Goal: Information Seeking & Learning: Learn about a topic

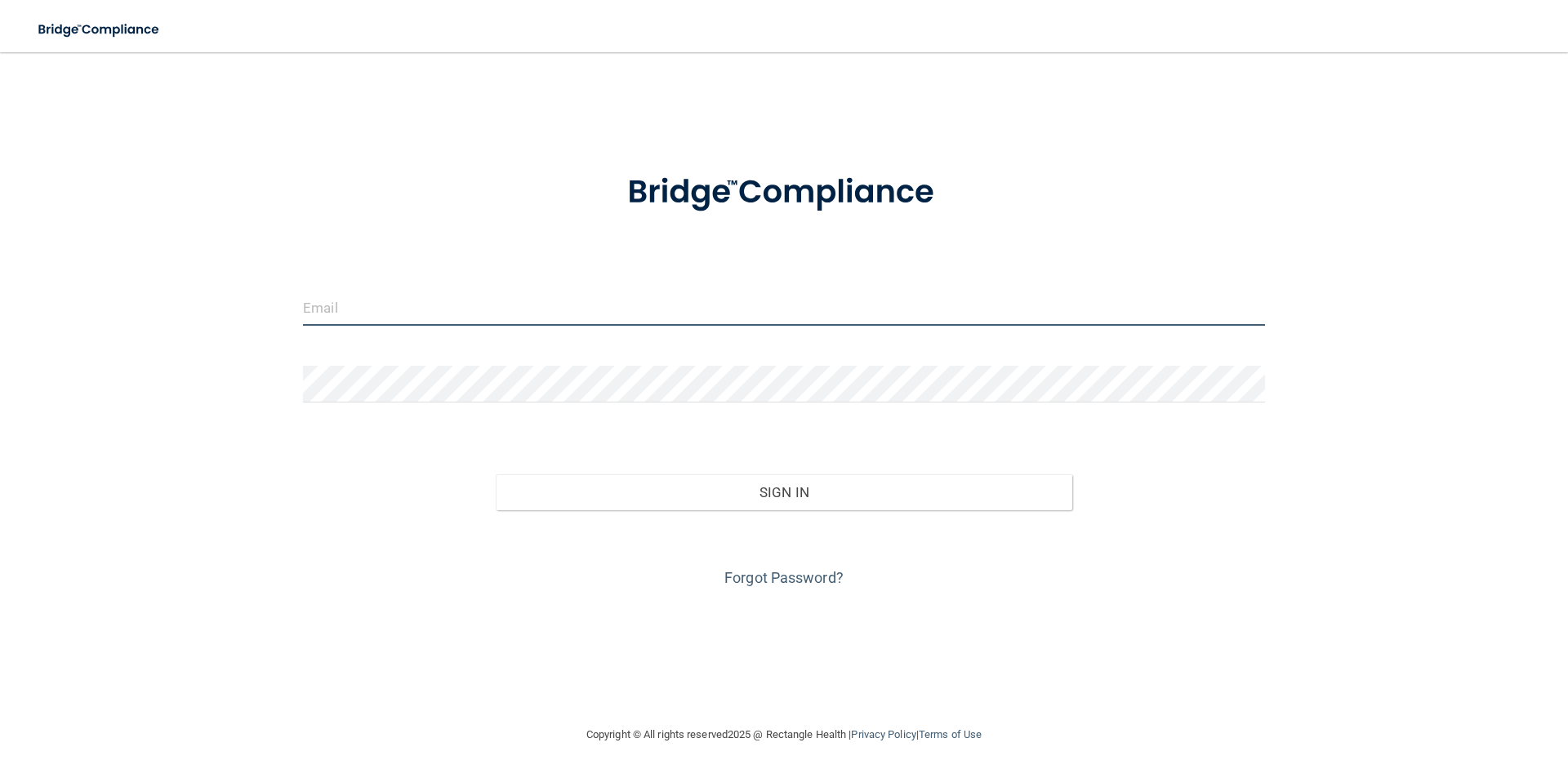
type input "[EMAIL_ADDRESS][DOMAIN_NAME]"
drag, startPoint x: 499, startPoint y: 308, endPoint x: 149, endPoint y: 326, distance: 350.5
click at [154, 332] on div "vickyboronat@yahoo.com Invalid email/password. You don't have permission to acc…" at bounding box center [784, 389] width 1503 height 641
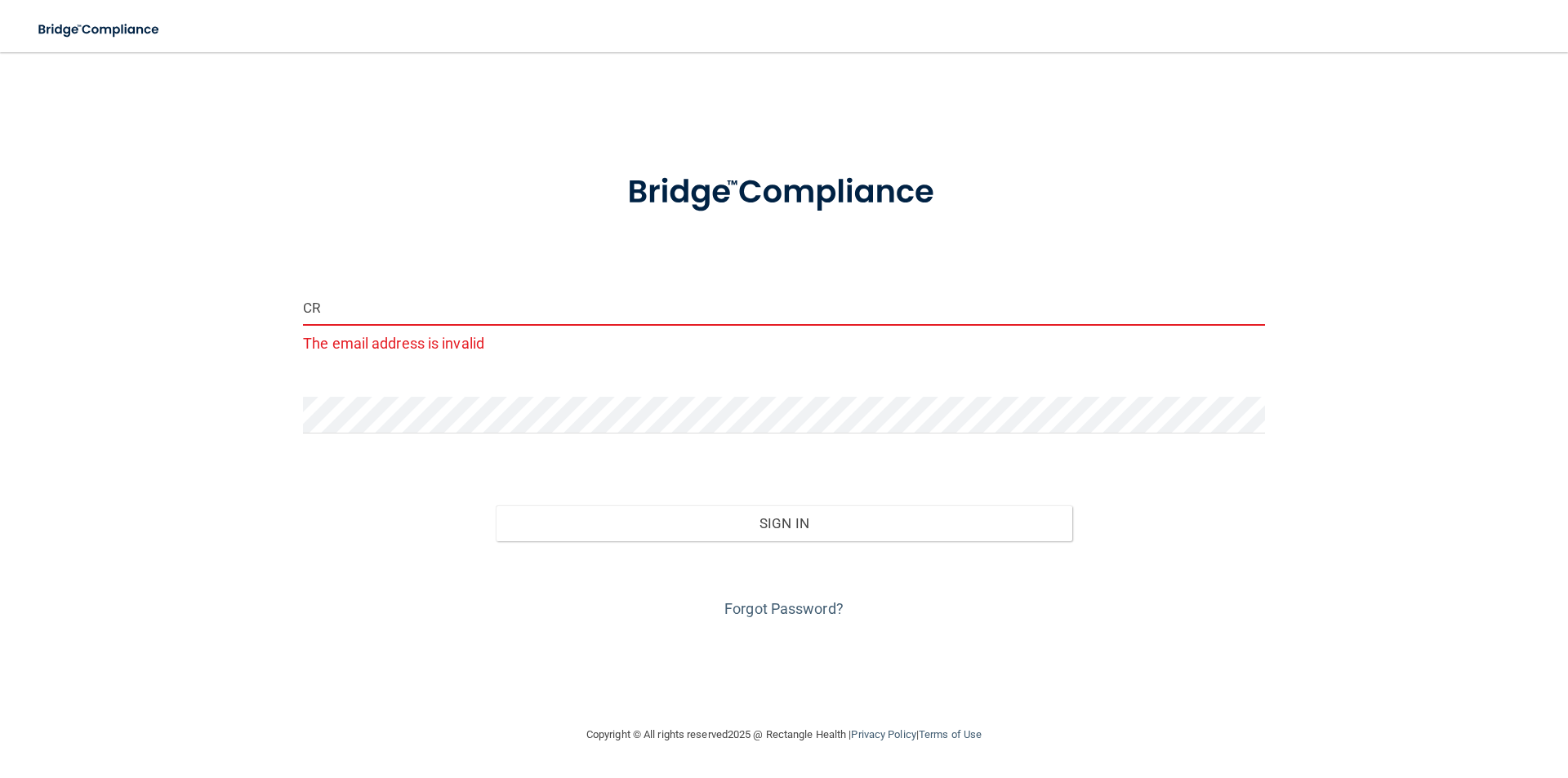
type input "C"
type input "cruzfernandezcaroline23@gmai.com"
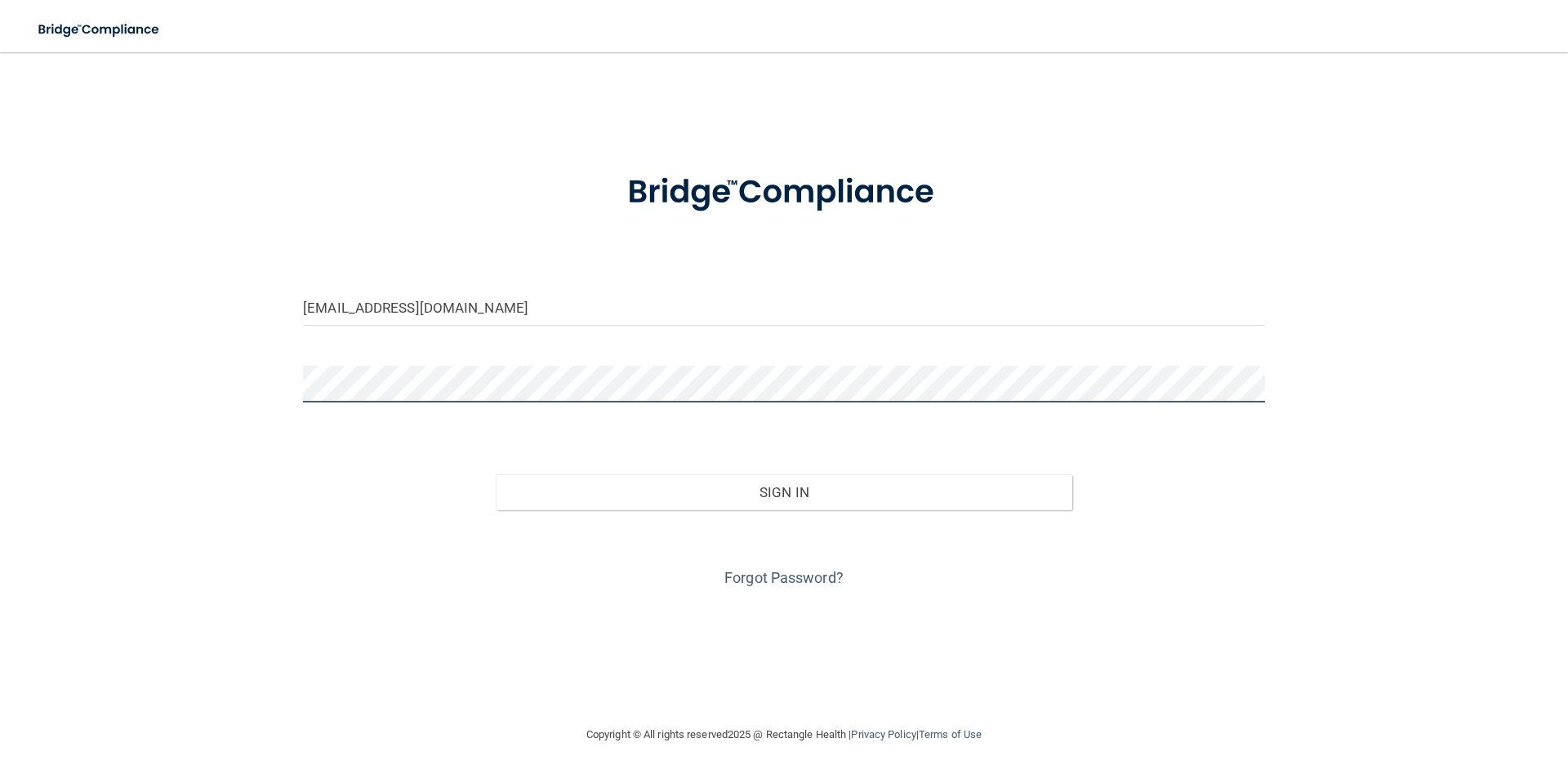
click at [496, 475] on button "Sign In" at bounding box center [784, 492] width 577 height 36
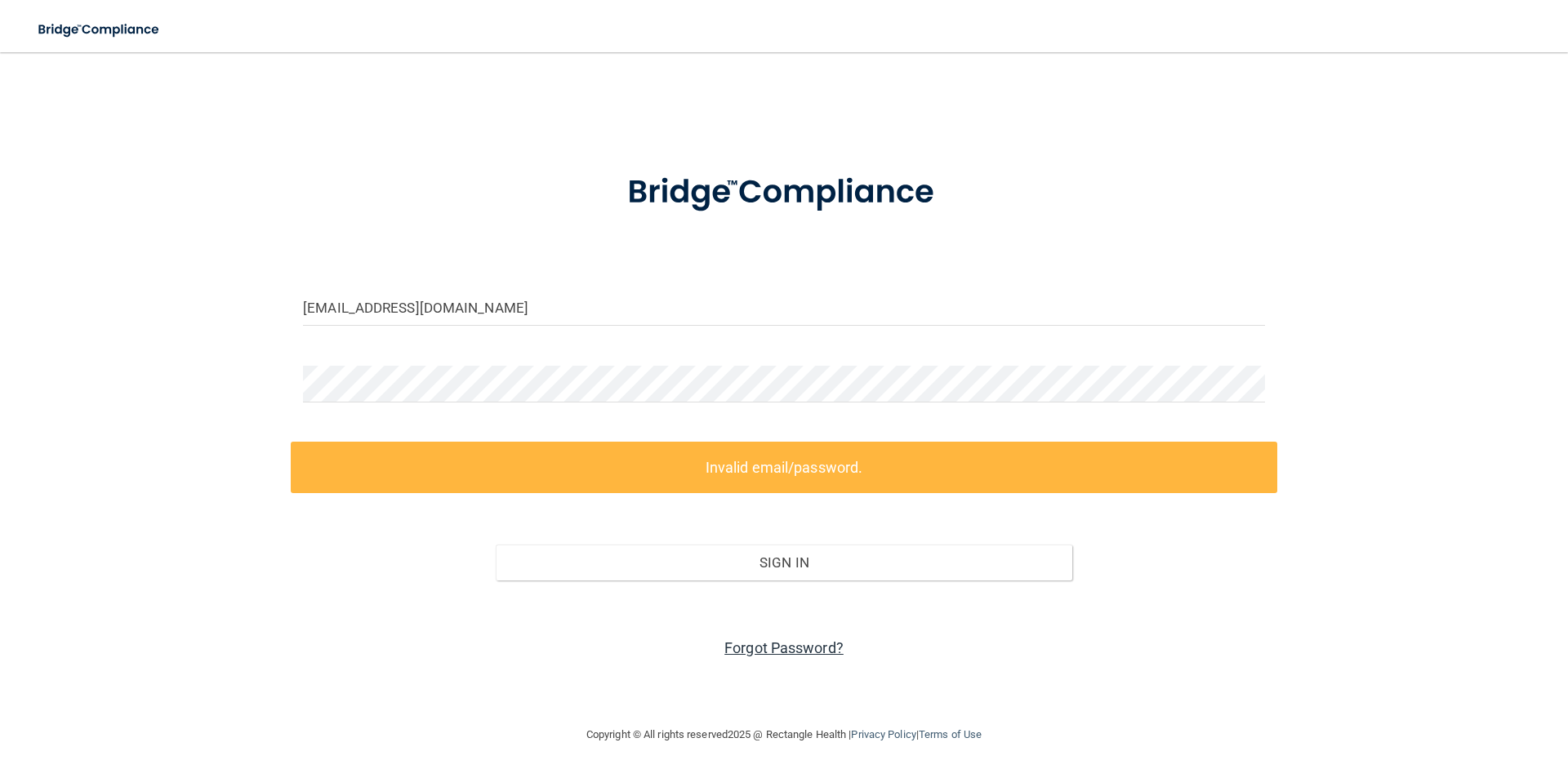
click at [790, 647] on link "Forgot Password?" at bounding box center [784, 648] width 120 height 17
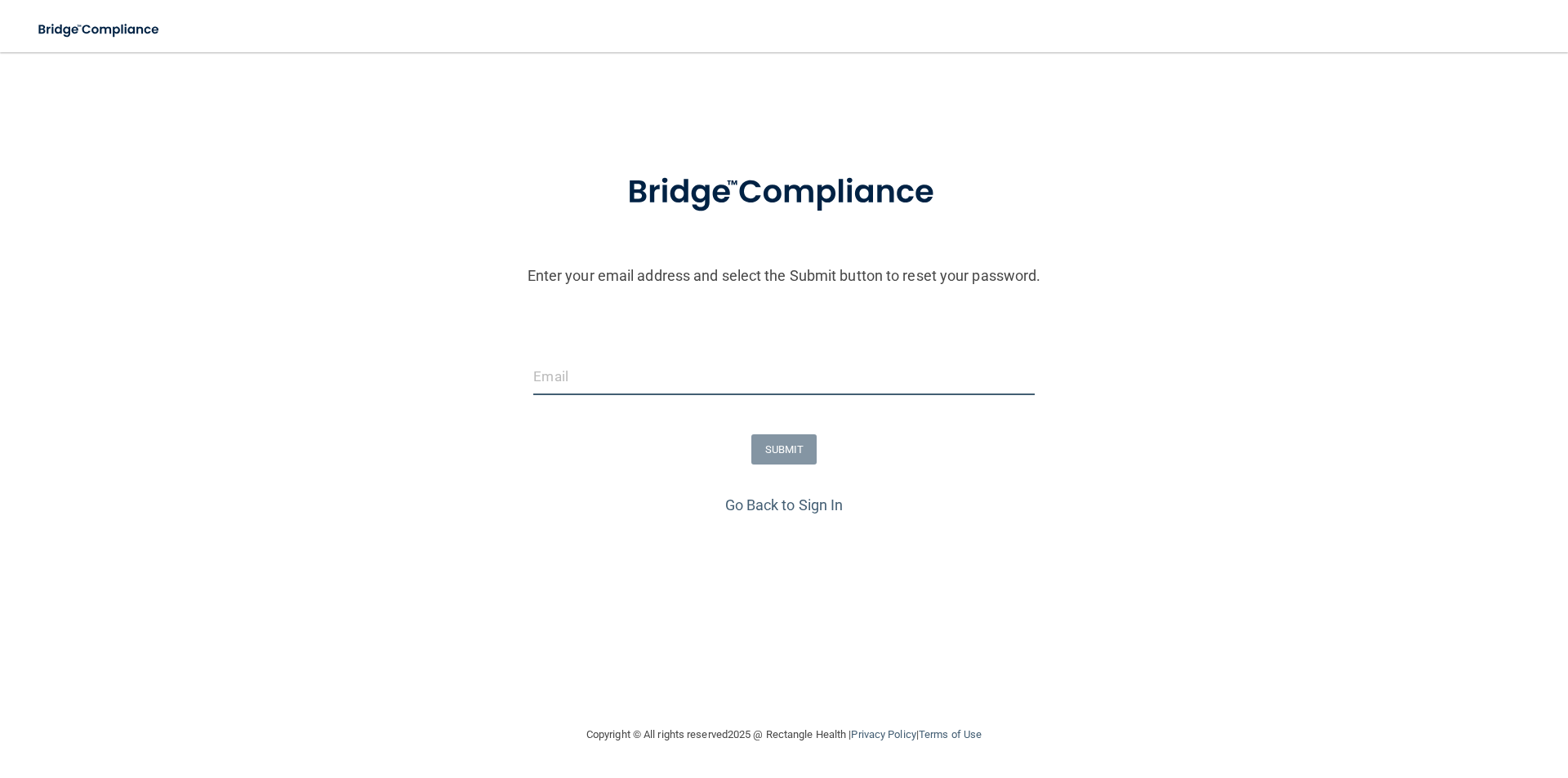
click at [579, 375] on input "email" at bounding box center [783, 376] width 501 height 36
type input "cruzfernandezcaroline23@gmai.com"
click at [776, 442] on button "SUBMIT" at bounding box center [785, 450] width 66 height 31
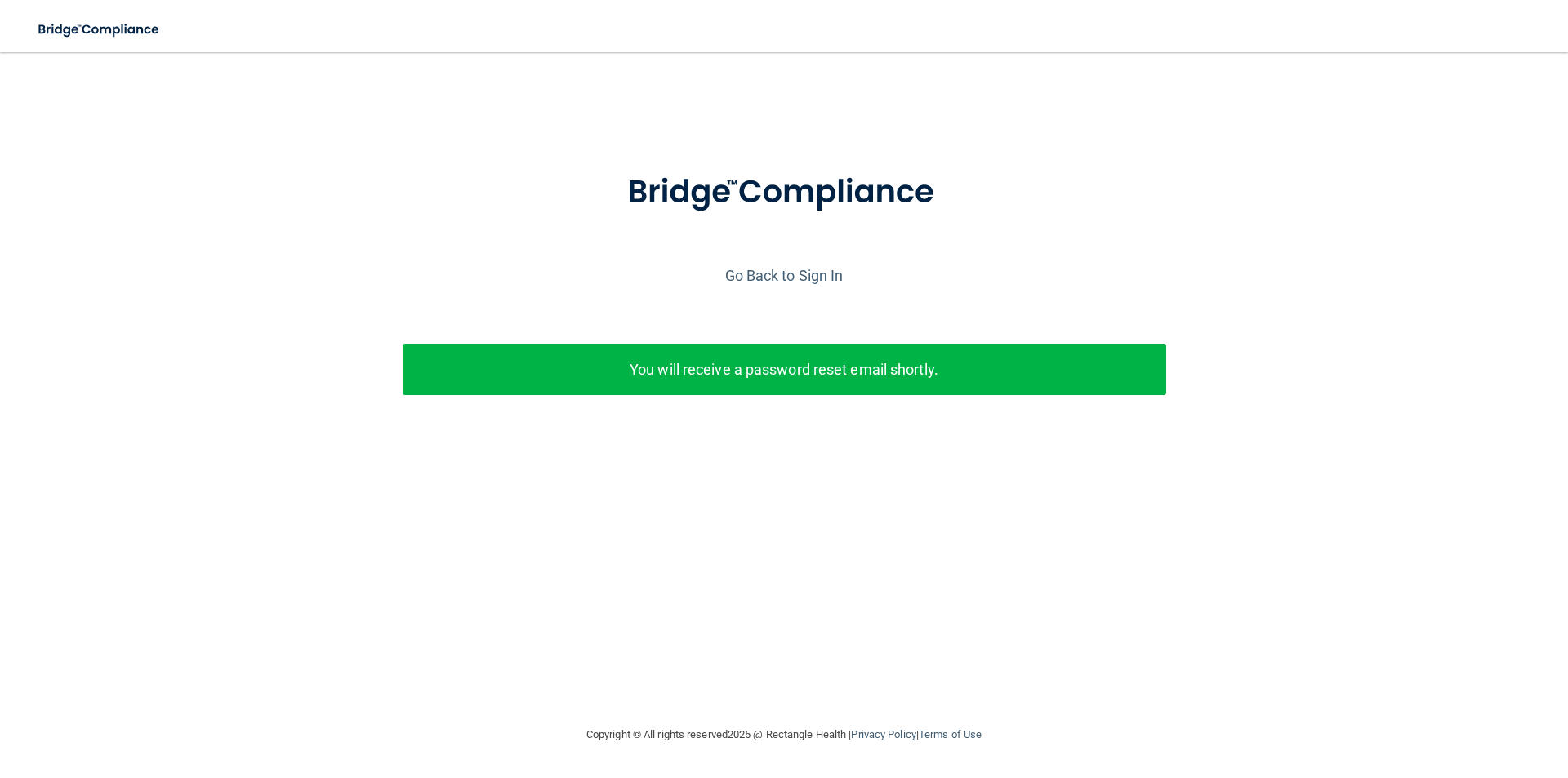
click at [774, 373] on p "You will receive a password reset email shortly." at bounding box center [785, 370] width 739 height 27
click at [807, 364] on p "You will receive a password reset email shortly." at bounding box center [785, 370] width 739 height 27
click at [757, 275] on link "Go Back to Sign In" at bounding box center [785, 275] width 119 height 17
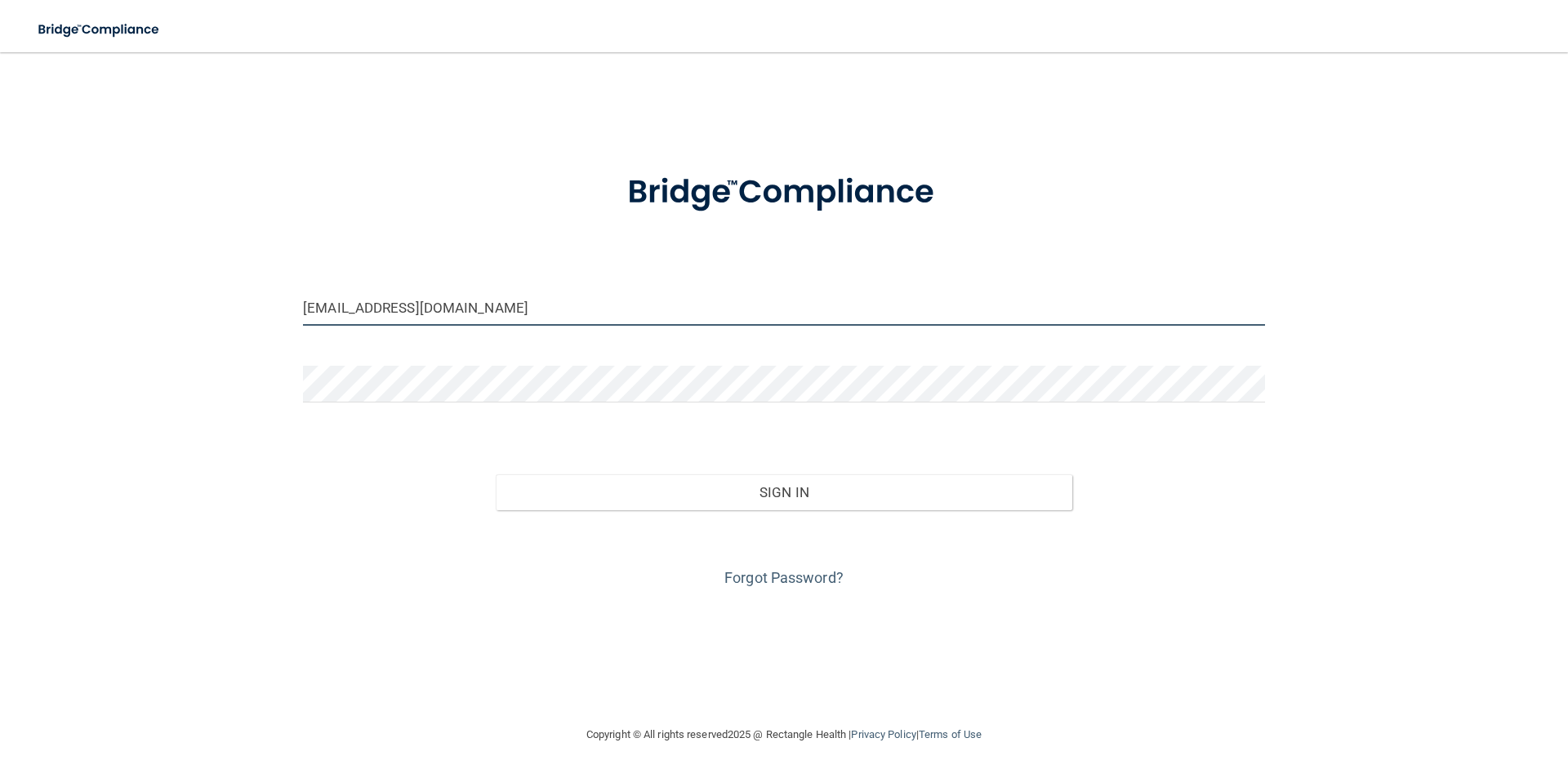
click at [372, 312] on input "vickyboronat@yahoo.com" at bounding box center [784, 307] width 962 height 36
click at [495, 303] on input "vickyboronat@yahoo.com" at bounding box center [784, 307] width 962 height 36
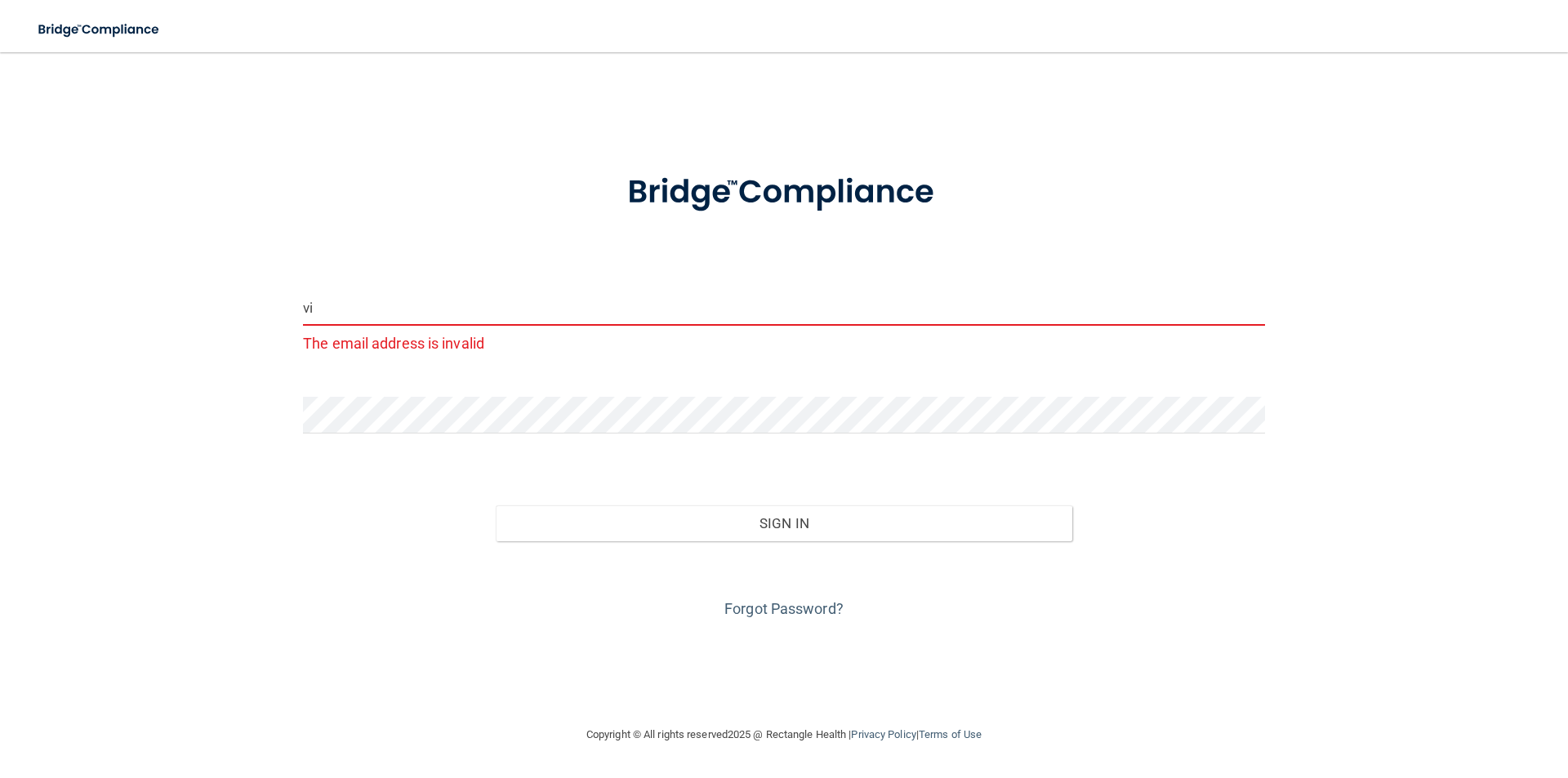
type input "v"
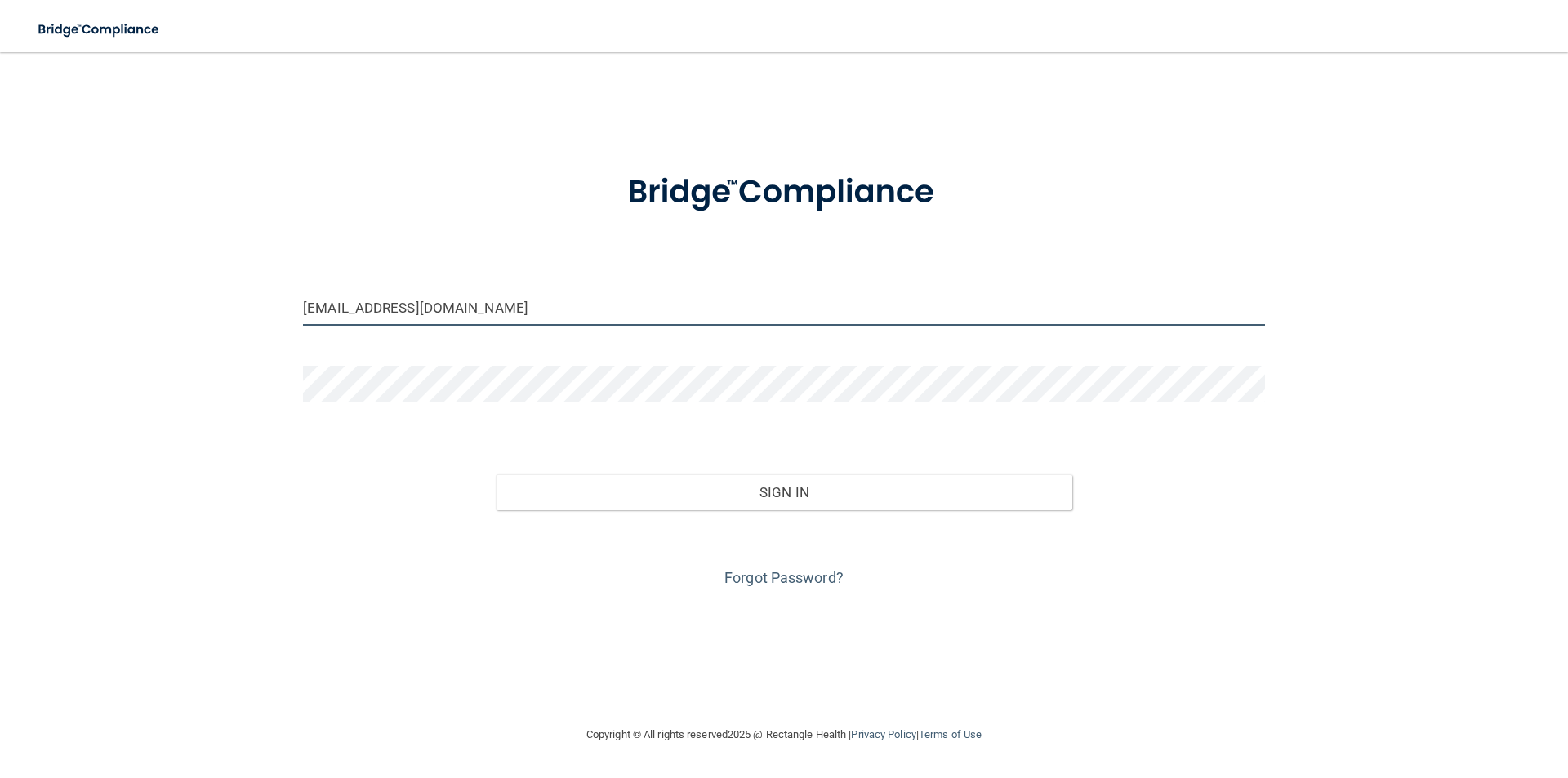
click at [504, 313] on input "cruzfernandezcaroline23@gmai.com" at bounding box center [784, 307] width 962 height 36
type input "[EMAIL_ADDRESS][DOMAIN_NAME]"
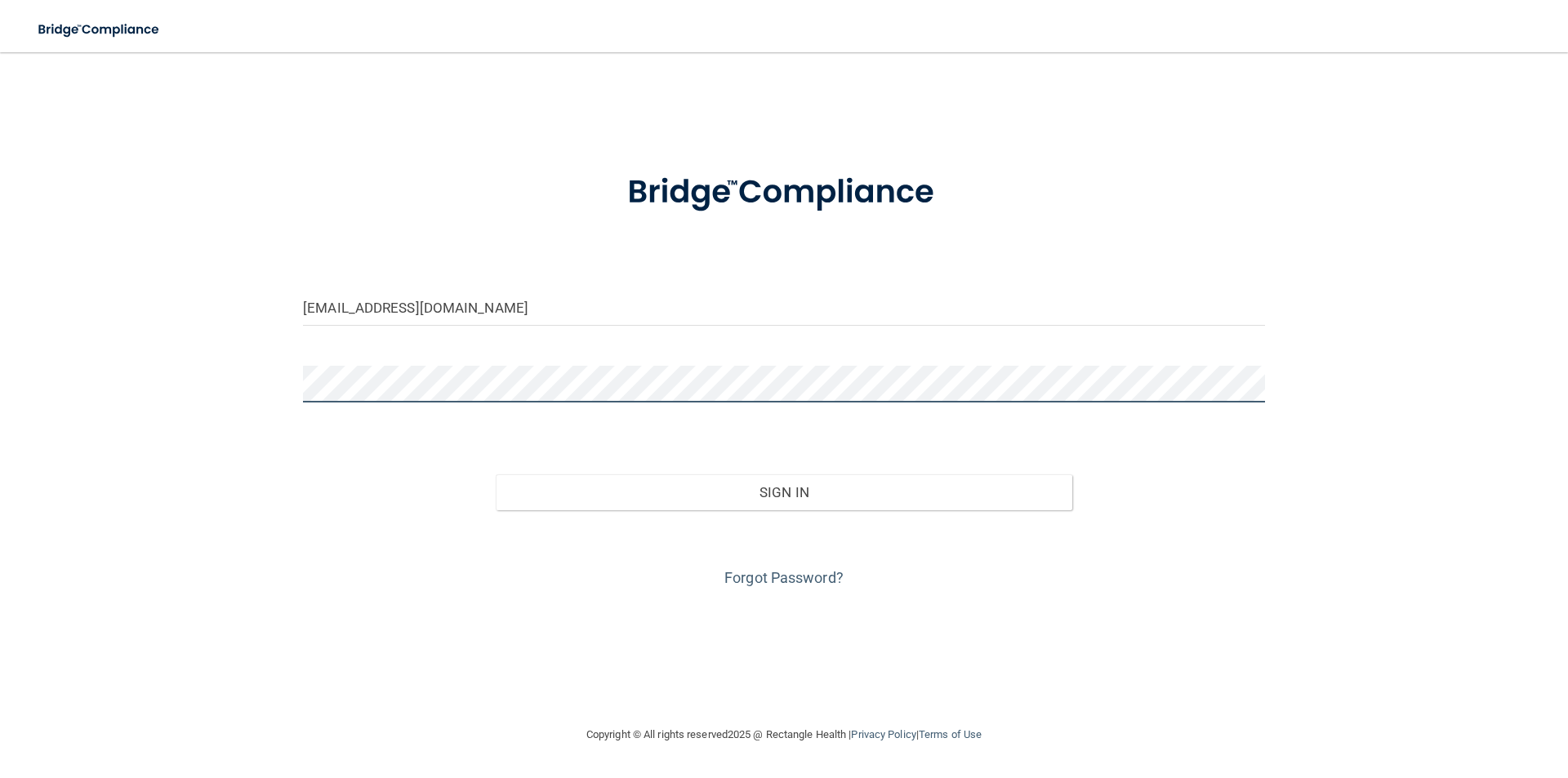
click at [496, 475] on button "Sign In" at bounding box center [784, 492] width 577 height 36
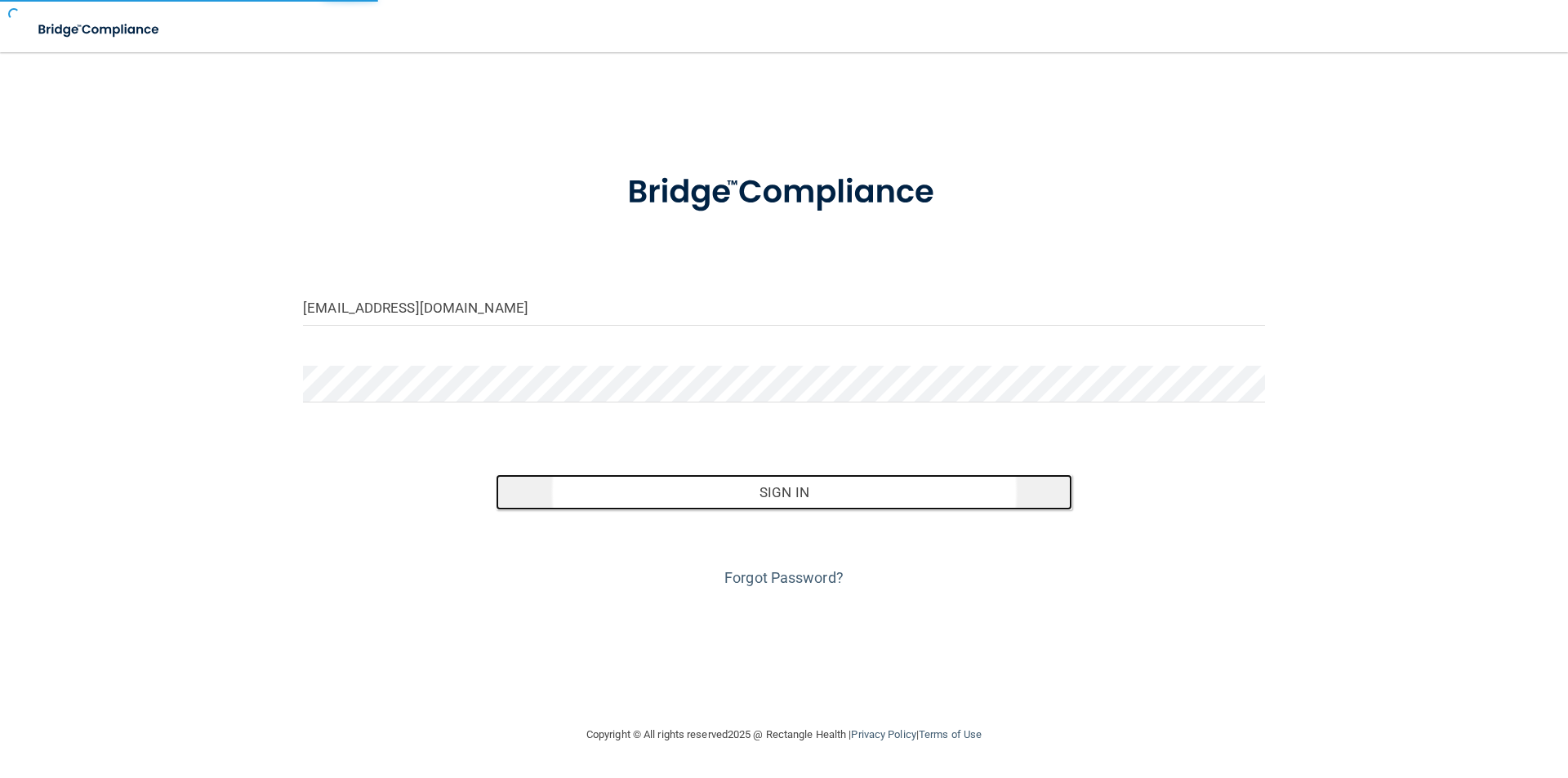
click at [759, 502] on button "Sign In" at bounding box center [784, 492] width 577 height 36
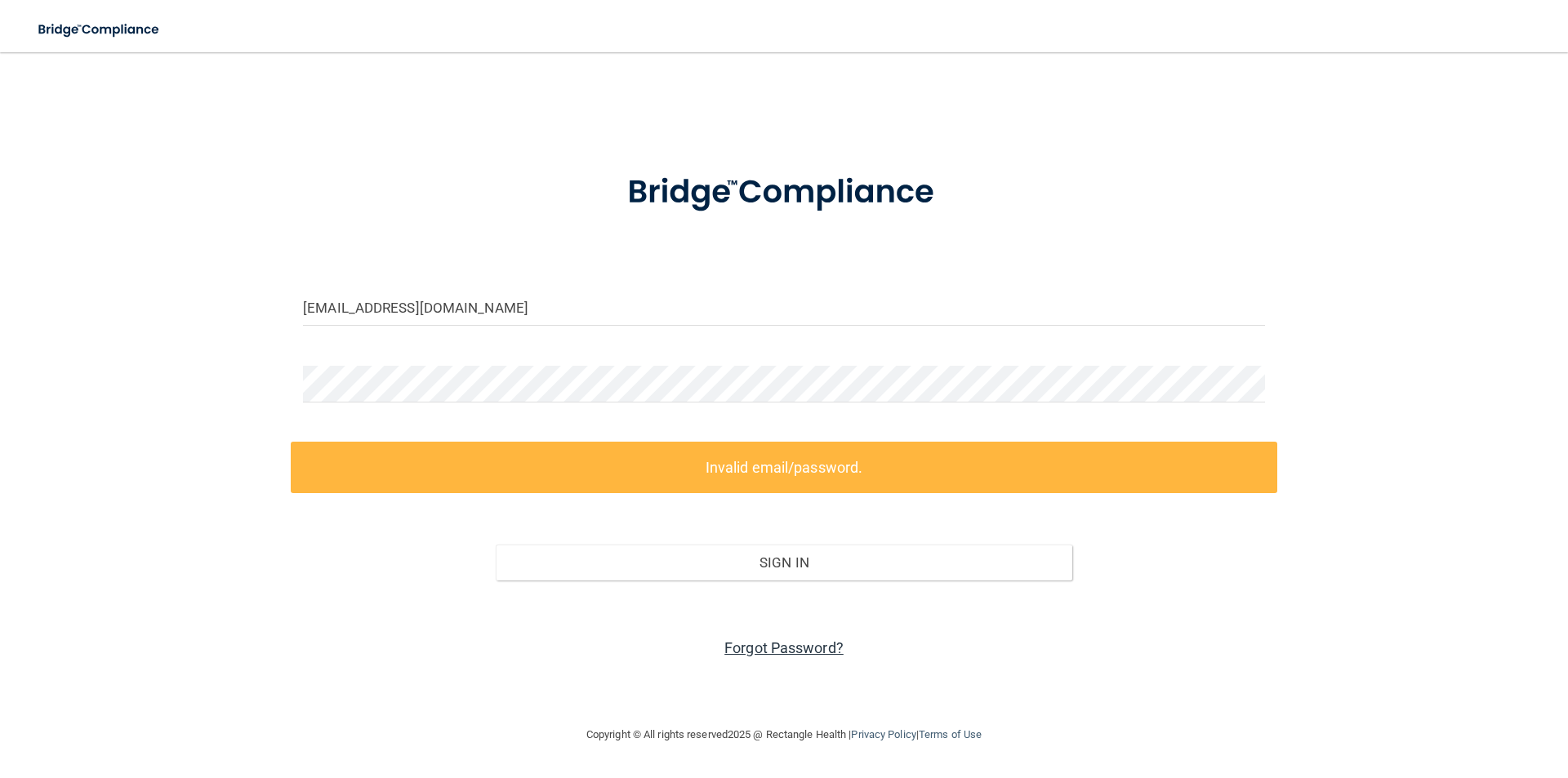
click at [760, 648] on link "Forgot Password?" at bounding box center [784, 648] width 120 height 17
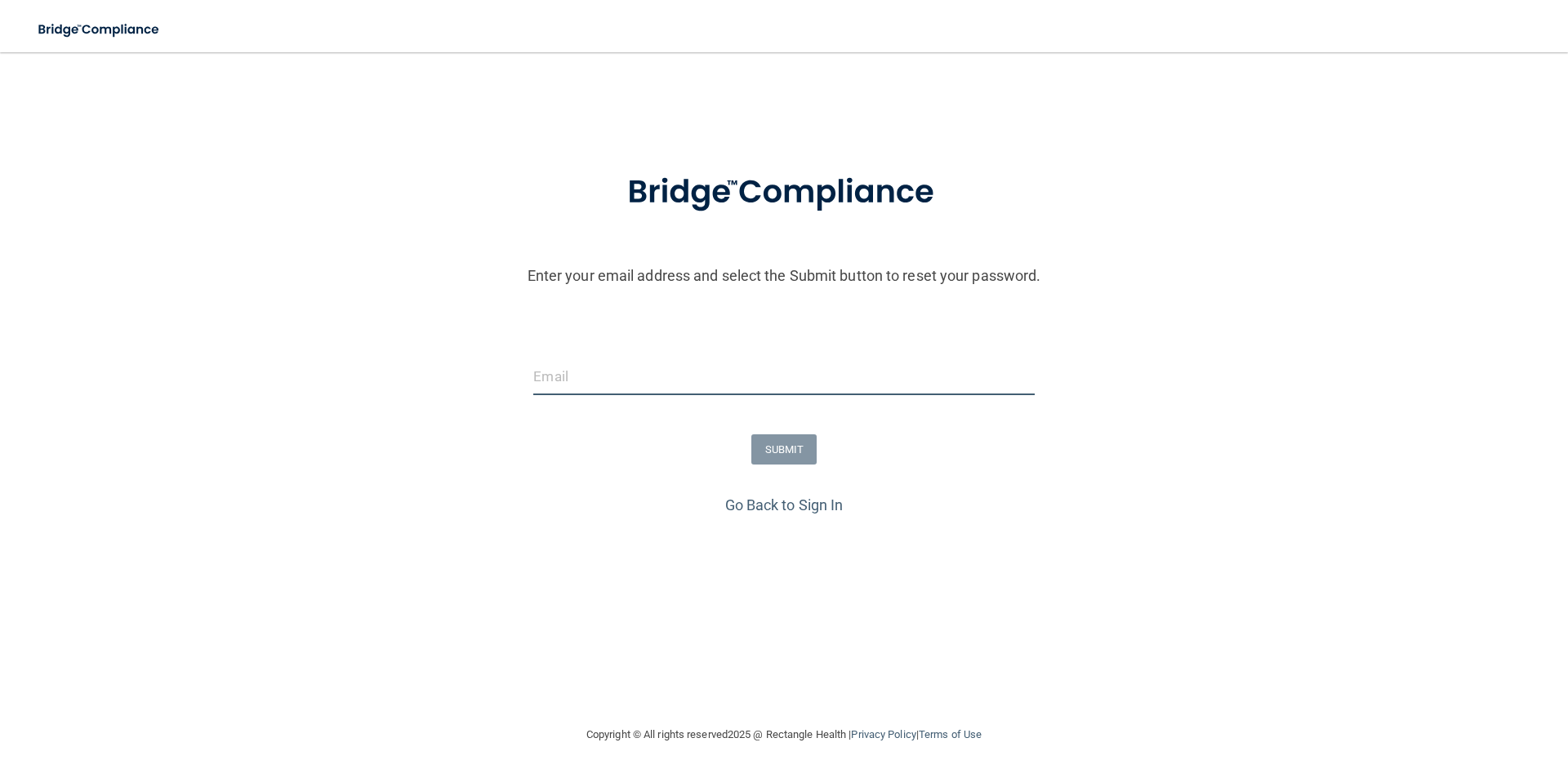
click at [580, 386] on input "email" at bounding box center [783, 376] width 501 height 36
type input "[EMAIL_ADDRESS][DOMAIN_NAME]"
click at [773, 451] on button "SUBMIT" at bounding box center [785, 450] width 66 height 31
click at [782, 453] on button "SUBMIT" at bounding box center [785, 450] width 66 height 31
click at [787, 450] on button "SUBMIT" at bounding box center [785, 450] width 66 height 31
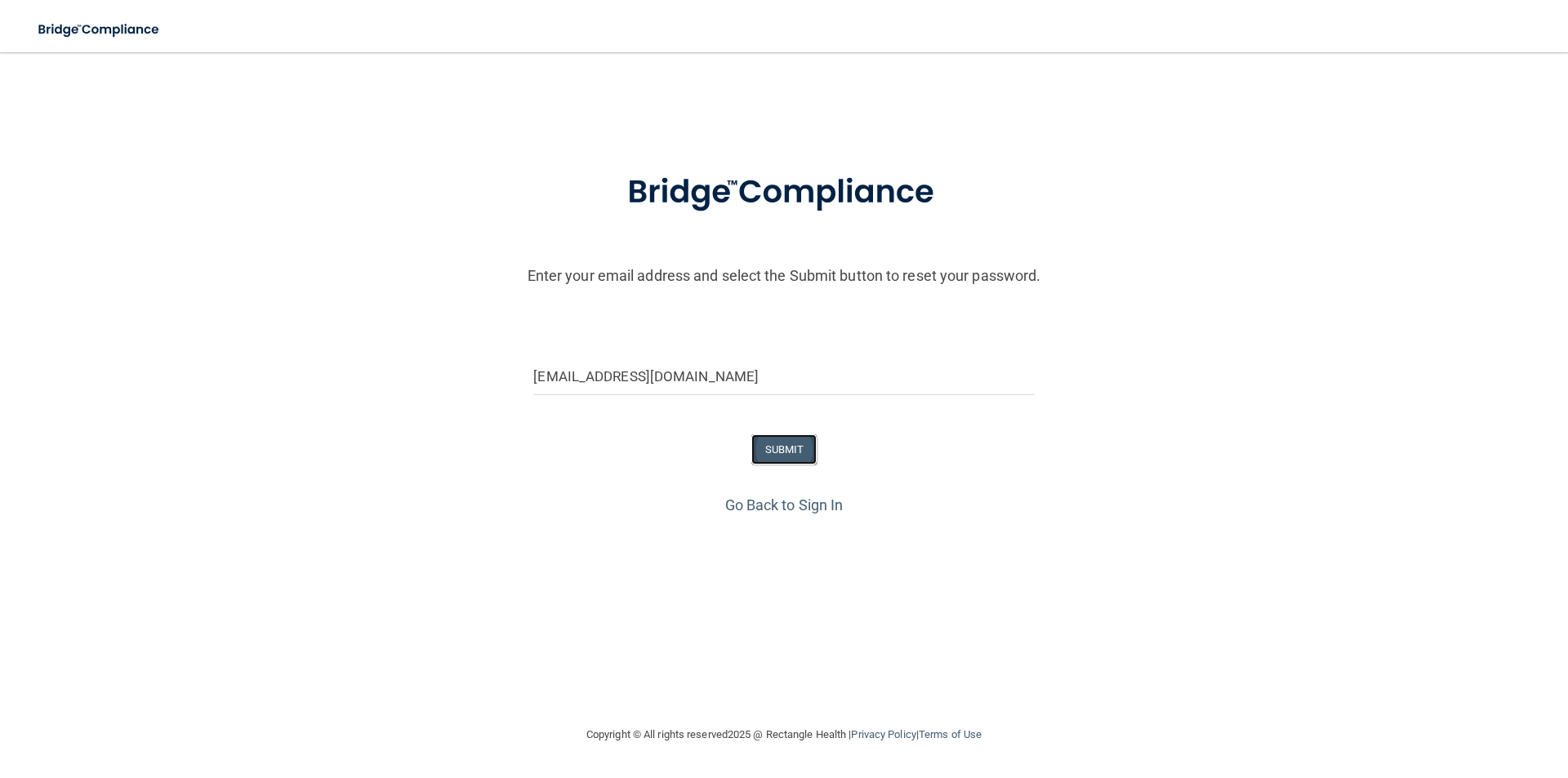
click at [783, 442] on button "SUBMIT" at bounding box center [785, 450] width 66 height 31
click at [769, 503] on link "Go Back to Sign In" at bounding box center [785, 505] width 119 height 17
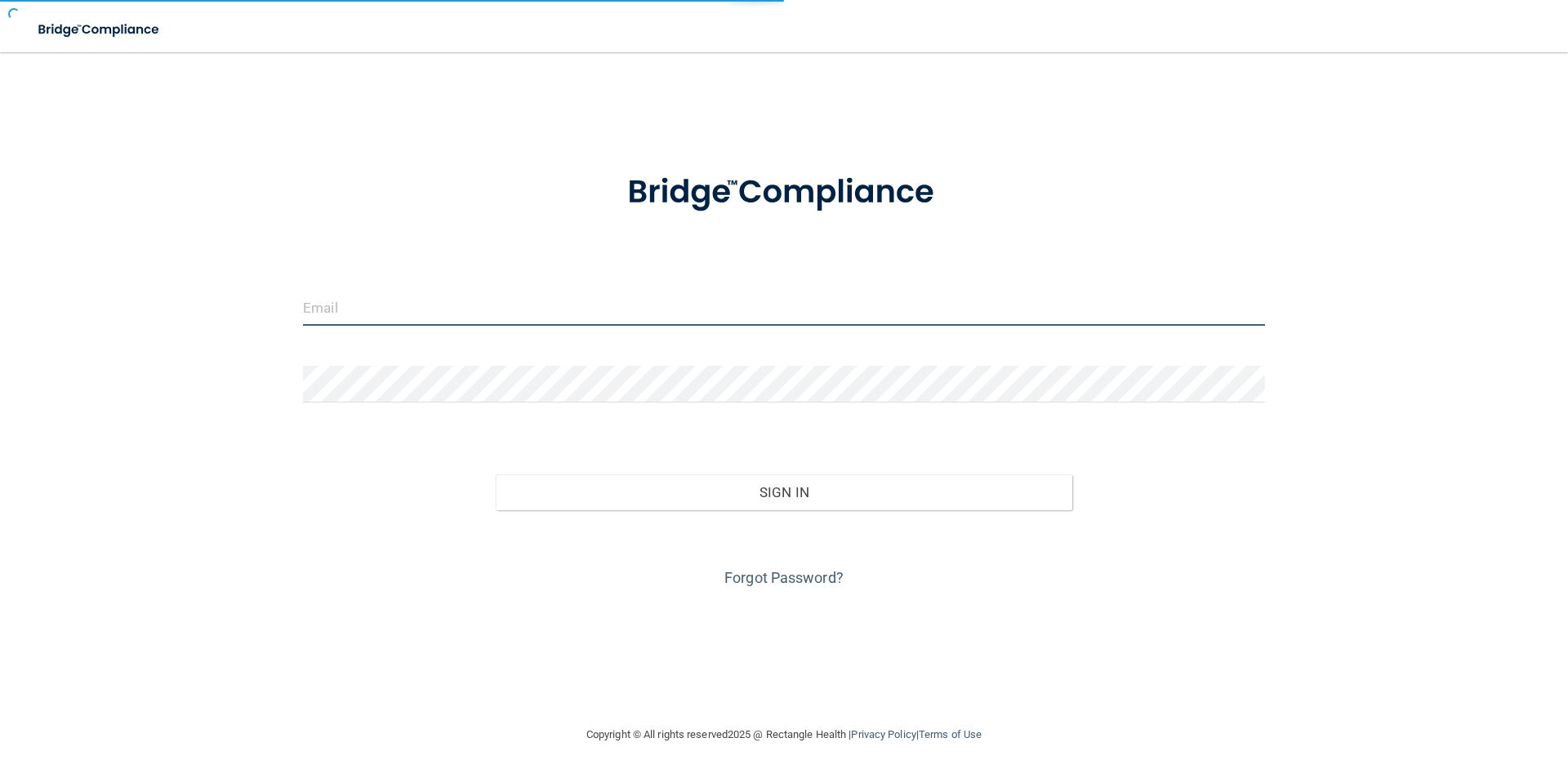
type input "vickyboronat@yahoo.com"
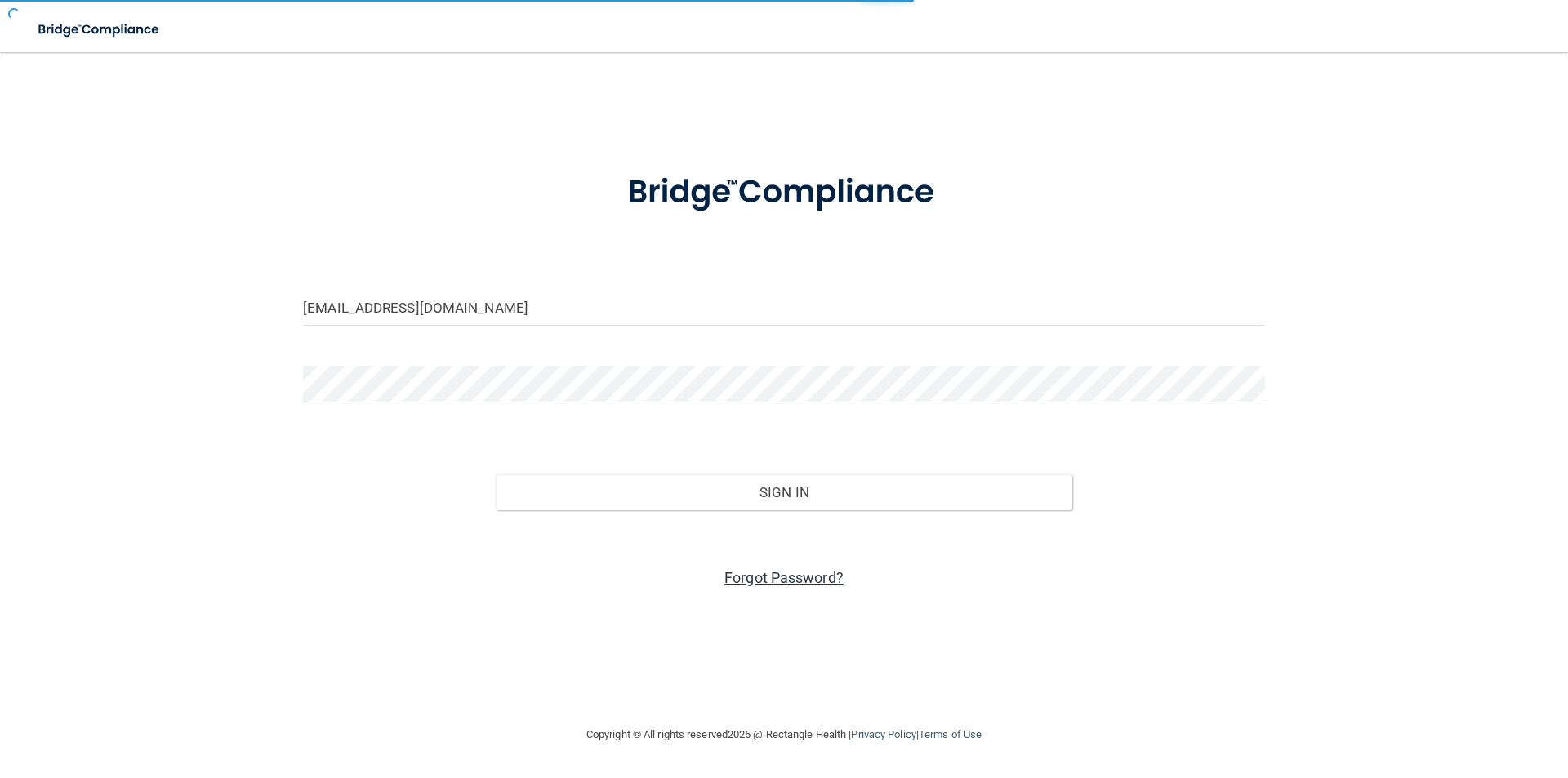
click at [781, 584] on link "Forgot Password?" at bounding box center [784, 578] width 120 height 17
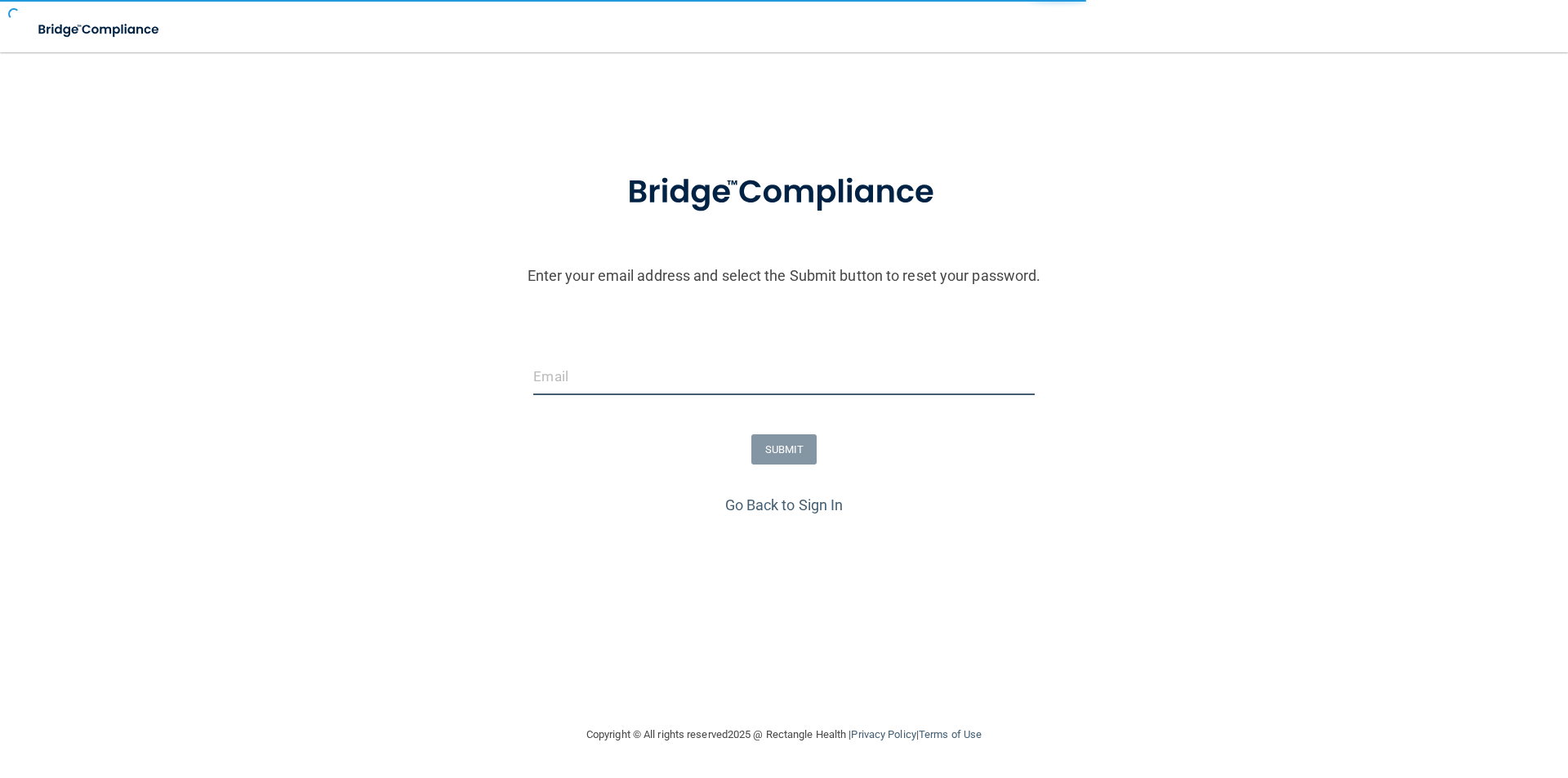
click at [610, 389] on input "email" at bounding box center [783, 376] width 501 height 36
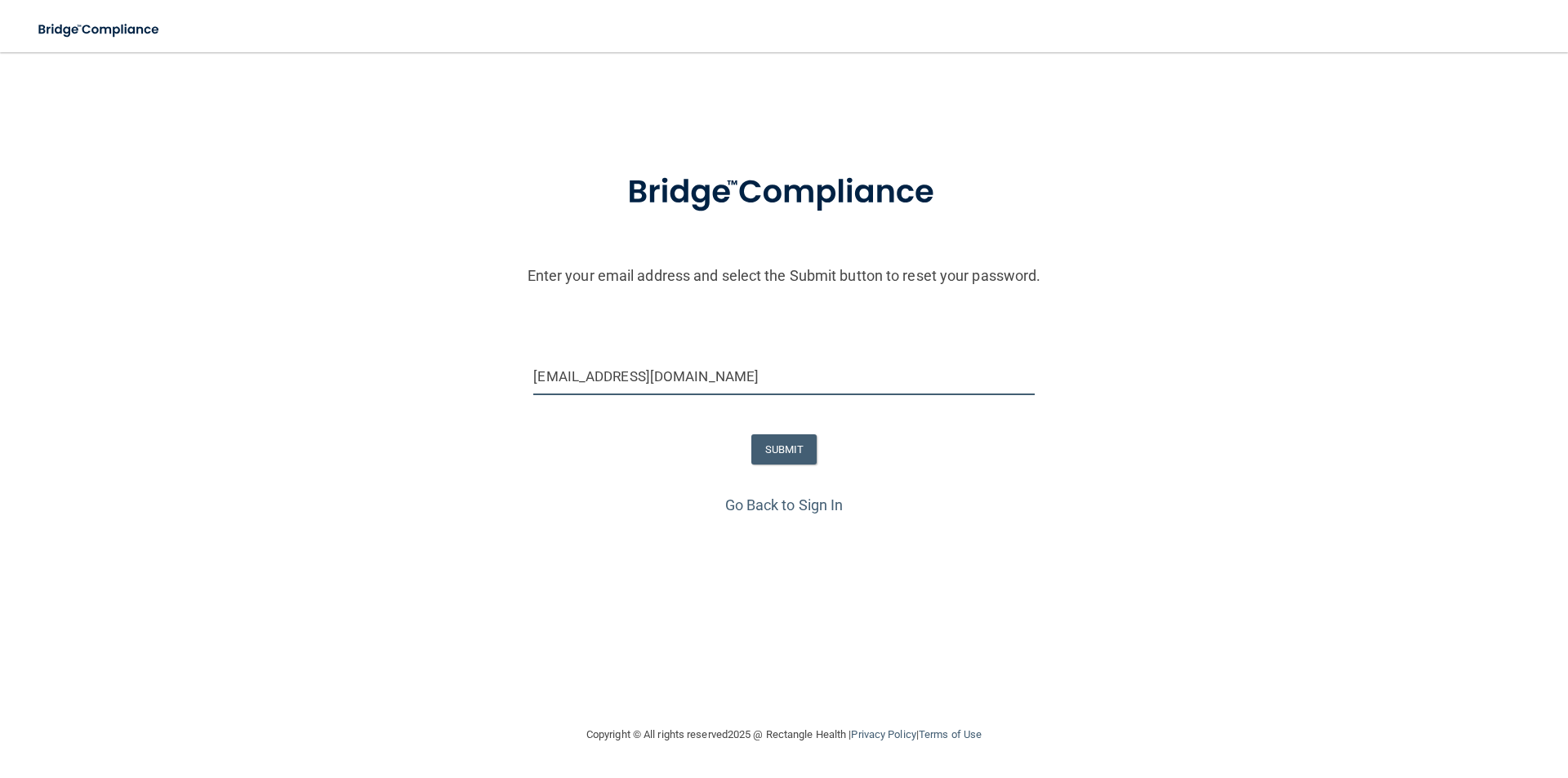
type input "[EMAIL_ADDRESS][DOMAIN_NAME]"
click at [775, 456] on button "SUBMIT" at bounding box center [785, 450] width 66 height 31
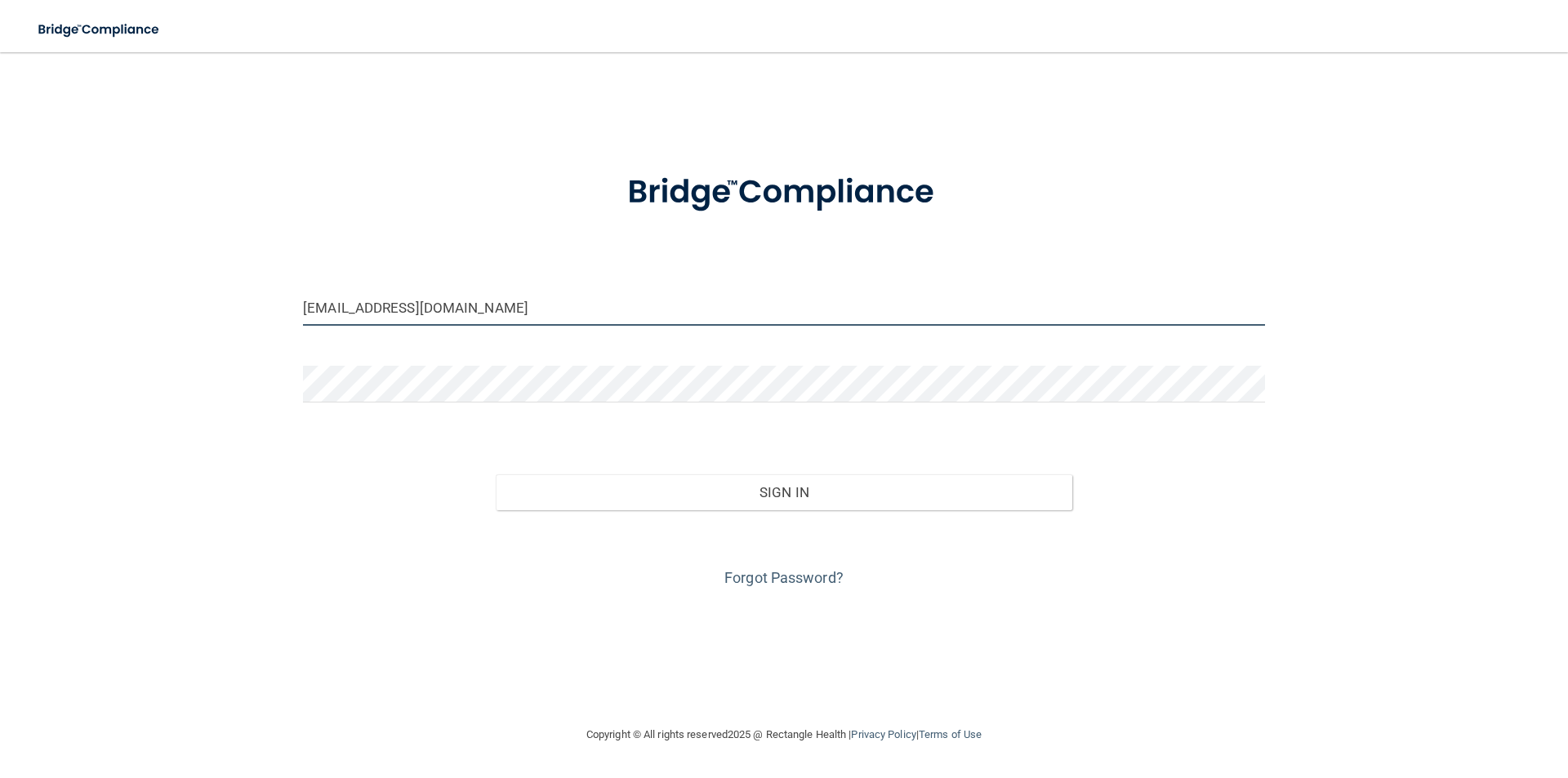
click at [495, 305] on input "vickyboronat@yahoo.com" at bounding box center [784, 307] width 962 height 36
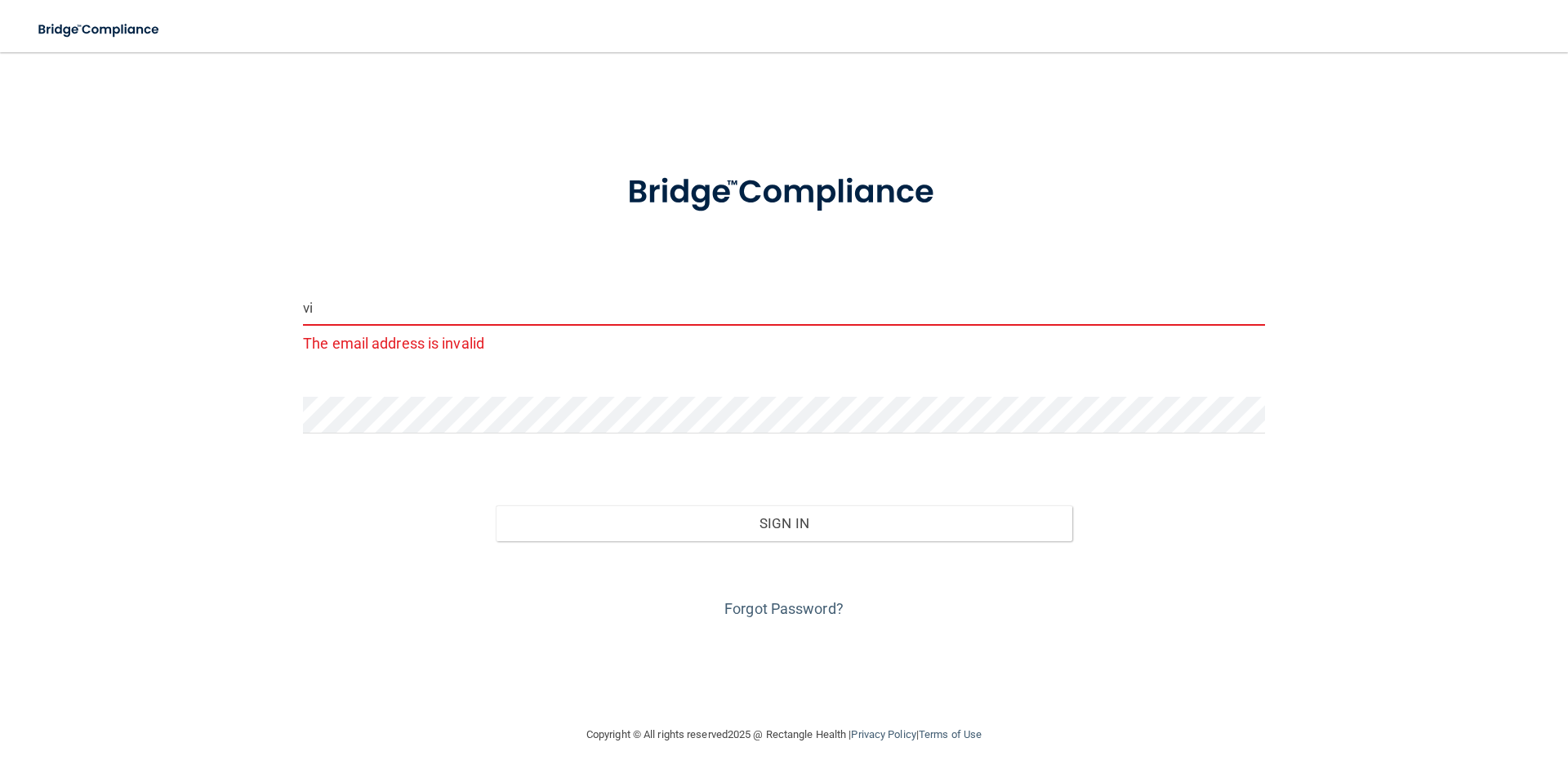
type input "v"
type input "[EMAIL_ADDRESS][DOMAIN_NAME]"
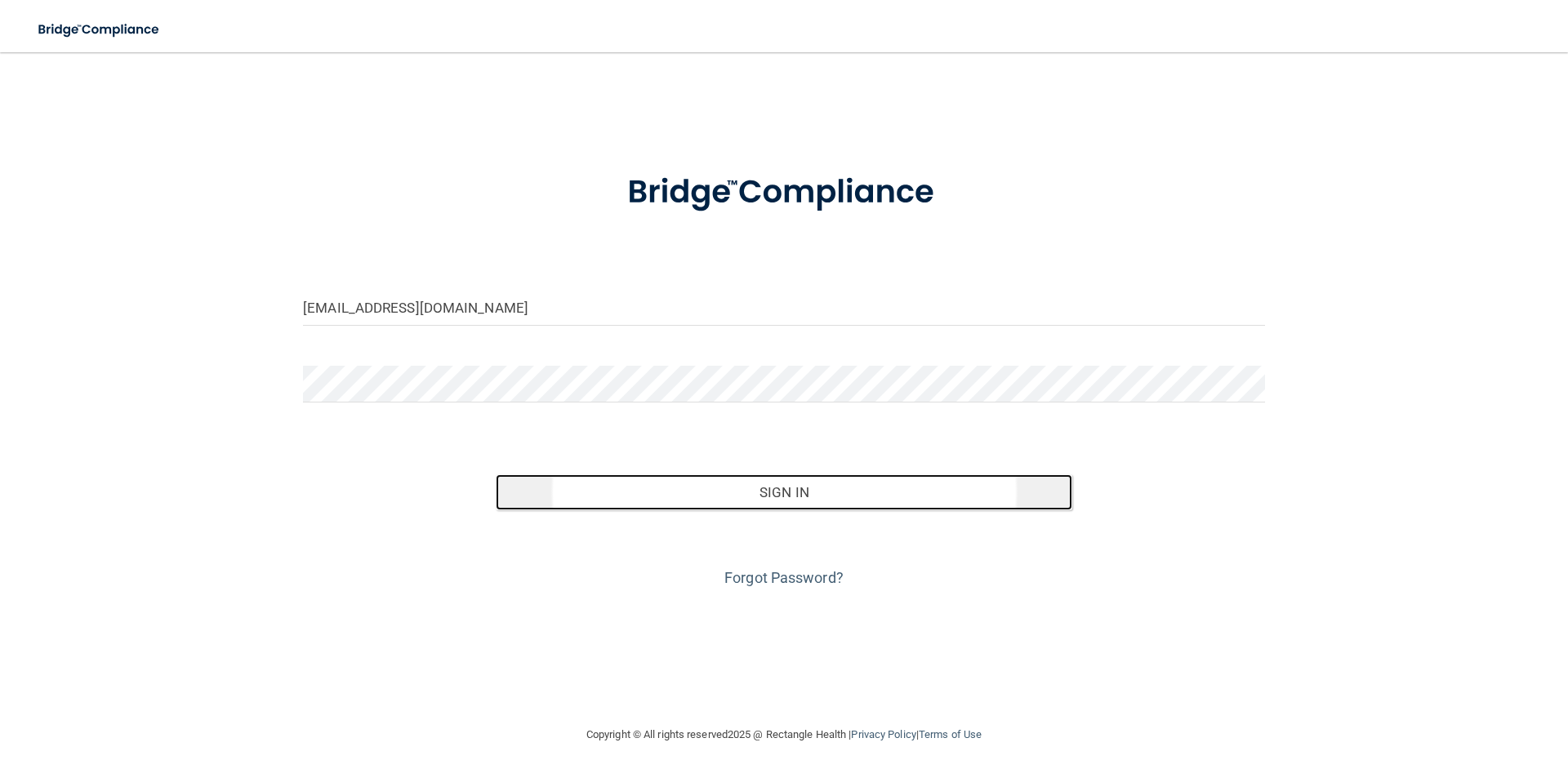
click at [817, 489] on button "Sign In" at bounding box center [784, 492] width 577 height 36
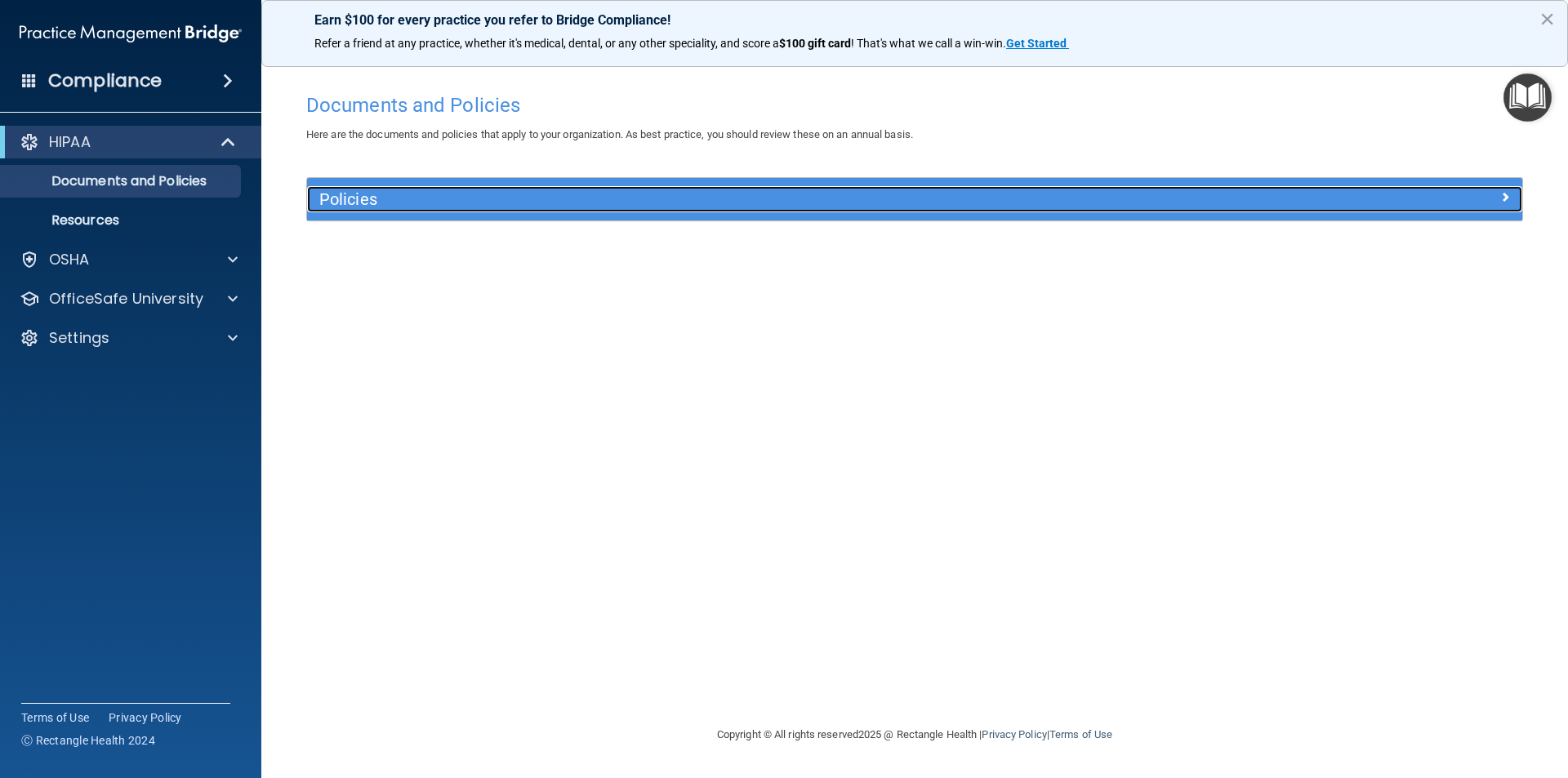
click at [406, 205] on h5 "Policies" at bounding box center [763, 199] width 887 height 18
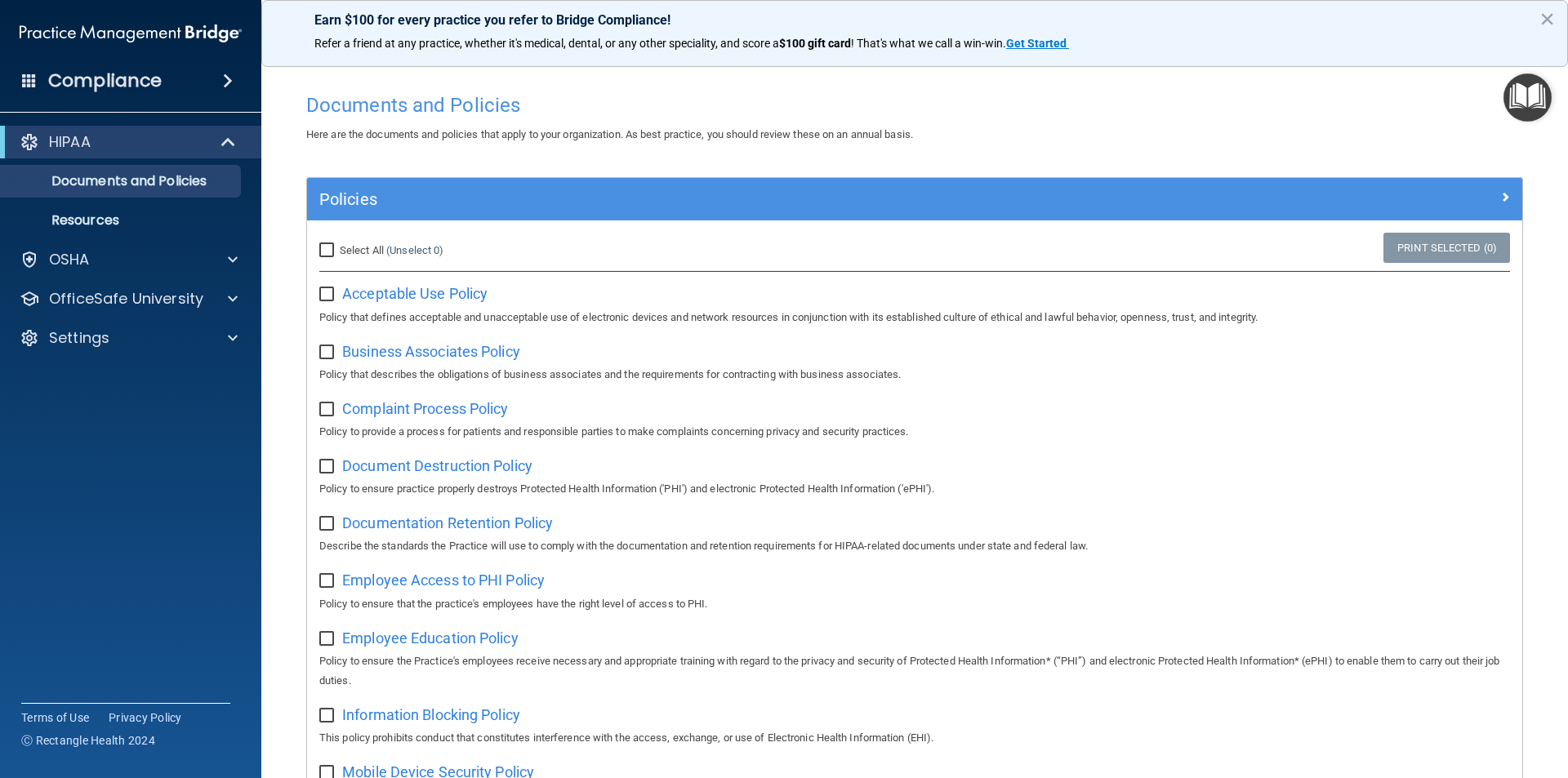
click at [336, 249] on input "Select All (Unselect 0) Unselect All" at bounding box center [329, 250] width 19 height 13
checkbox input "true"
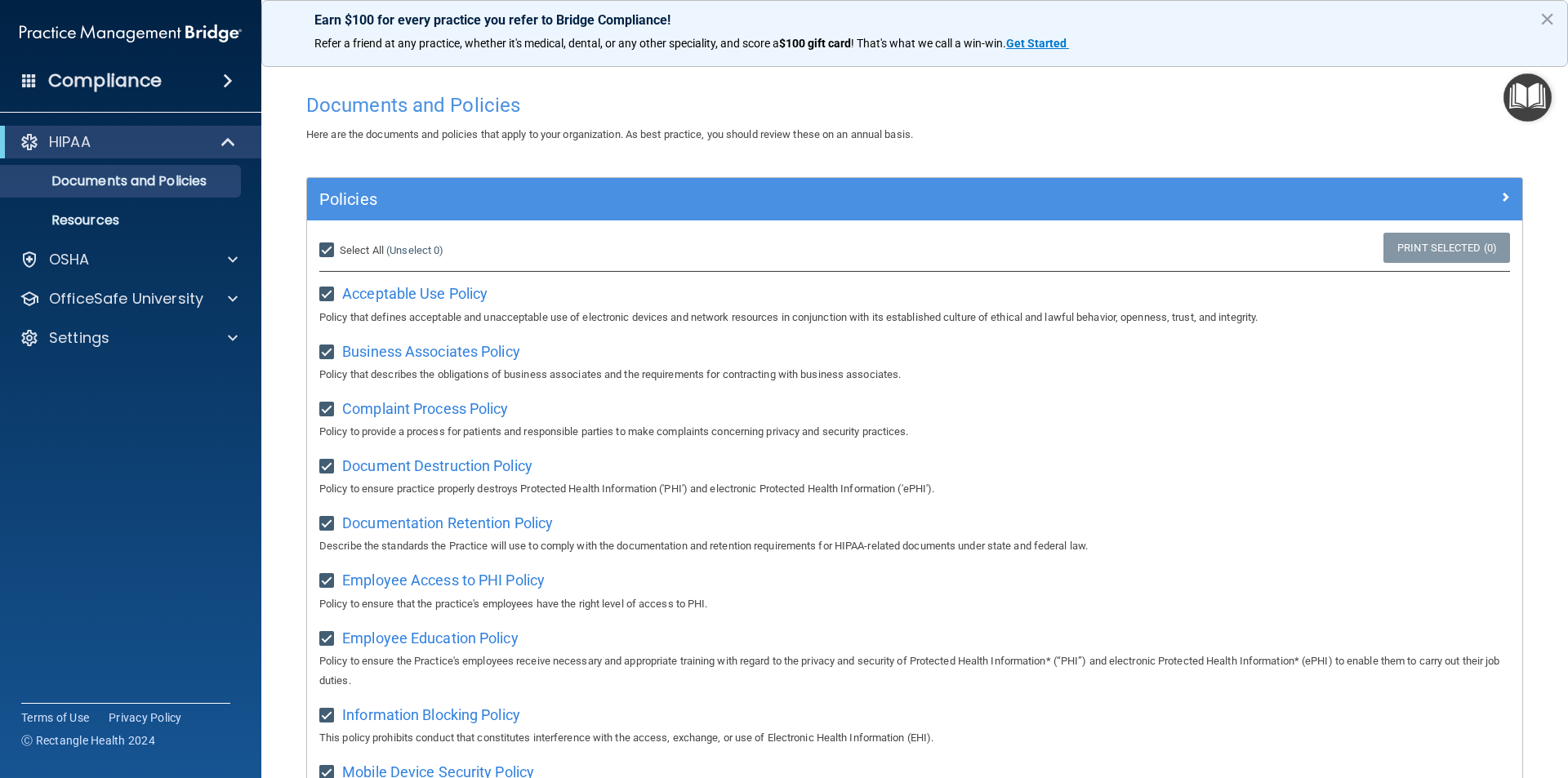
checkbox input "true"
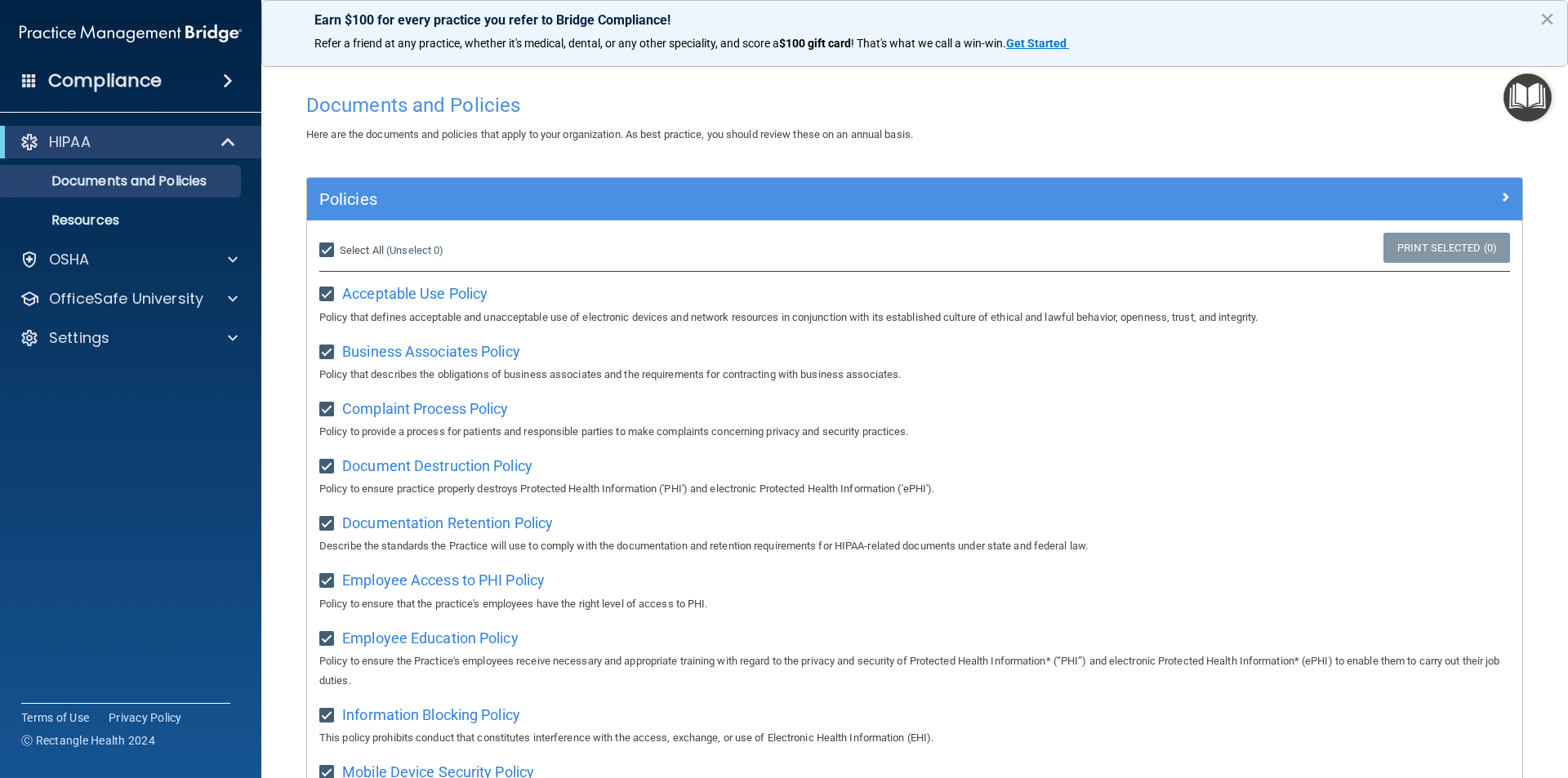
checkbox input "true"
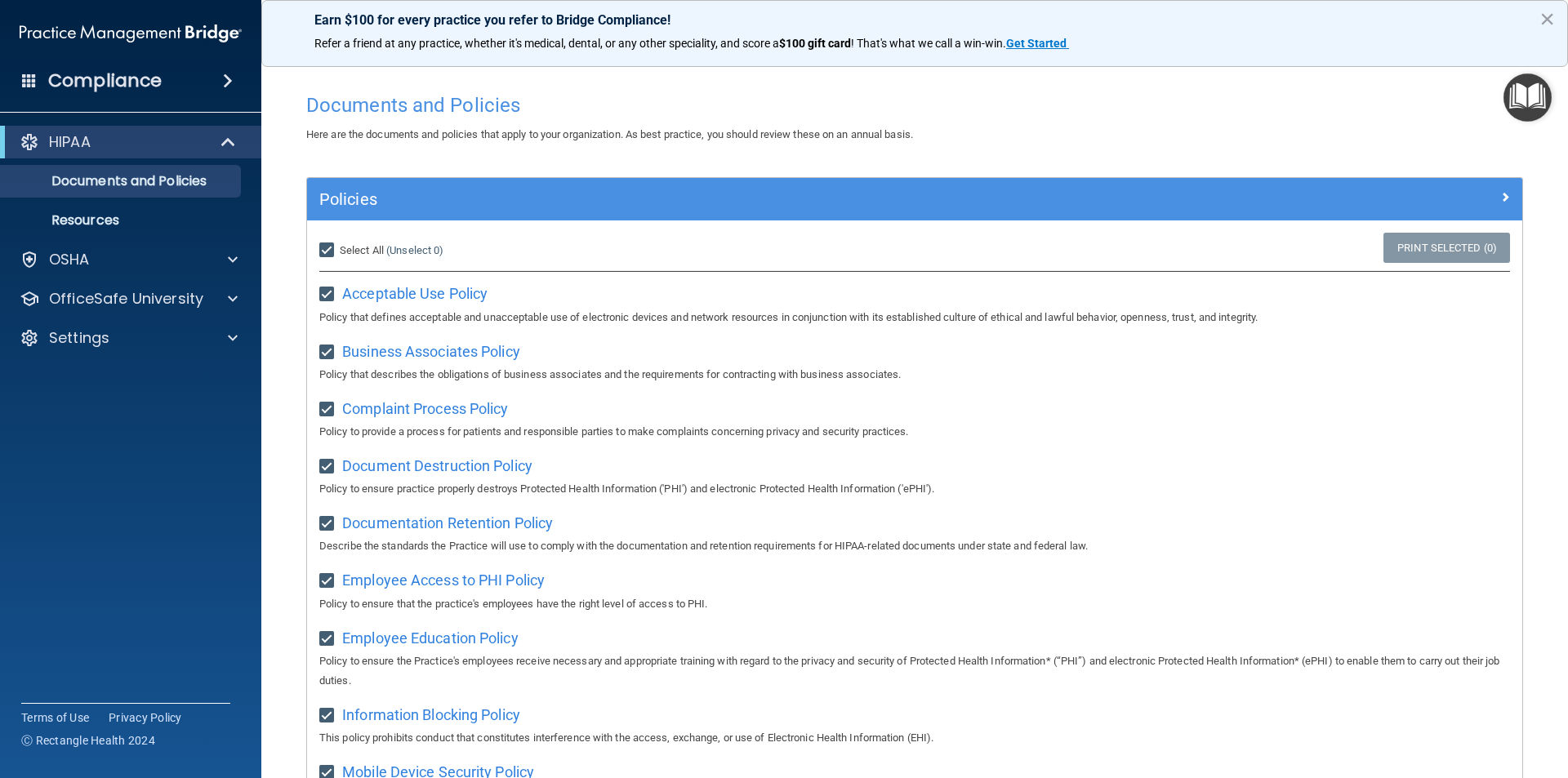
checkbox input "true"
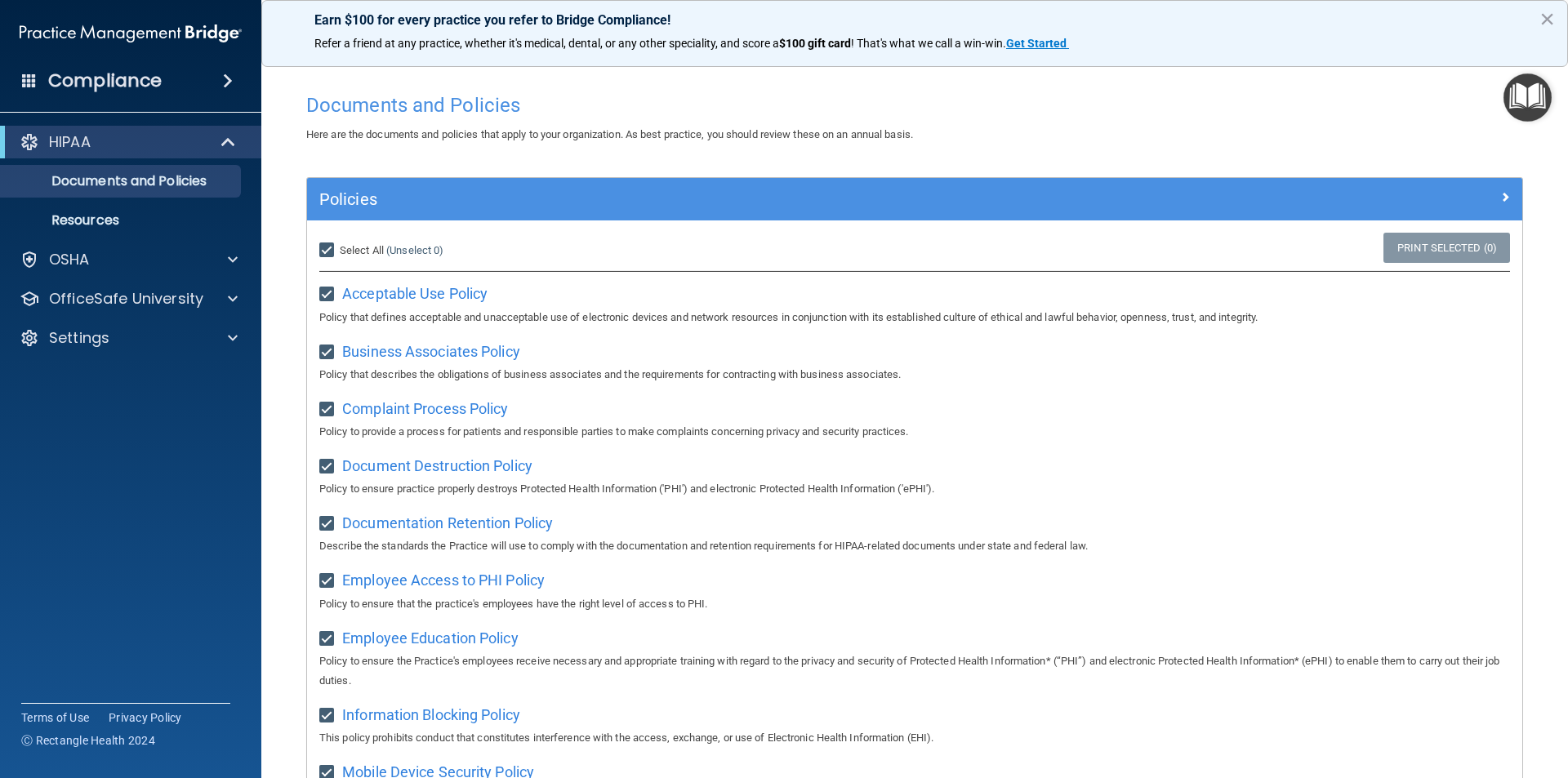
checkbox input "true"
click at [1391, 259] on link "Print Selected (21)" at bounding box center [1444, 248] width 132 height 31
click at [120, 181] on p "Documents and Policies" at bounding box center [122, 181] width 223 height 16
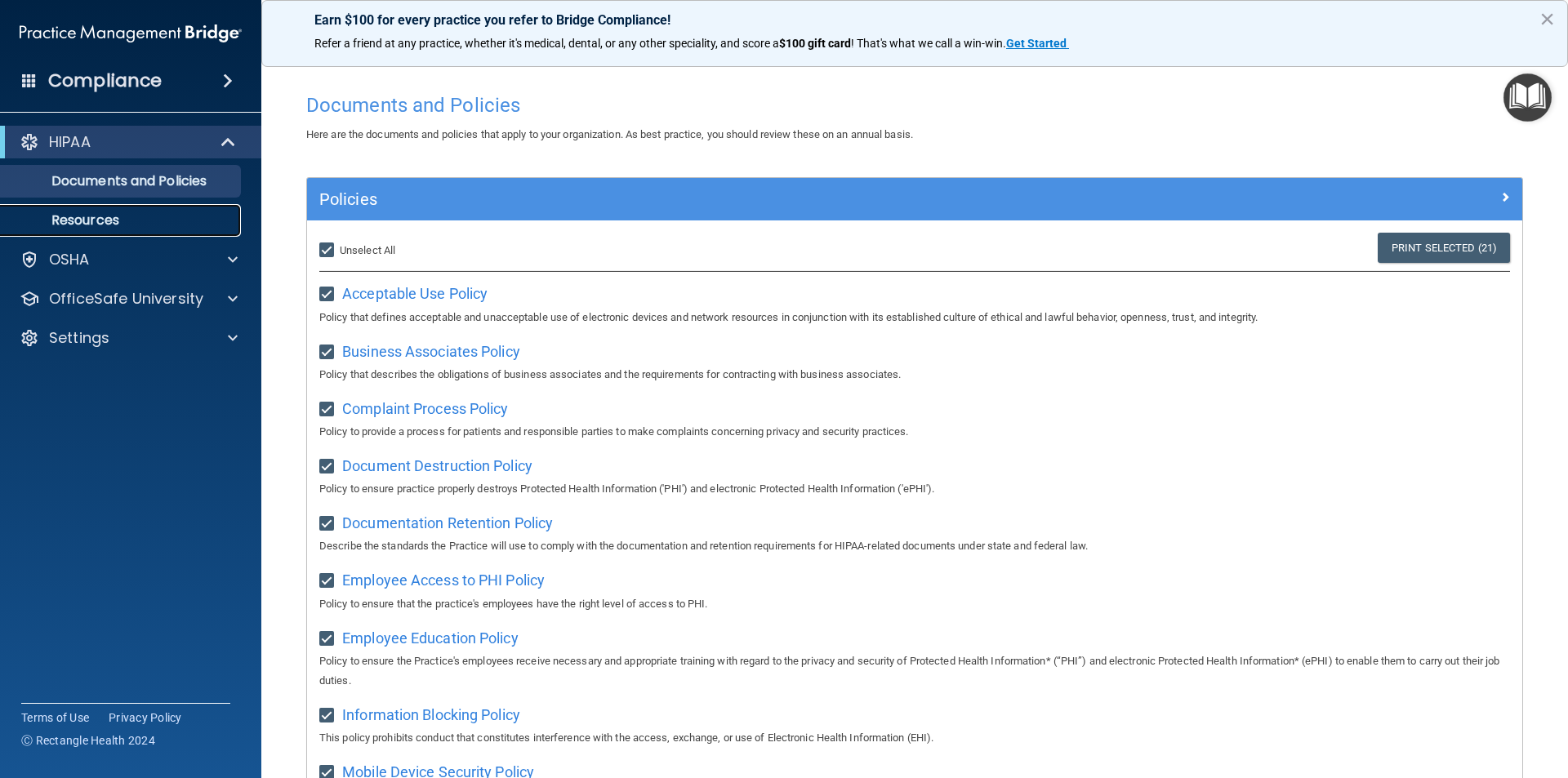
click at [107, 222] on p "Resources" at bounding box center [122, 220] width 223 height 16
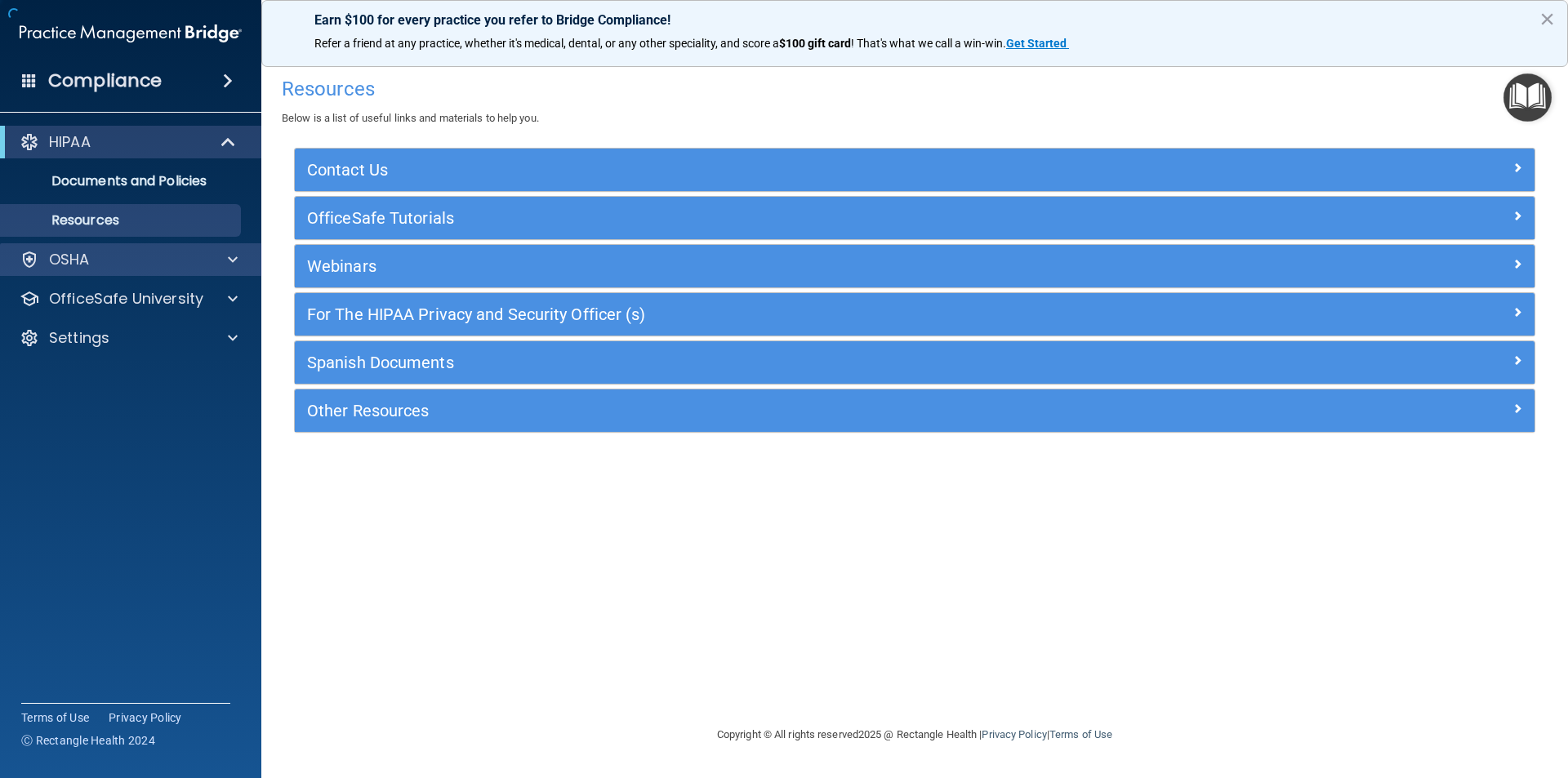
click at [136, 270] on div "OSHA" at bounding box center [131, 259] width 262 height 33
click at [214, 265] on div at bounding box center [231, 259] width 41 height 19
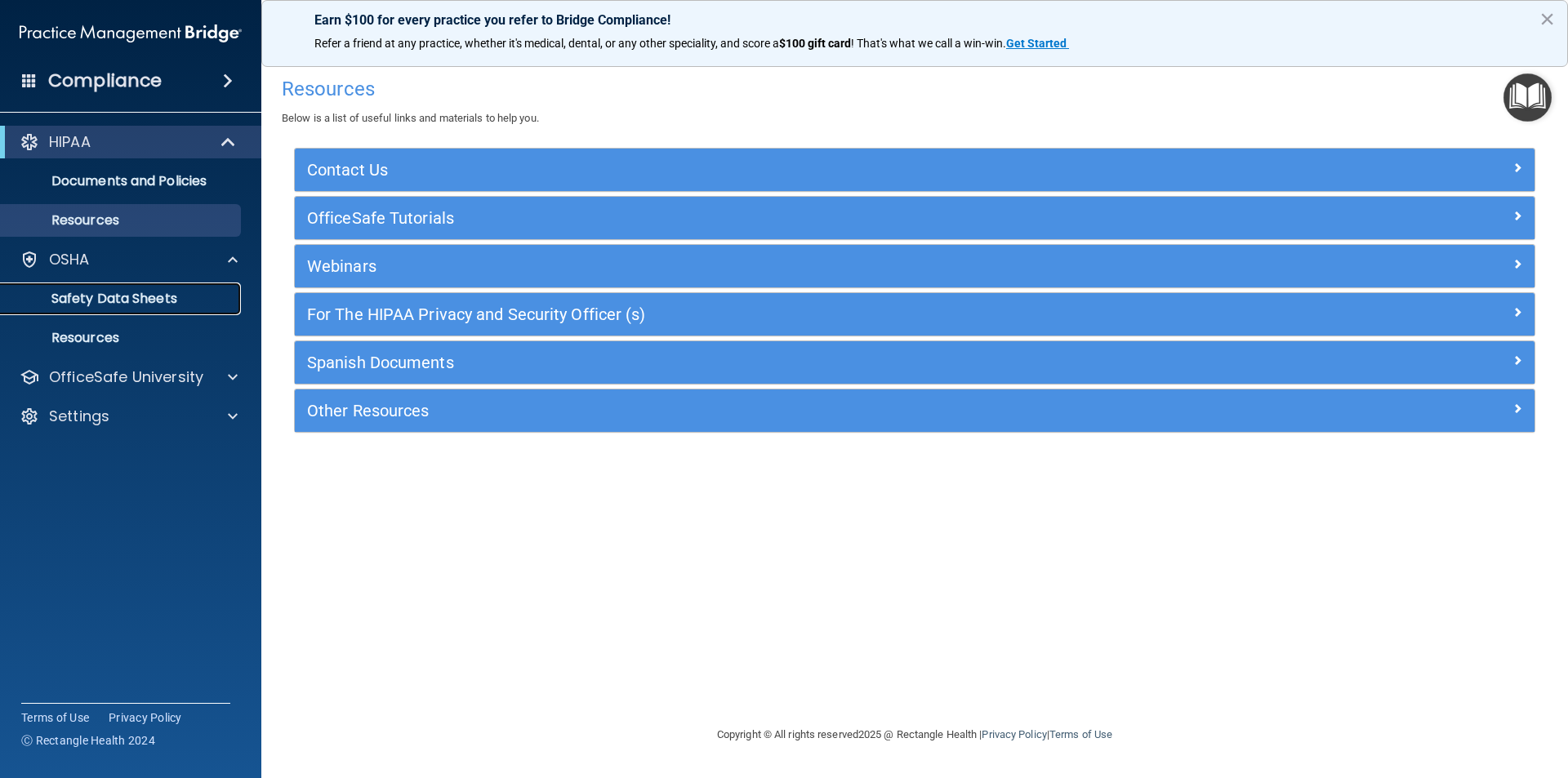
click at [152, 297] on p "Safety Data Sheets" at bounding box center [122, 298] width 223 height 16
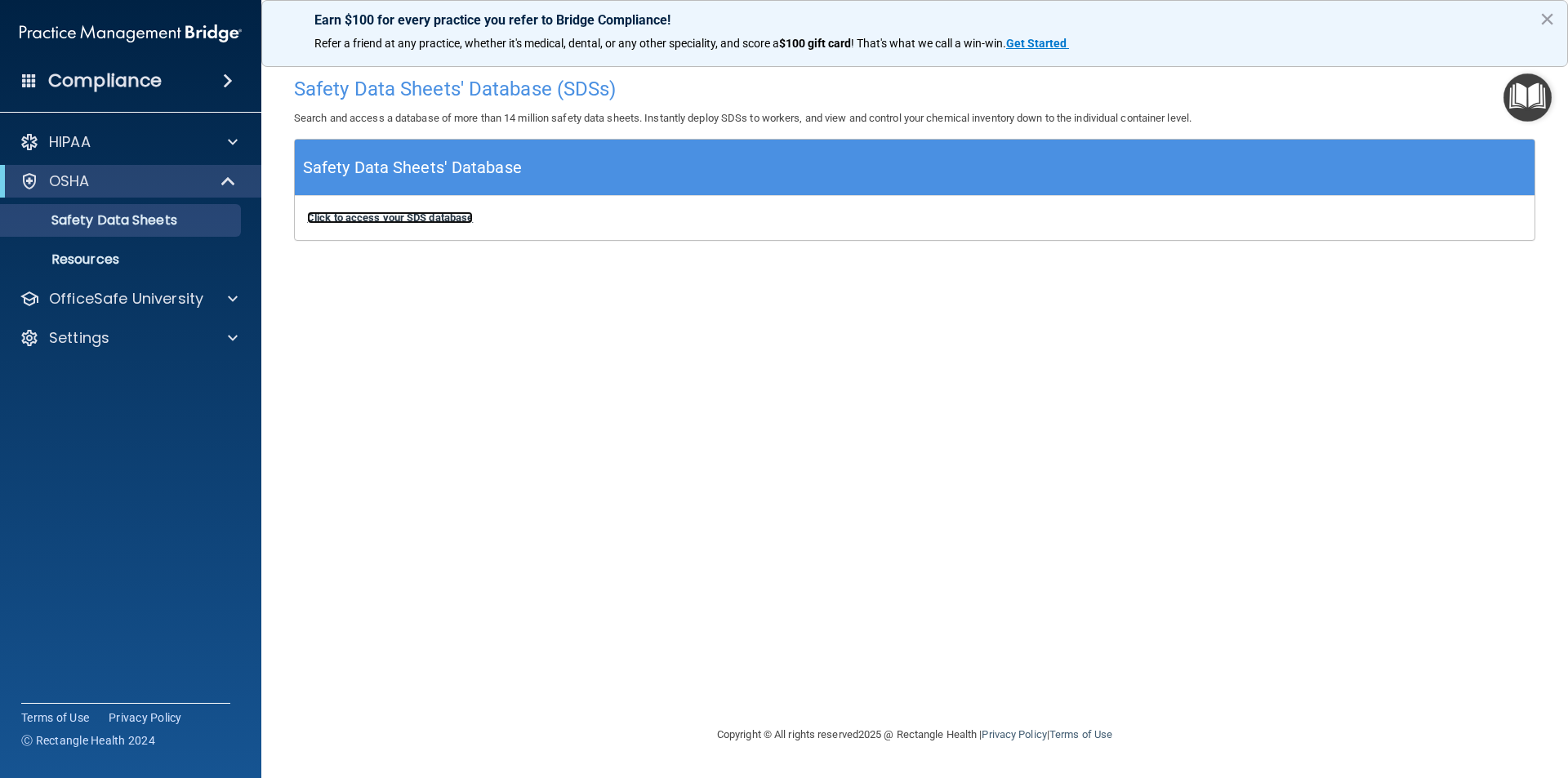
click at [412, 220] on b "Click to access your SDS database" at bounding box center [390, 218] width 166 height 12
click at [111, 293] on p "OfficeSafe University" at bounding box center [126, 298] width 154 height 19
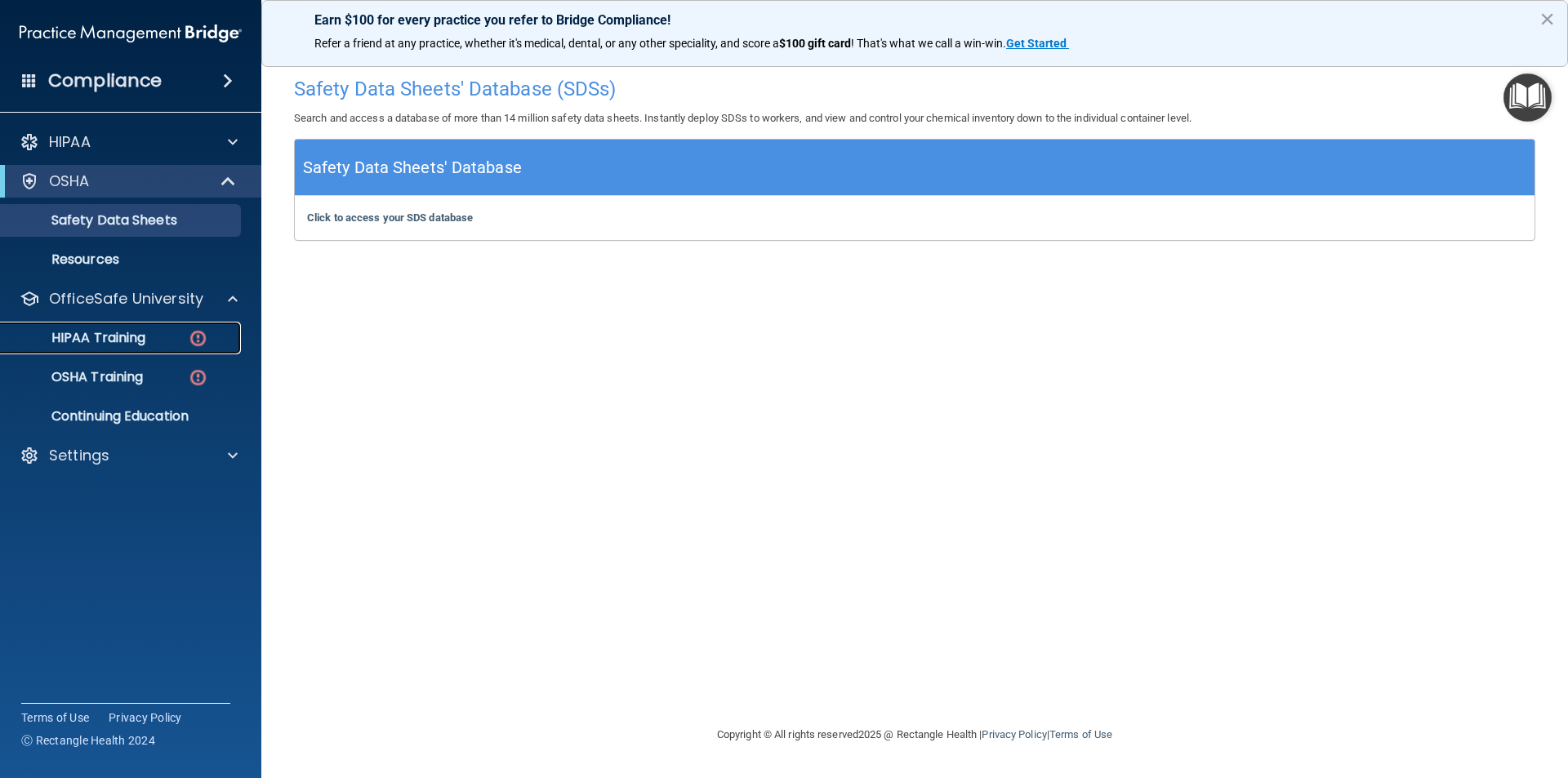
click at [107, 342] on p "HIPAA Training" at bounding box center [78, 337] width 135 height 16
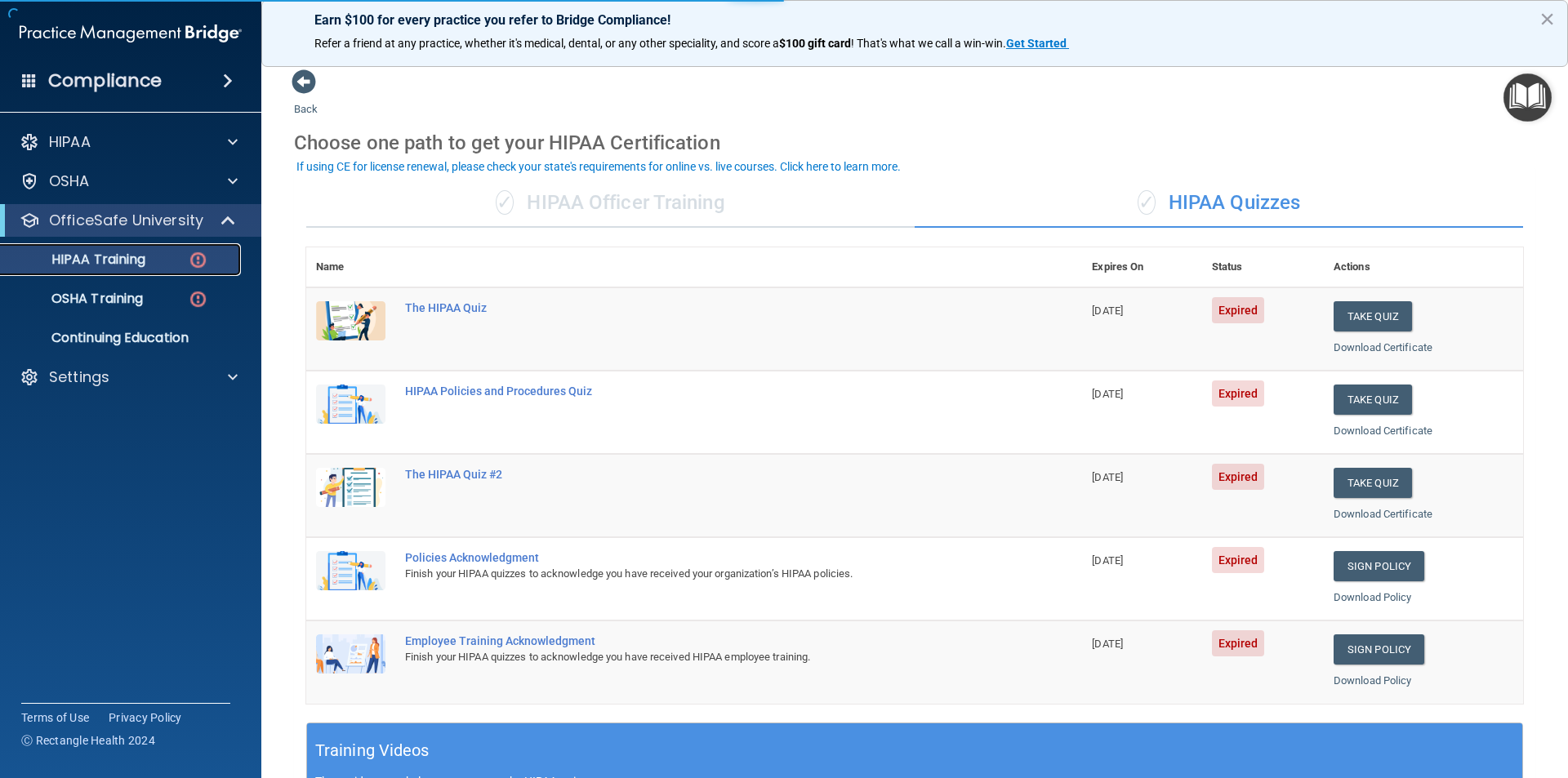
click at [203, 253] on img at bounding box center [198, 260] width 20 height 20
click at [1373, 645] on link "Sign Policy" at bounding box center [1379, 650] width 91 height 31
click at [292, 79] on span at bounding box center [303, 81] width 25 height 25
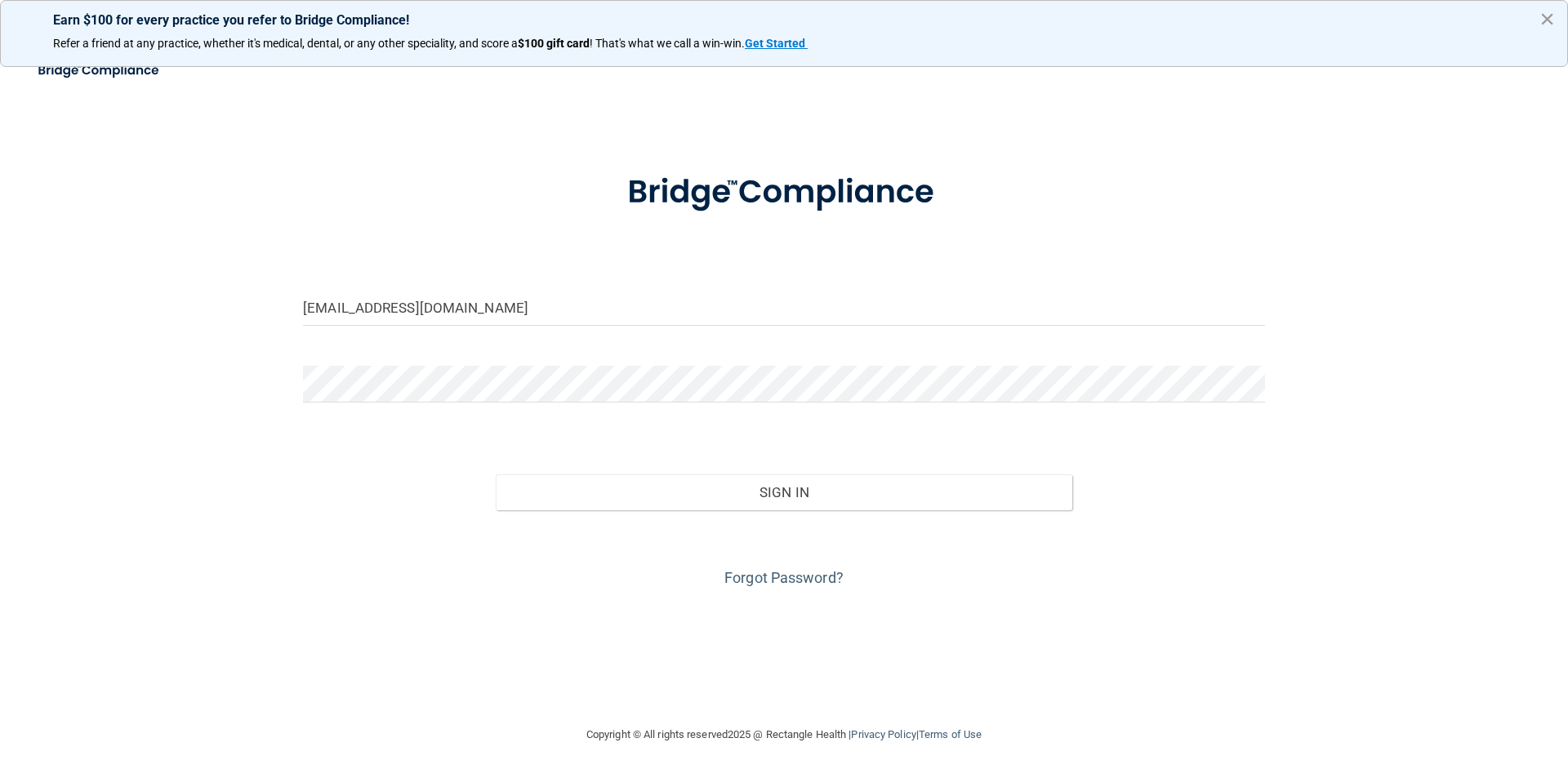
click at [1549, 21] on button "×" at bounding box center [1548, 19] width 15 height 26
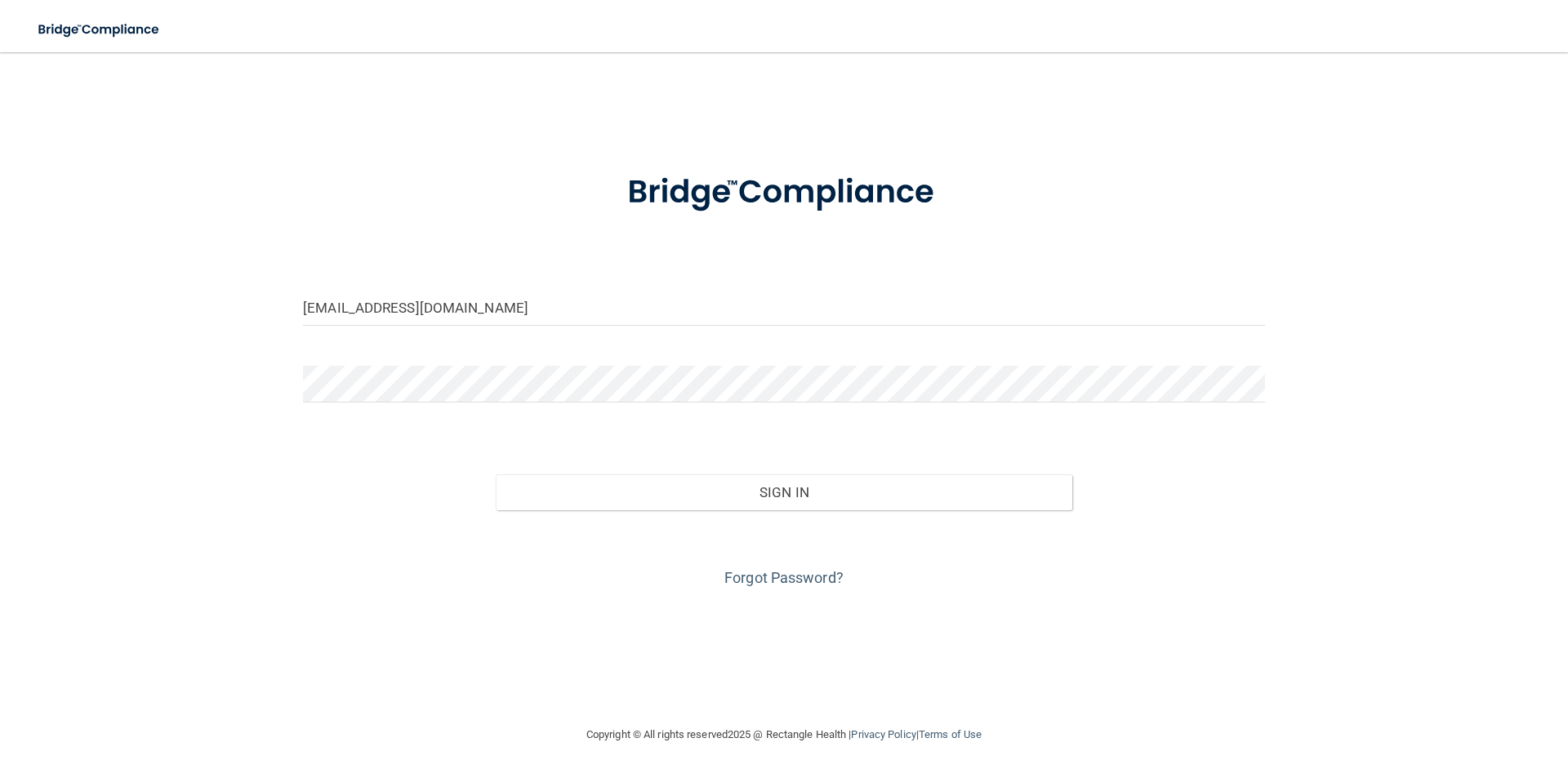
click at [596, 285] on form "vickyboronat@yahoo.com Invalid email/password. You don't have permission to acc…" at bounding box center [784, 370] width 962 height 441
click at [575, 305] on input "[EMAIL_ADDRESS][DOMAIN_NAME]" at bounding box center [784, 307] width 962 height 36
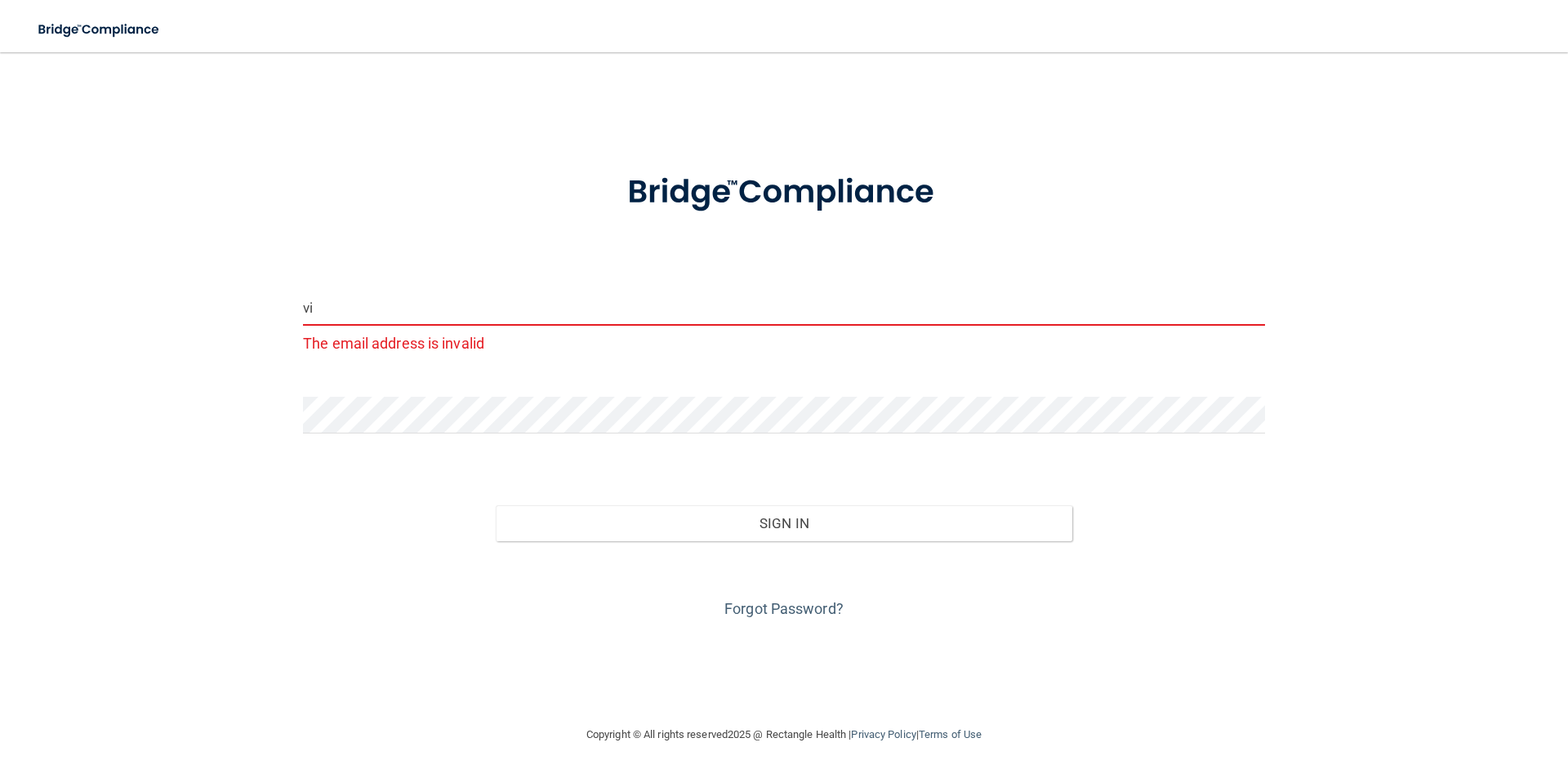
type input "v"
type input "[EMAIL_ADDRESS][DOMAIN_NAME]"
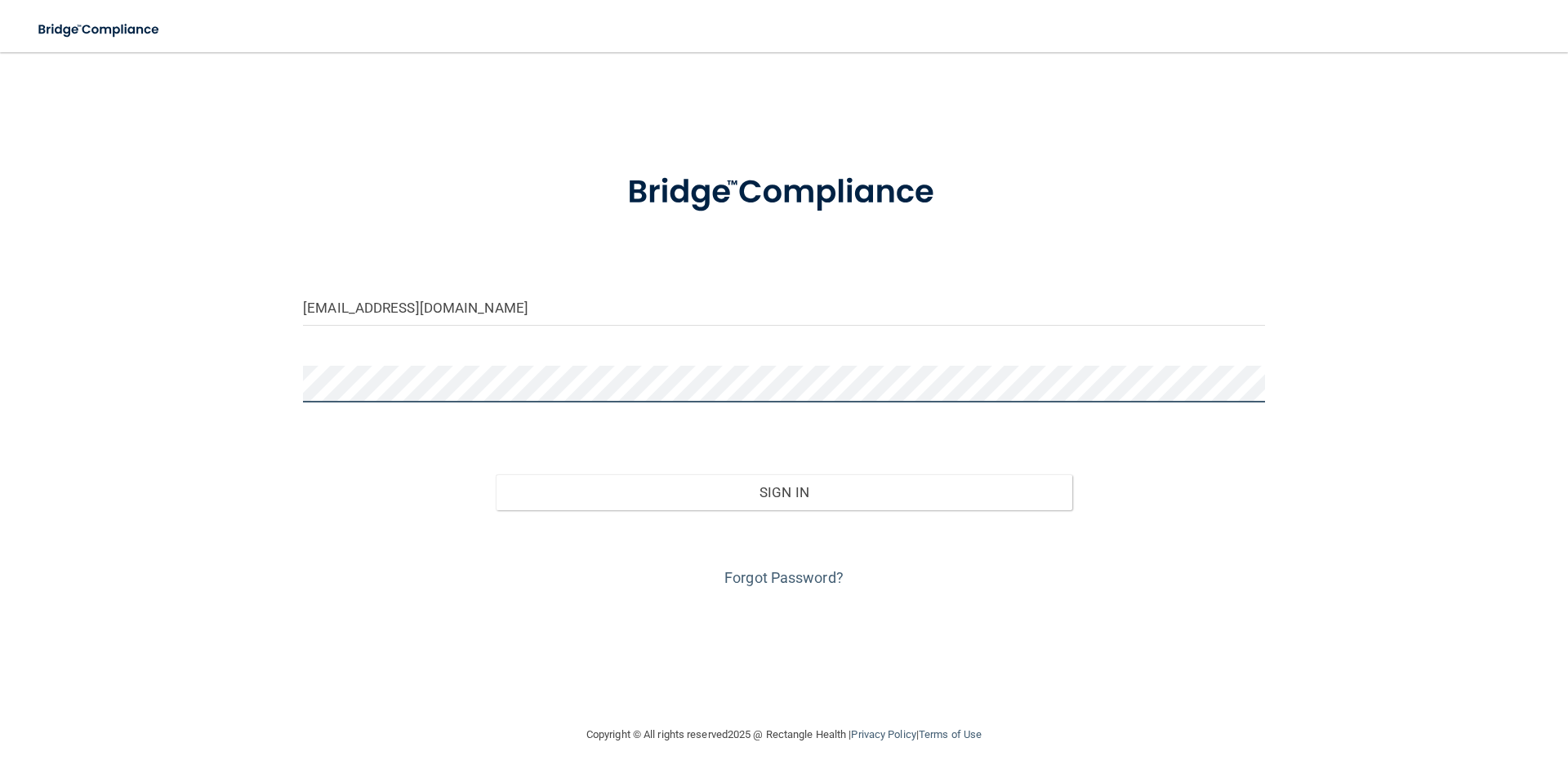
click at [156, 391] on div "cruzfernandezcaroline23@gmail.com Invalid email/password. You don't have permis…" at bounding box center [784, 389] width 1503 height 641
click at [496, 475] on button "Sign In" at bounding box center [784, 492] width 577 height 36
click at [757, 476] on div "Sign In" at bounding box center [784, 475] width 987 height 69
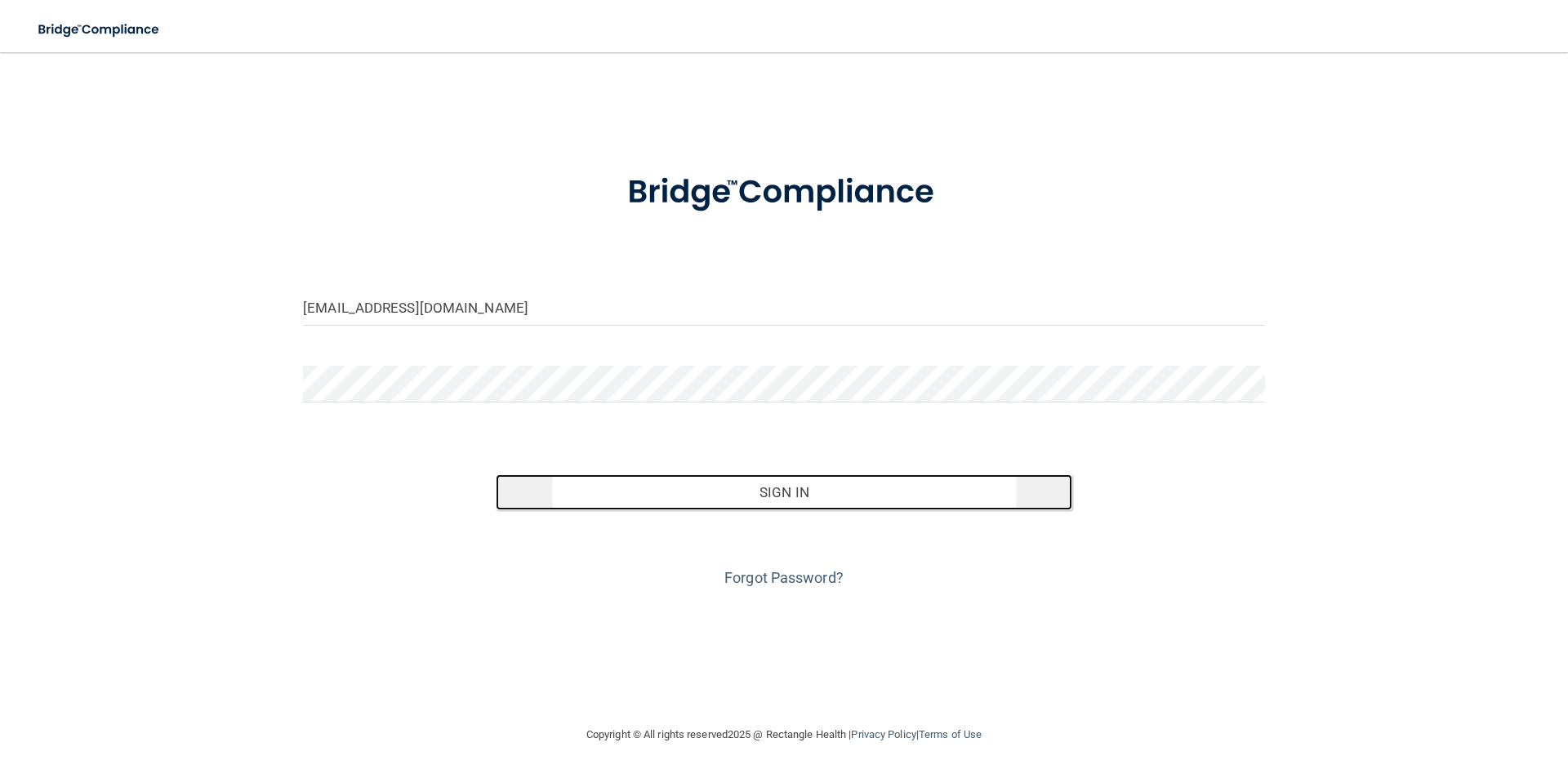
click at [759, 486] on button "Sign In" at bounding box center [784, 492] width 577 height 36
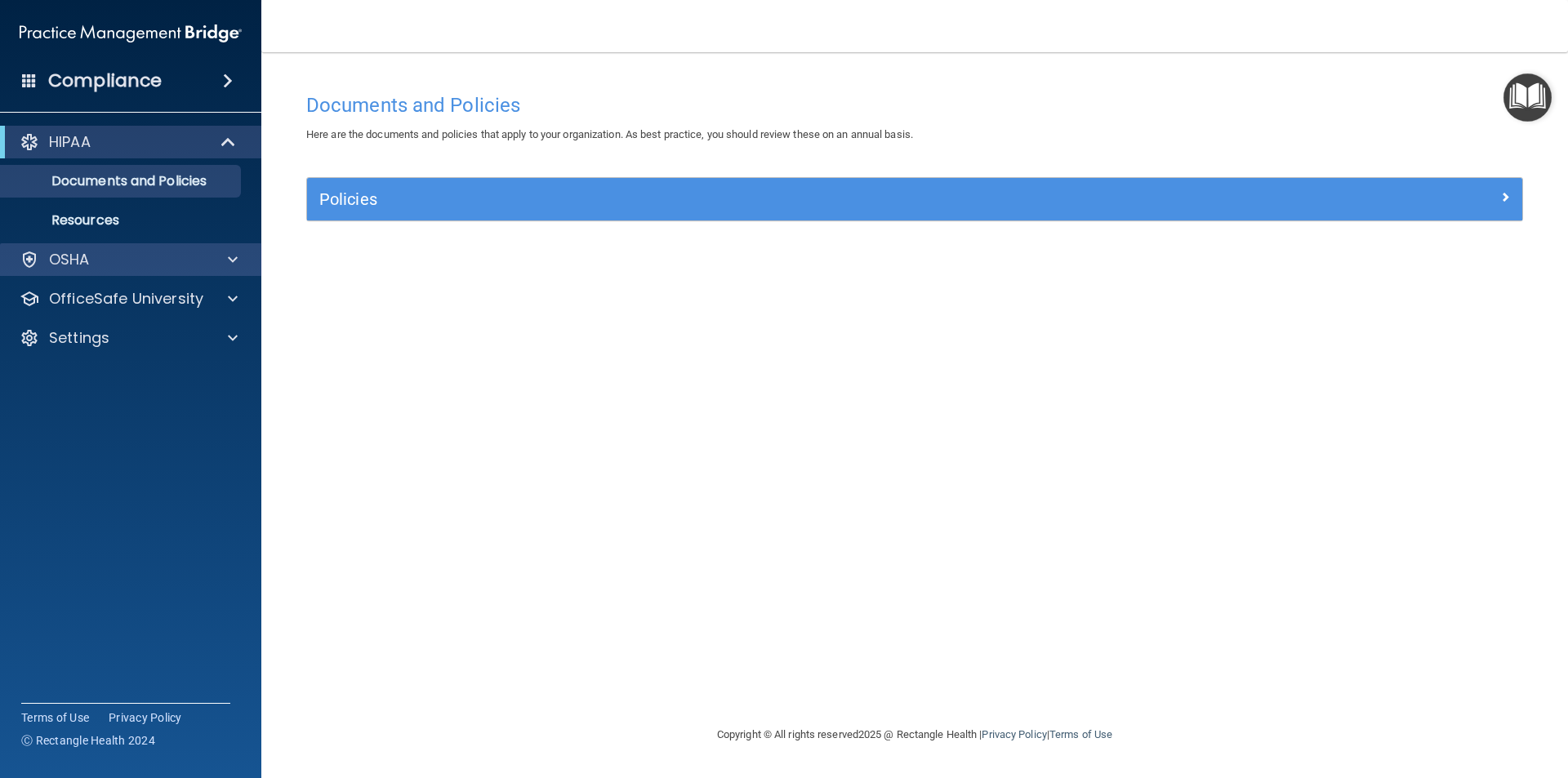
click at [86, 272] on div "OSHA" at bounding box center [131, 259] width 262 height 33
click at [235, 257] on span at bounding box center [233, 259] width 10 height 19
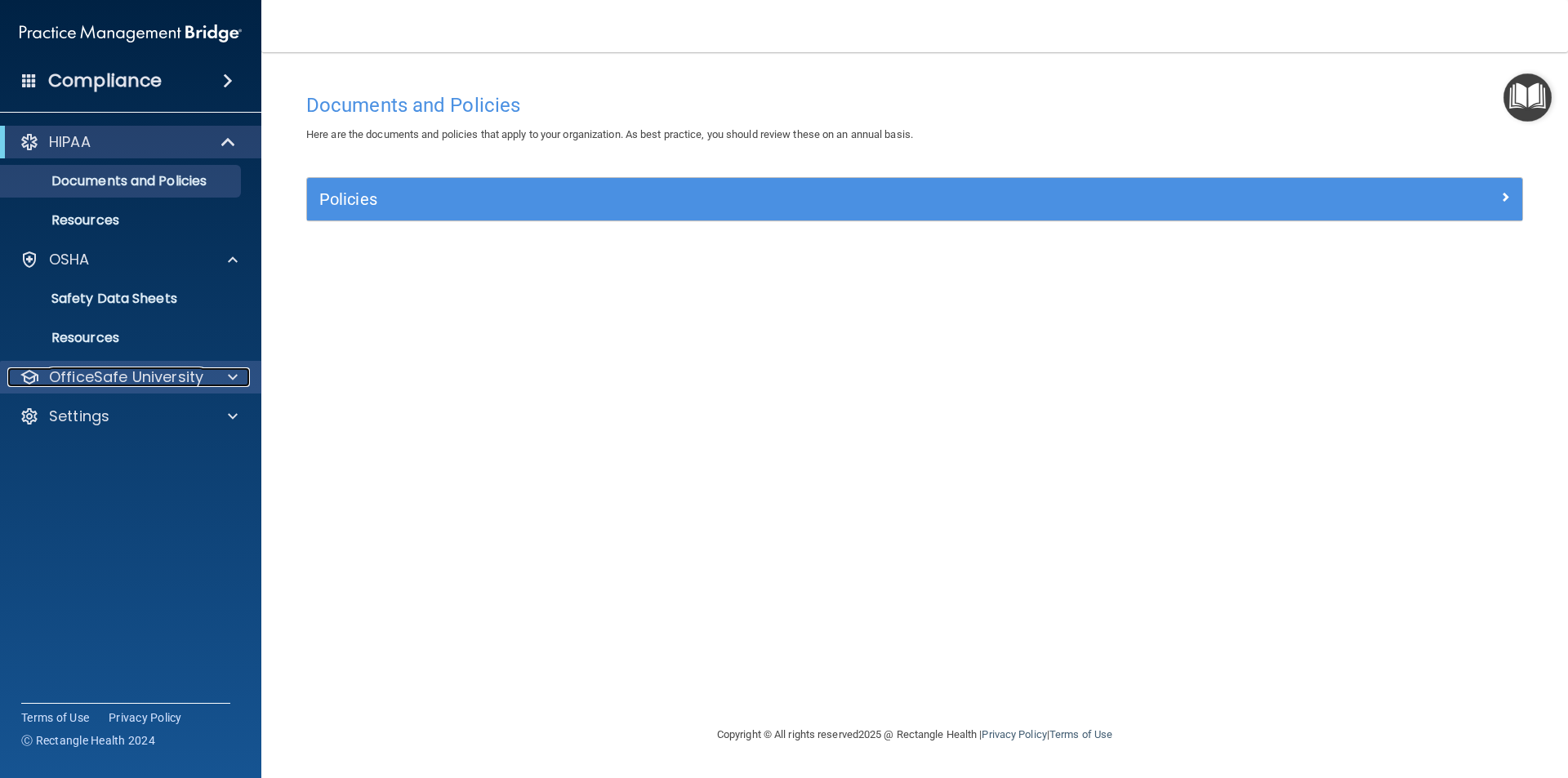
click at [131, 370] on p "OfficeSafe University" at bounding box center [126, 377] width 154 height 19
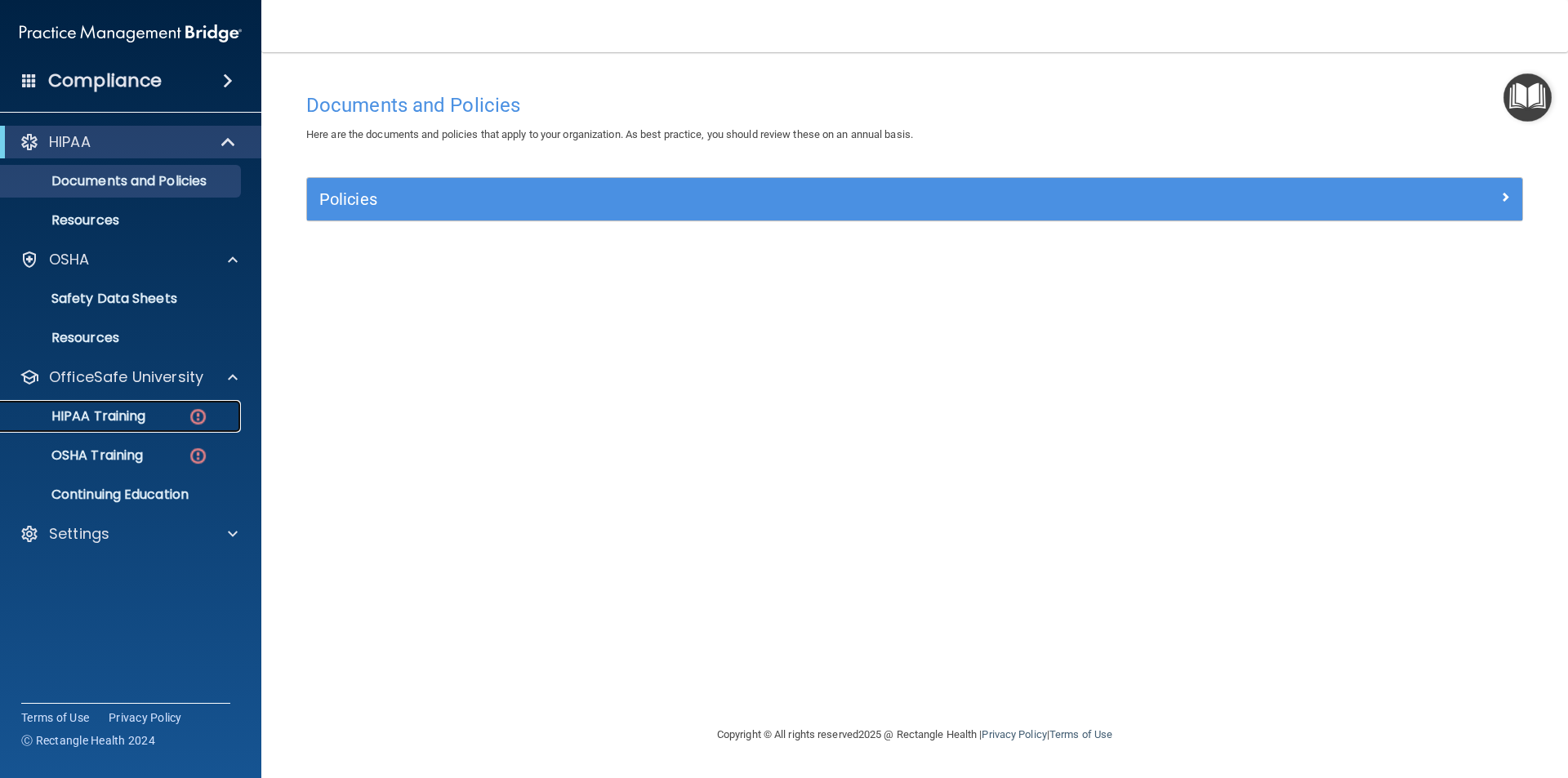
click at [133, 408] on p "HIPAA Training" at bounding box center [78, 416] width 135 height 16
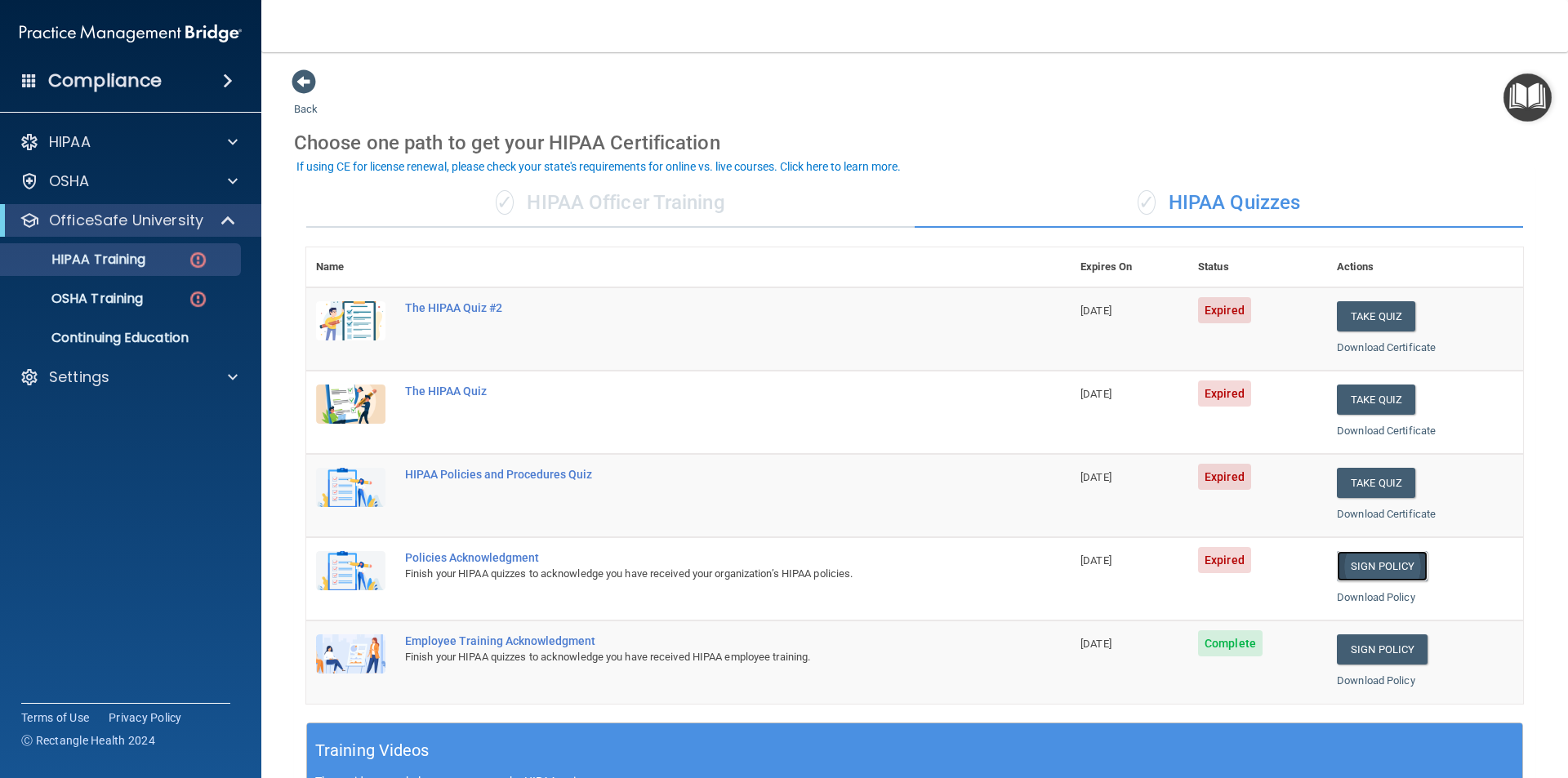
click at [1393, 565] on link "Sign Policy" at bounding box center [1382, 567] width 91 height 31
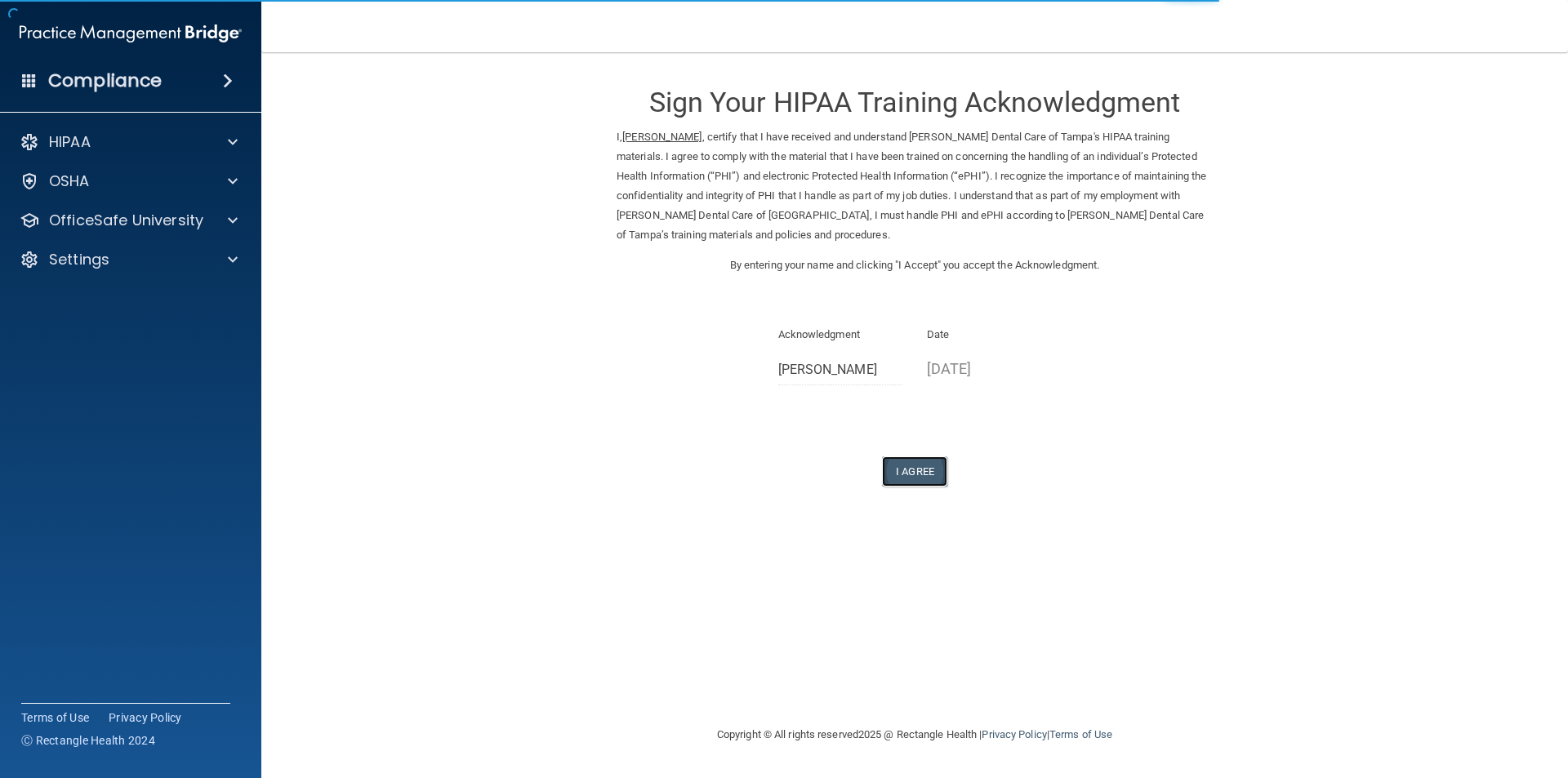
click at [911, 474] on button "I Agree" at bounding box center [915, 472] width 65 height 31
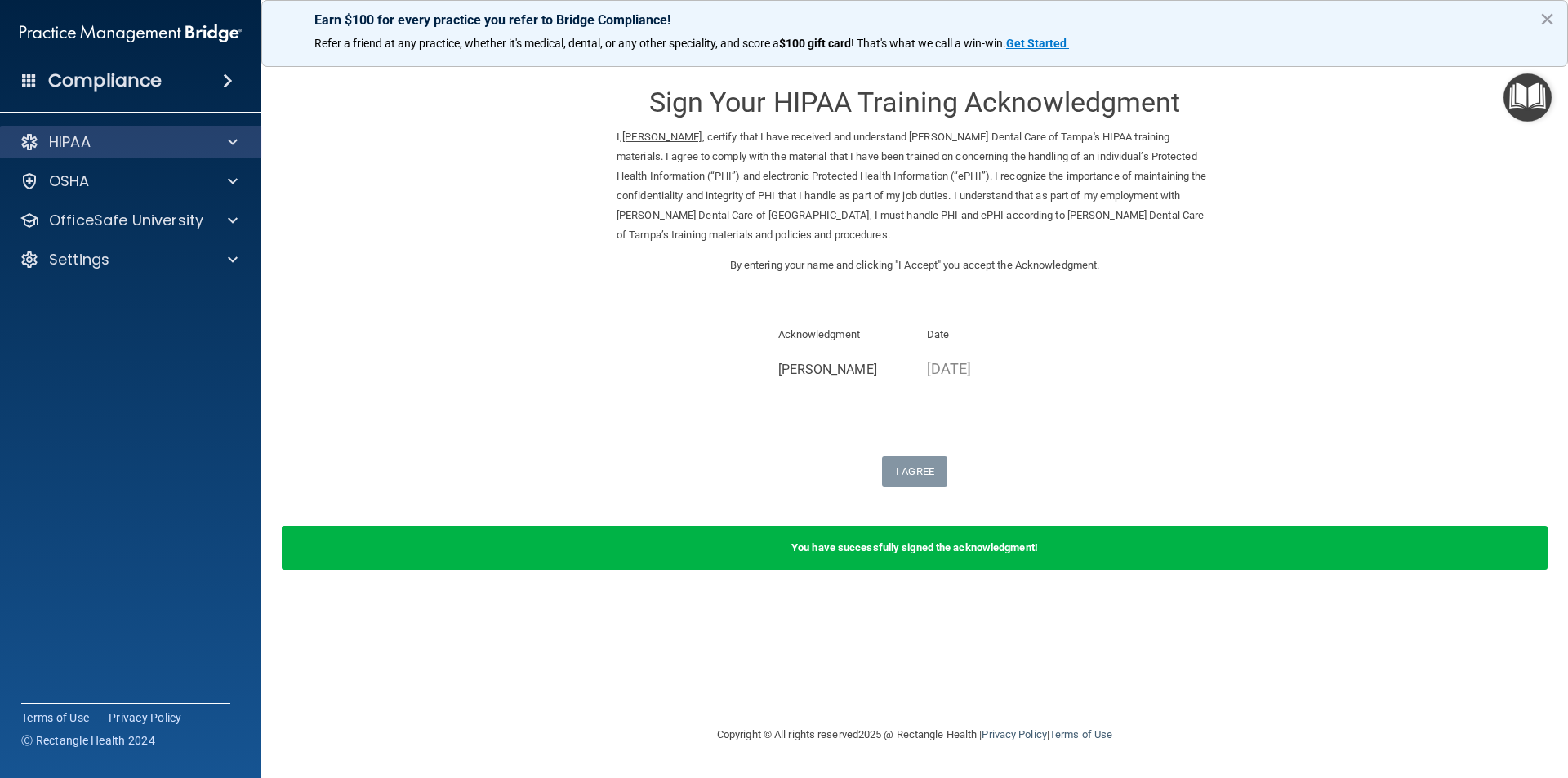
click at [124, 130] on div "HIPAA" at bounding box center [131, 142] width 262 height 33
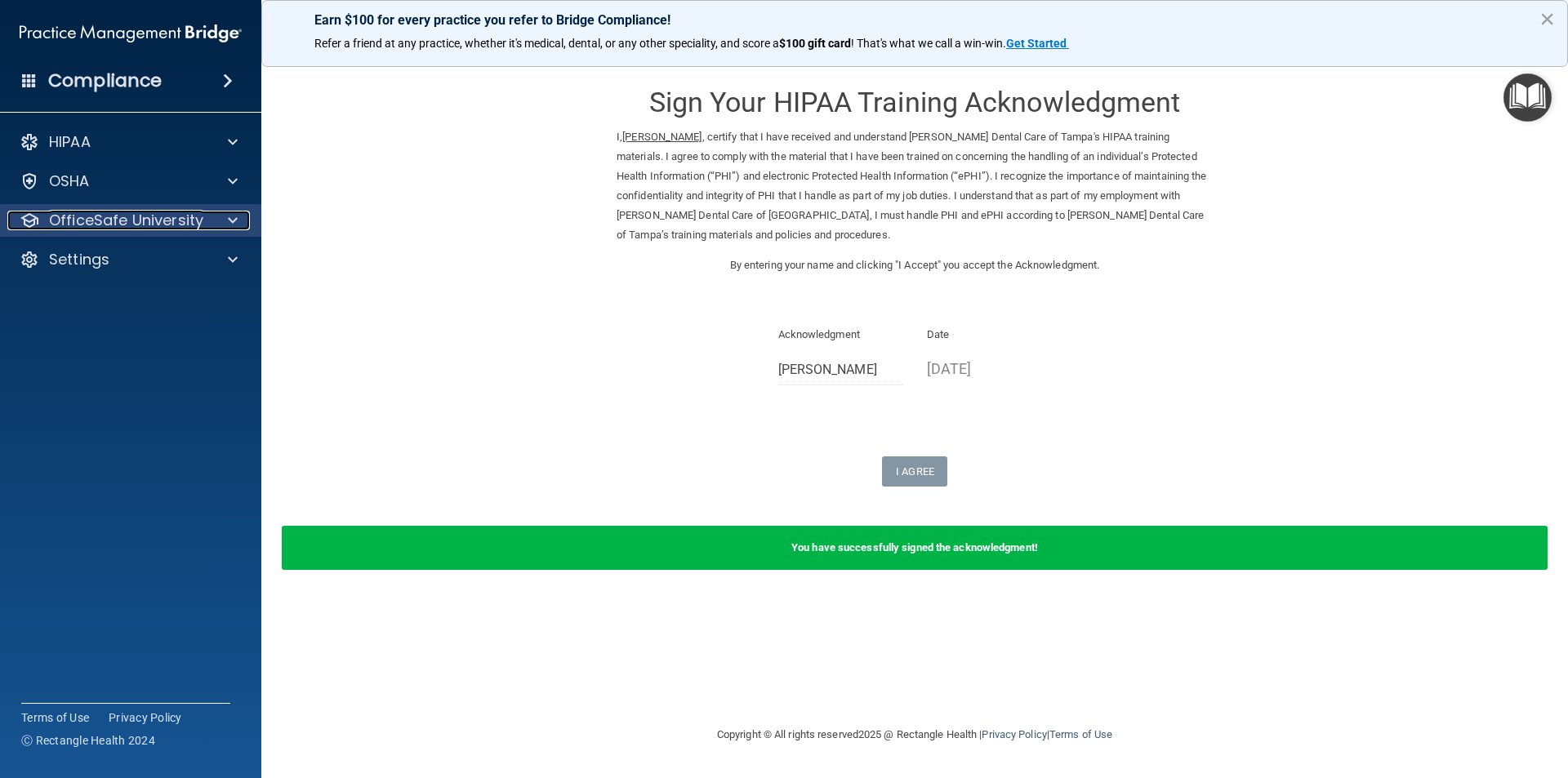
click at [134, 220] on p "OfficeSafe University" at bounding box center [126, 220] width 154 height 19
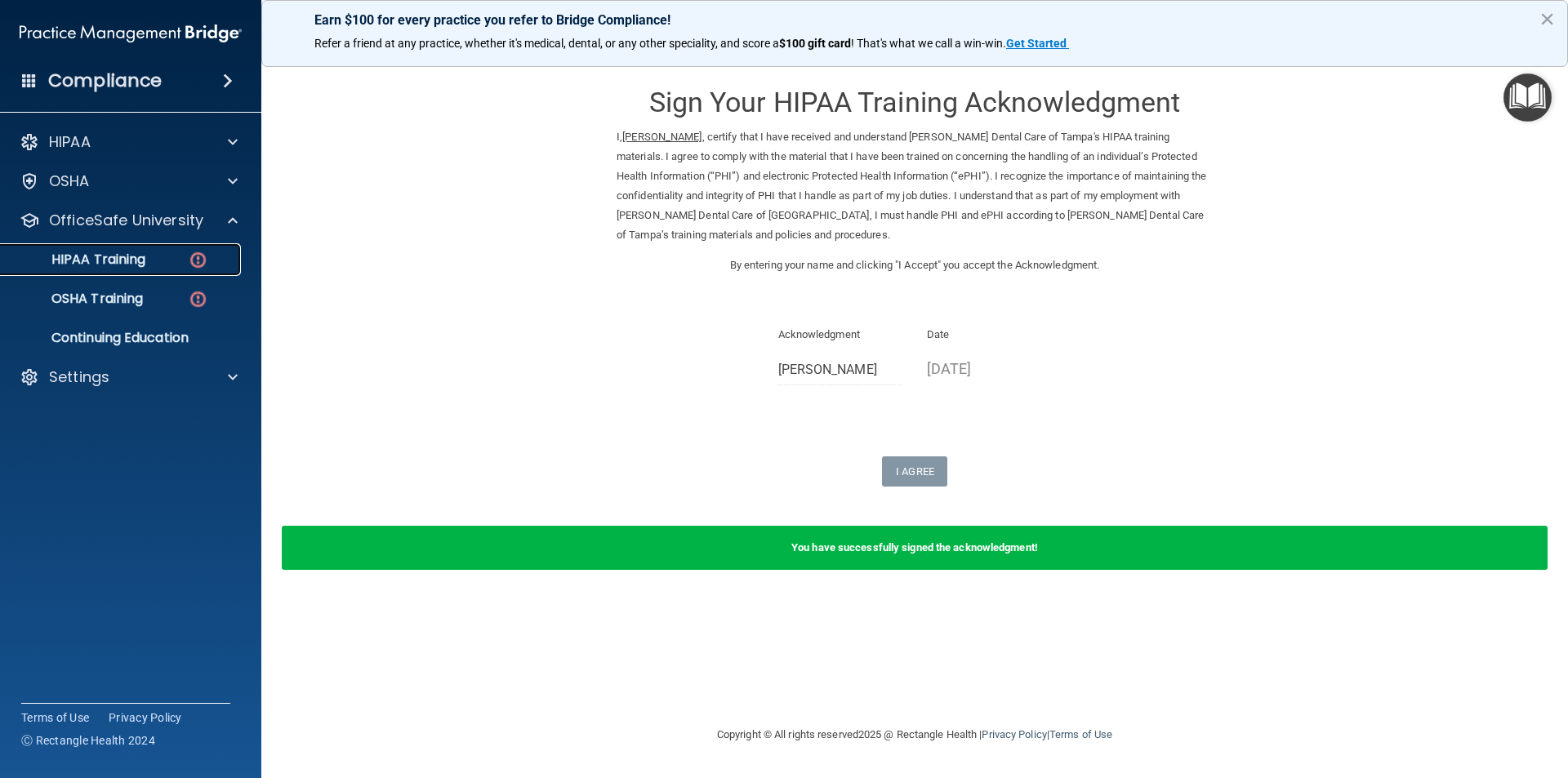
click at [142, 252] on p "HIPAA Training" at bounding box center [78, 259] width 135 height 16
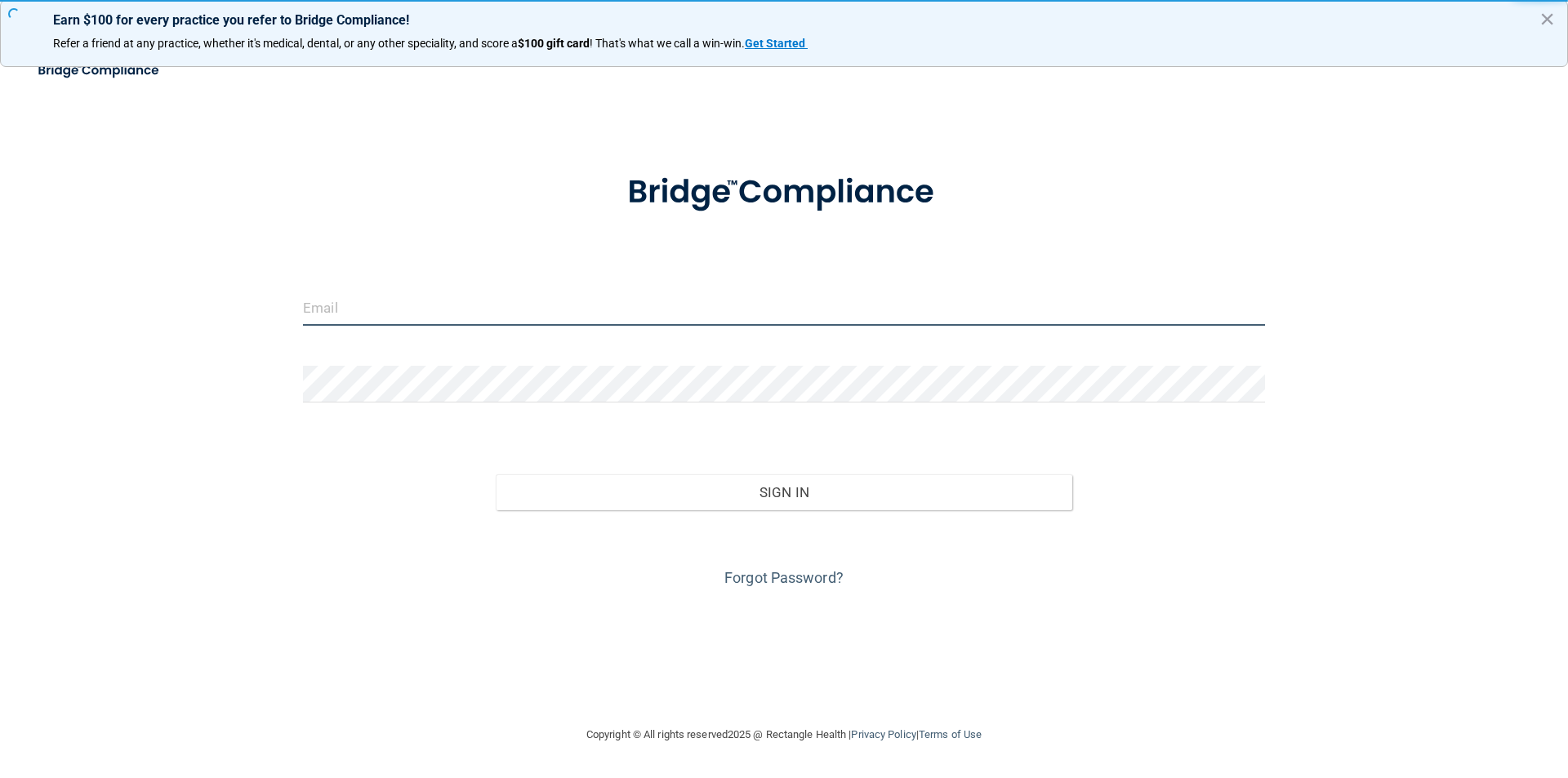
type input "vickyboronat@yahoo.com"
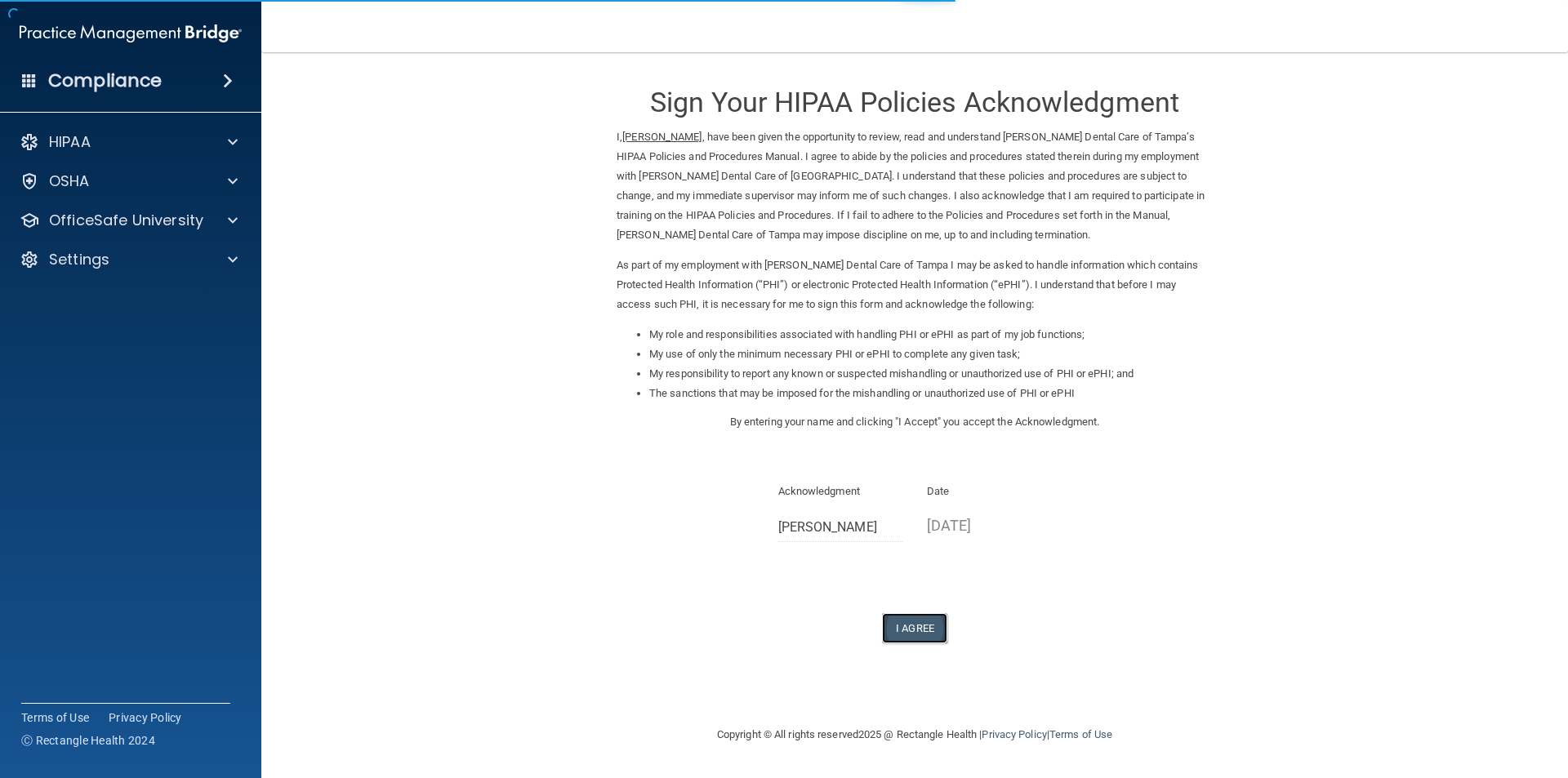
click at [906, 636] on button "I Agree" at bounding box center [915, 629] width 65 height 31
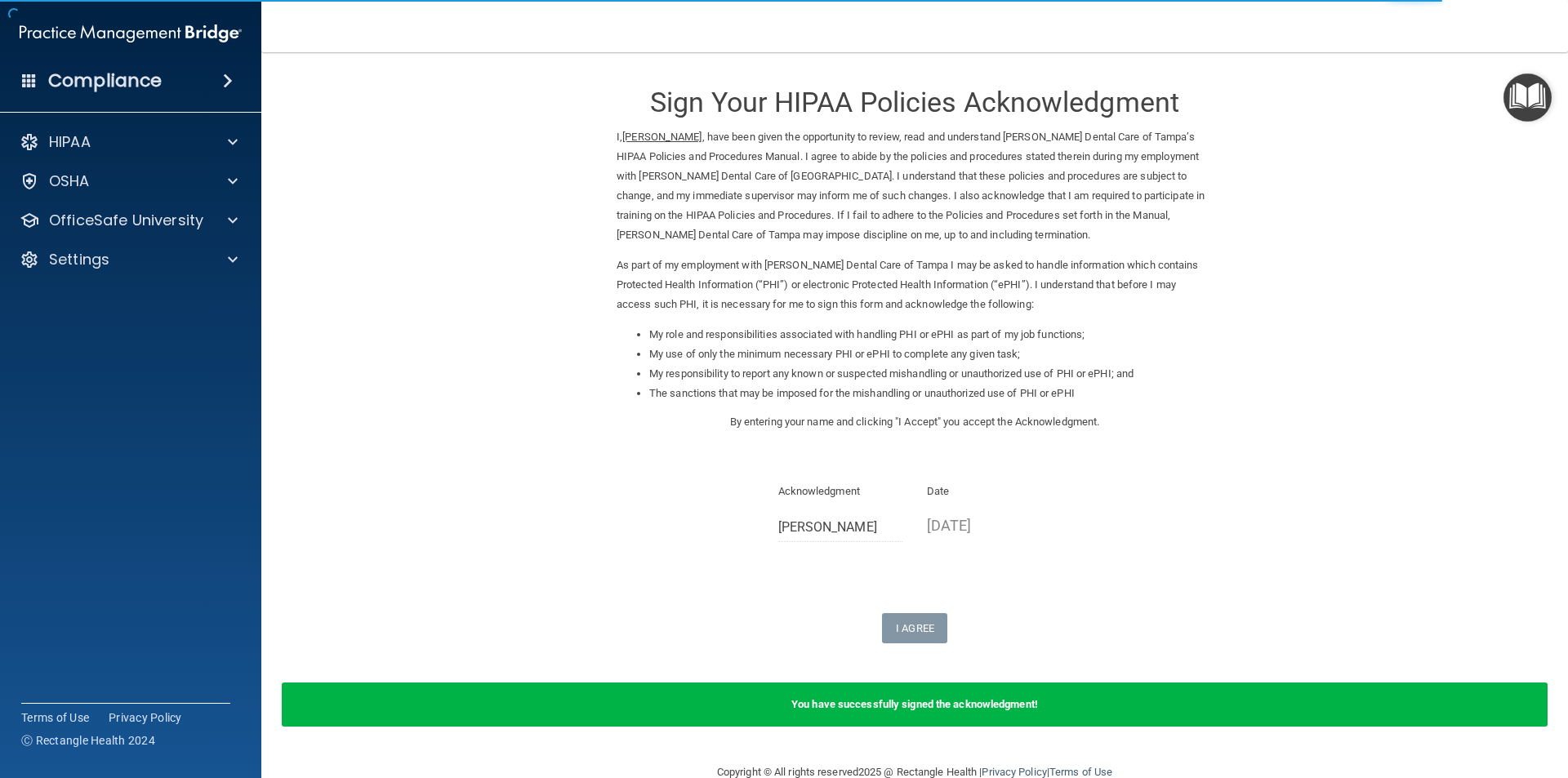
scroll to position [34, 0]
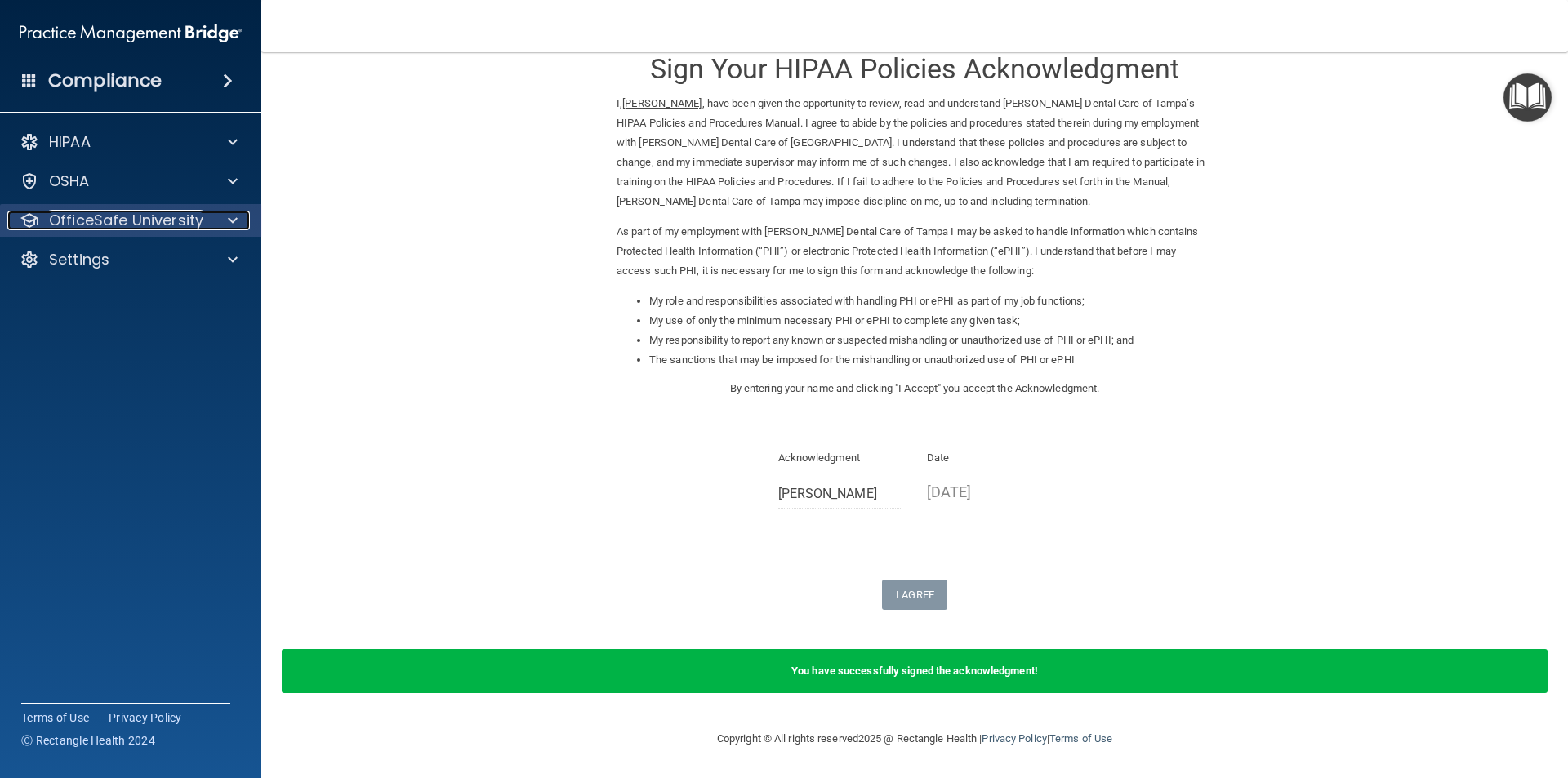
click at [123, 222] on p "OfficeSafe University" at bounding box center [126, 220] width 154 height 19
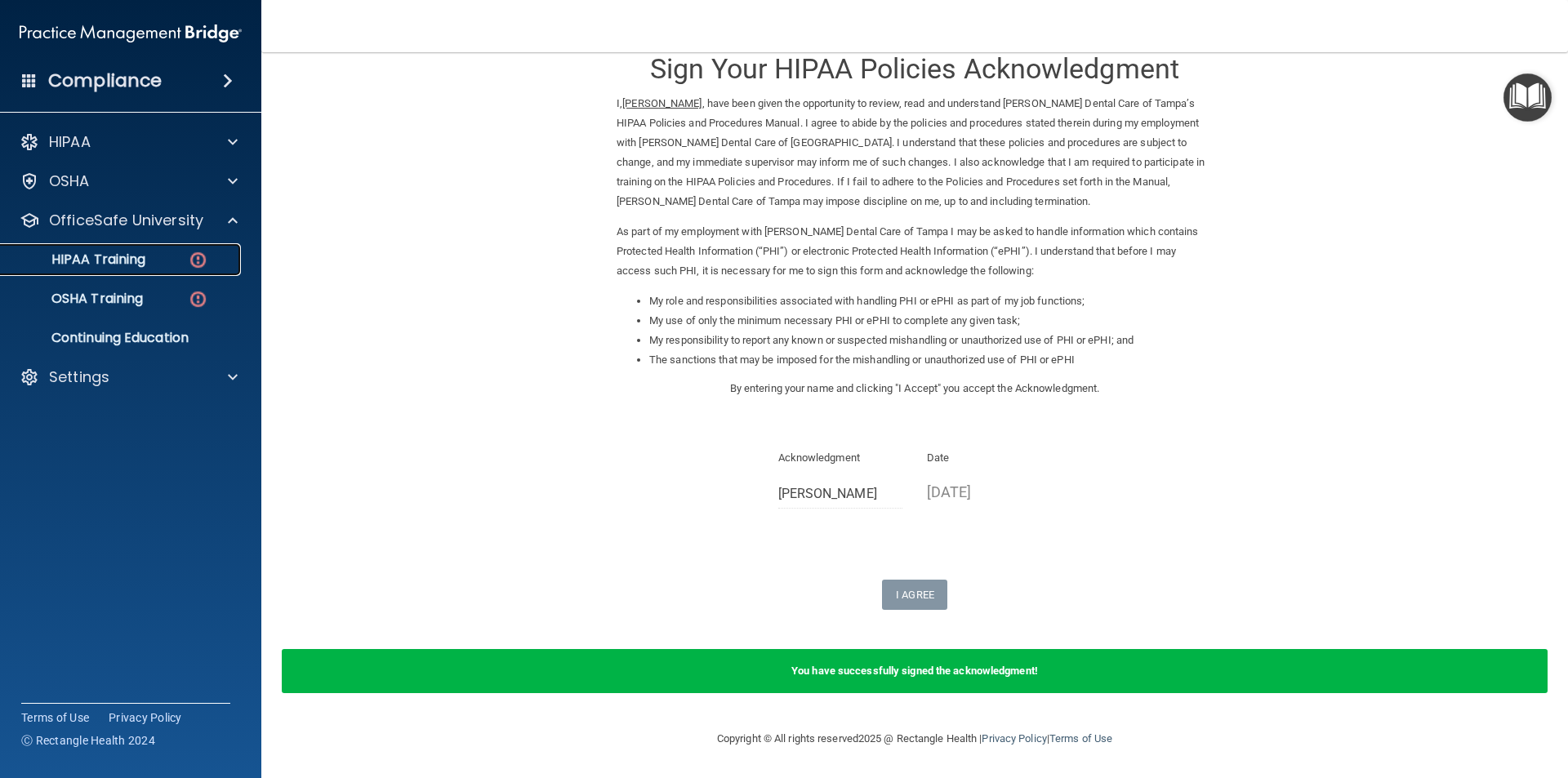
click at [120, 264] on p "HIPAA Training" at bounding box center [78, 259] width 135 height 16
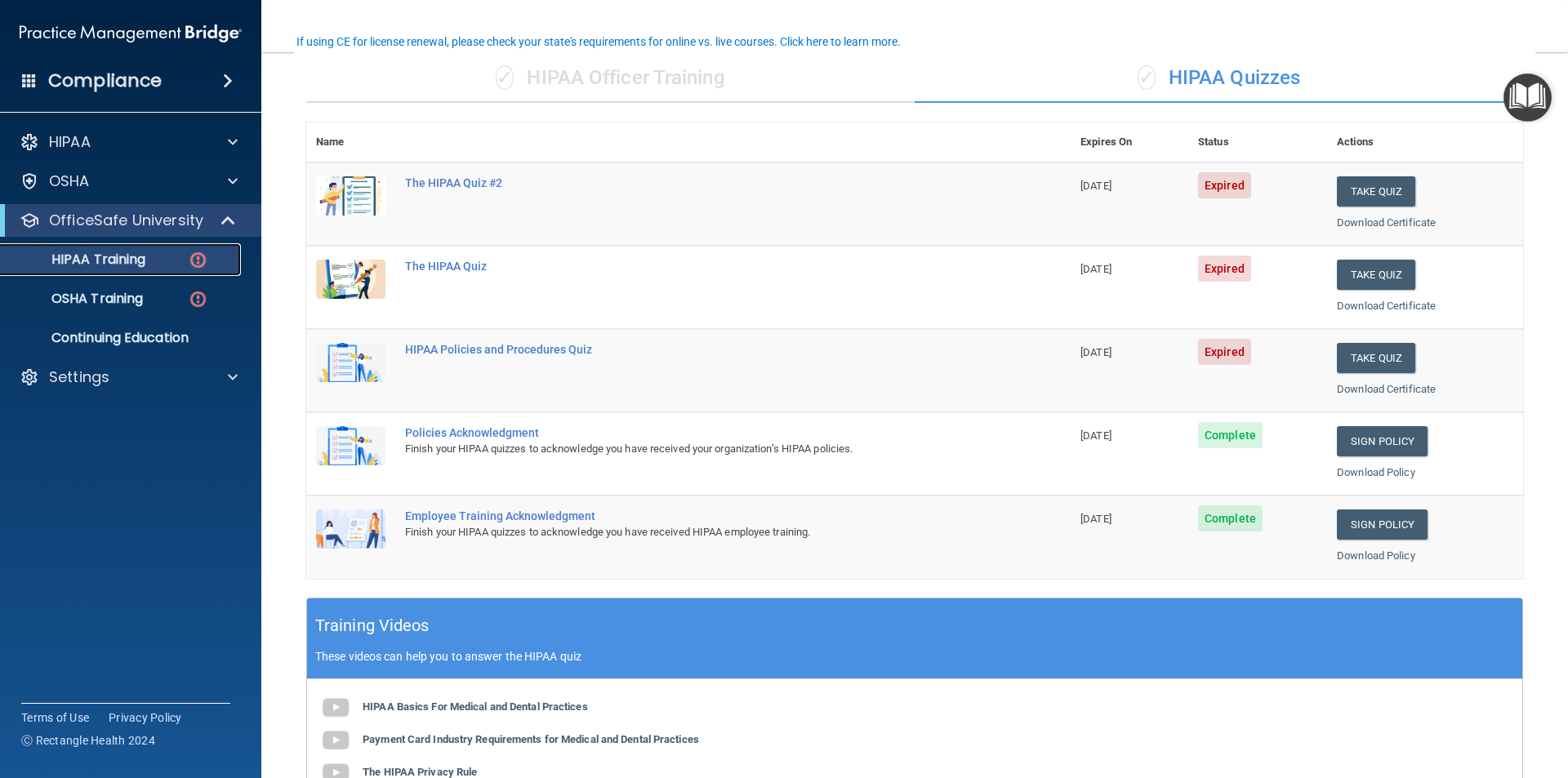
scroll to position [43, 0]
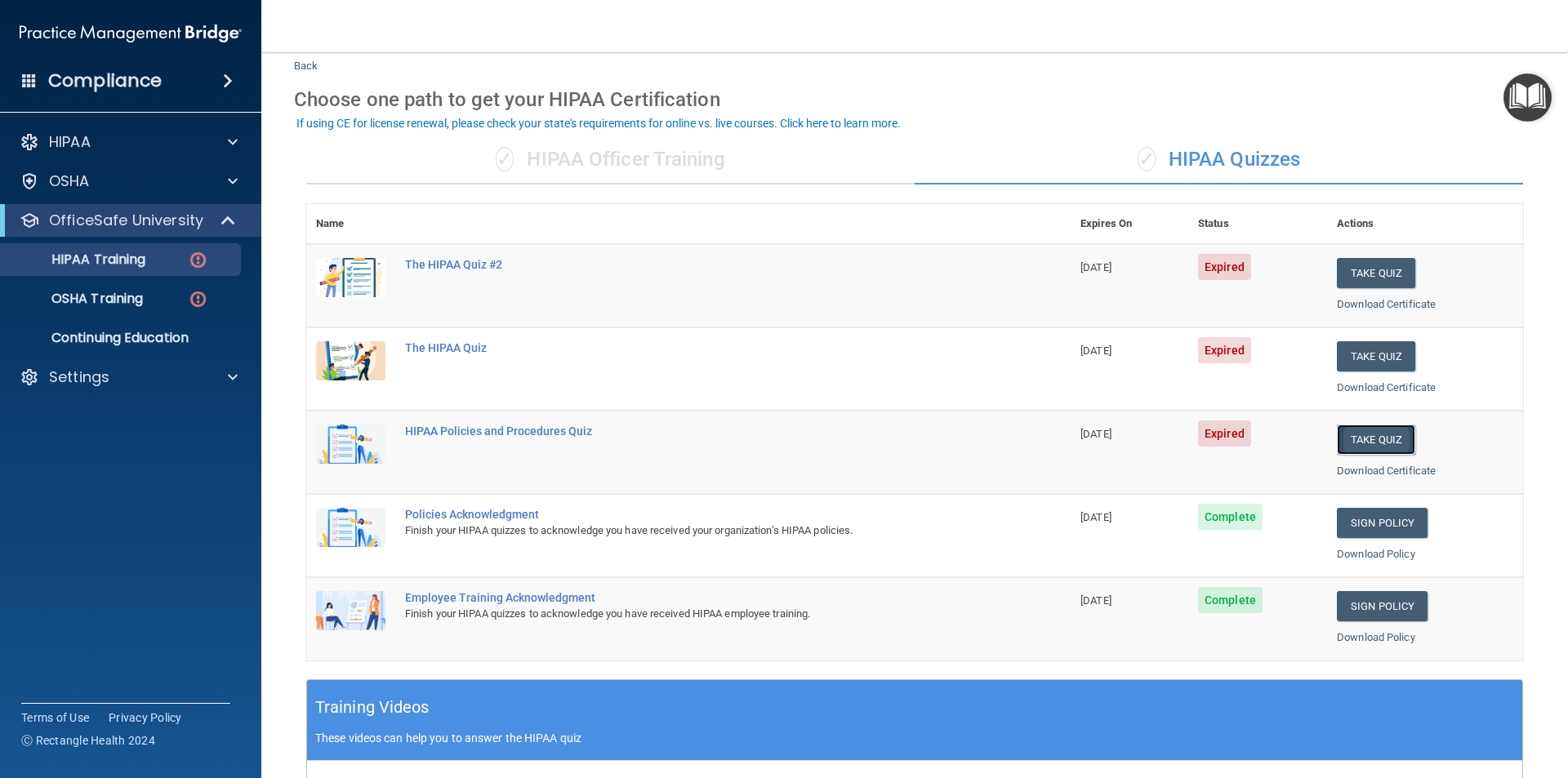
drag, startPoint x: 1359, startPoint y: 442, endPoint x: 1337, endPoint y: 449, distance: 23.1
click at [1358, 442] on button "Take Quiz" at bounding box center [1376, 440] width 79 height 31
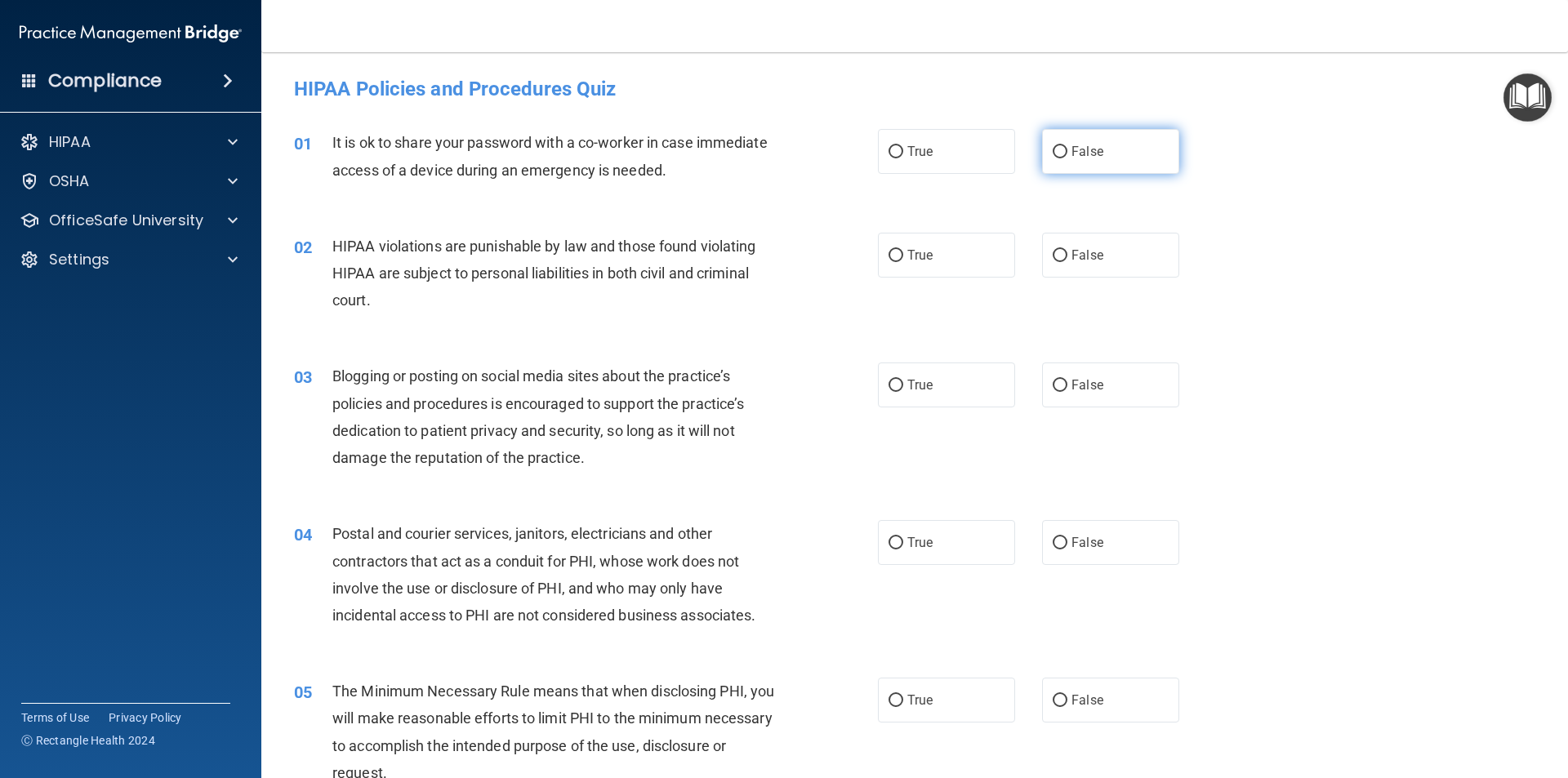
click at [1087, 157] on span "False" at bounding box center [1087, 152] width 32 height 15
click at [1068, 157] on input "False" at bounding box center [1059, 153] width 14 height 12
radio input "true"
click at [927, 275] on label "True" at bounding box center [947, 255] width 137 height 45
click at [904, 262] on input "True" at bounding box center [896, 256] width 14 height 12
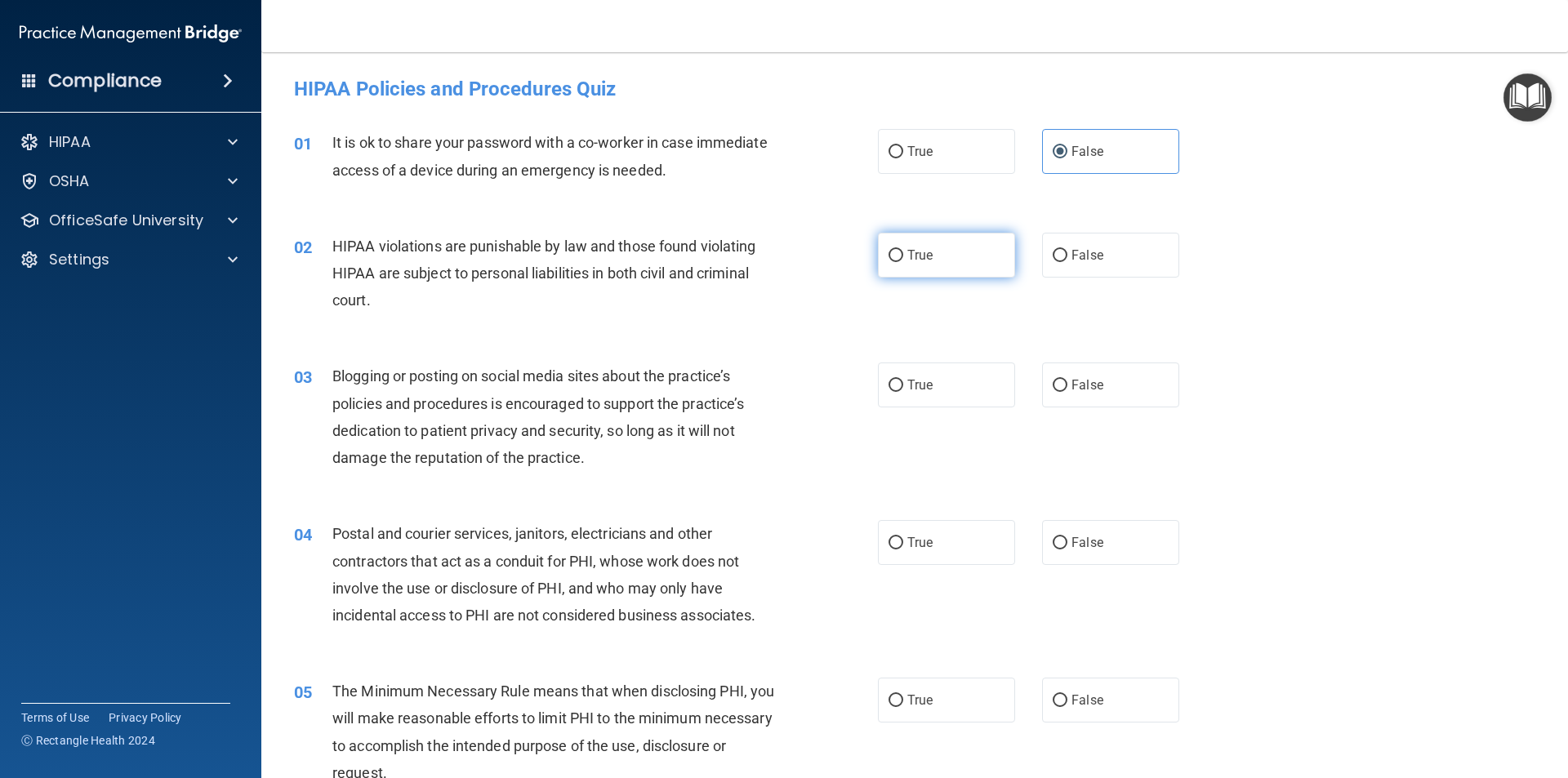
radio input "true"
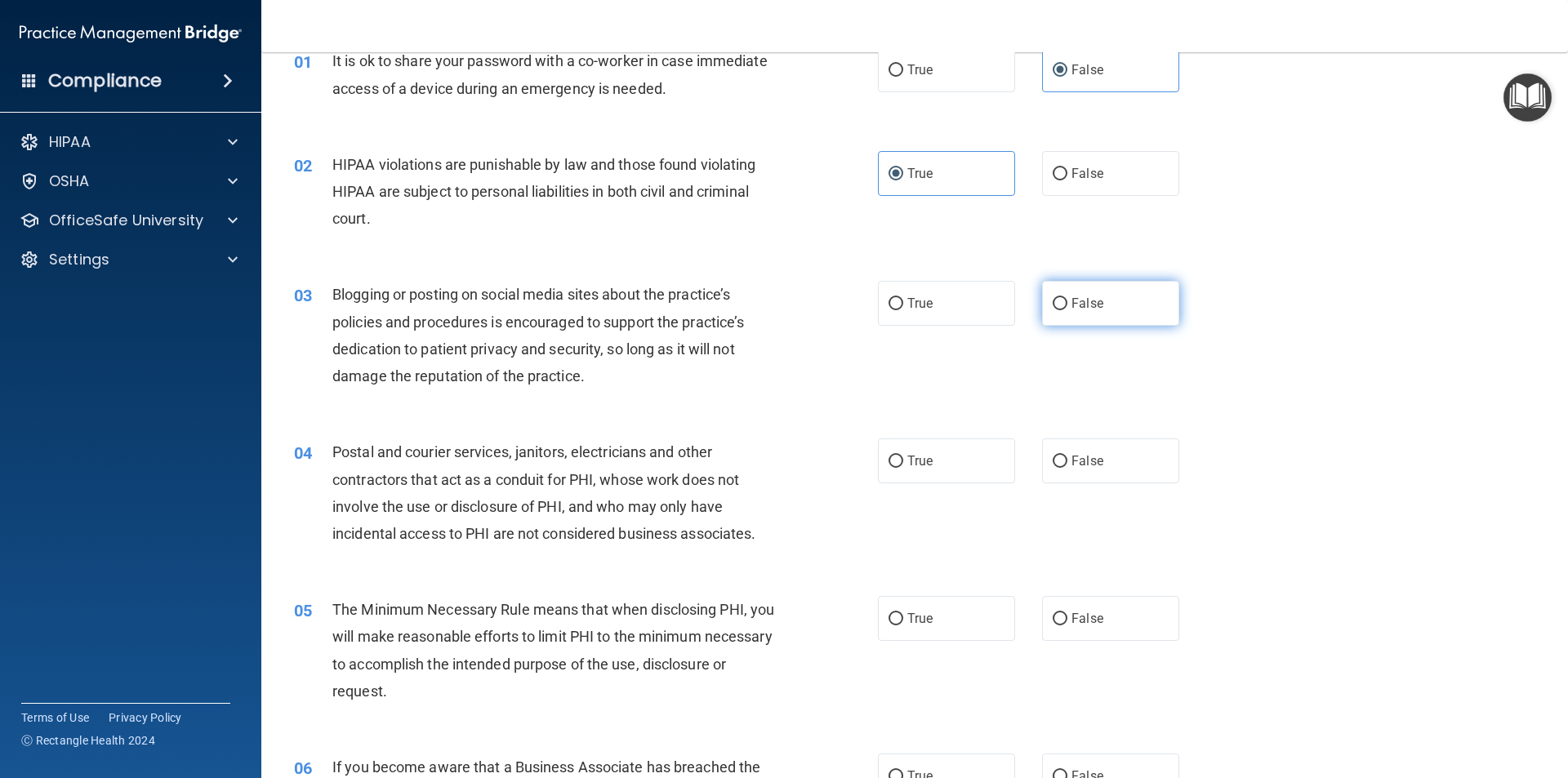
click at [1093, 315] on label "False" at bounding box center [1111, 303] width 137 height 45
click at [1068, 310] on input "False" at bounding box center [1059, 304] width 14 height 12
radio input "true"
click at [934, 470] on label "True" at bounding box center [947, 461] width 137 height 45
click at [904, 468] on input "True" at bounding box center [896, 462] width 14 height 12
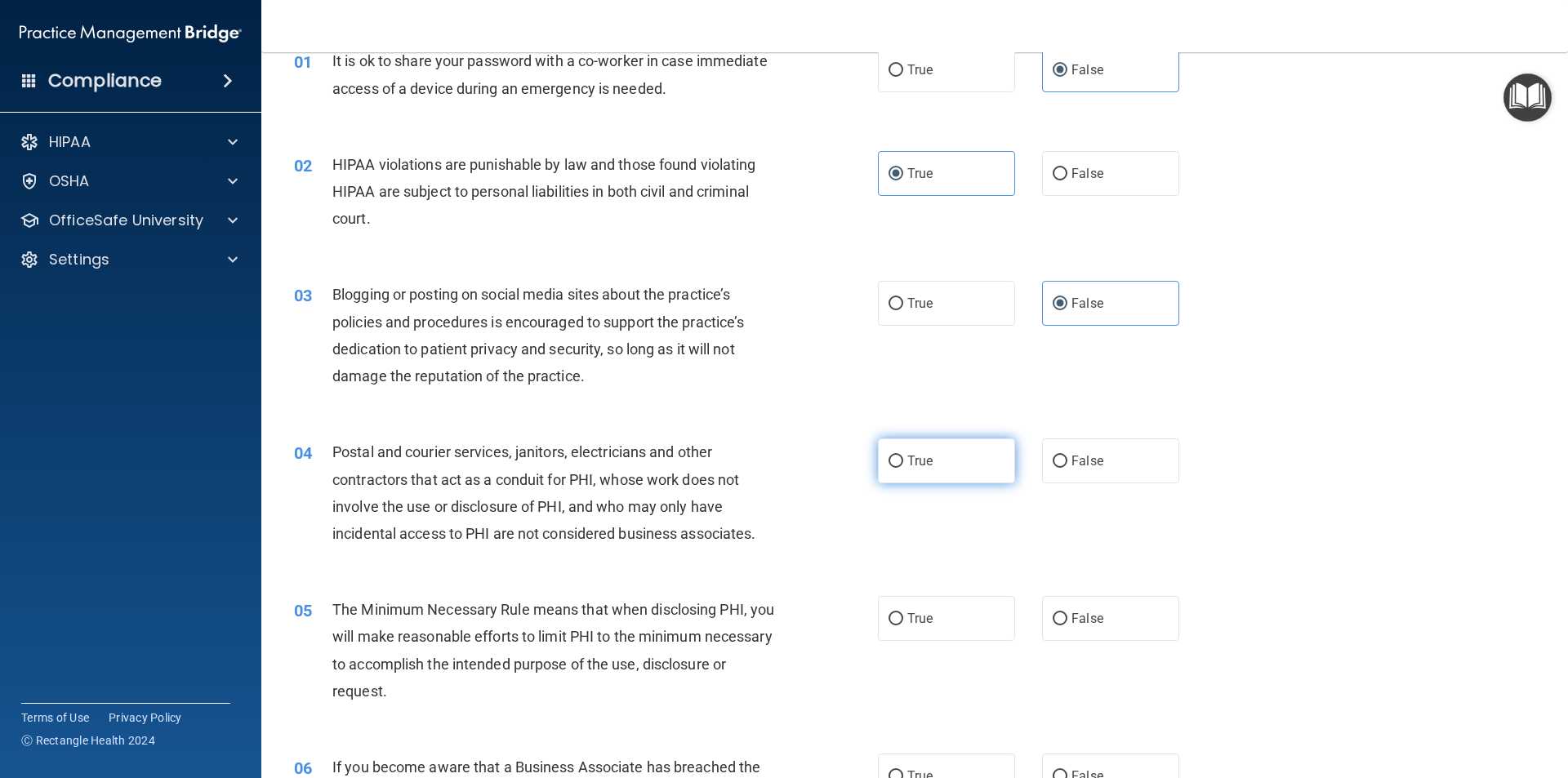
radio input "true"
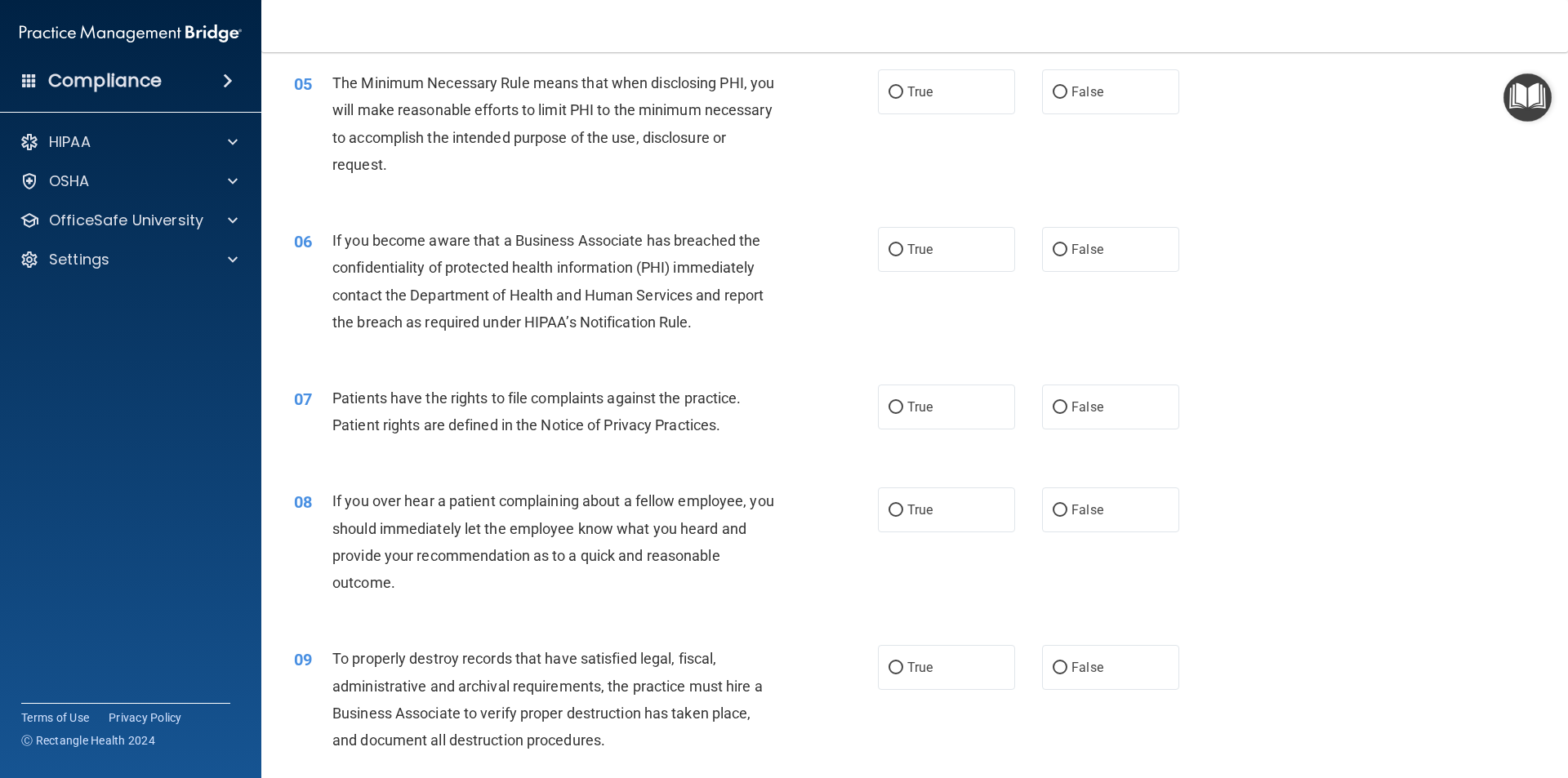
scroll to position [572, 0]
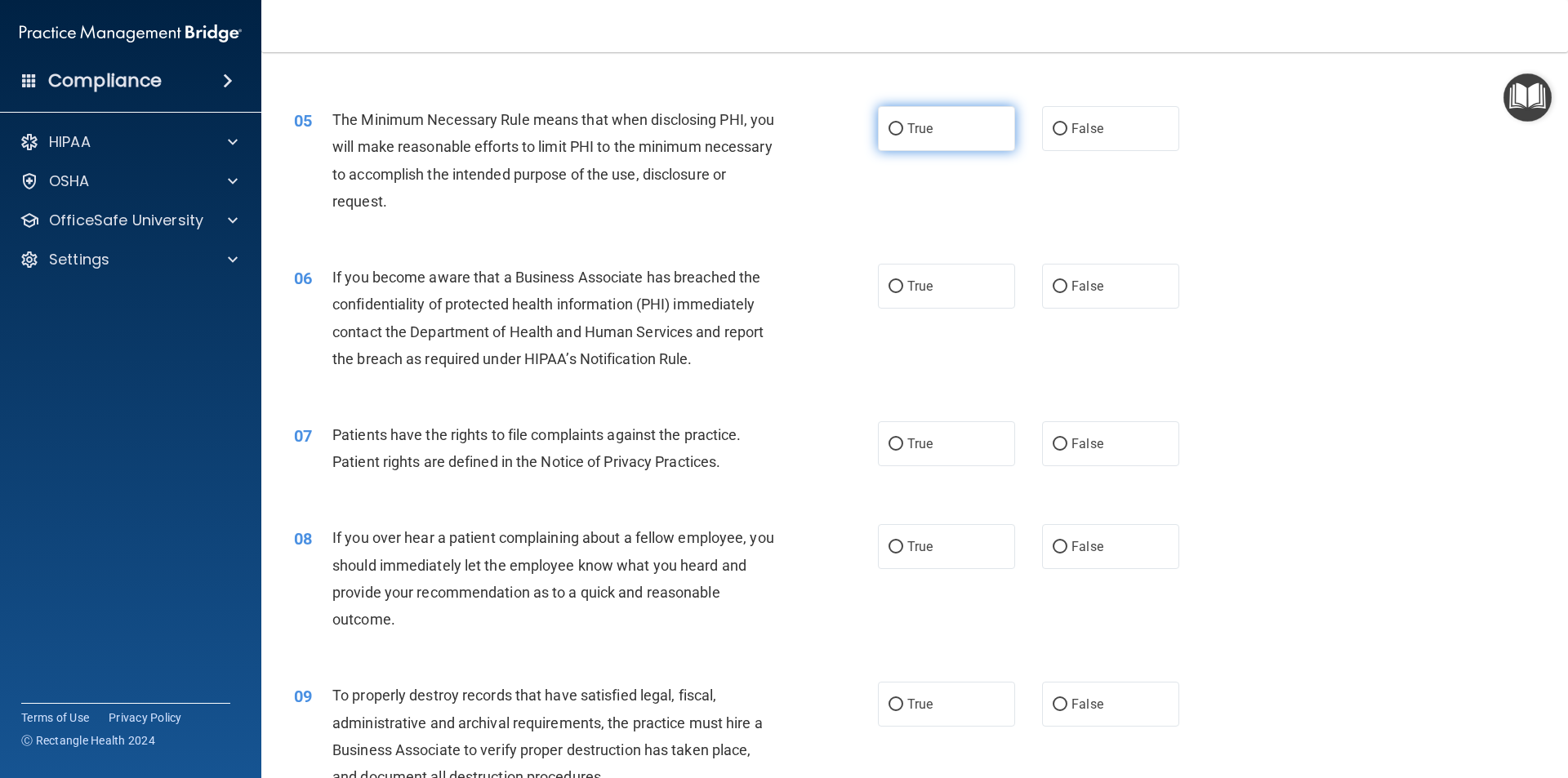
click at [913, 124] on span "True" at bounding box center [920, 129] width 25 height 15
click at [904, 124] on input "True" at bounding box center [896, 130] width 14 height 12
radio input "true"
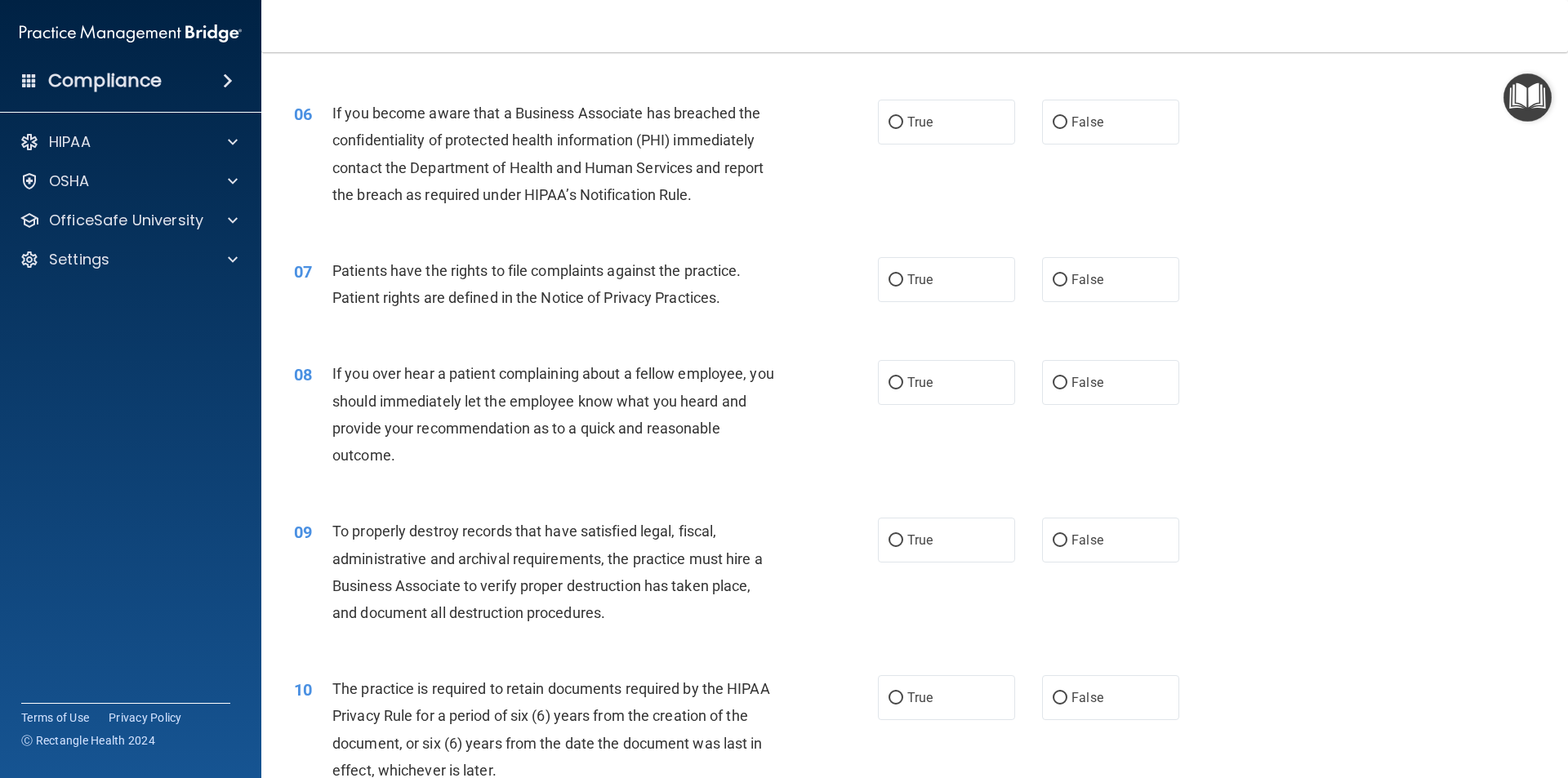
scroll to position [735, 0]
click at [1081, 126] on span "False" at bounding box center [1087, 123] width 32 height 15
click at [1068, 126] on input "False" at bounding box center [1059, 124] width 14 height 12
radio input "true"
click at [941, 278] on label "True" at bounding box center [947, 281] width 137 height 45
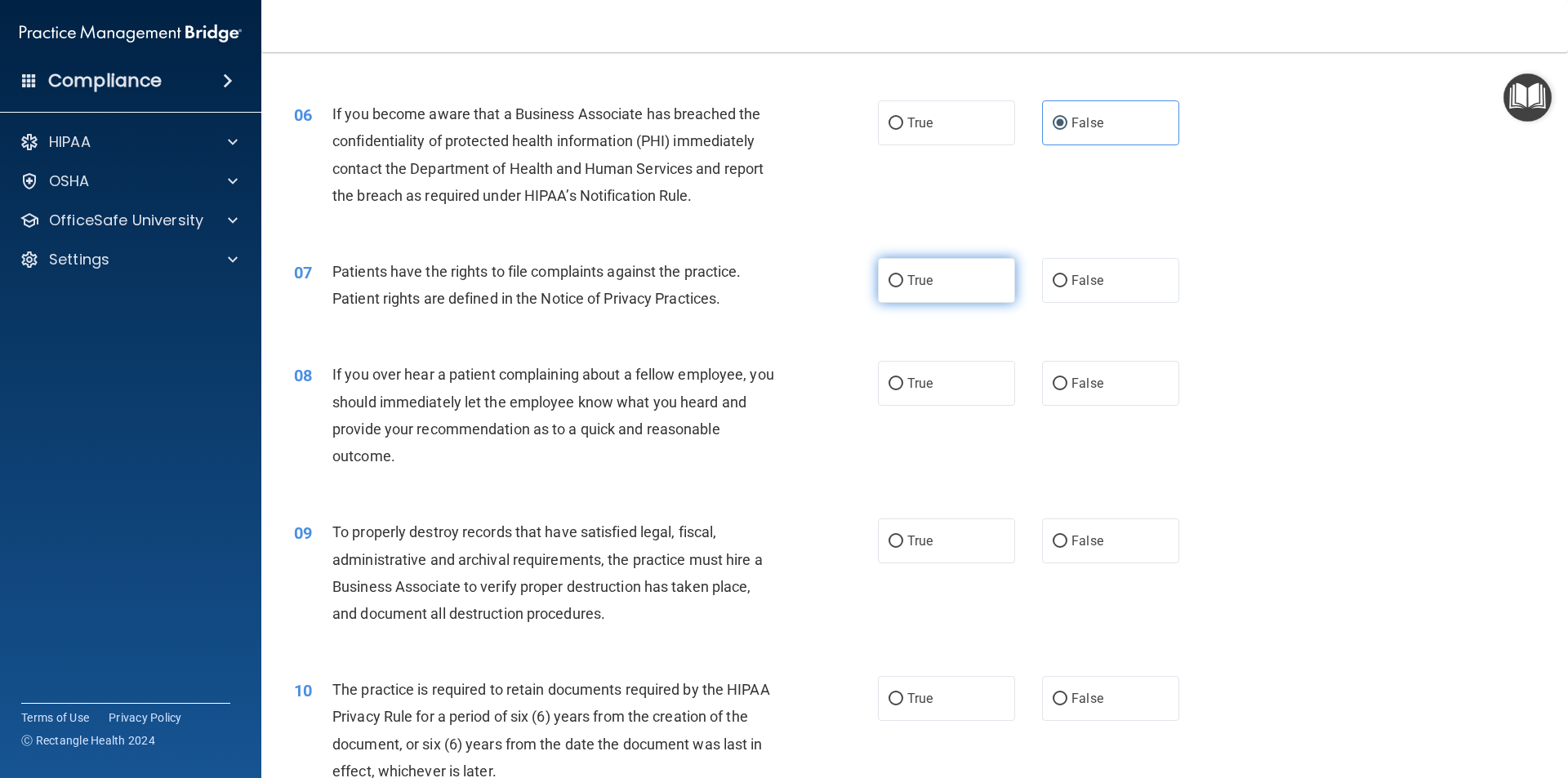
click at [904, 278] on input "True" at bounding box center [896, 281] width 14 height 12
radio input "true"
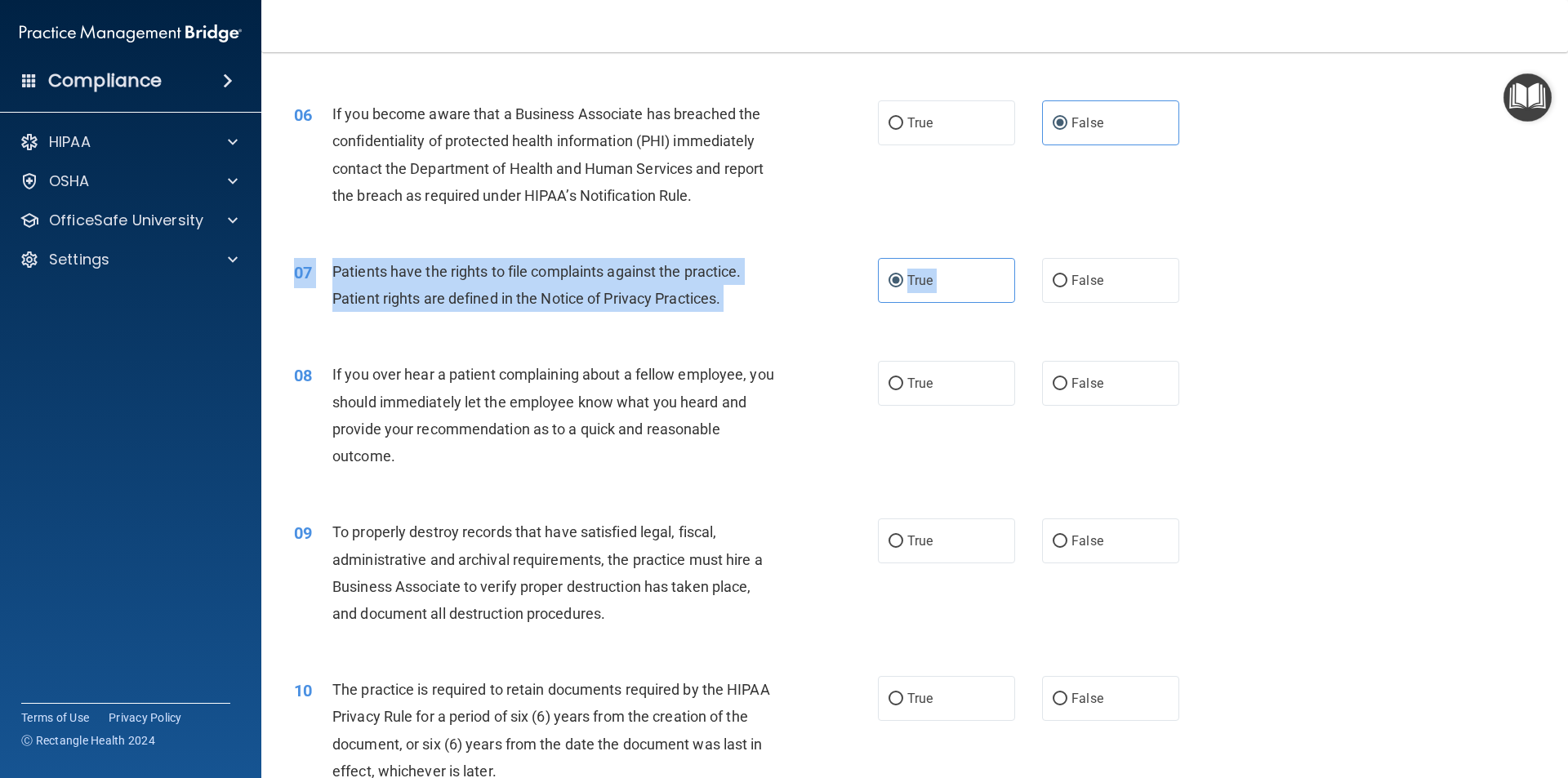
drag, startPoint x: 1062, startPoint y: 283, endPoint x: 936, endPoint y: 323, distance: 132.2
click at [921, 325] on div "07 Patients have the rights to file complaints against the practice. Patient ri…" at bounding box center [915, 288] width 1266 height 103
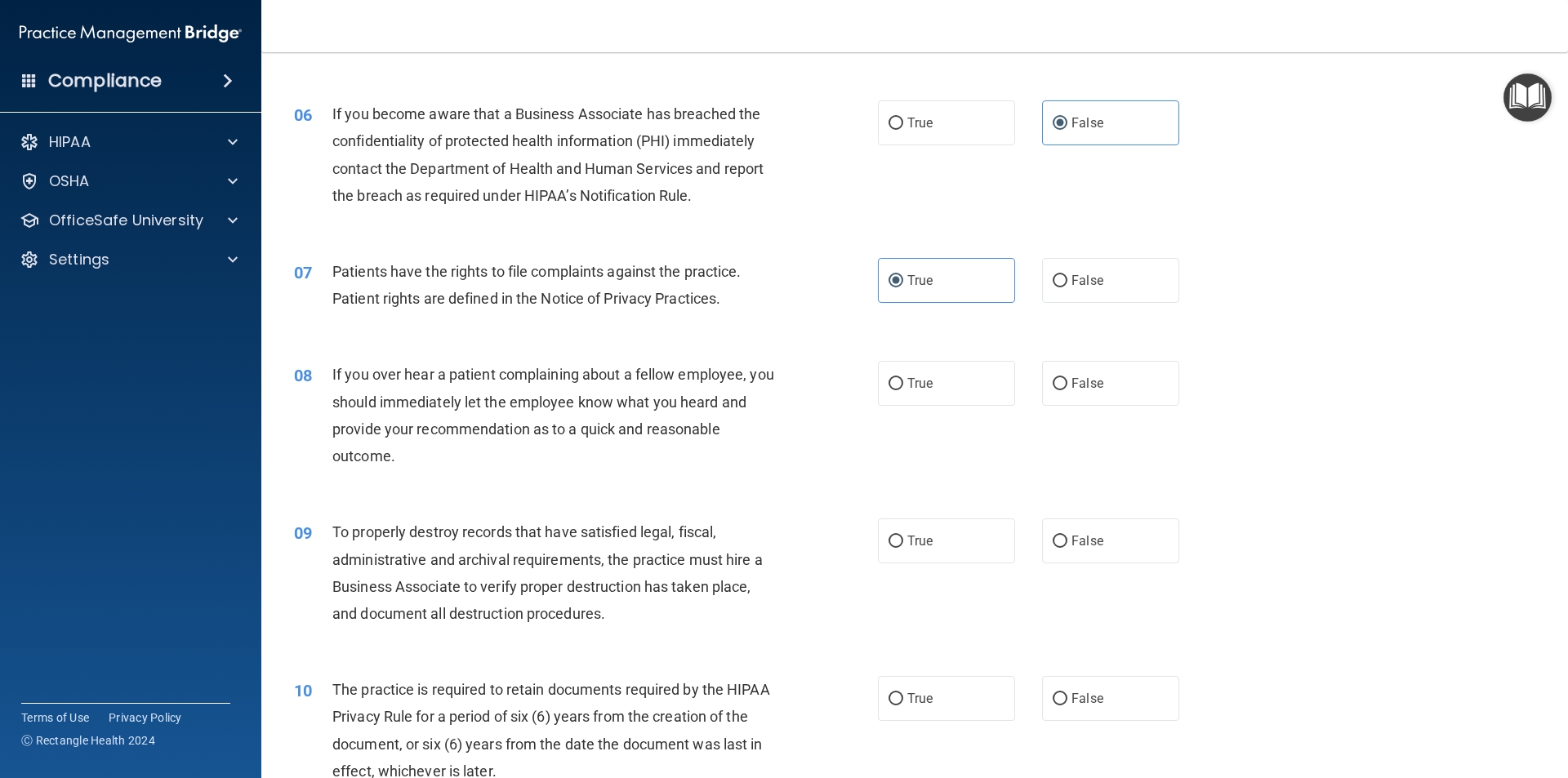
click at [995, 328] on div "07 Patients have the rights to file complaints against the practice. Patient ri…" at bounding box center [915, 288] width 1266 height 103
click at [1071, 380] on span "False" at bounding box center [1087, 383] width 32 height 15
click at [1067, 380] on input "False" at bounding box center [1059, 384] width 14 height 12
radio input "true"
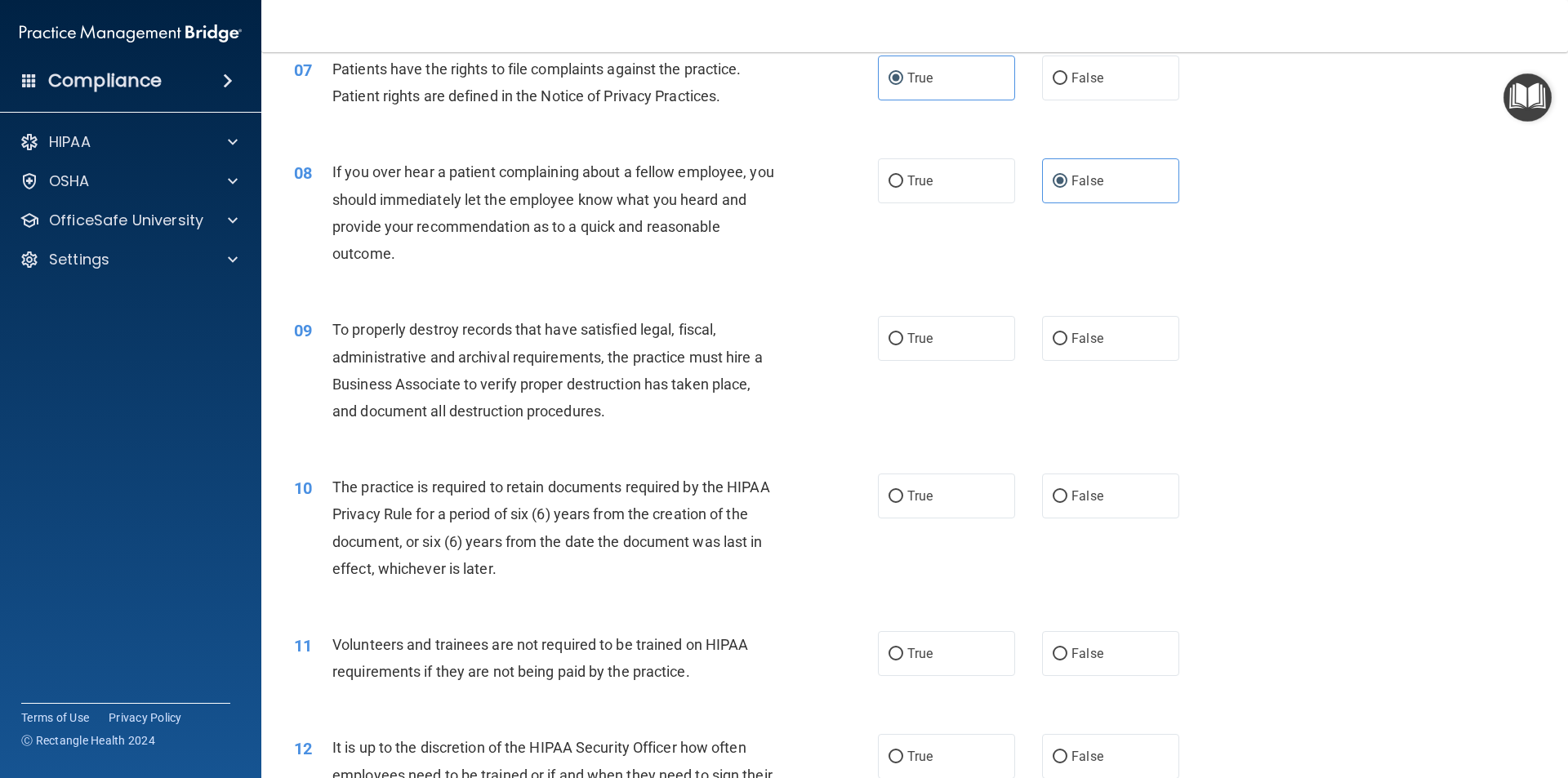
scroll to position [980, 0]
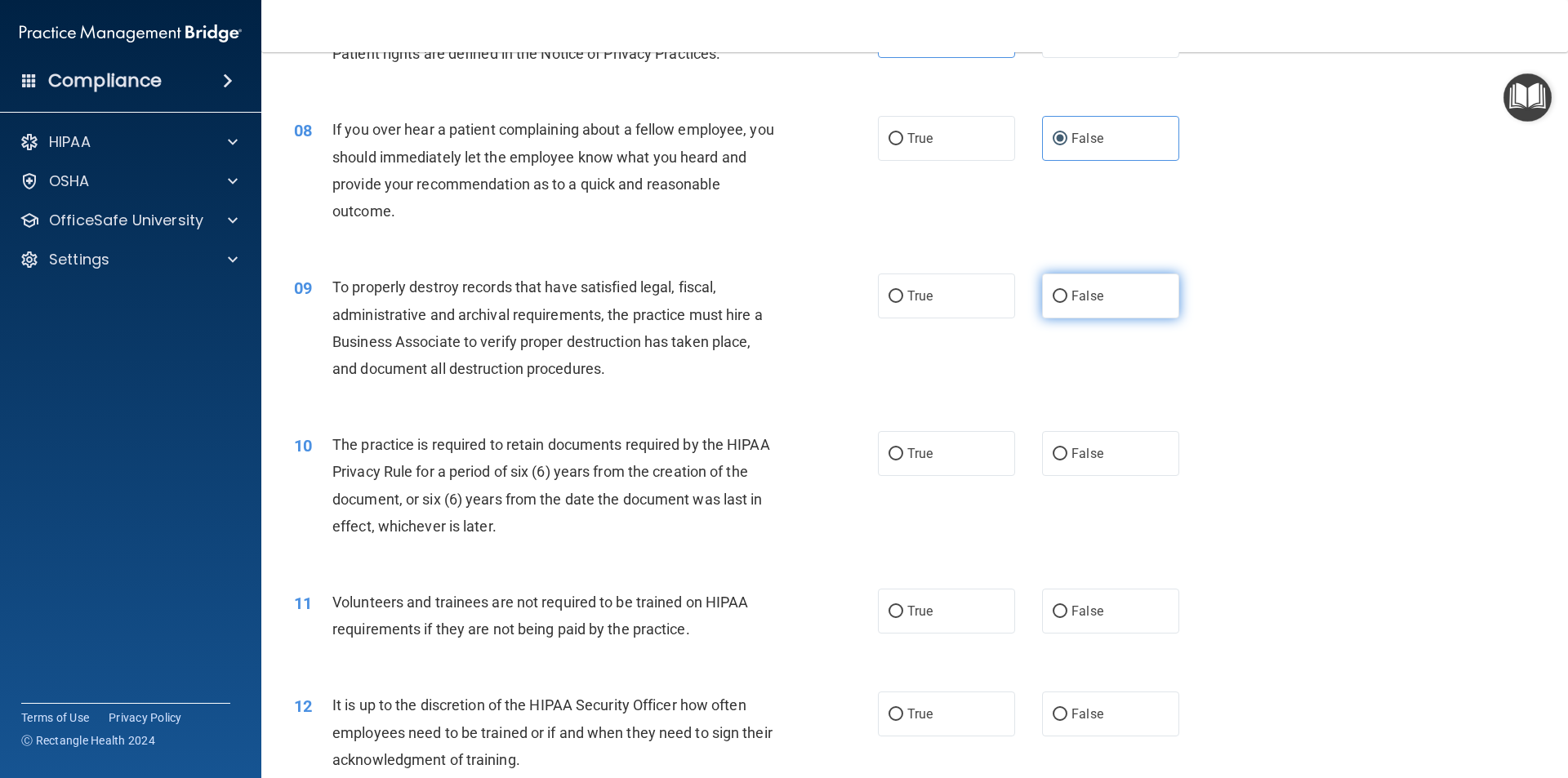
click at [1095, 299] on label "False" at bounding box center [1111, 296] width 137 height 45
click at [1068, 299] on input "False" at bounding box center [1059, 297] width 14 height 12
radio input "true"
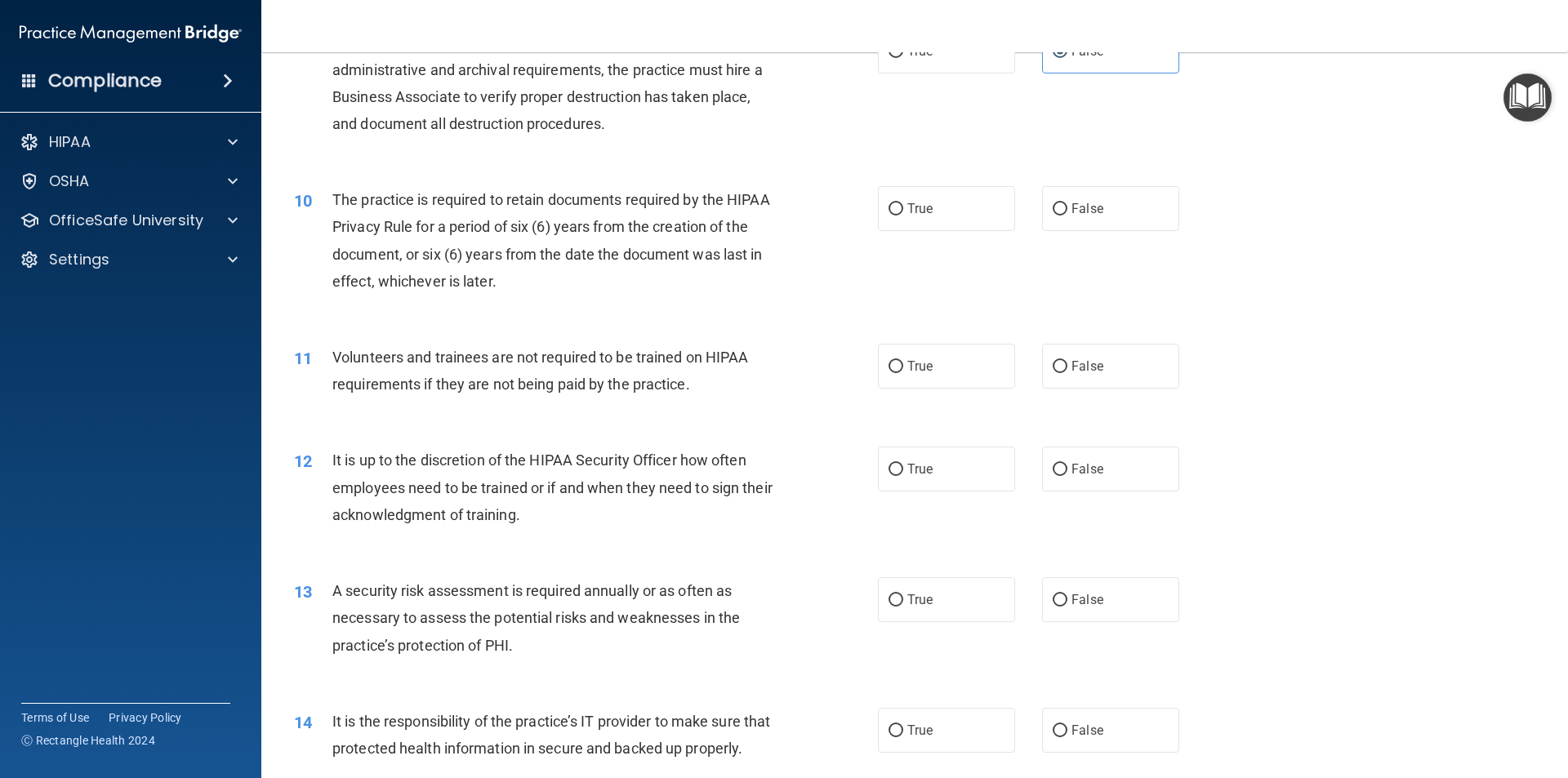
scroll to position [1307, 0]
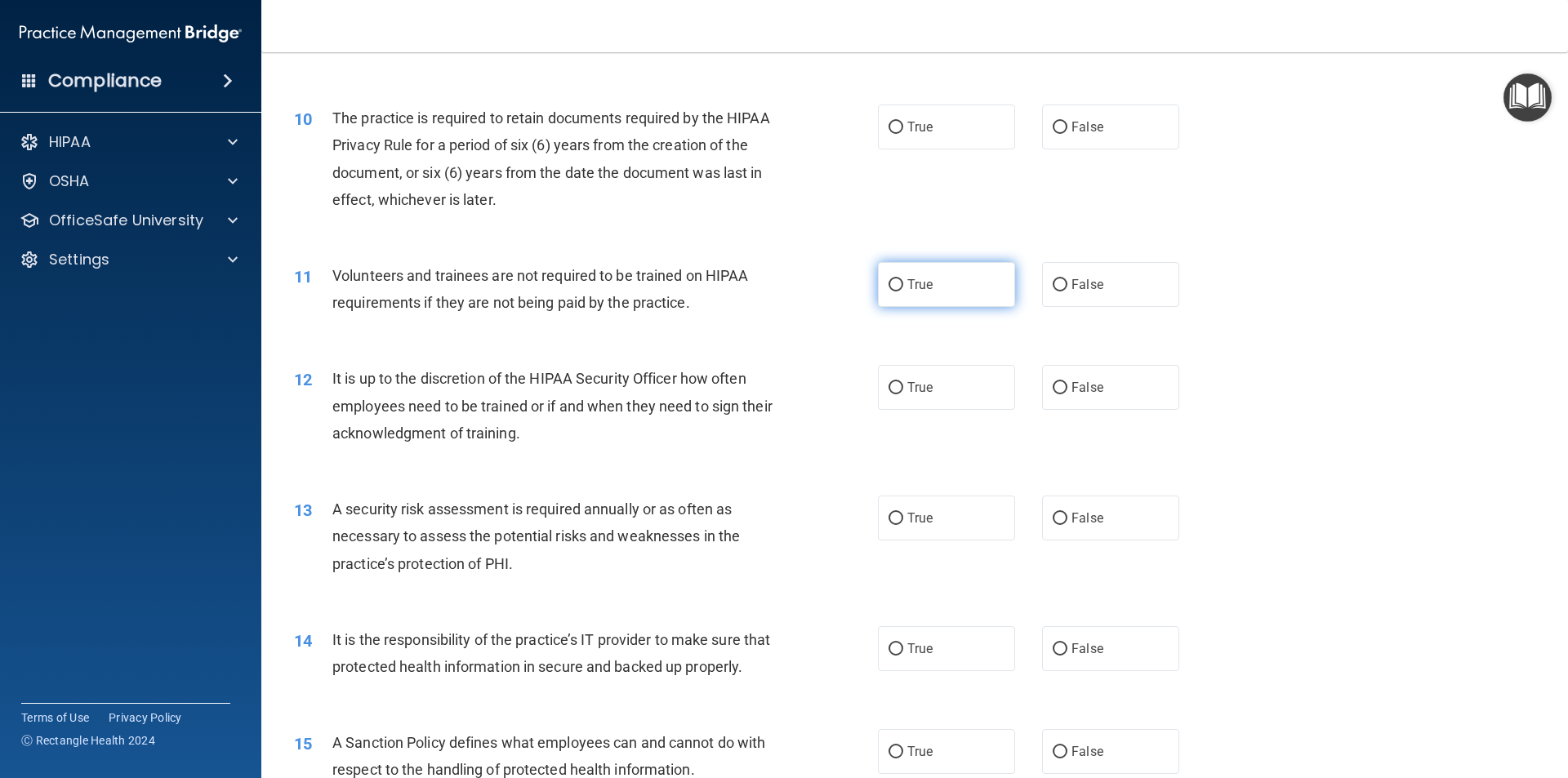
click at [948, 284] on label "True" at bounding box center [947, 284] width 137 height 45
click at [904, 284] on input "True" at bounding box center [896, 286] width 14 height 12
radio input "true"
click at [933, 147] on label "True" at bounding box center [947, 126] width 137 height 45
click at [904, 134] on input "True" at bounding box center [896, 128] width 14 height 12
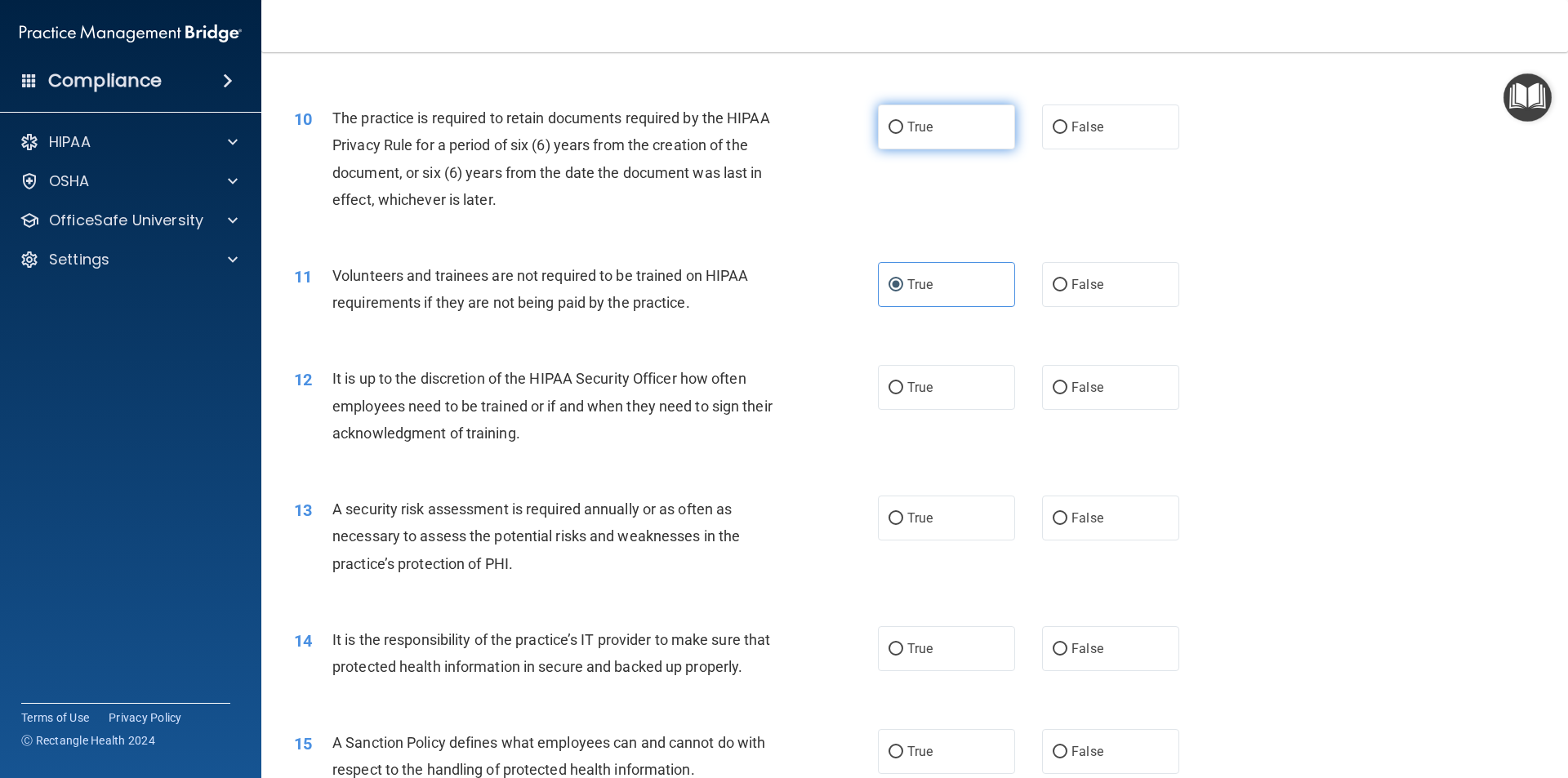
radio input "true"
click at [1085, 299] on label "False" at bounding box center [1111, 284] width 137 height 45
click at [1068, 292] on input "False" at bounding box center [1059, 286] width 14 height 12
radio input "true"
radio input "false"
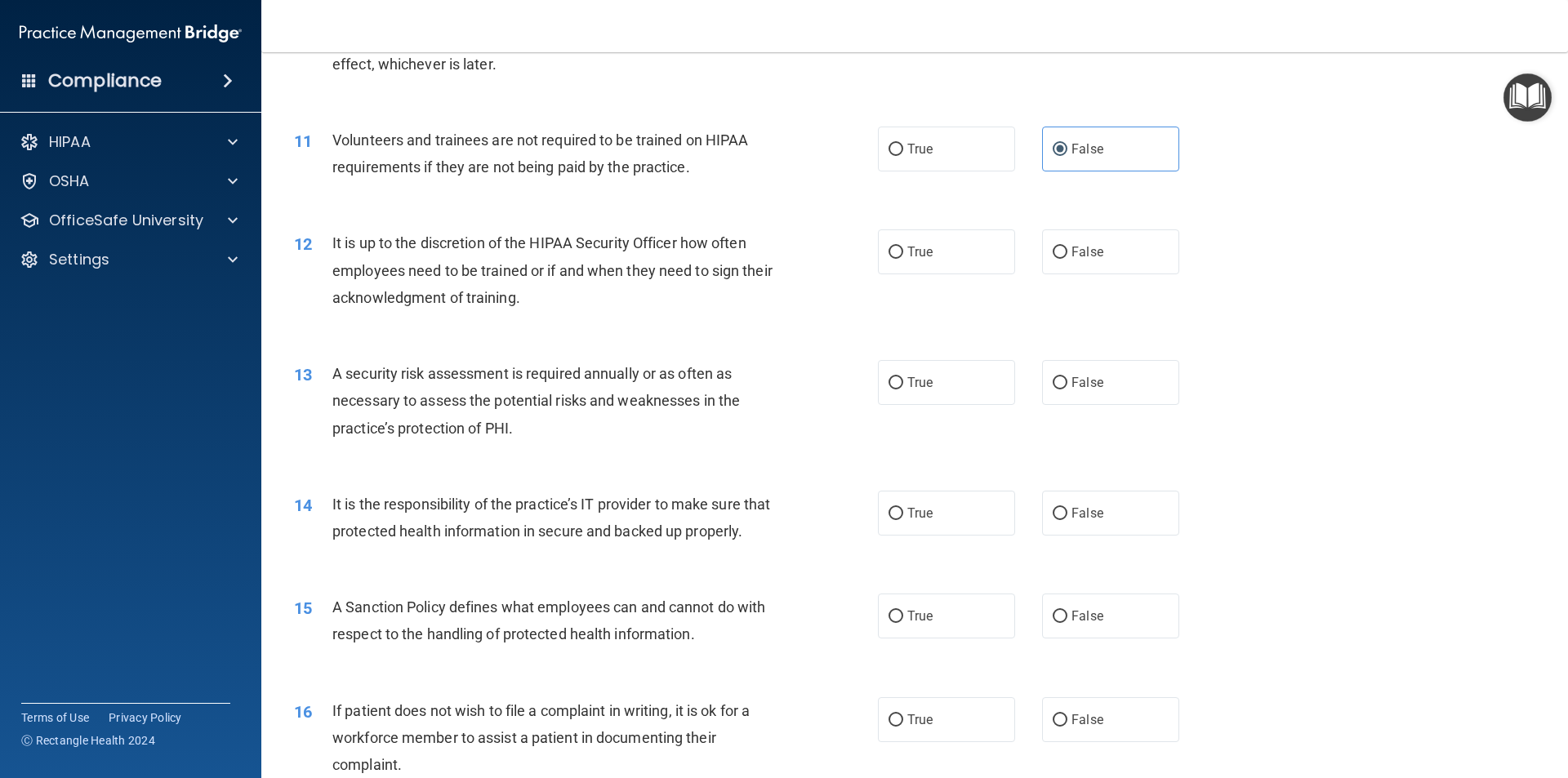
scroll to position [1470, 0]
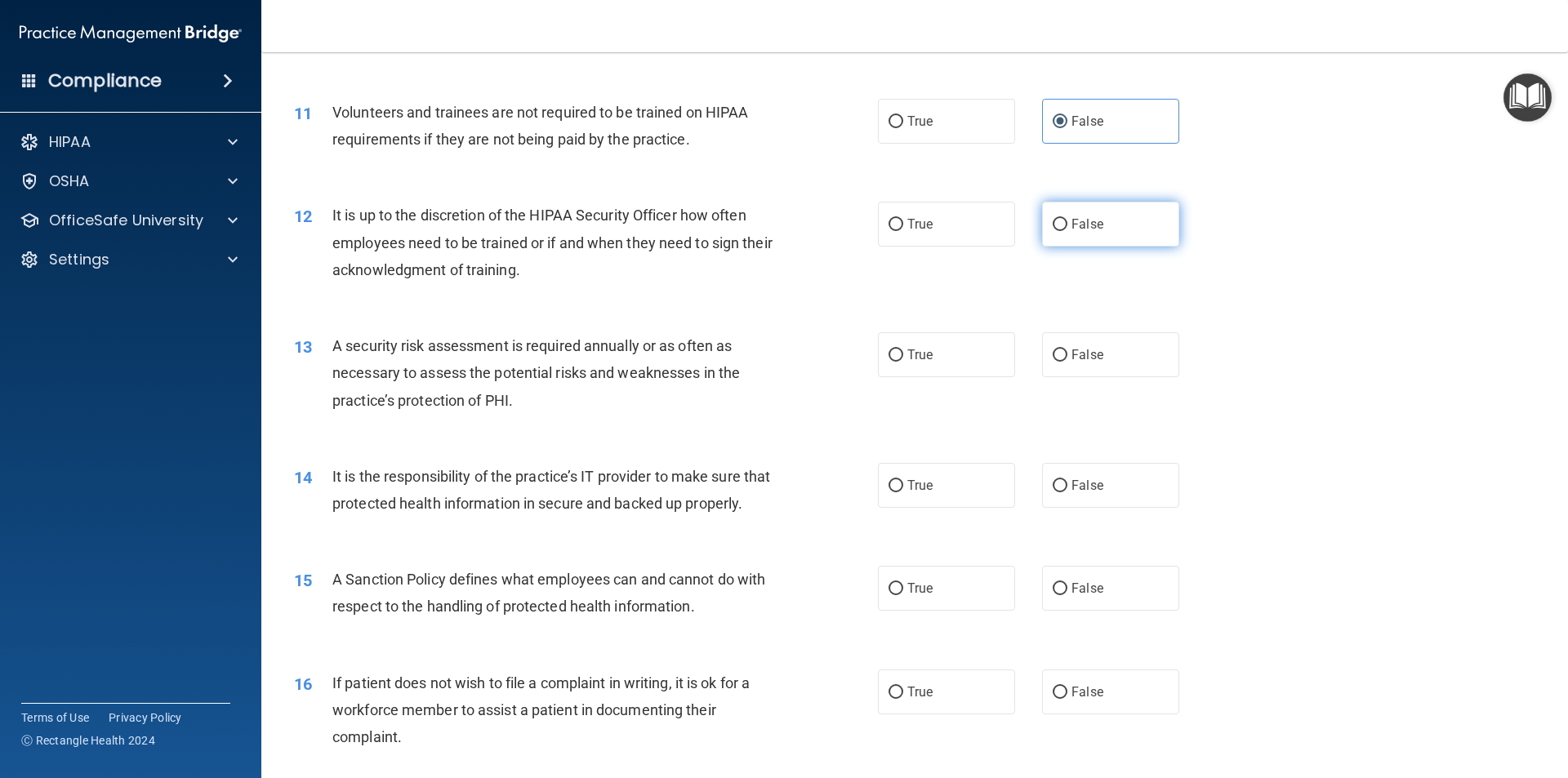
click at [1093, 222] on span "False" at bounding box center [1087, 224] width 32 height 15
click at [1068, 222] on input "False" at bounding box center [1059, 225] width 14 height 12
radio input "true"
click at [932, 358] on label "True" at bounding box center [947, 354] width 137 height 45
click at [904, 358] on input "True" at bounding box center [896, 355] width 14 height 12
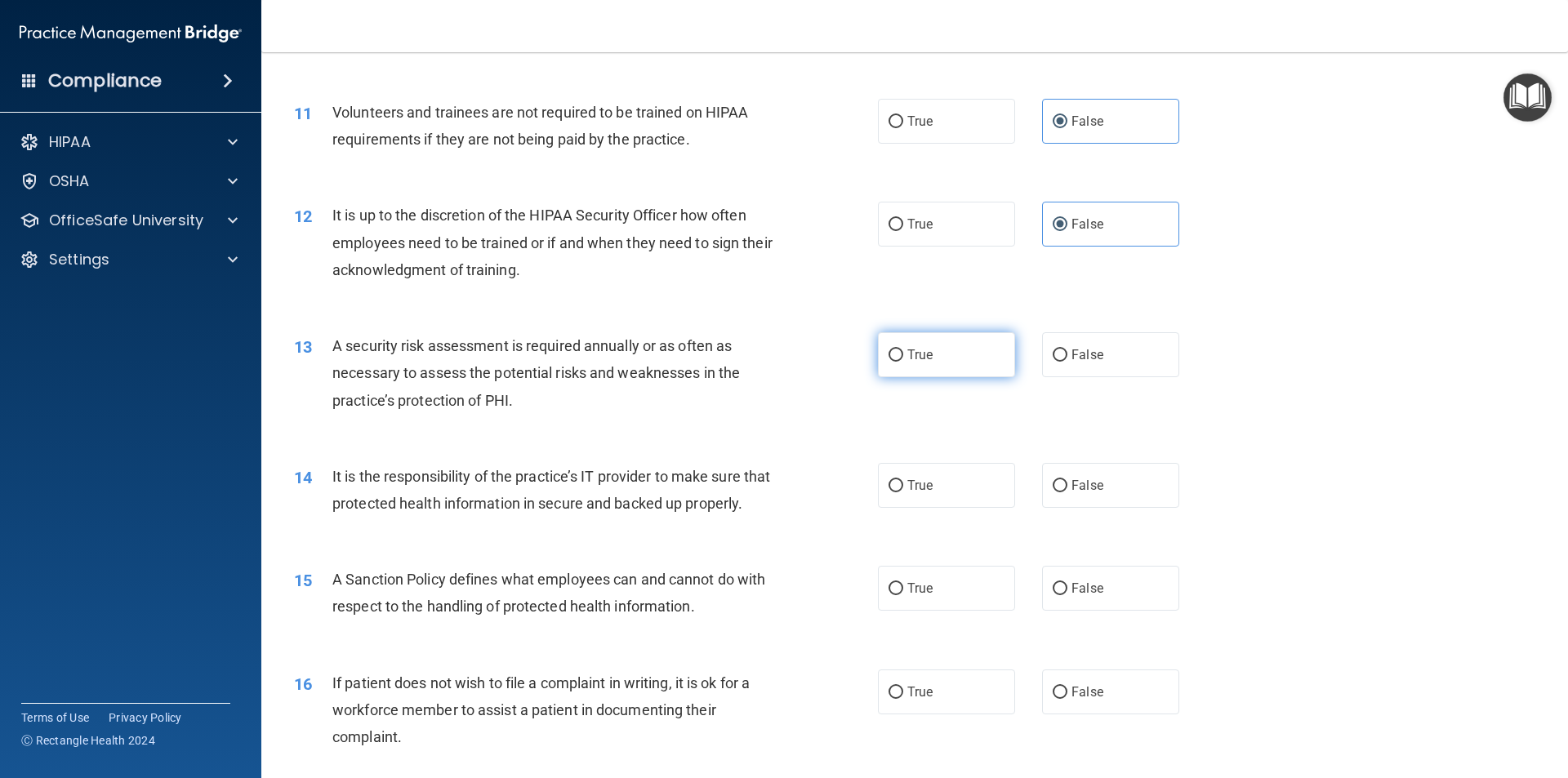
radio input "true"
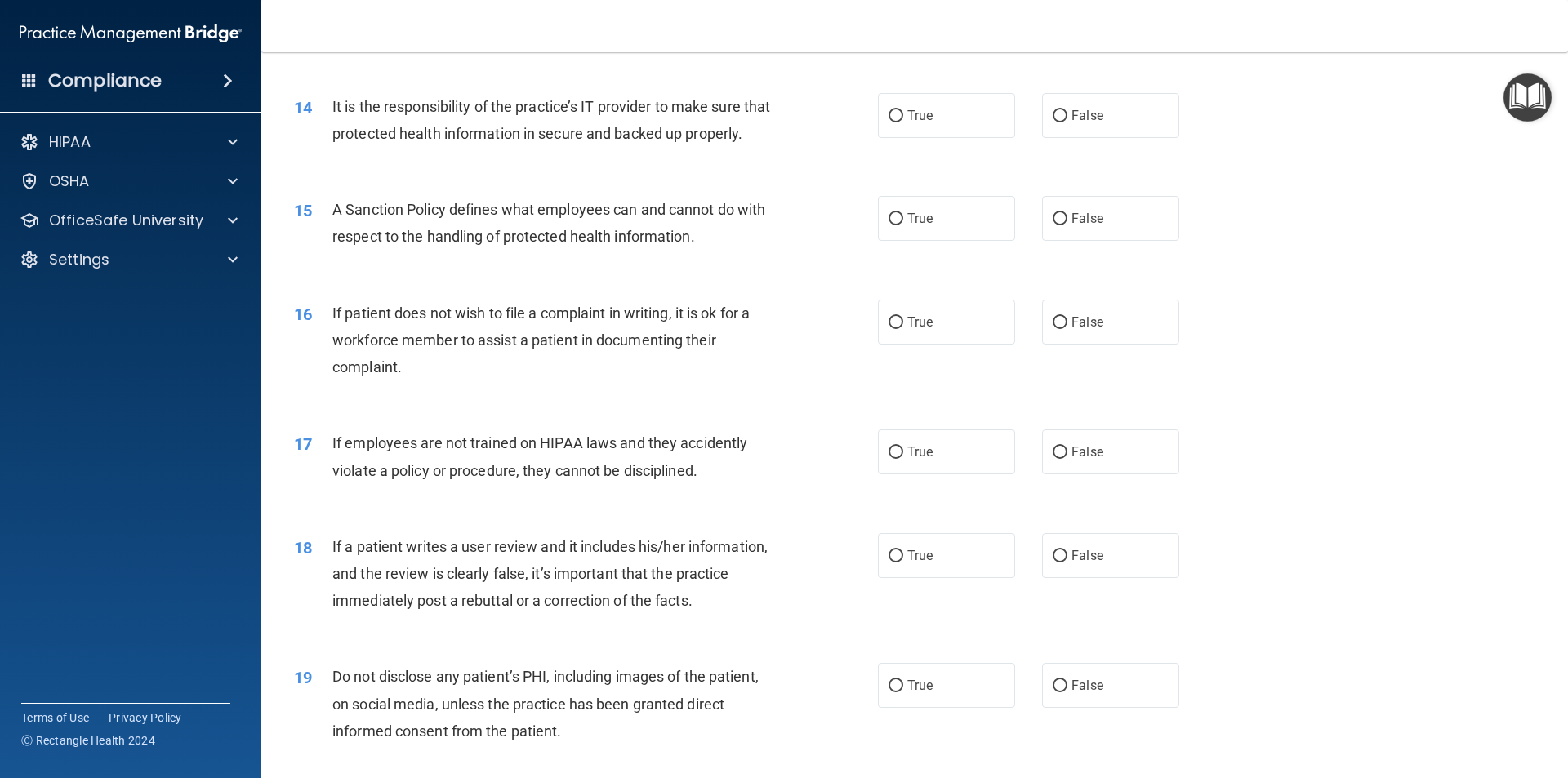
scroll to position [1879, 0]
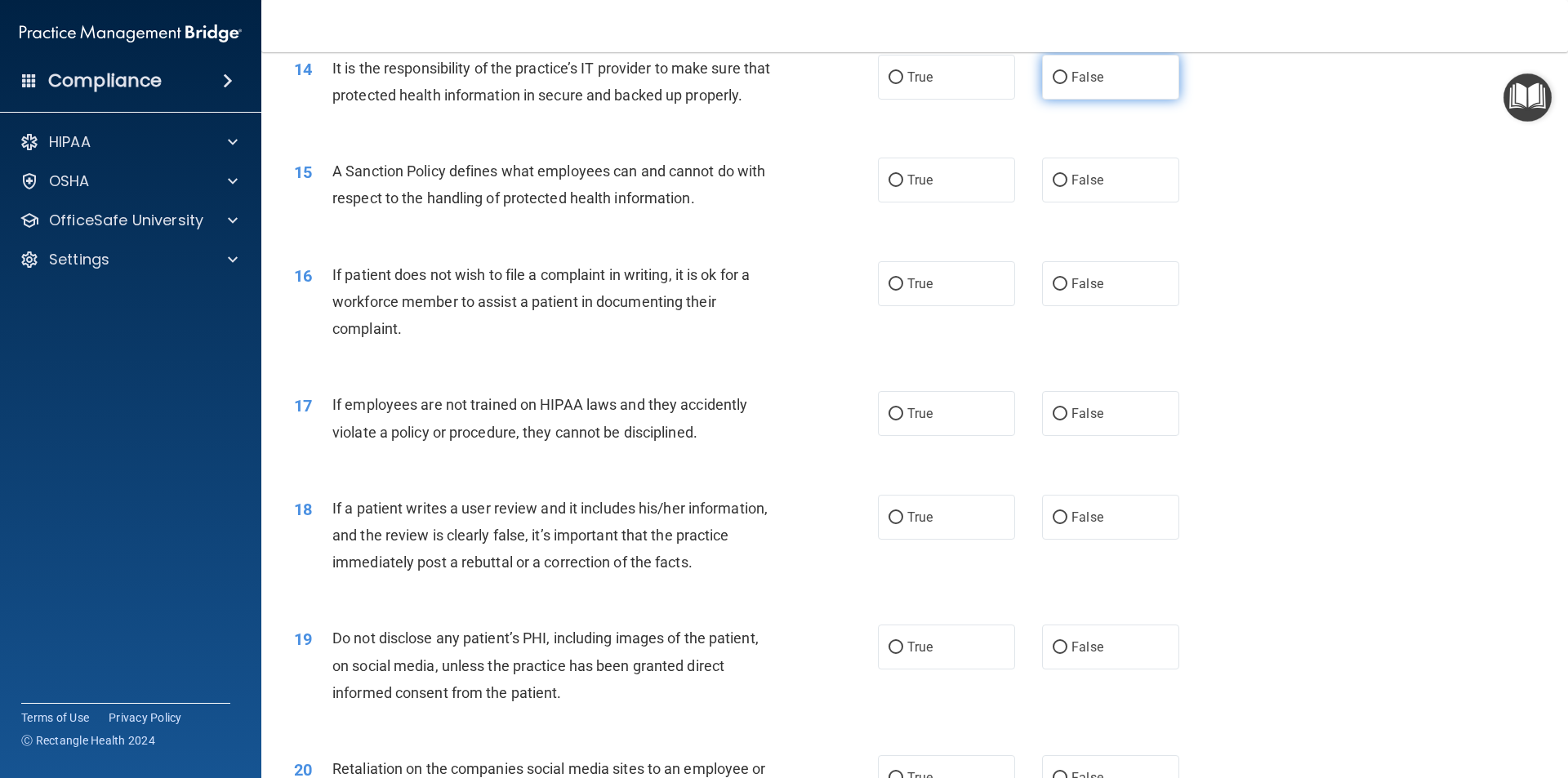
click at [1073, 97] on label "False" at bounding box center [1111, 77] width 137 height 45
click at [1068, 84] on input "False" at bounding box center [1059, 78] width 14 height 12
radio input "true"
click at [1058, 203] on label "False" at bounding box center [1111, 180] width 137 height 45
click at [1058, 187] on input "False" at bounding box center [1059, 181] width 14 height 12
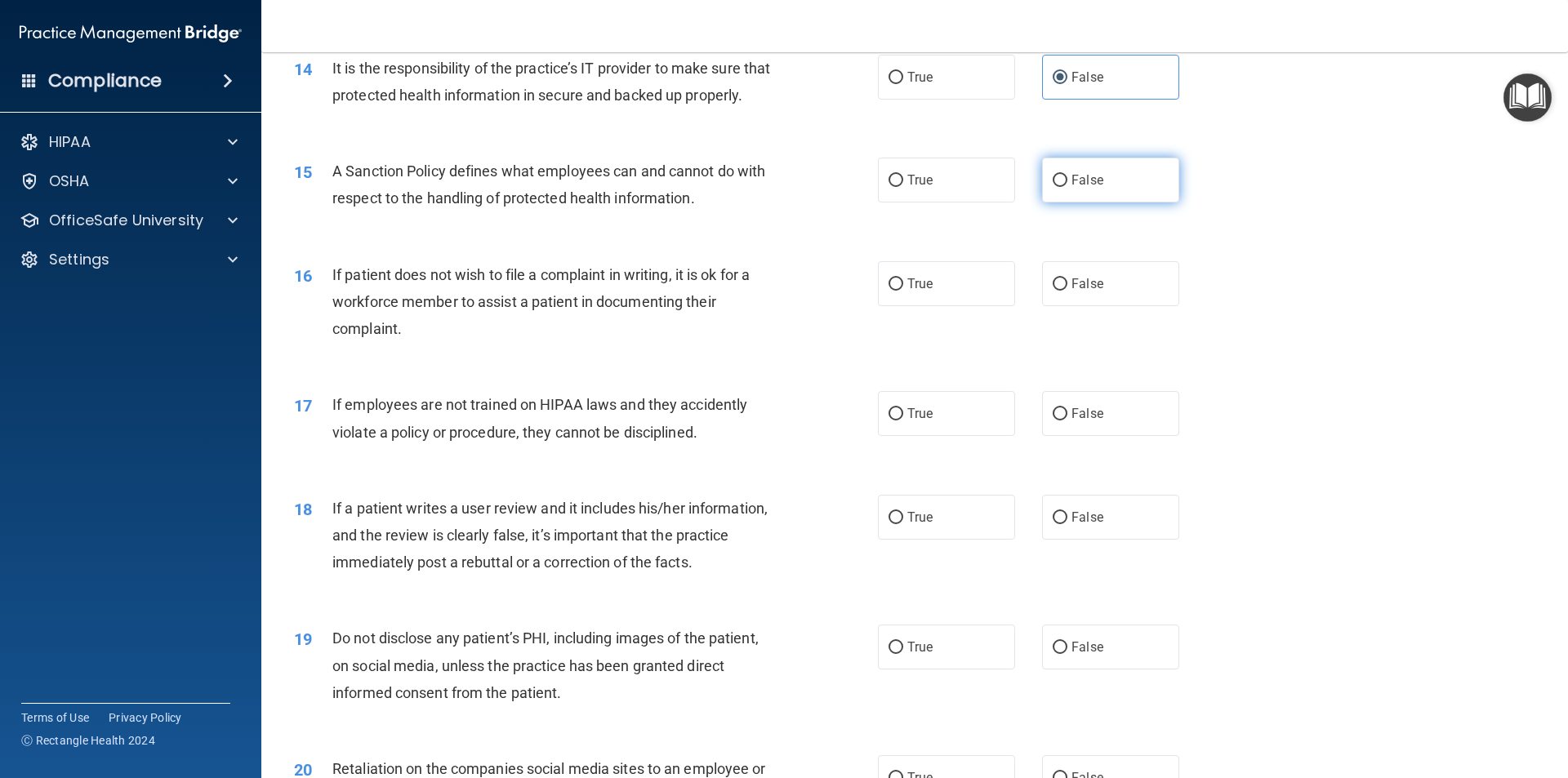
radio input "true"
click at [929, 203] on label "True" at bounding box center [947, 180] width 137 height 45
click at [904, 187] on input "True" at bounding box center [896, 181] width 14 height 12
radio input "true"
radio input "false"
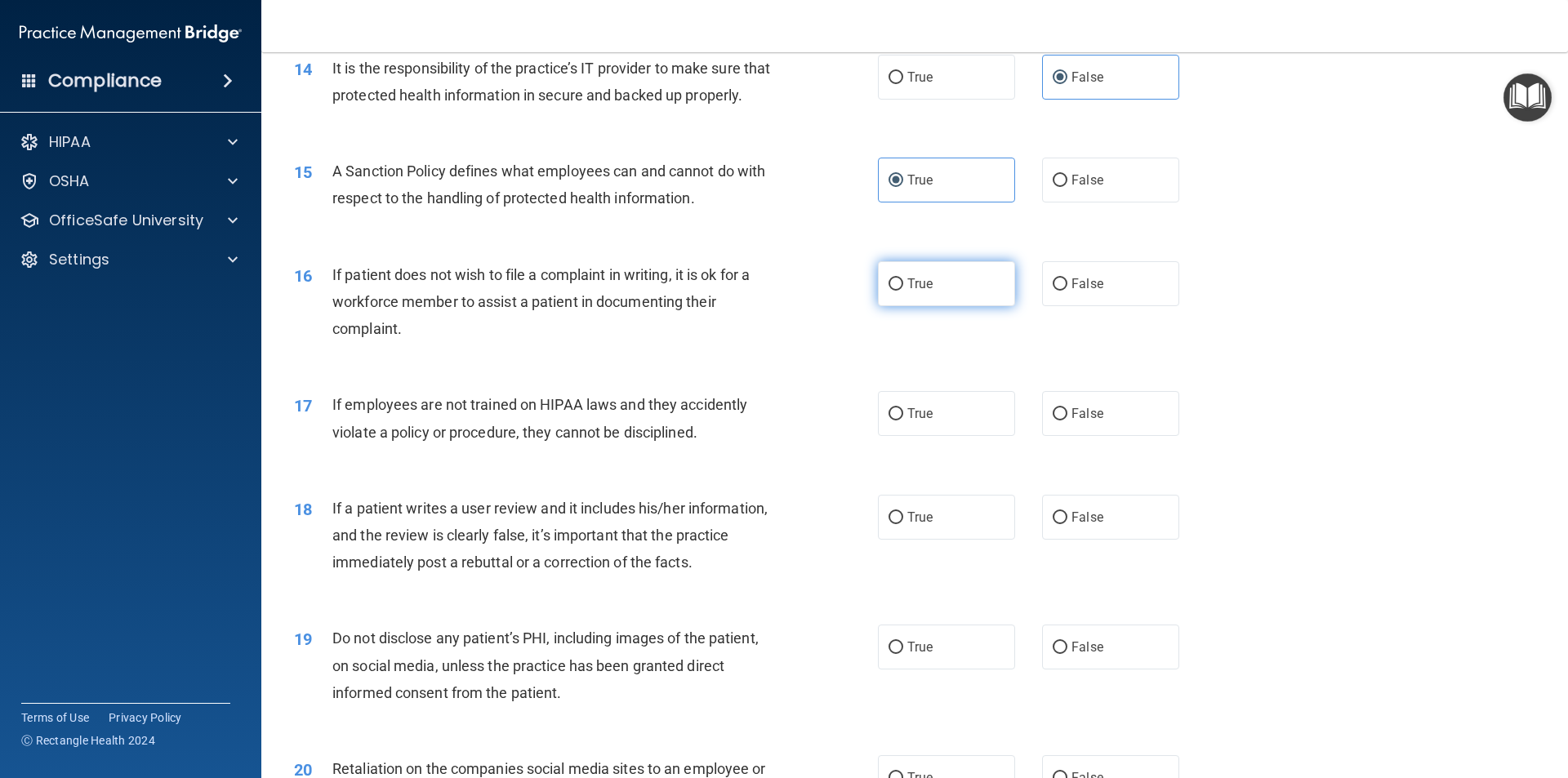
click at [911, 306] on label "True" at bounding box center [947, 283] width 137 height 45
click at [904, 291] on input "True" at bounding box center [896, 285] width 14 height 12
radio input "true"
click at [1116, 436] on label "False" at bounding box center [1111, 414] width 137 height 45
click at [1068, 420] on input "False" at bounding box center [1059, 414] width 14 height 12
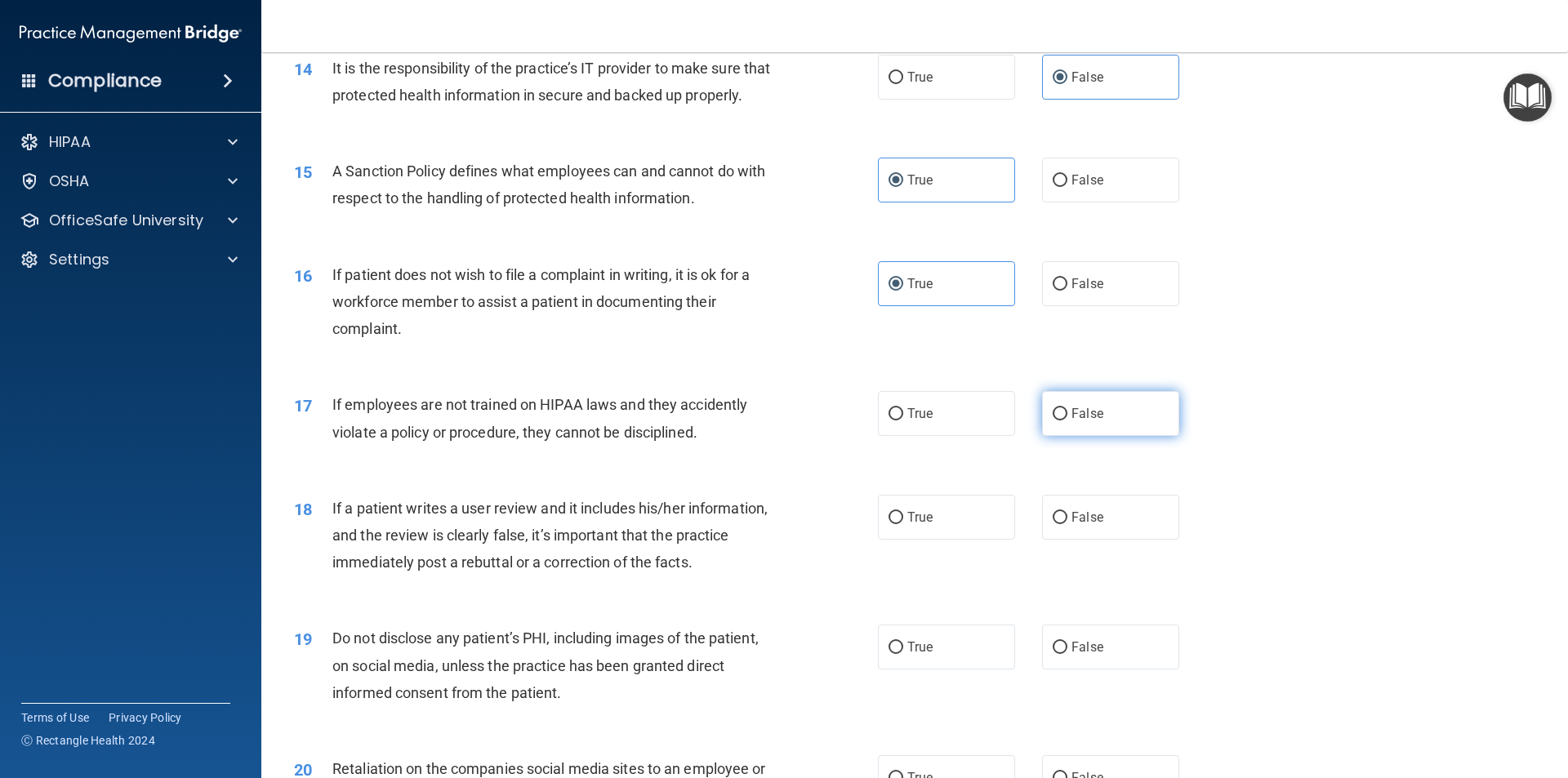
radio input "true"
click at [1072, 525] on span "False" at bounding box center [1087, 517] width 32 height 15
click at [1068, 525] on input "False" at bounding box center [1059, 518] width 14 height 12
radio input "true"
click at [970, 663] on label "True" at bounding box center [947, 647] width 137 height 45
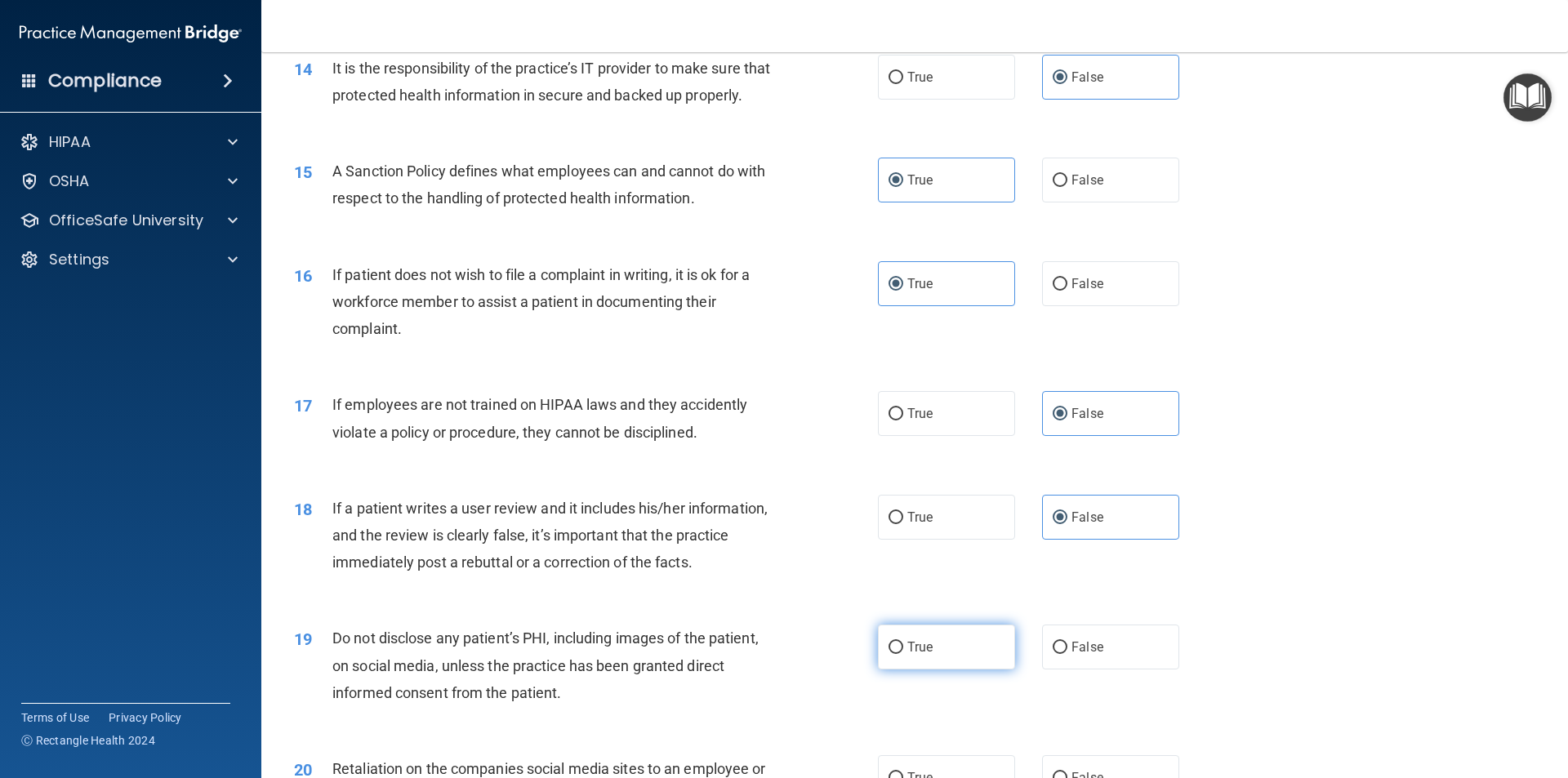
click at [904, 654] on input "True" at bounding box center [896, 648] width 14 height 12
radio input "true"
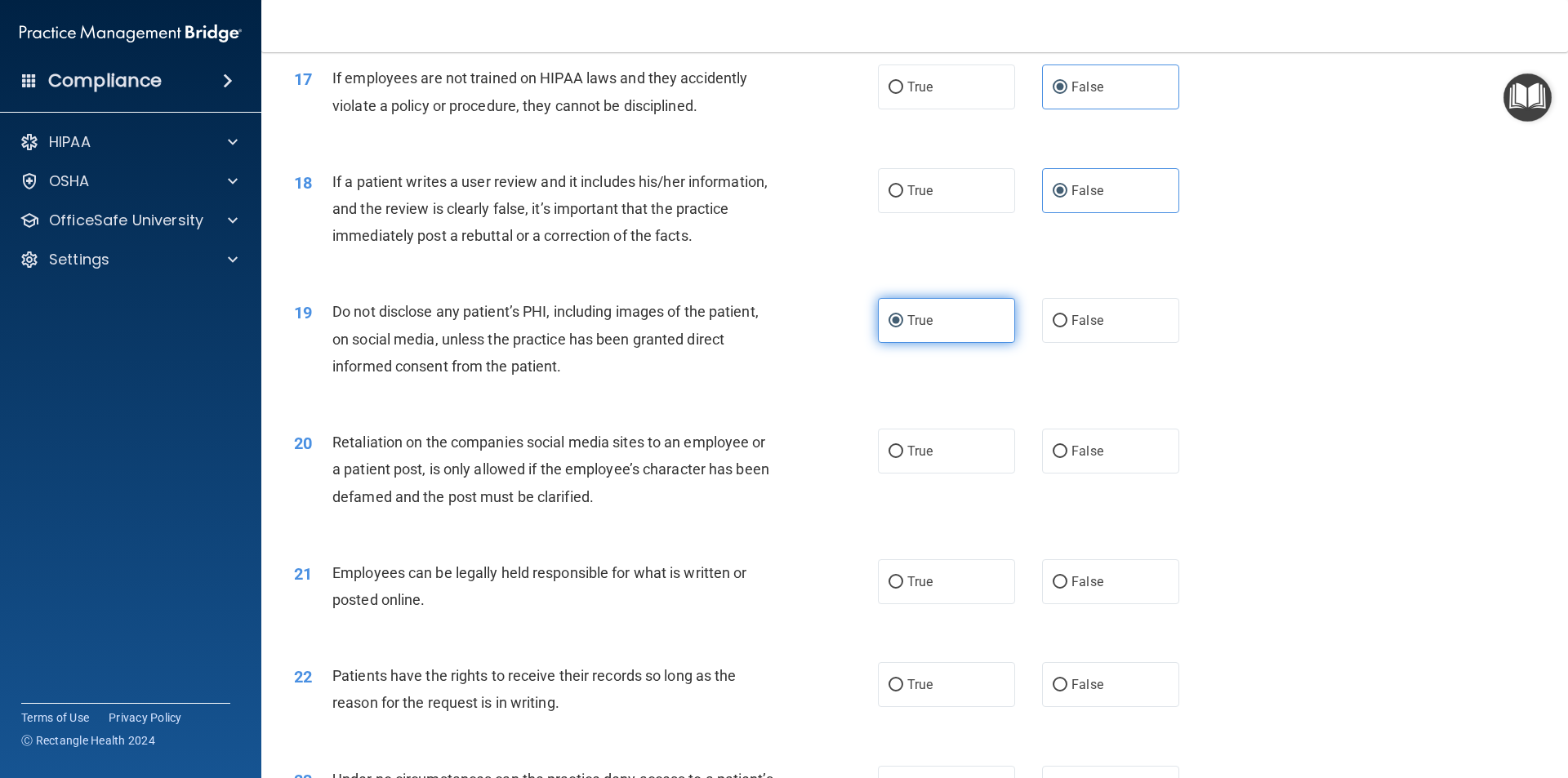
scroll to position [2287, 0]
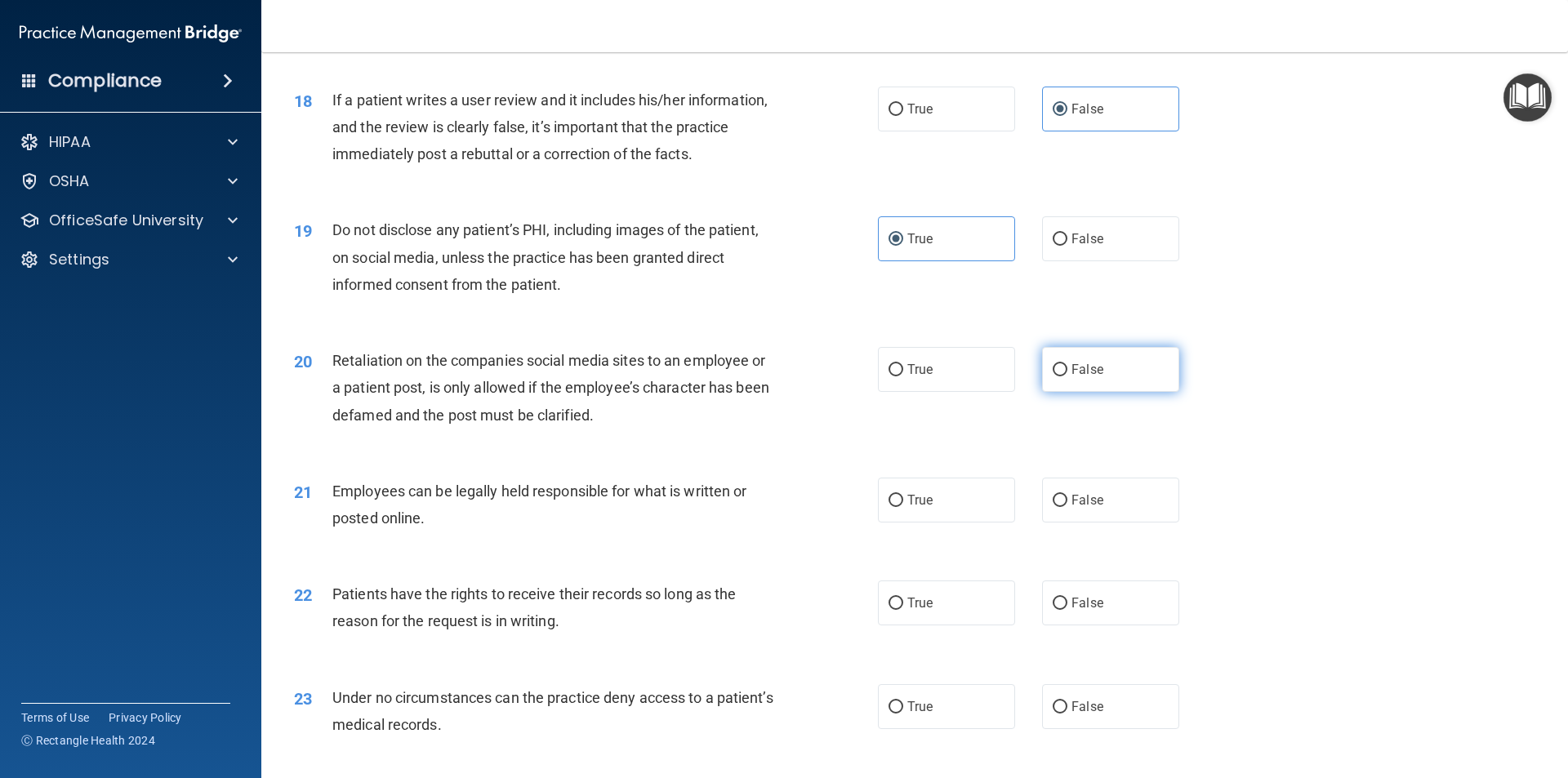
click at [1071, 392] on label "False" at bounding box center [1111, 370] width 137 height 45
click at [1068, 376] on input "False" at bounding box center [1059, 370] width 14 height 12
radio input "true"
click at [949, 523] on label "True" at bounding box center [947, 500] width 137 height 45
click at [904, 507] on input "True" at bounding box center [896, 501] width 14 height 12
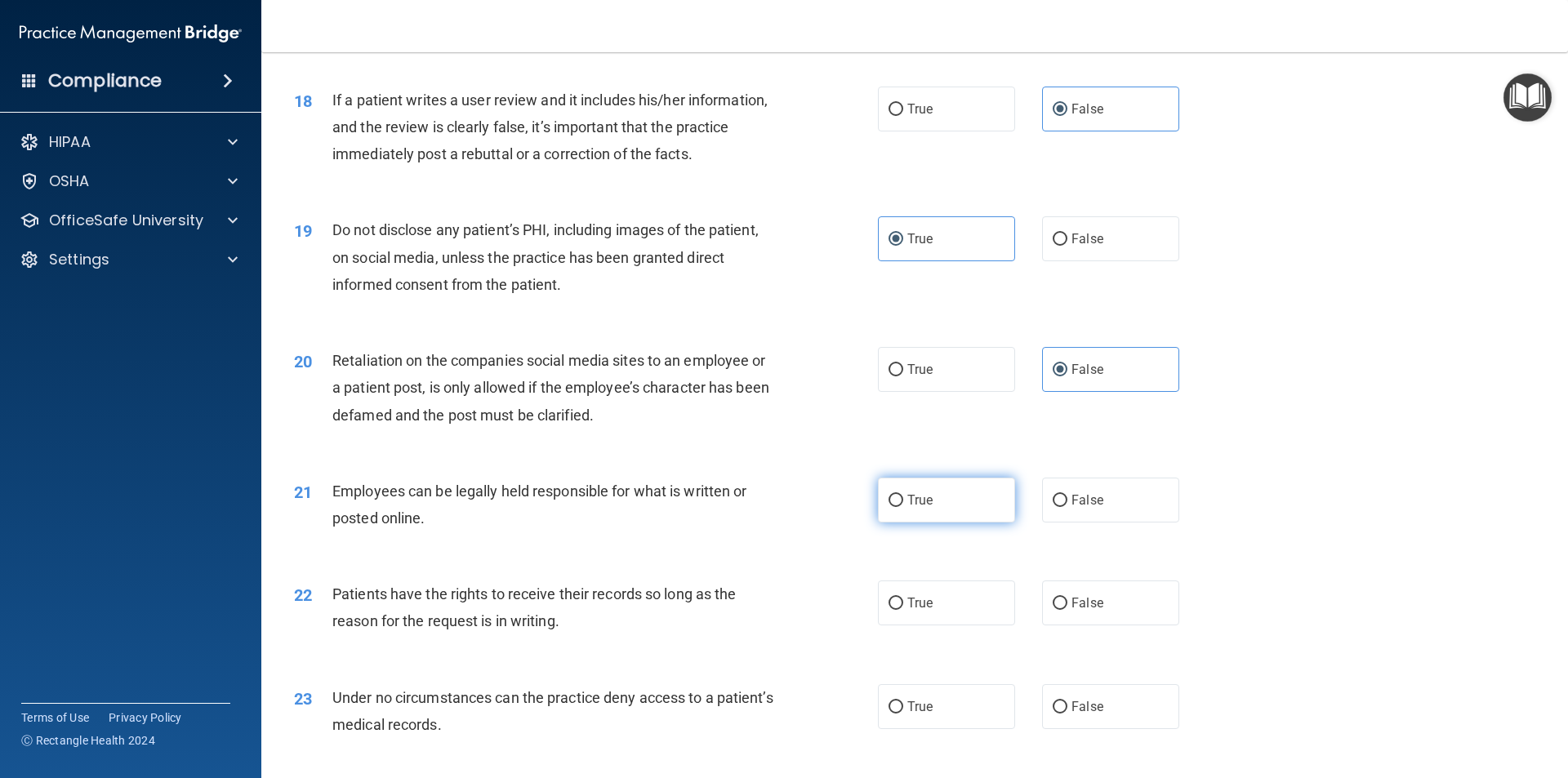
radio input "true"
click at [1074, 611] on span "False" at bounding box center [1087, 603] width 32 height 15
click at [1068, 610] on input "False" at bounding box center [1059, 603] width 14 height 12
radio input "true"
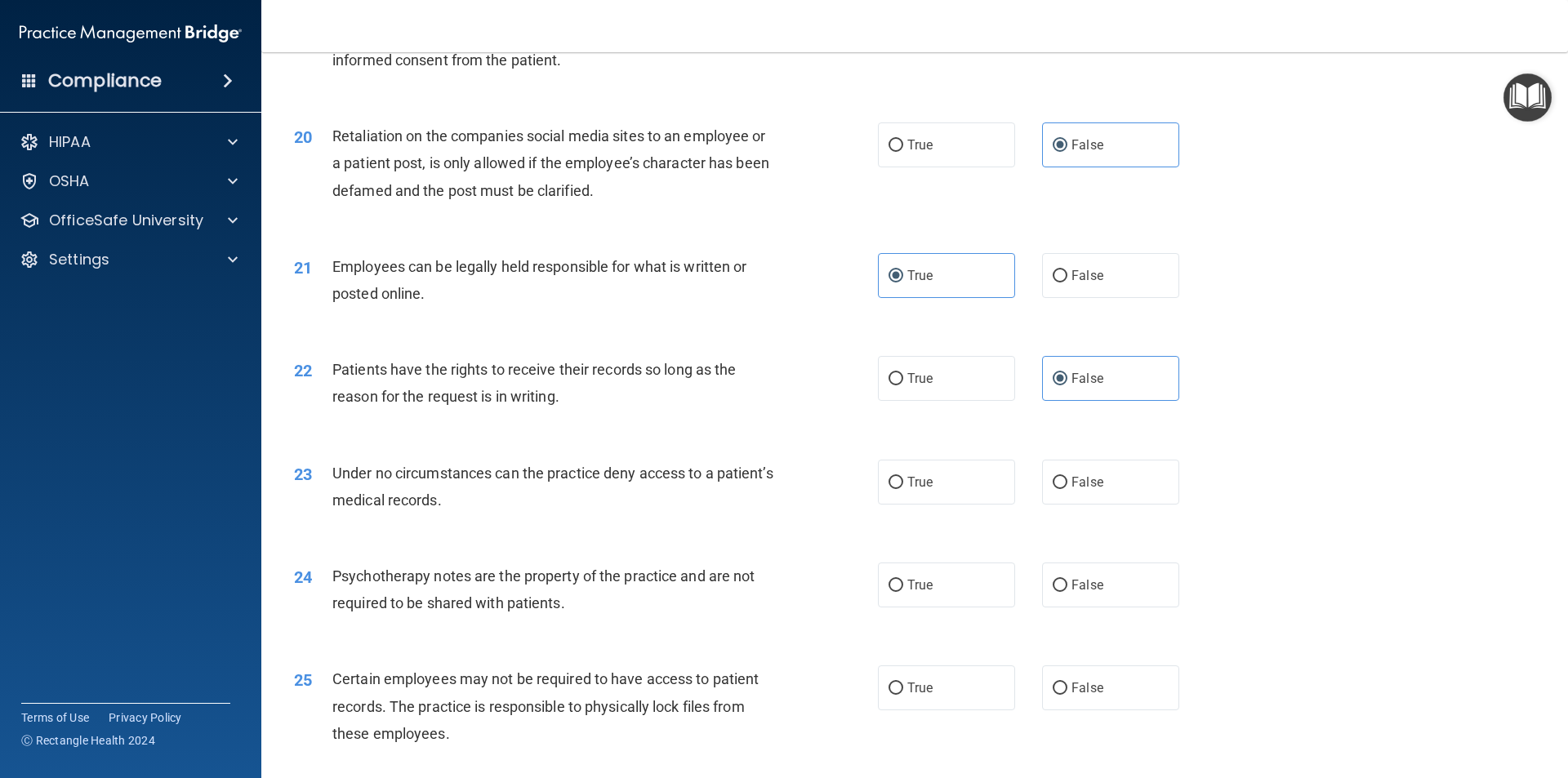
scroll to position [2532, 0]
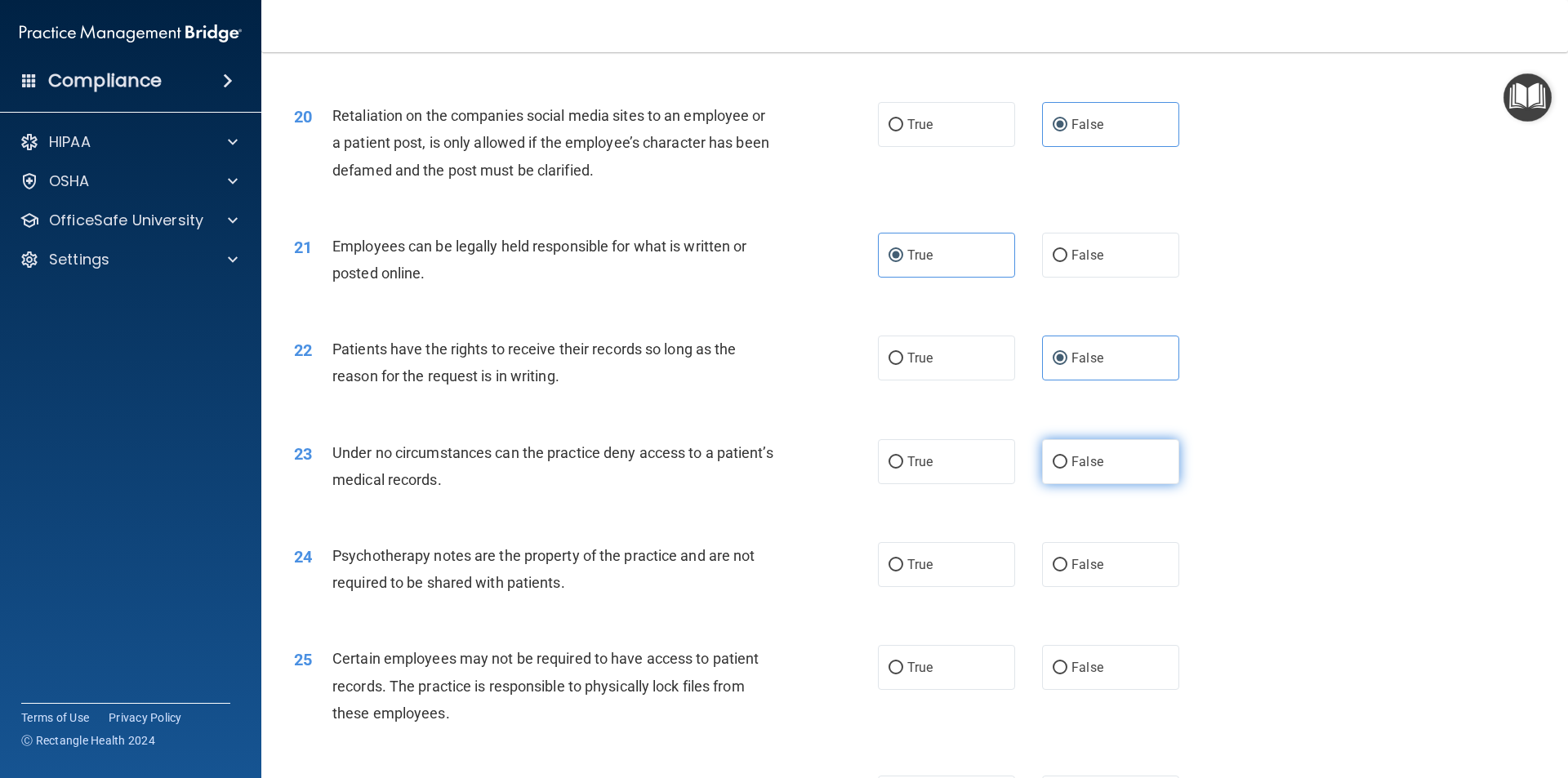
click at [1071, 470] on span "False" at bounding box center [1087, 462] width 32 height 15
click at [1067, 469] on input "False" at bounding box center [1059, 463] width 14 height 12
radio input "true"
click at [925, 581] on label "True" at bounding box center [947, 564] width 137 height 45
click at [904, 572] on input "True" at bounding box center [896, 565] width 14 height 12
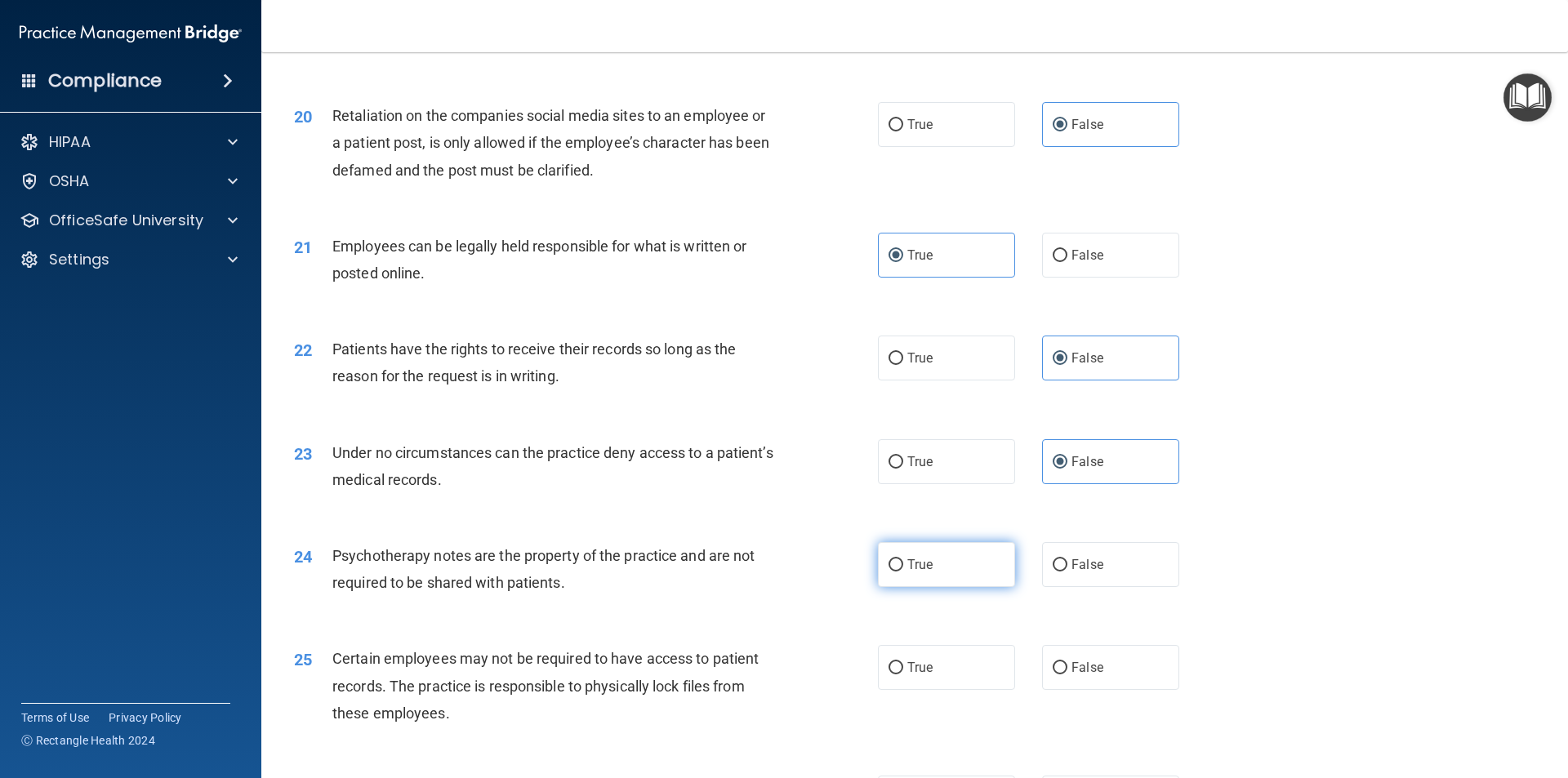
radio input "true"
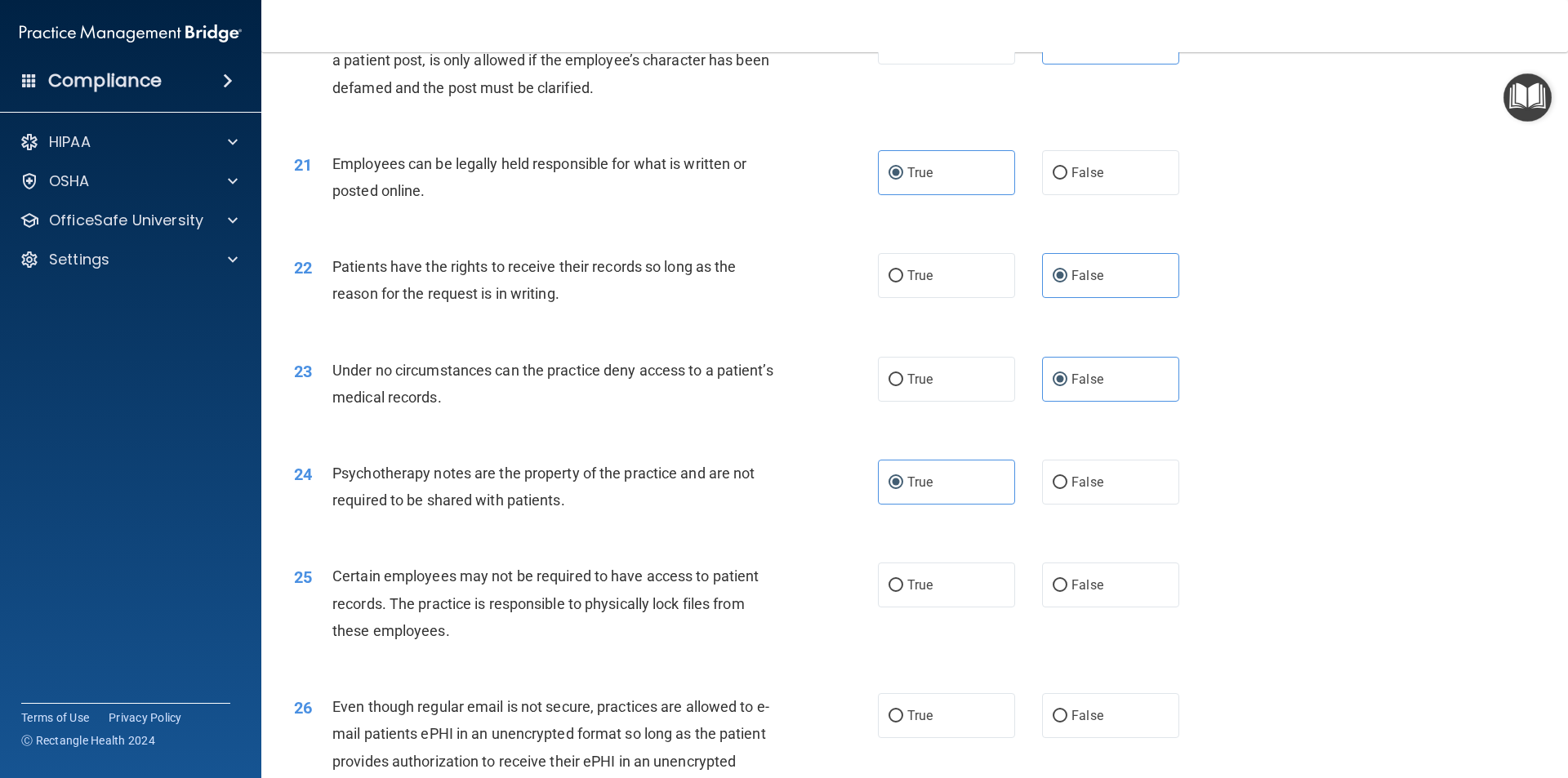
scroll to position [2777, 0]
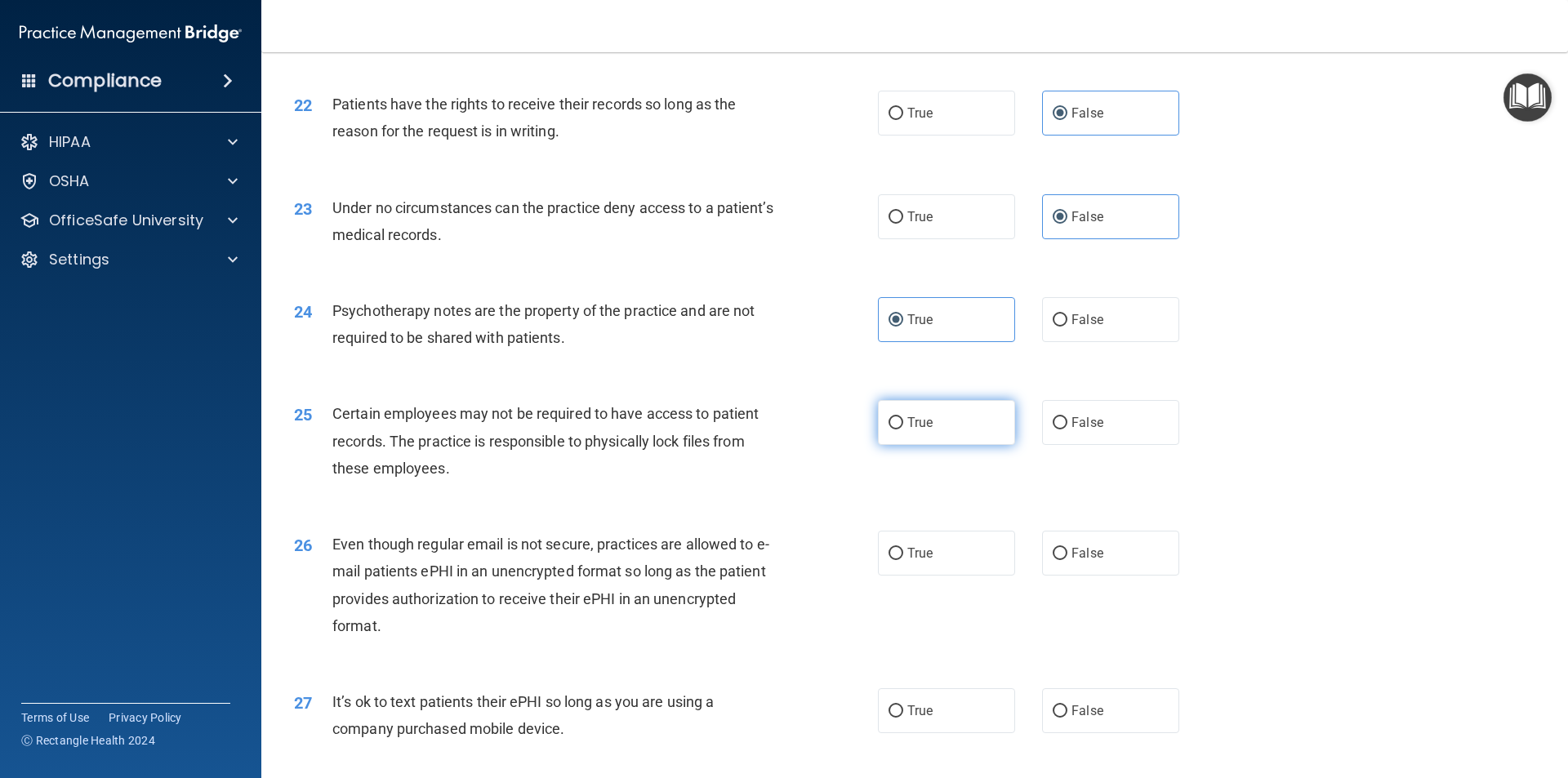
click at [913, 431] on span "True" at bounding box center [920, 423] width 25 height 15
click at [904, 430] on input "True" at bounding box center [896, 423] width 14 height 12
radio input "true"
click at [1081, 561] on span "False" at bounding box center [1087, 553] width 32 height 15
click at [1068, 560] on input "False" at bounding box center [1059, 554] width 14 height 12
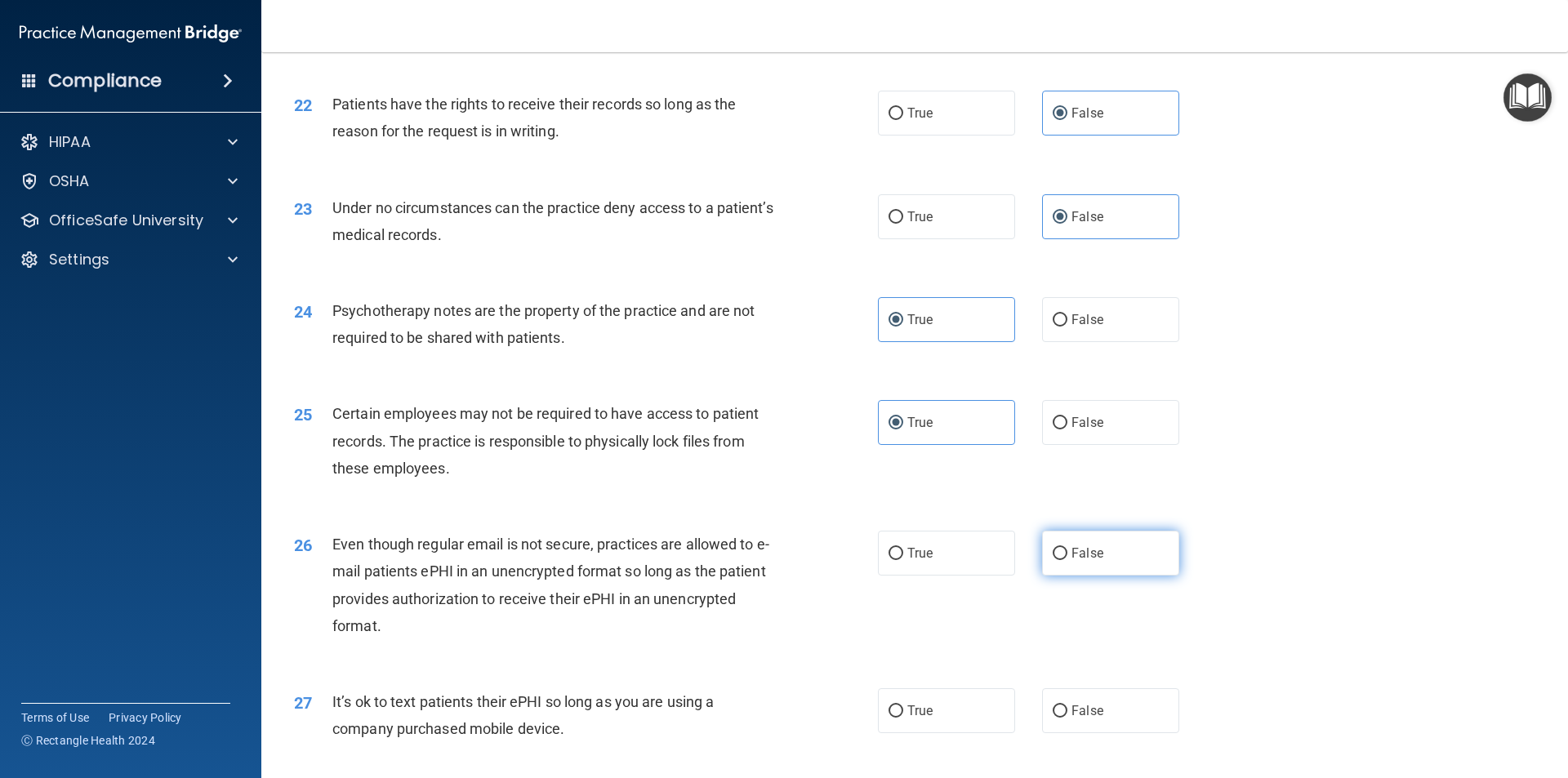
radio input "true"
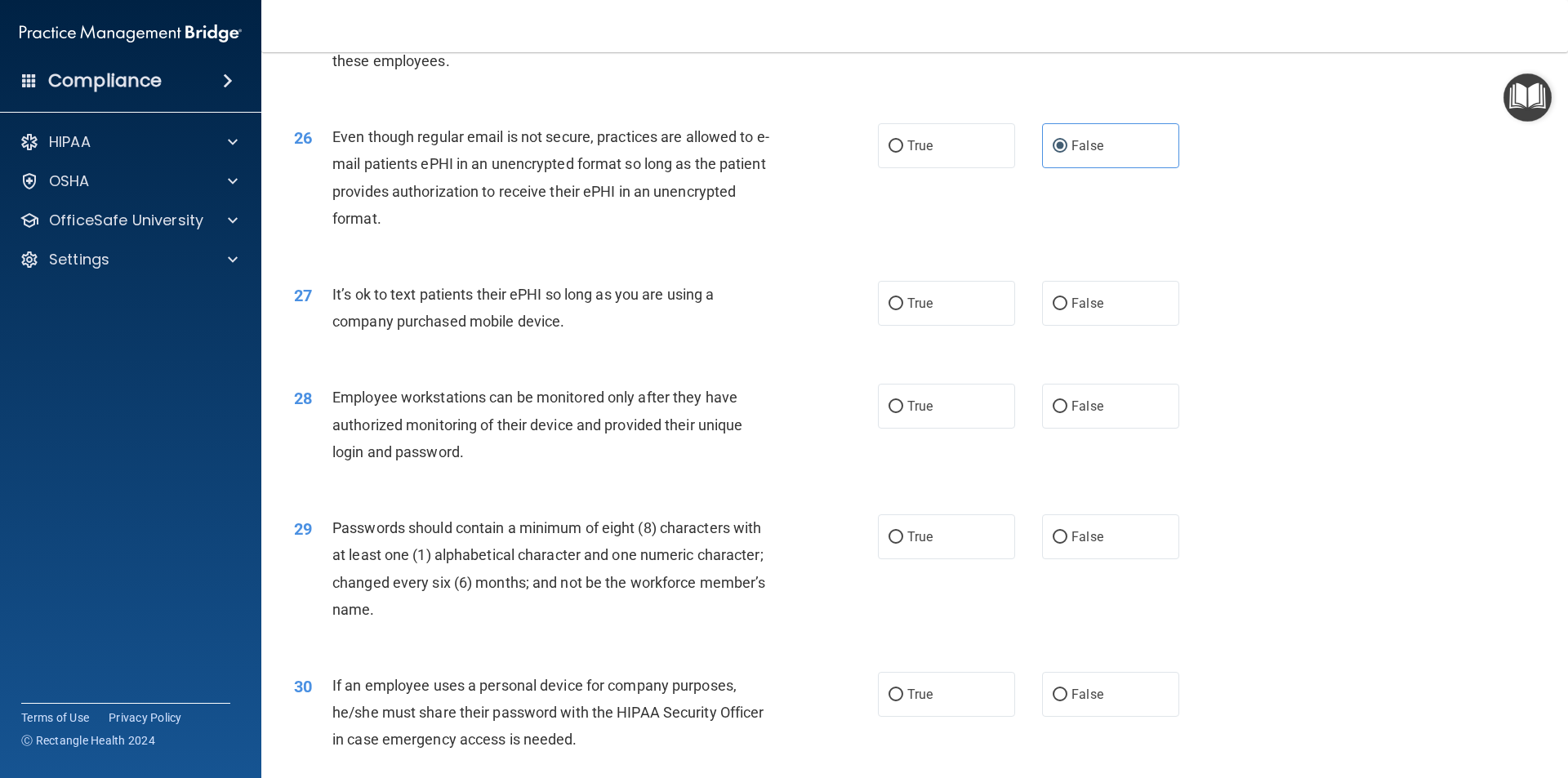
scroll to position [3186, 0]
click at [1113, 325] on label "False" at bounding box center [1111, 303] width 137 height 45
click at [1068, 309] on input "False" at bounding box center [1059, 303] width 14 height 12
radio input "true"
click at [1081, 414] on span "False" at bounding box center [1087, 405] width 32 height 15
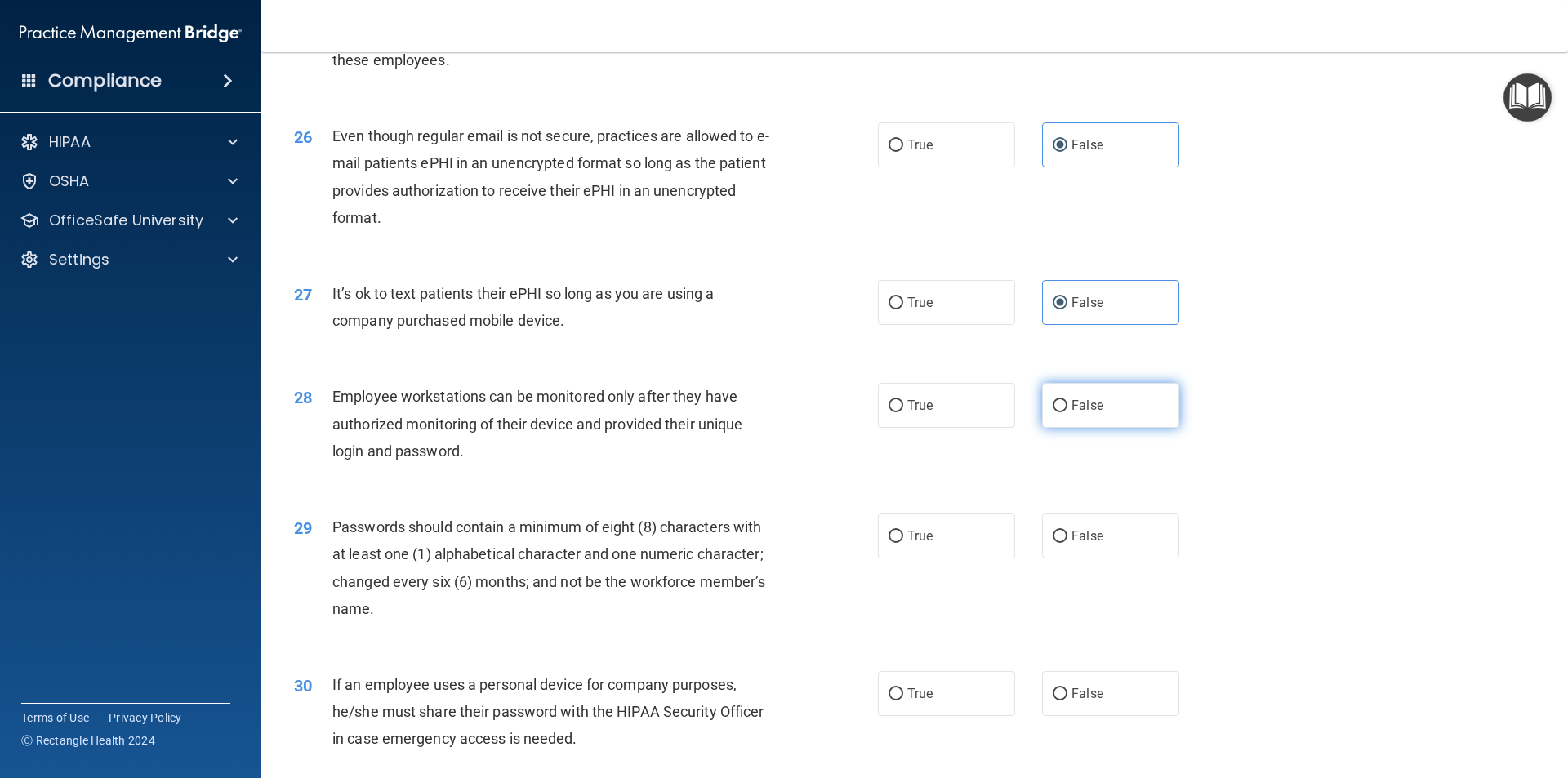
click at [1068, 413] on input "False" at bounding box center [1059, 406] width 14 height 12
radio input "true"
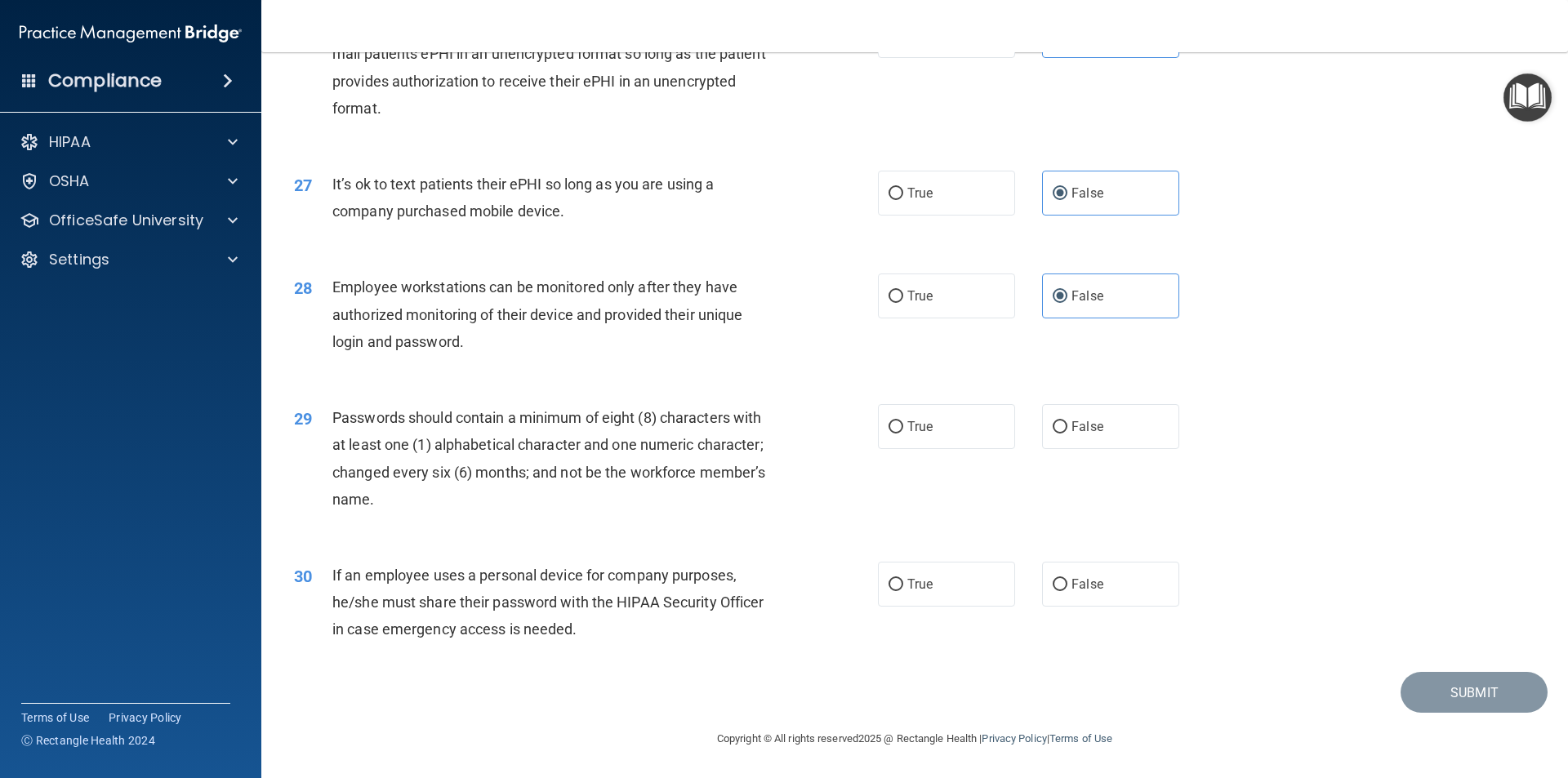
scroll to position [3322, 0]
click at [953, 433] on label "True" at bounding box center [947, 426] width 137 height 45
click at [904, 433] on input "True" at bounding box center [896, 427] width 14 height 12
radio input "true"
click at [1097, 575] on label "False" at bounding box center [1111, 584] width 137 height 45
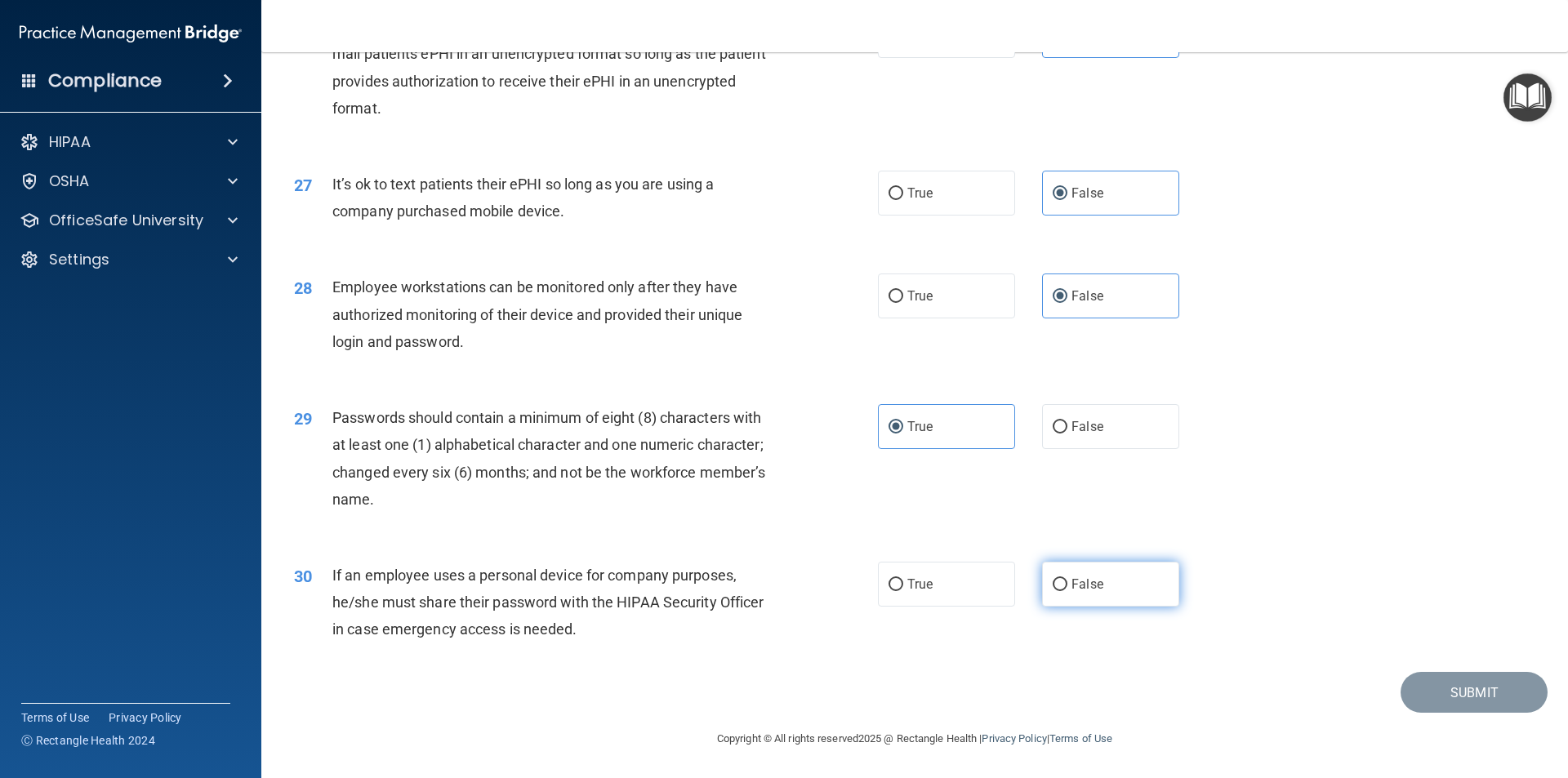
click at [1068, 579] on input "False" at bounding box center [1059, 585] width 14 height 12
radio input "true"
click at [1453, 691] on button "Submit" at bounding box center [1474, 692] width 147 height 42
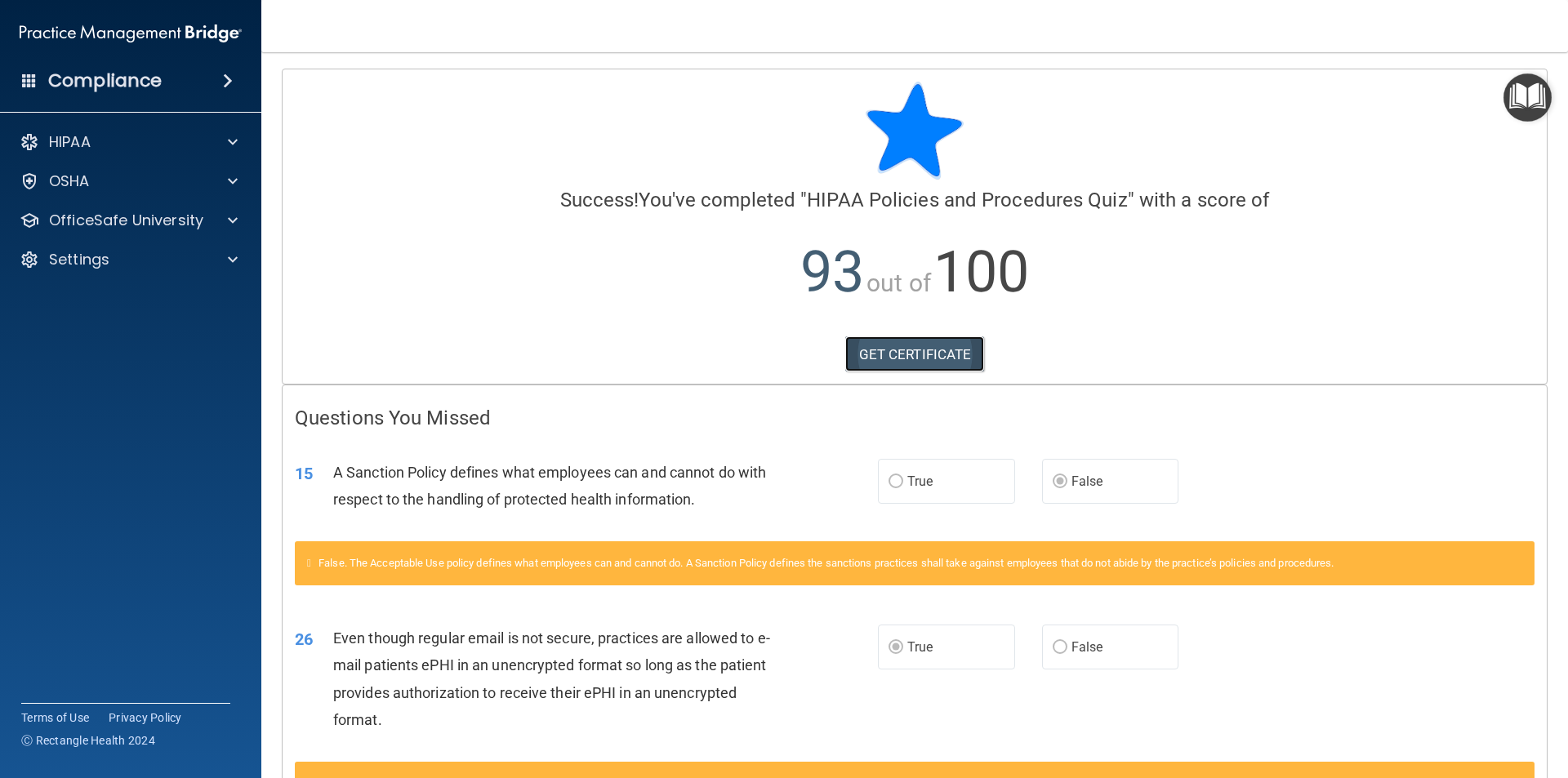
click at [966, 364] on link "GET CERTIFICATE" at bounding box center [915, 354] width 140 height 36
click at [175, 232] on div "OfficeSafe University" at bounding box center [131, 220] width 262 height 33
click at [159, 260] on div "Settings" at bounding box center [108, 259] width 203 height 19
click at [154, 313] on link "My Account" at bounding box center [113, 298] width 258 height 33
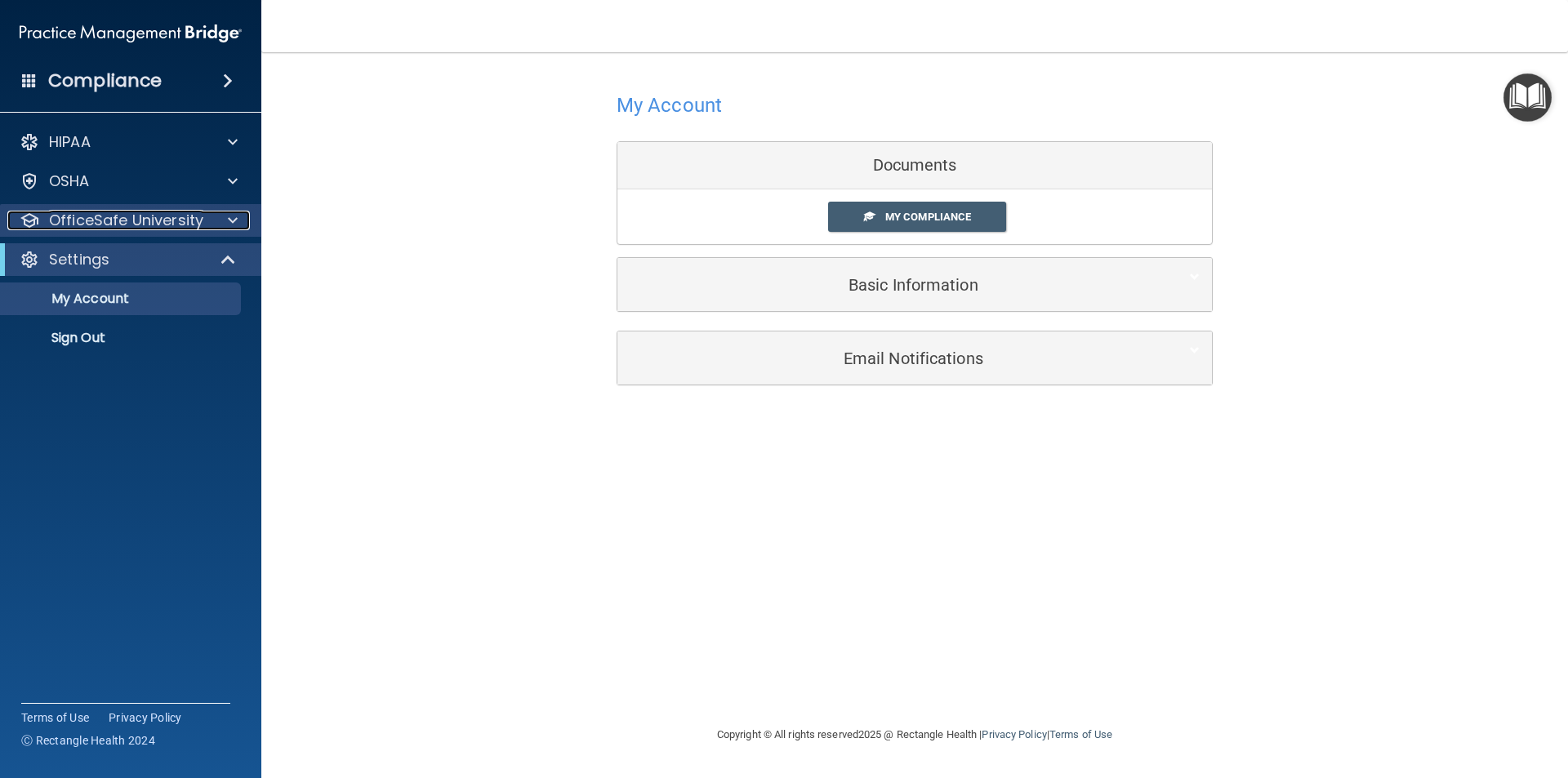
click at [183, 229] on p "OfficeSafe University" at bounding box center [126, 220] width 154 height 19
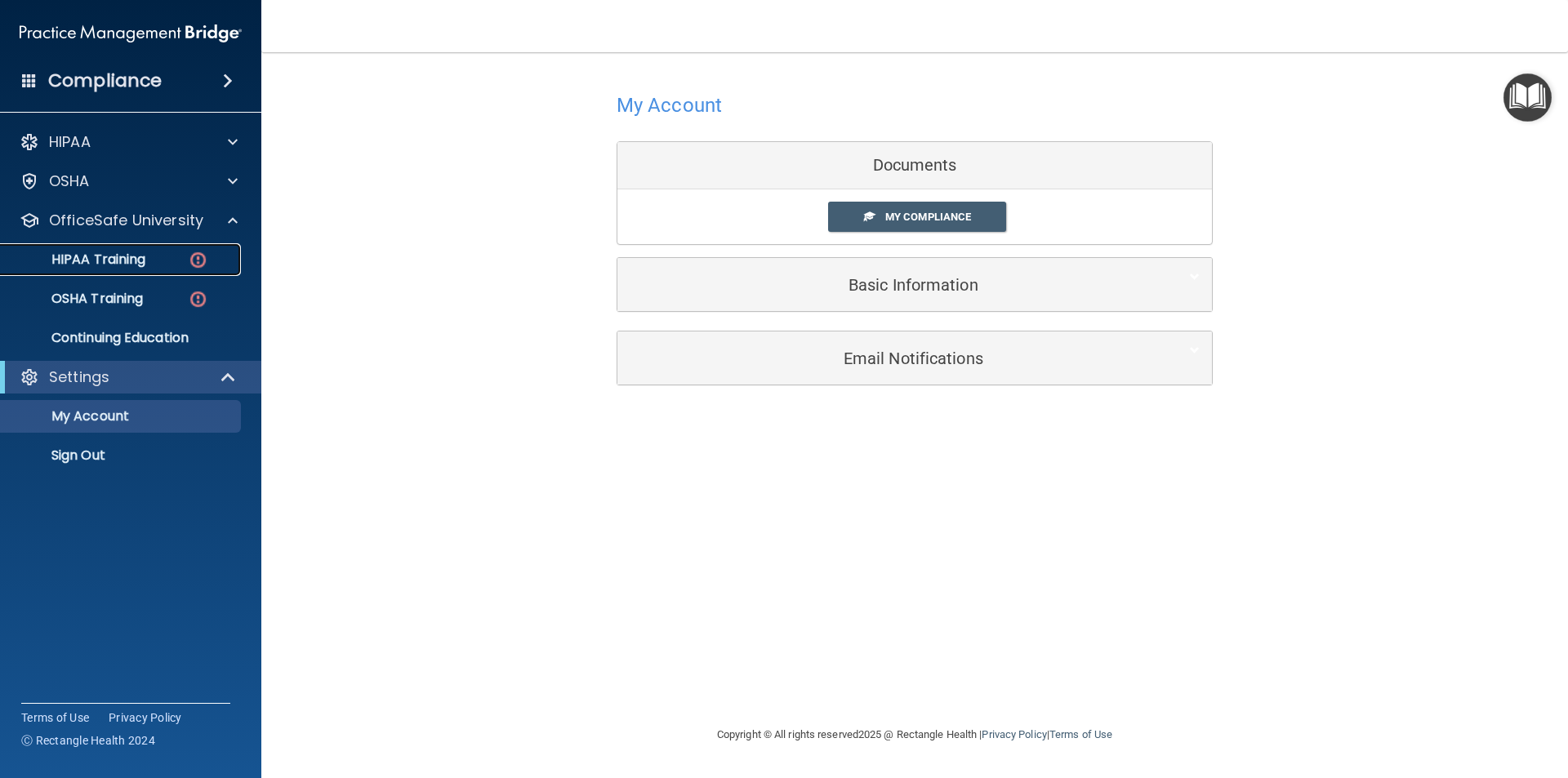
click at [183, 264] on div "HIPAA Training" at bounding box center [122, 259] width 223 height 16
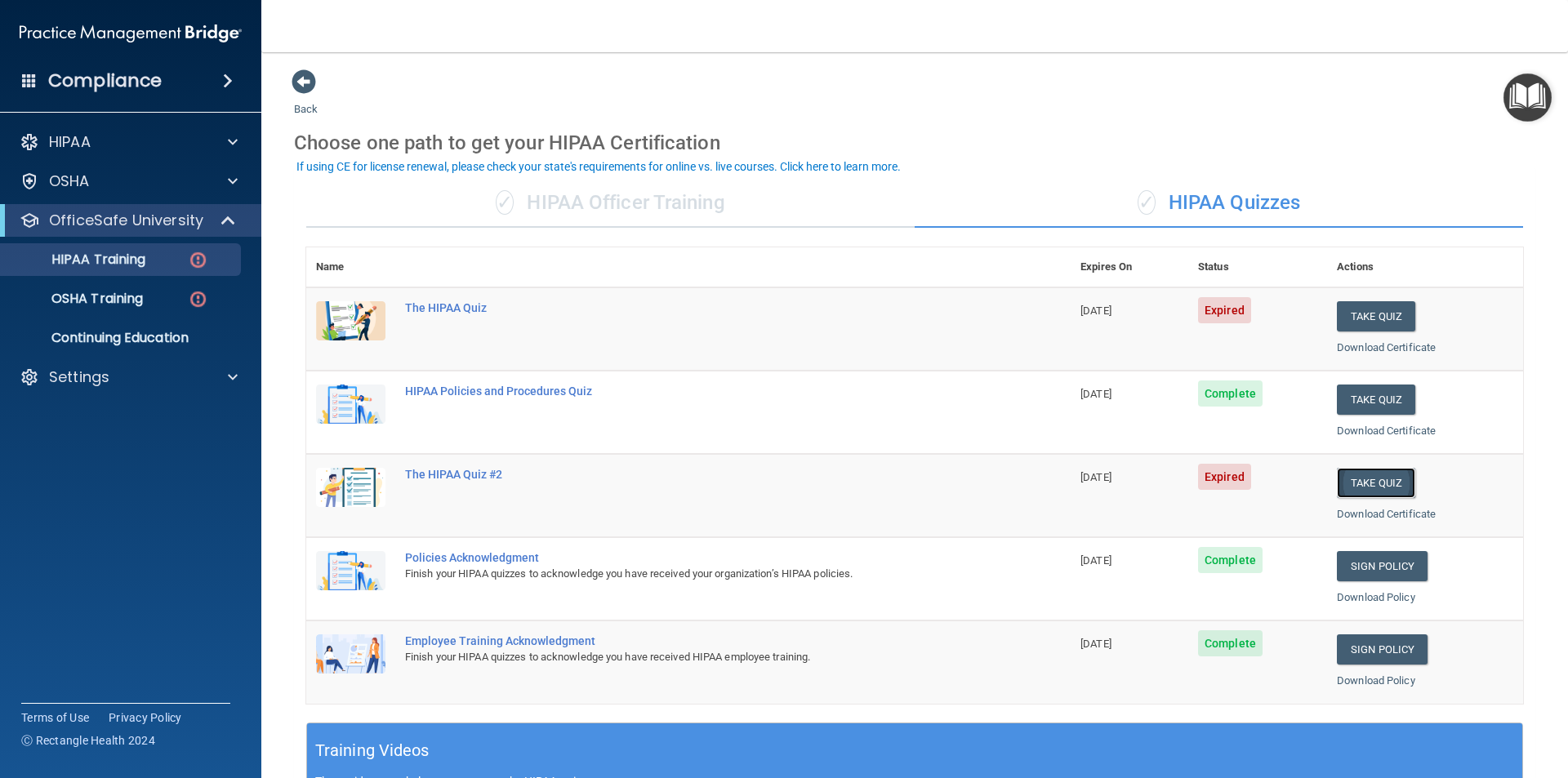
click at [1394, 490] on button "Take Quiz" at bounding box center [1376, 483] width 79 height 31
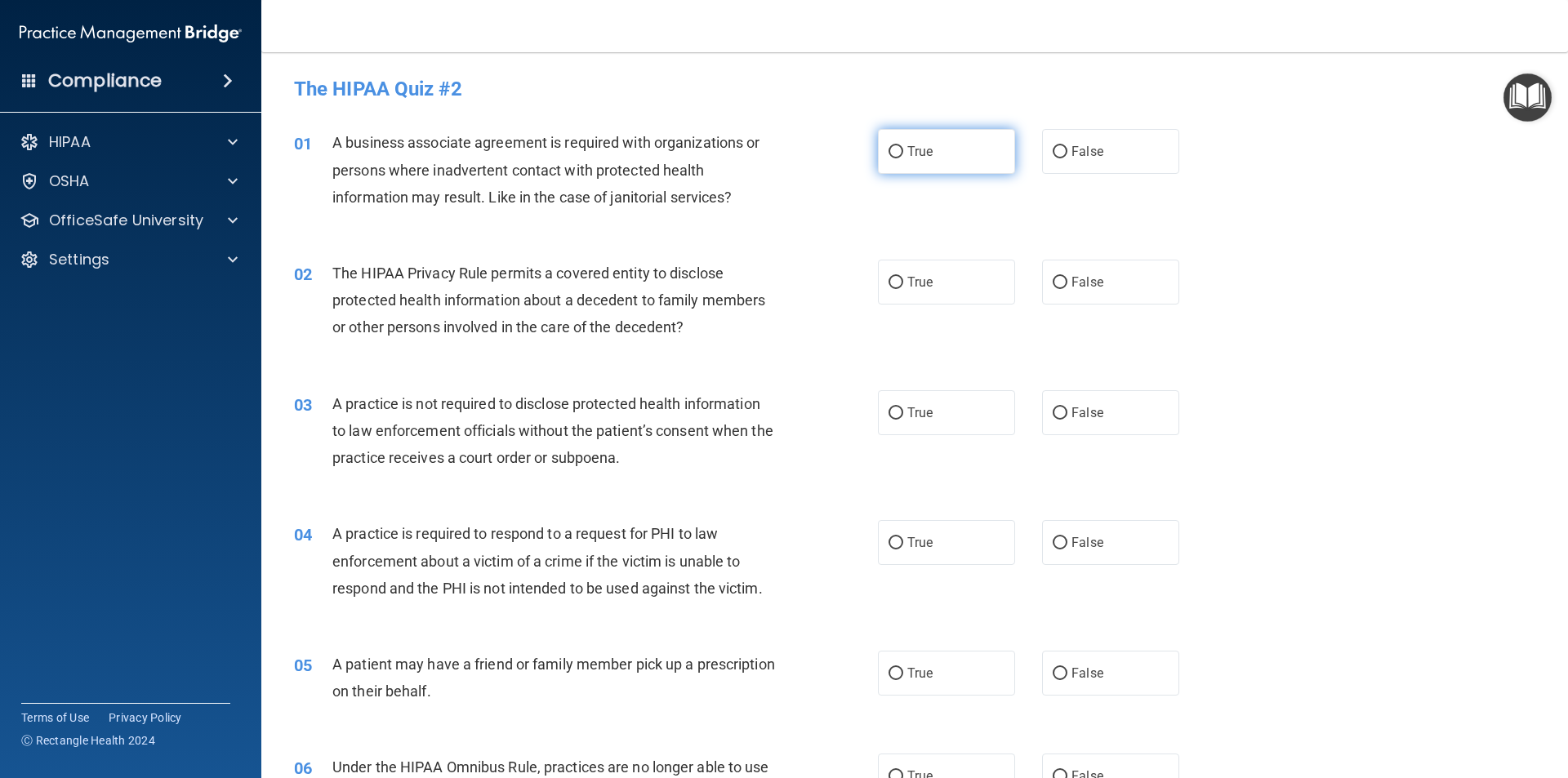
click at [917, 141] on label "True" at bounding box center [947, 151] width 137 height 45
click at [904, 147] on input "True" at bounding box center [896, 153] width 14 height 12
radio input "true"
click at [919, 289] on span "True" at bounding box center [920, 282] width 25 height 15
click at [904, 289] on input "True" at bounding box center [896, 283] width 14 height 12
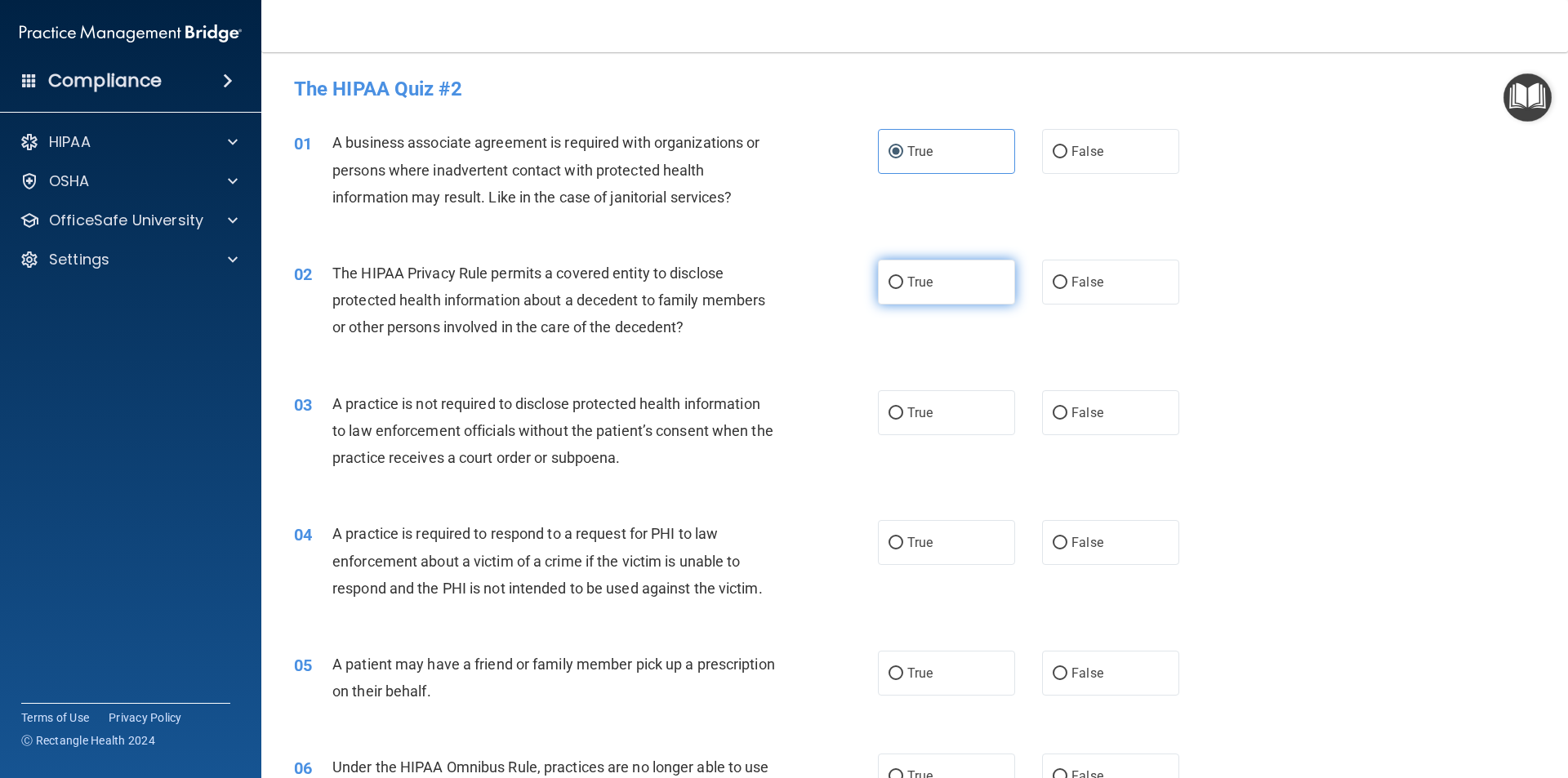
radio input "true"
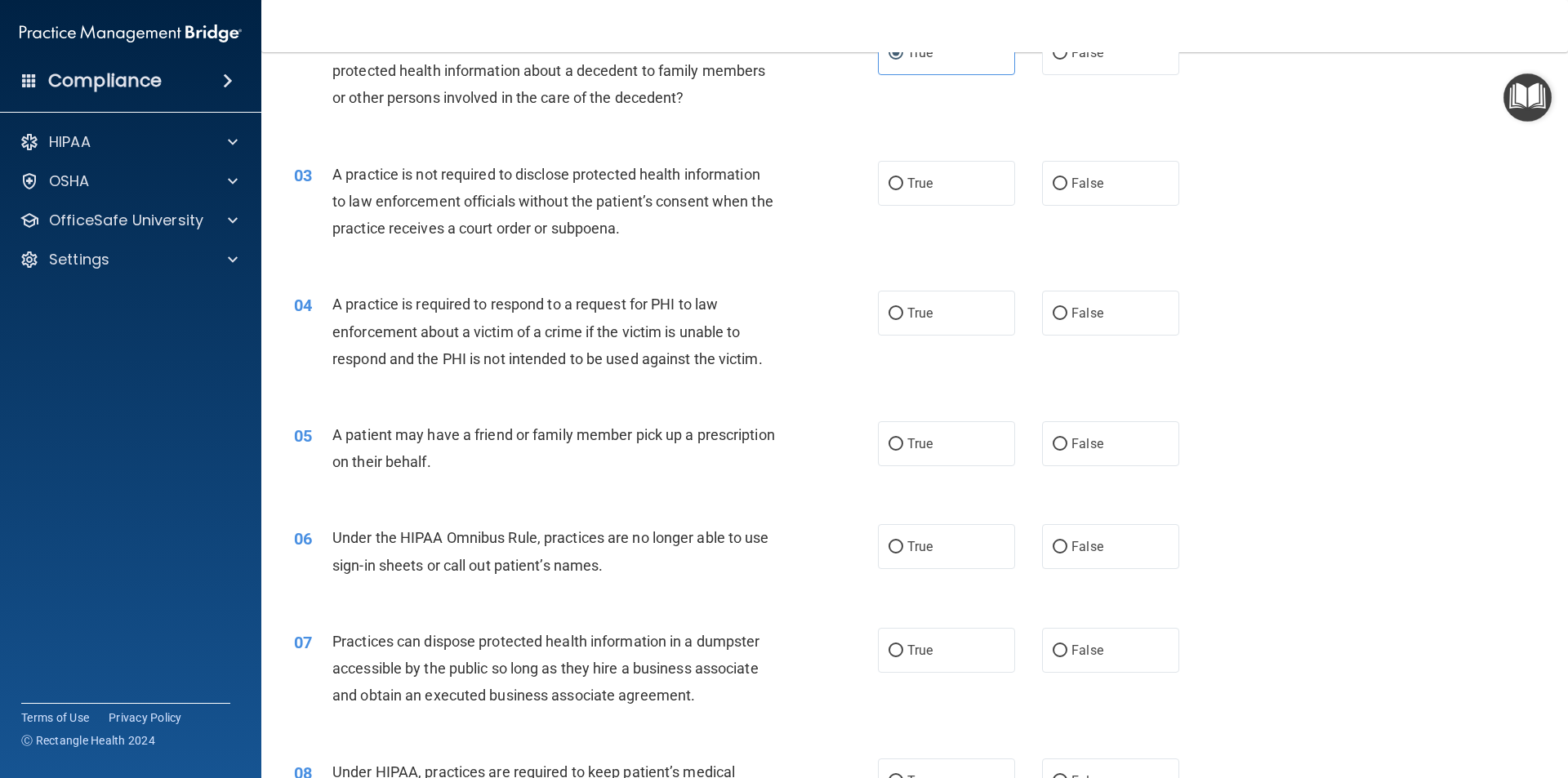
scroll to position [245, 0]
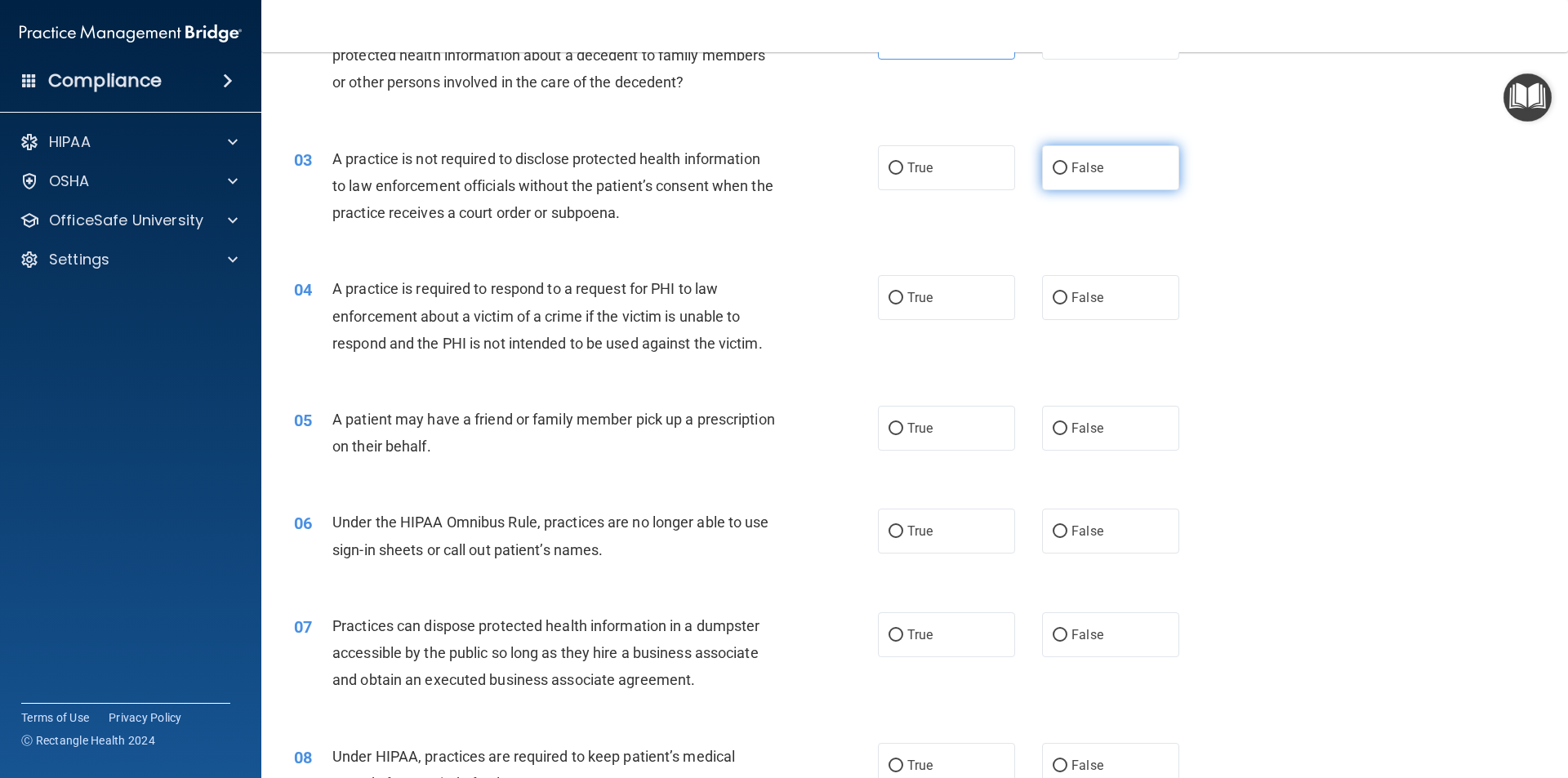
click at [1137, 158] on label "False" at bounding box center [1111, 168] width 137 height 45
click at [1068, 163] on input "False" at bounding box center [1059, 169] width 14 height 12
radio input "true"
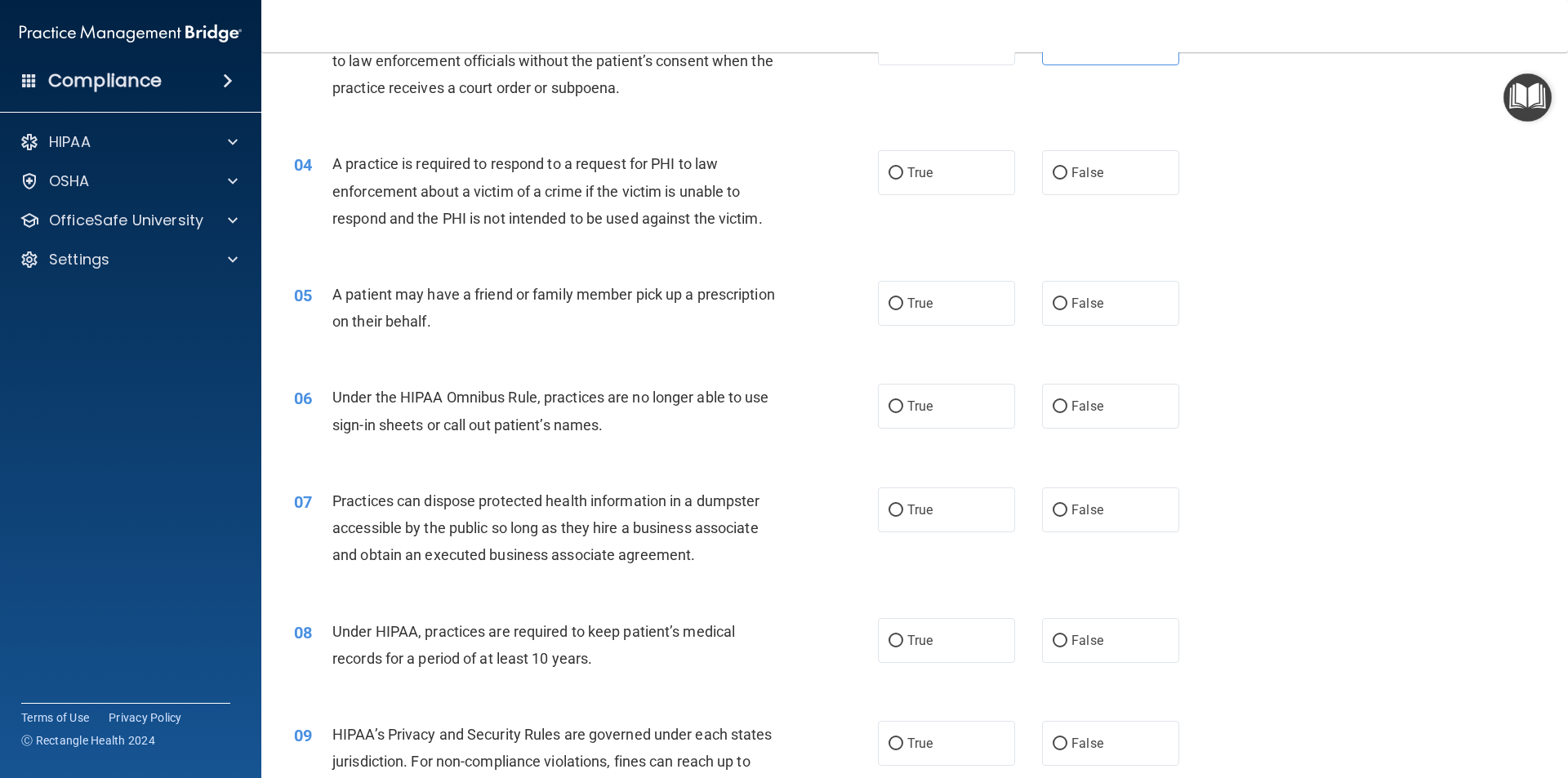
scroll to position [408, 0]
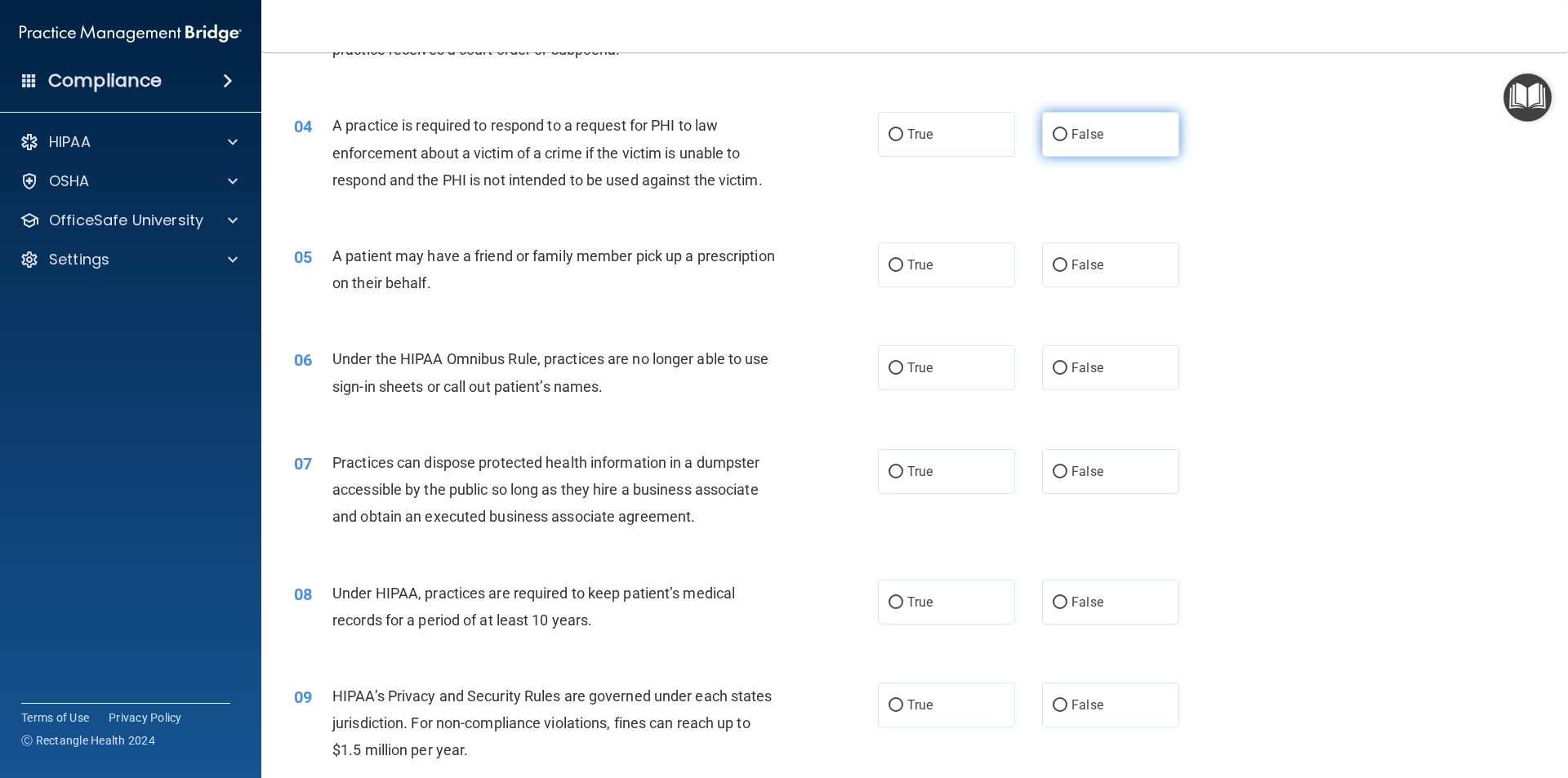
click at [1090, 130] on span "False" at bounding box center [1087, 134] width 32 height 15
click at [1068, 130] on input "False" at bounding box center [1059, 135] width 14 height 12
radio input "true"
click at [1071, 259] on span "False" at bounding box center [1087, 265] width 32 height 15
click at [1068, 259] on input "False" at bounding box center [1059, 265] width 14 height 12
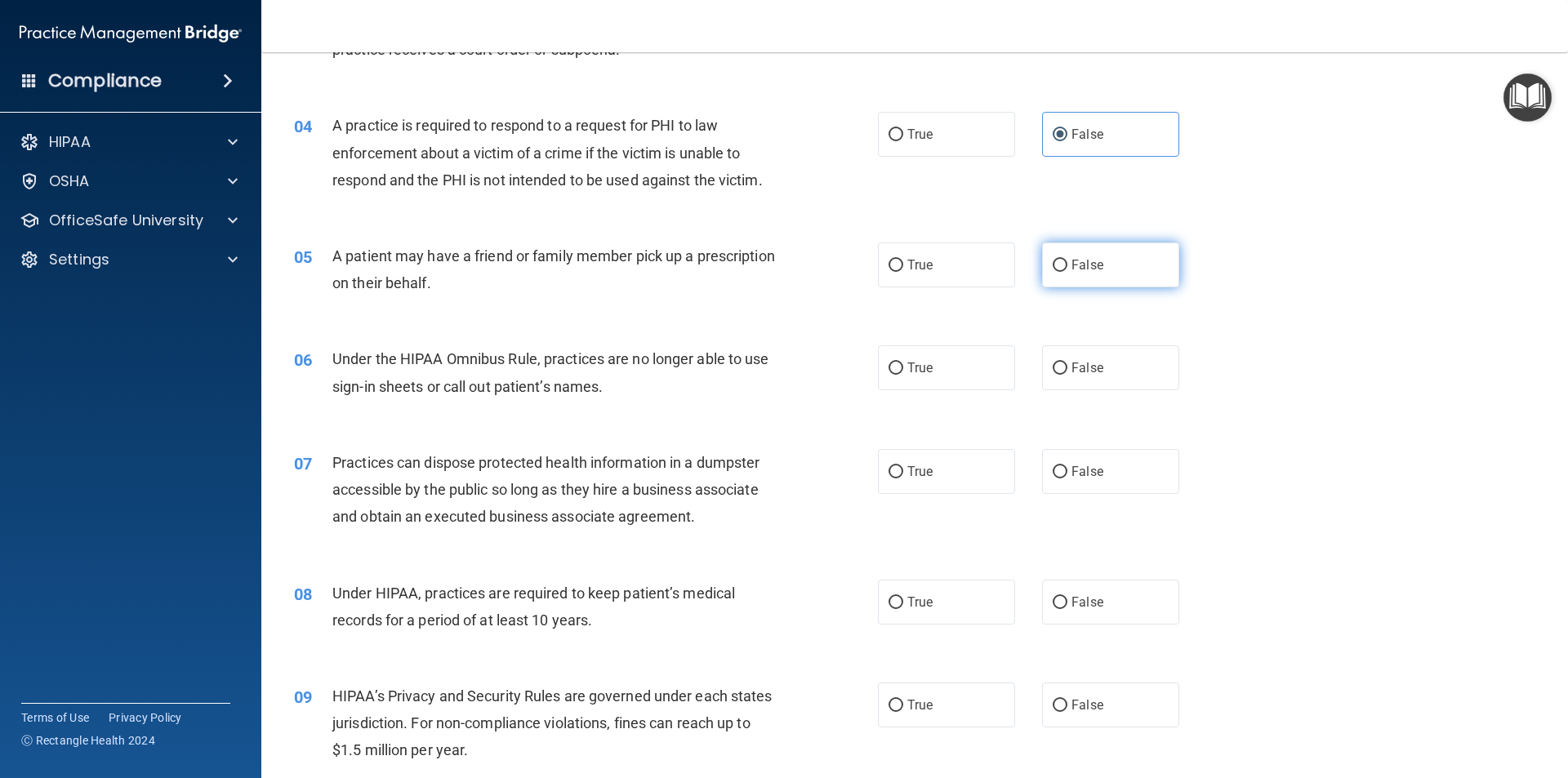
radio input "true"
drag, startPoint x: 931, startPoint y: 358, endPoint x: 908, endPoint y: 360, distance: 23.1
click at [931, 360] on label "True" at bounding box center [947, 368] width 137 height 45
click at [904, 363] on input "True" at bounding box center [896, 369] width 14 height 12
radio input "true"
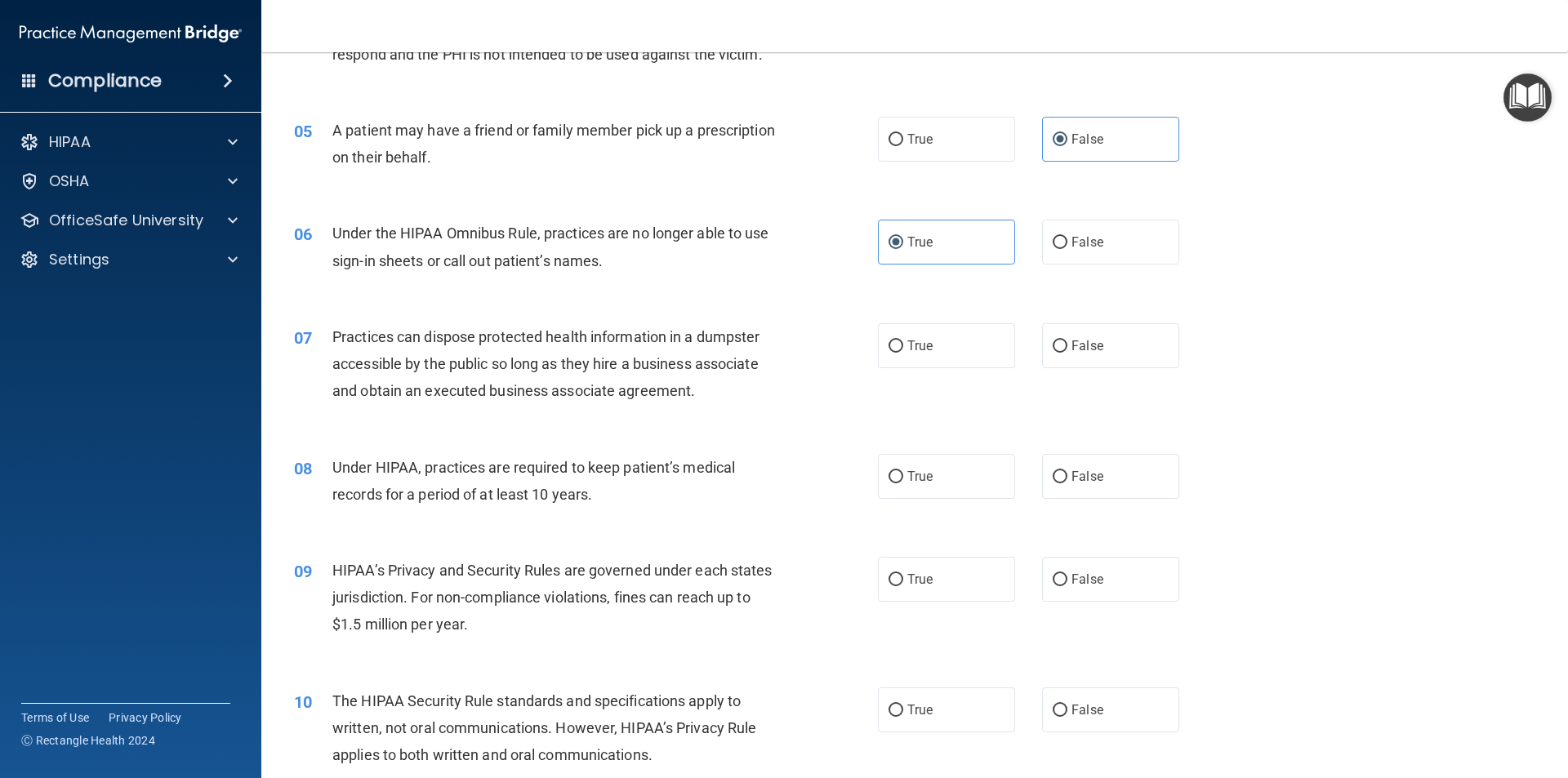
scroll to position [572, 0]
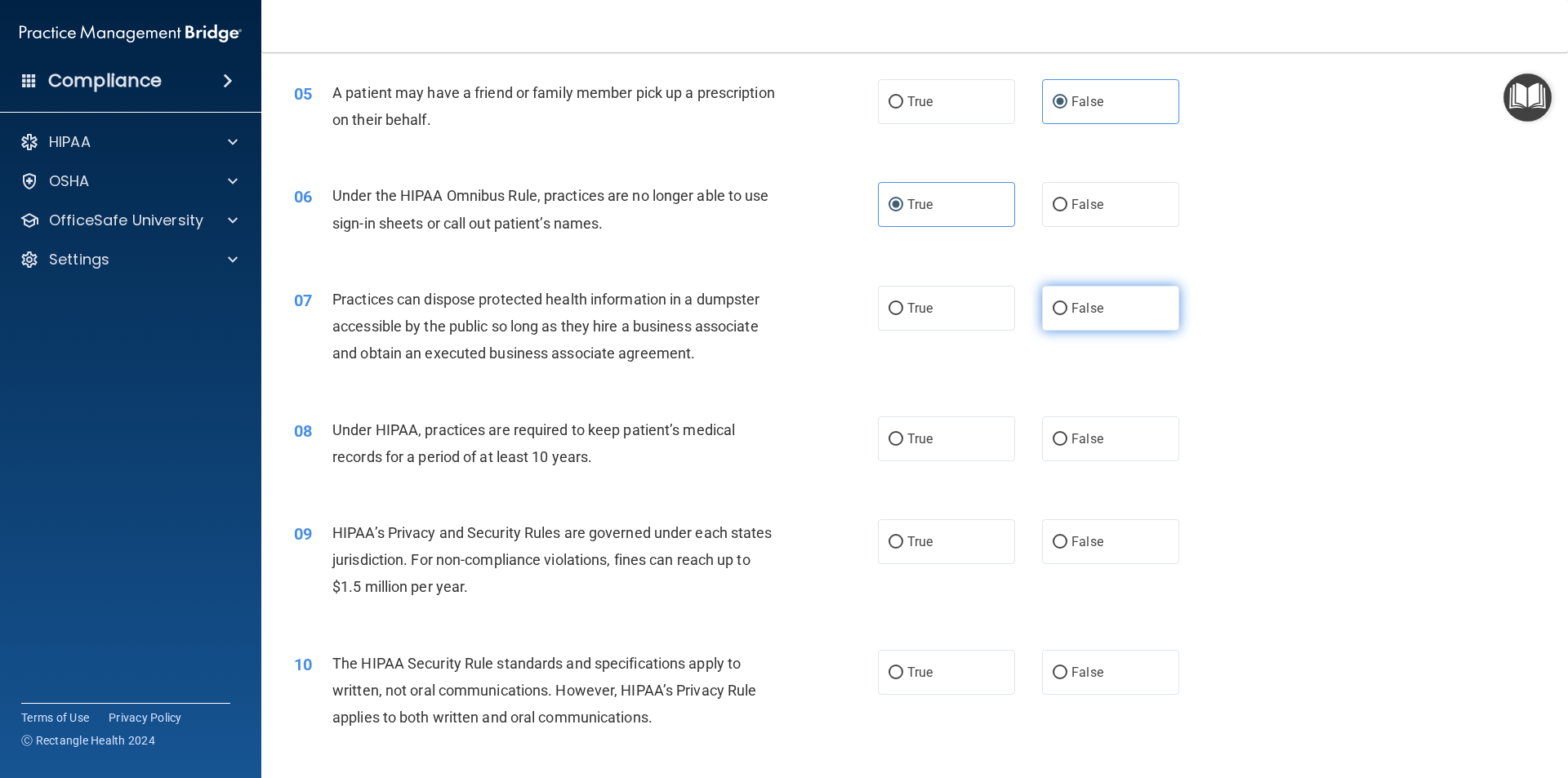
click at [1086, 319] on label "False" at bounding box center [1111, 308] width 137 height 45
click at [1068, 315] on input "False" at bounding box center [1059, 309] width 14 height 12
radio input "true"
click at [913, 433] on span "True" at bounding box center [920, 439] width 25 height 15
click at [904, 434] on input "True" at bounding box center [896, 440] width 14 height 12
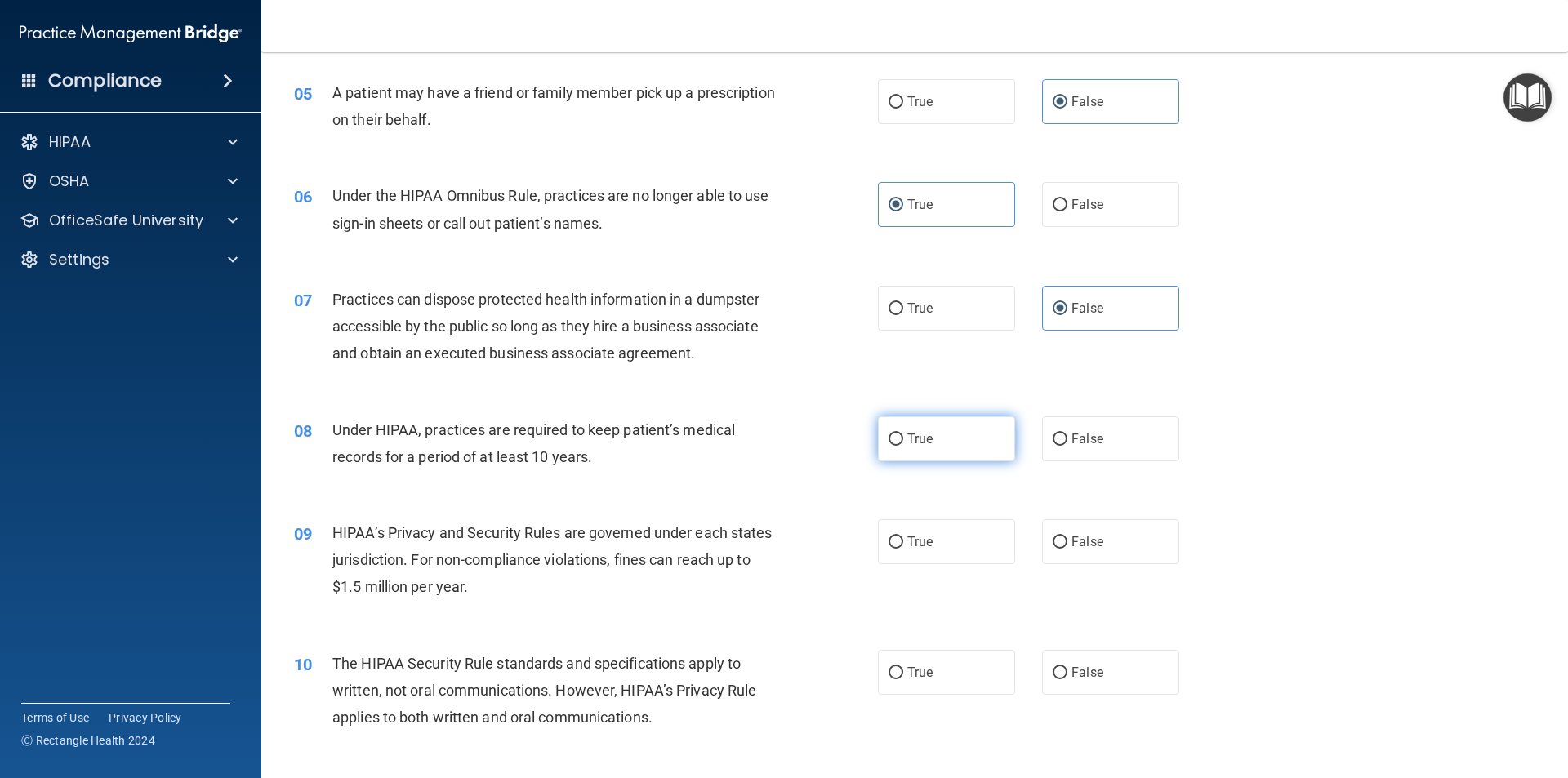
radio input "true"
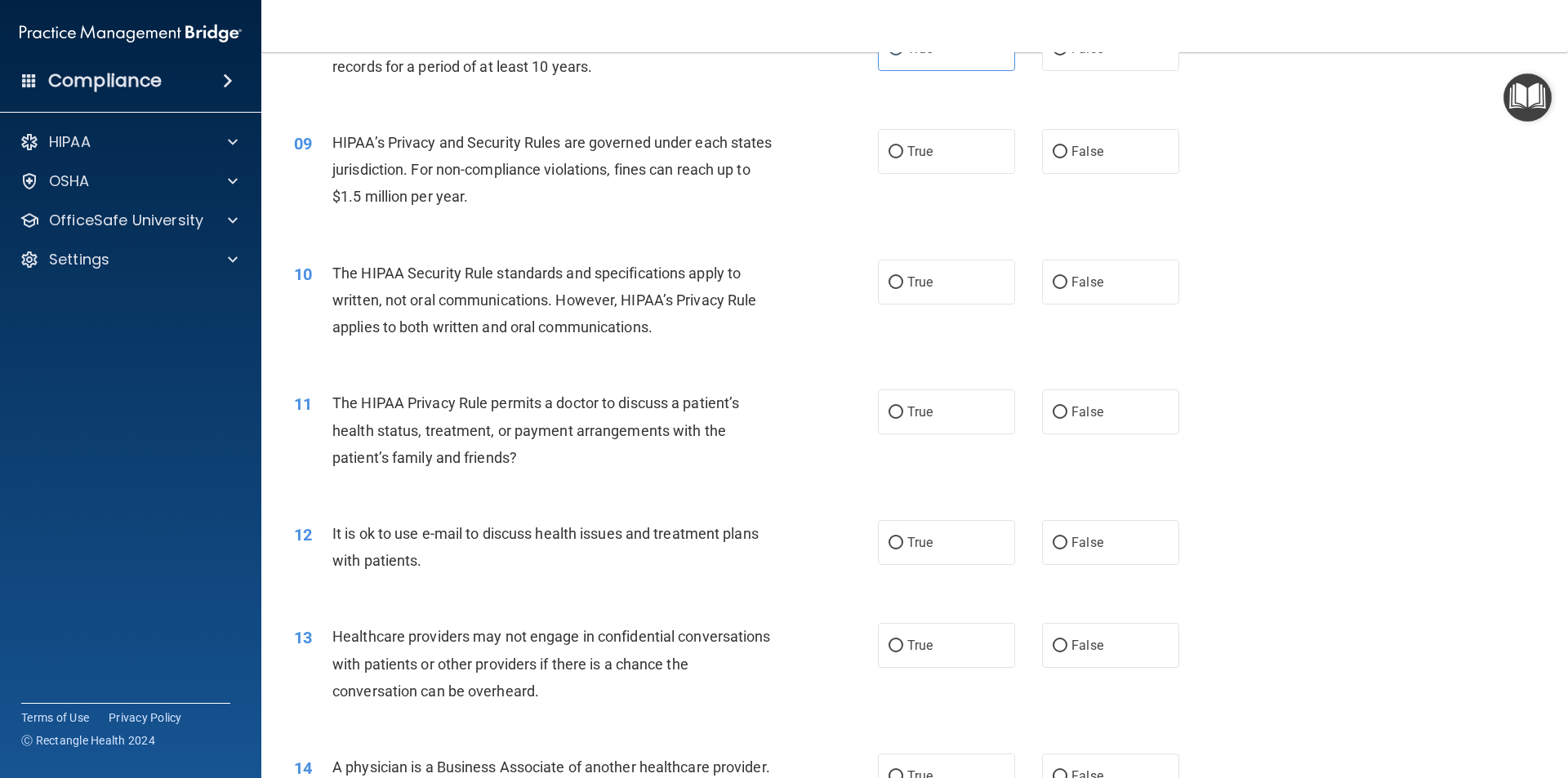
scroll to position [980, 0]
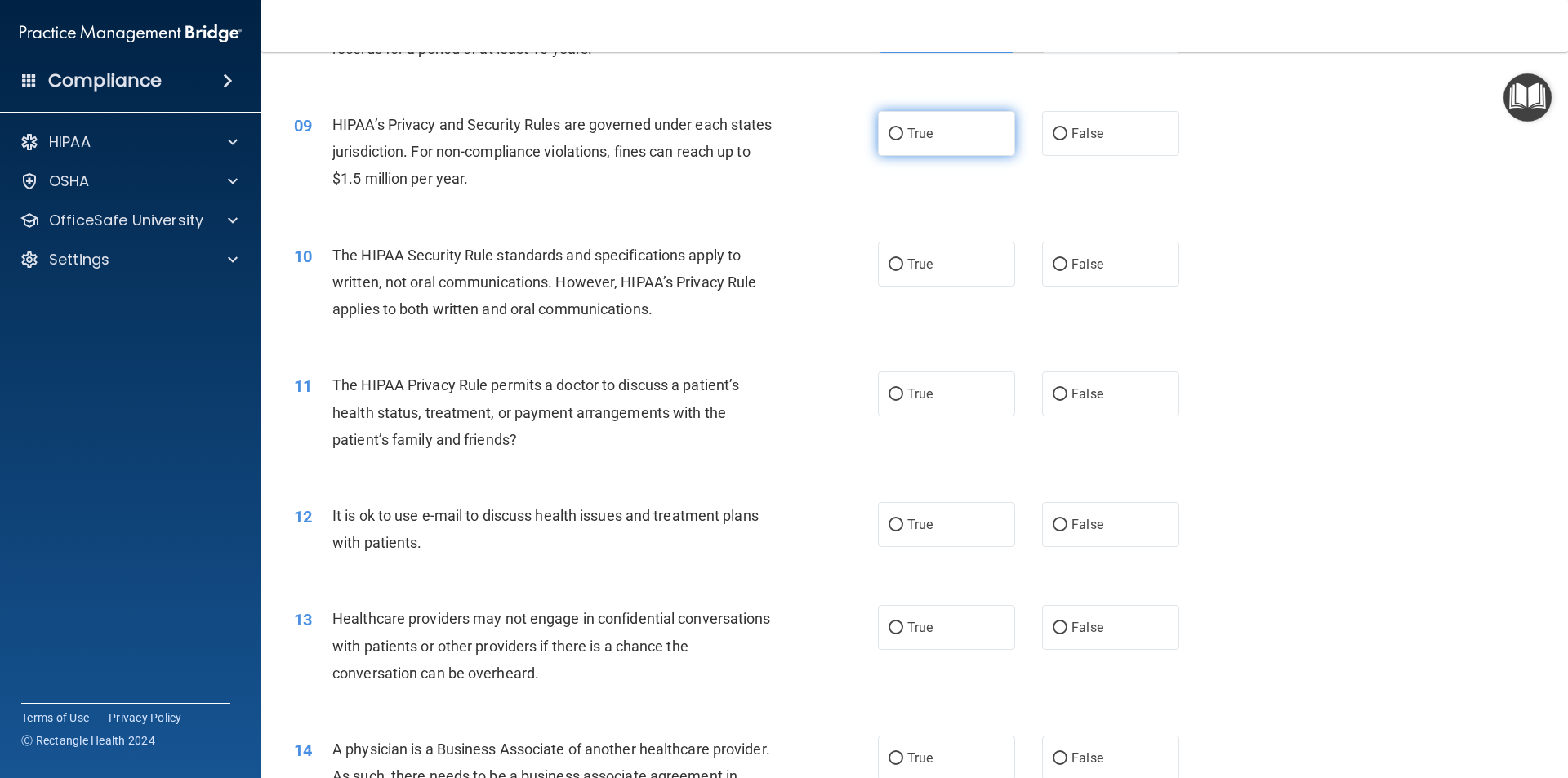
click at [951, 141] on label "True" at bounding box center [947, 133] width 137 height 45
click at [904, 141] on input "True" at bounding box center [896, 134] width 14 height 12
radio input "true"
click at [925, 258] on span "True" at bounding box center [920, 264] width 25 height 15
click at [904, 259] on input "True" at bounding box center [896, 265] width 14 height 12
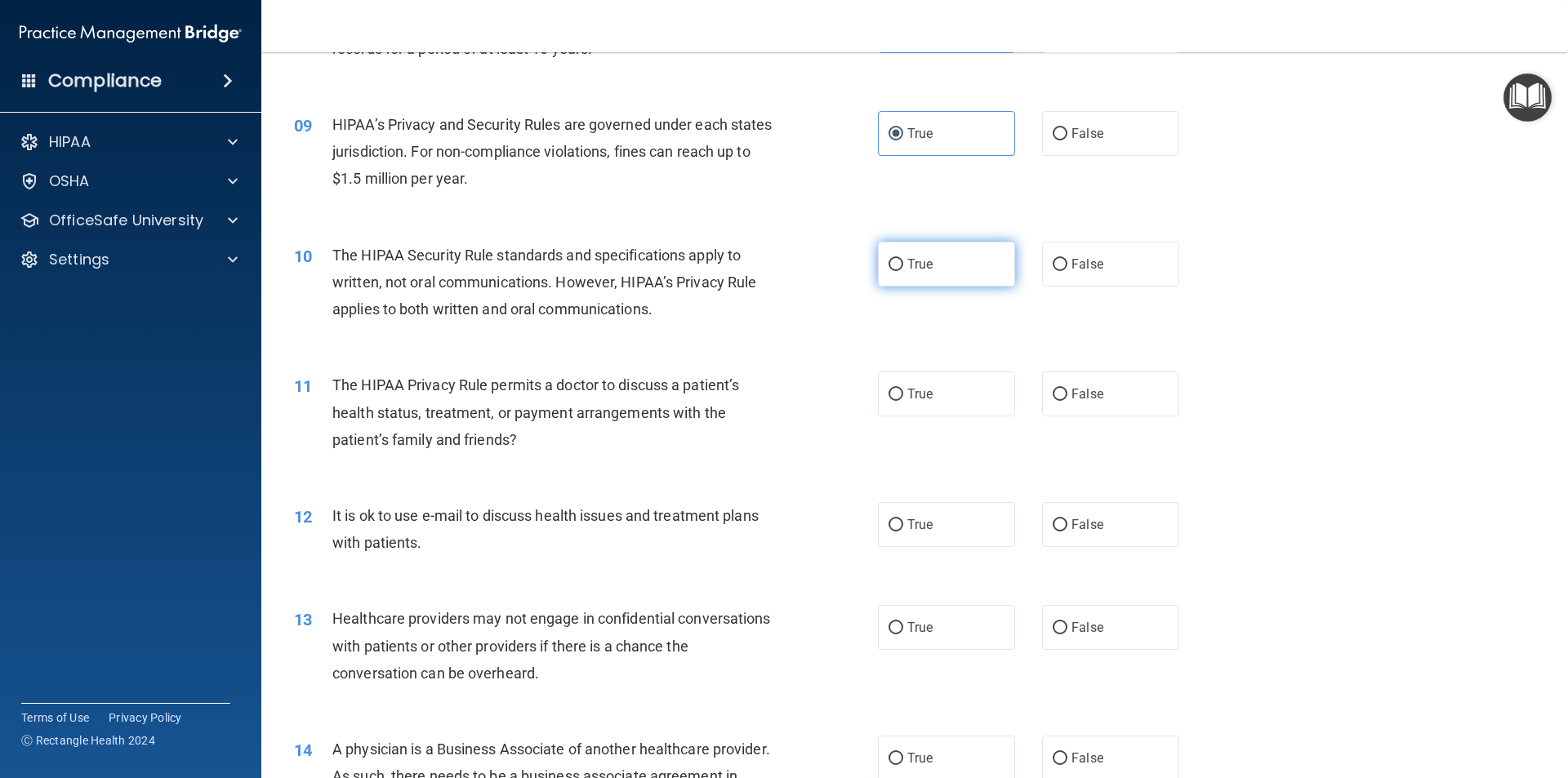
radio input "true"
click at [1113, 399] on label "False" at bounding box center [1111, 394] width 137 height 45
click at [1068, 399] on input "False" at bounding box center [1059, 395] width 14 height 12
radio input "true"
click at [1081, 507] on label "False" at bounding box center [1111, 525] width 137 height 45
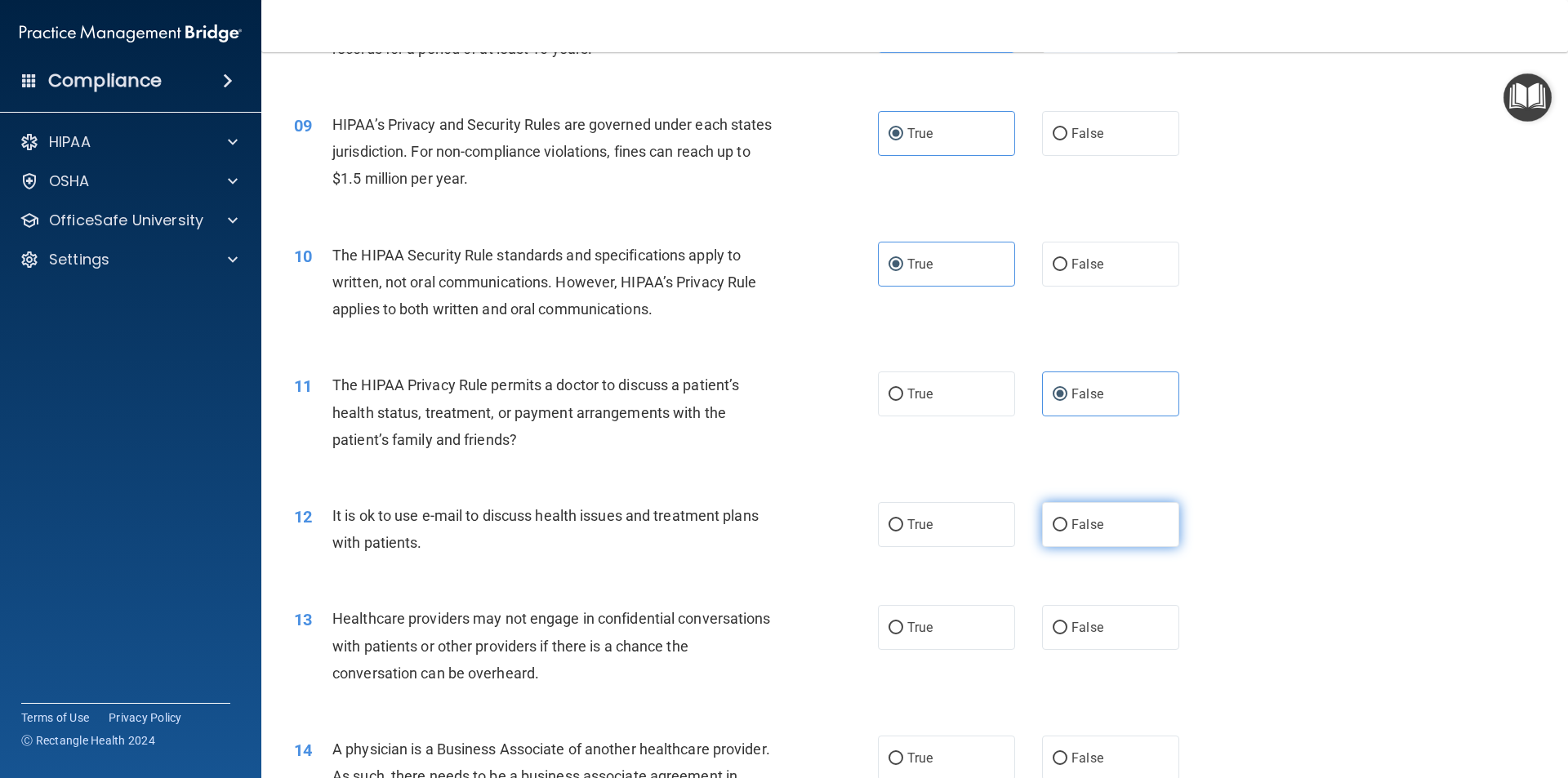
click at [1068, 520] on input "False" at bounding box center [1059, 525] width 14 height 12
radio input "true"
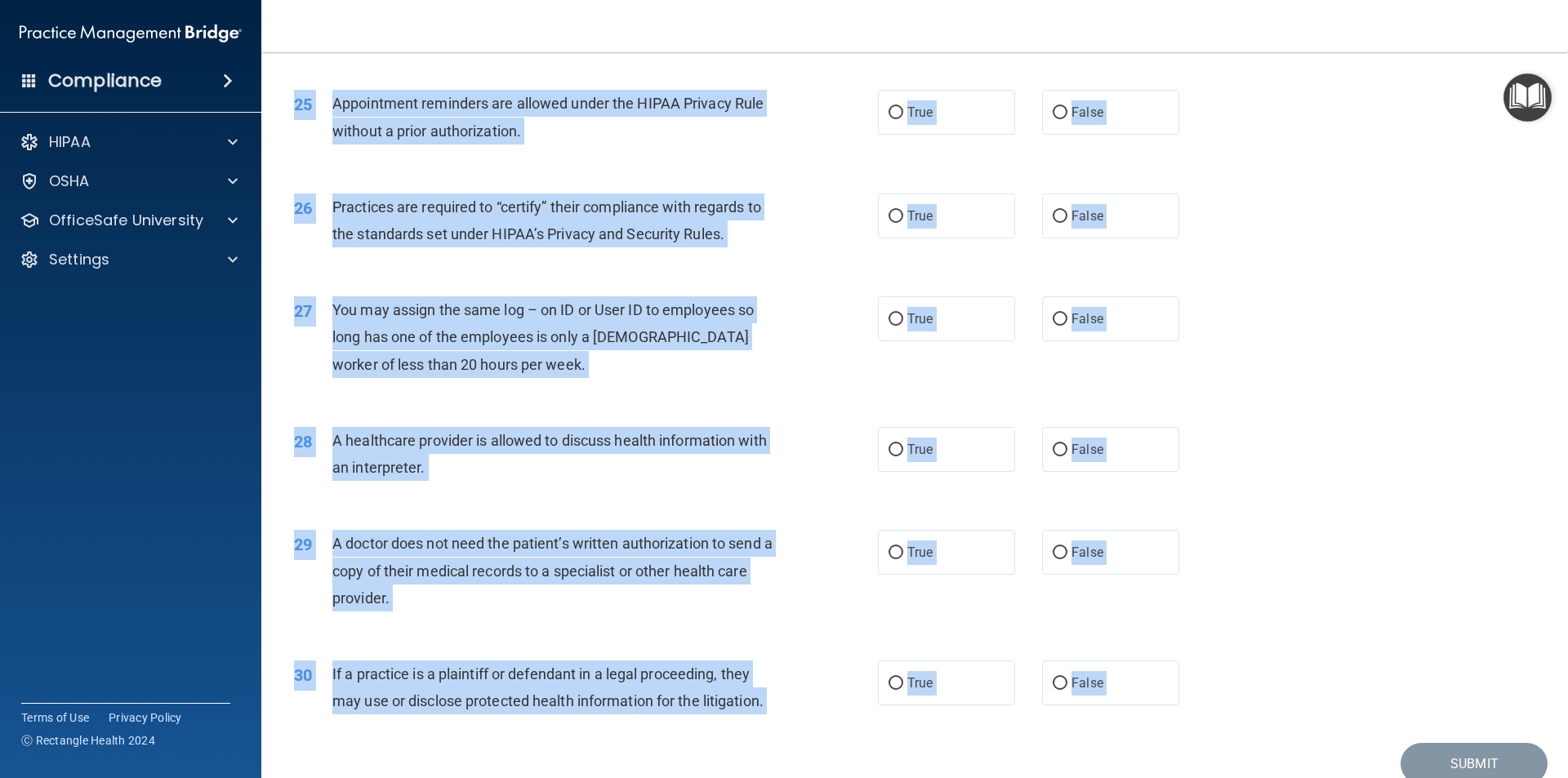
scroll to position [3024, 0]
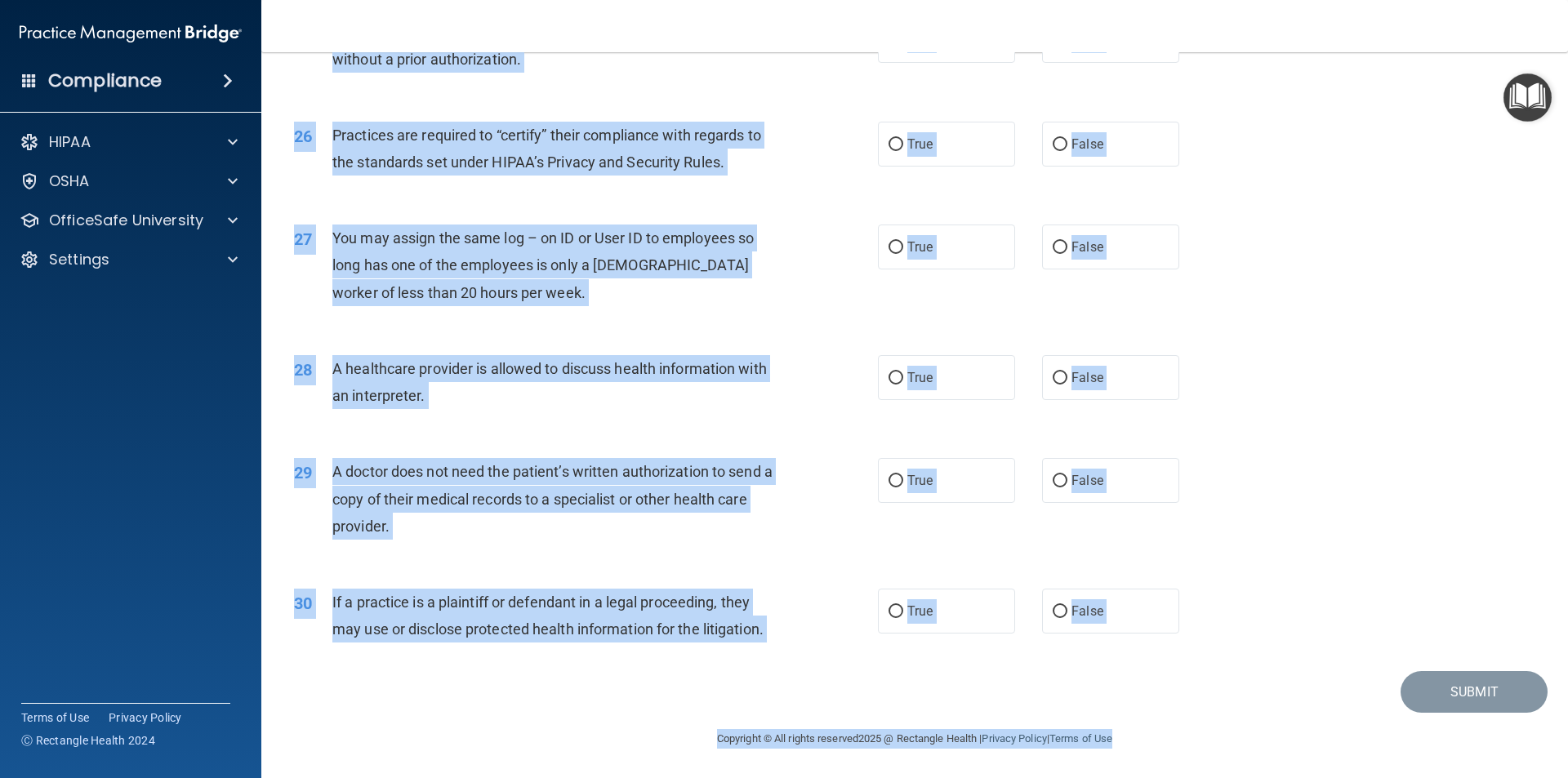
drag, startPoint x: 281, startPoint y: 274, endPoint x: 1232, endPoint y: 788, distance: 1081.0
click at [1232, 777] on html "Compliance HIPAA Documents and Policies Report an Incident Business Associates …" at bounding box center [784, 389] width 1568 height 778
copy main "13 Healthcare providers may not engage in confidential conversations with patie…"
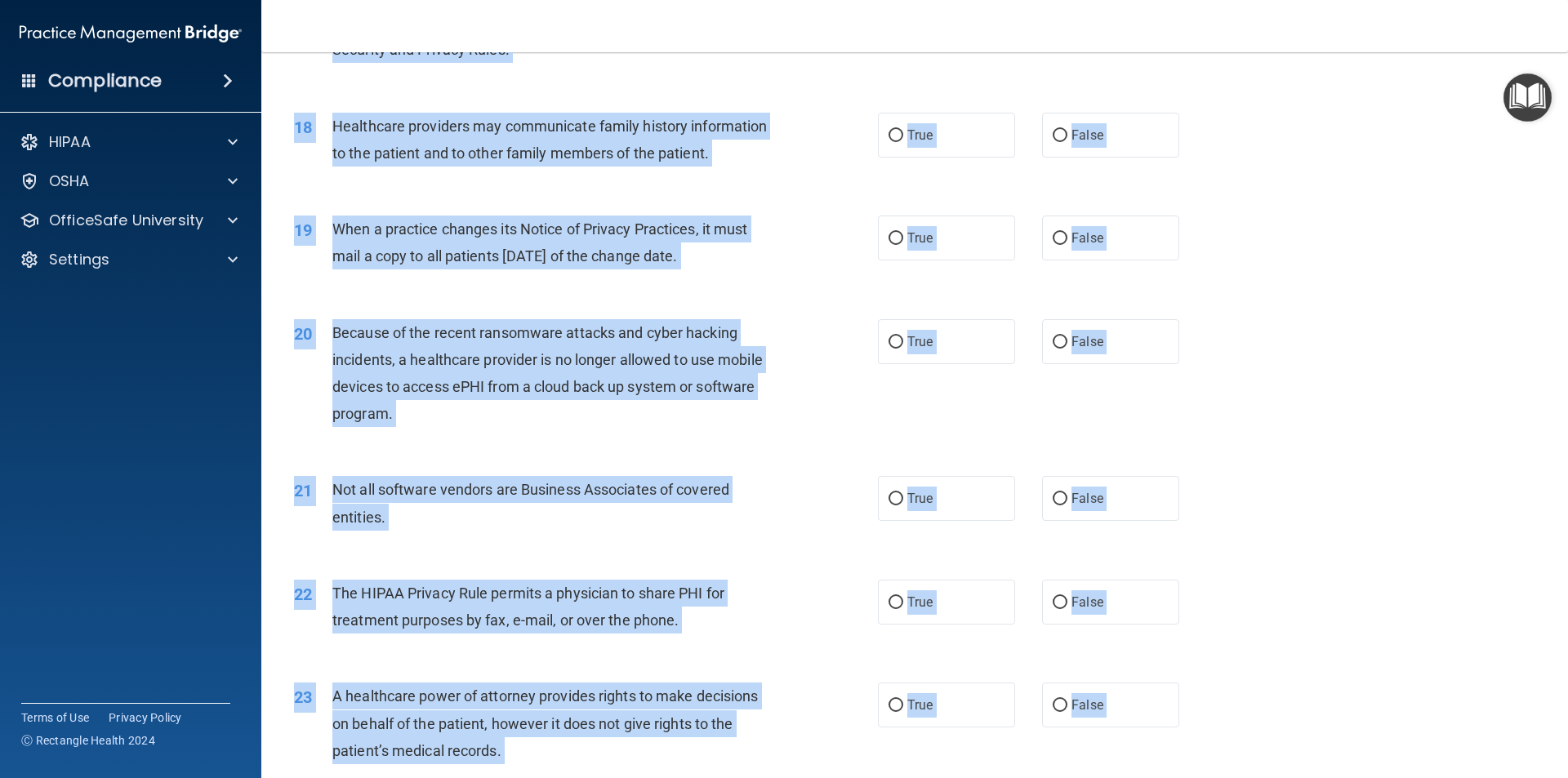
click at [813, 350] on div "20 Because of the recent ransomware attacks and cyber hacking incidents, a heal…" at bounding box center [586, 378] width 633 height 117
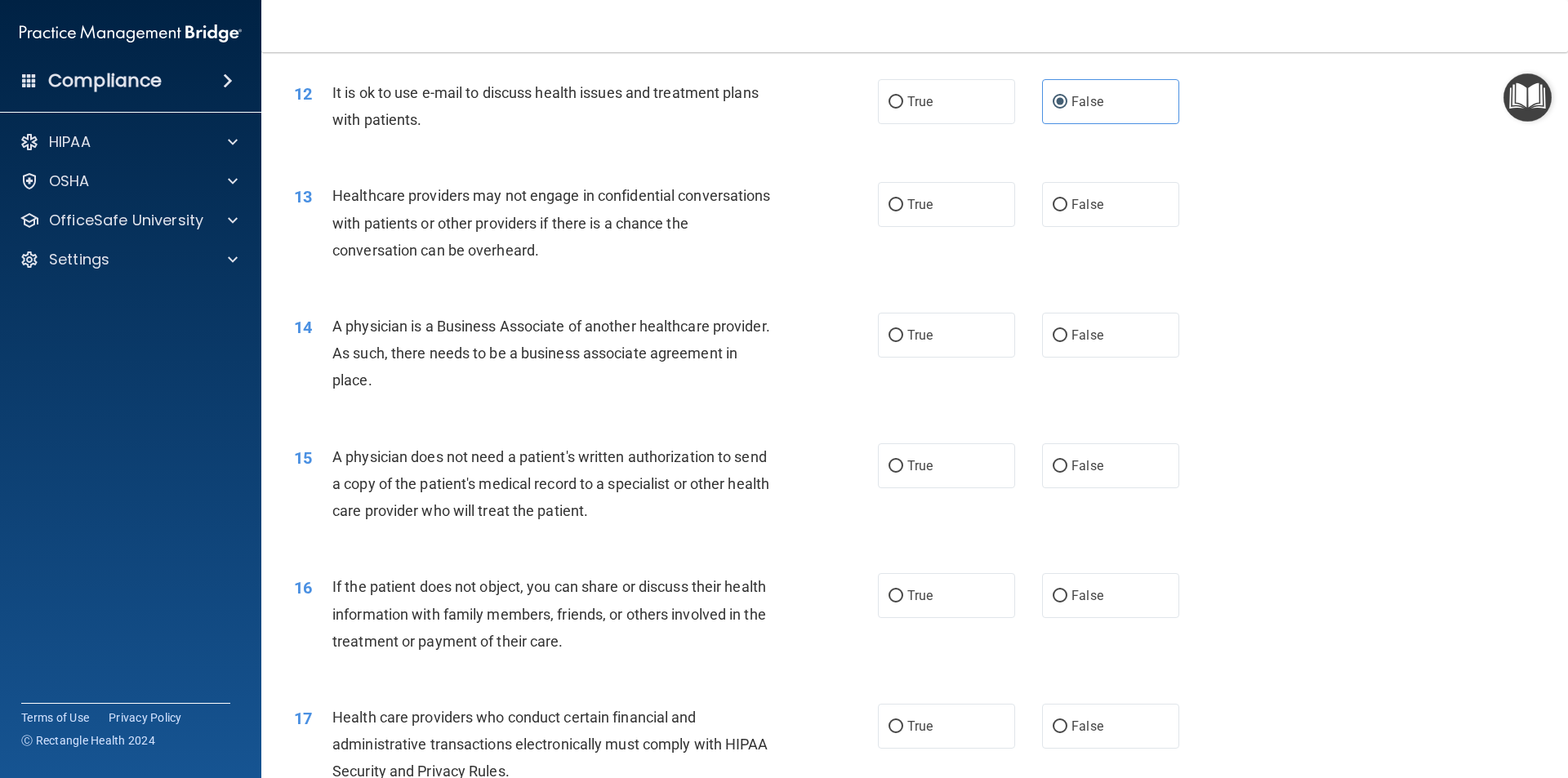
scroll to position [1309, 0]
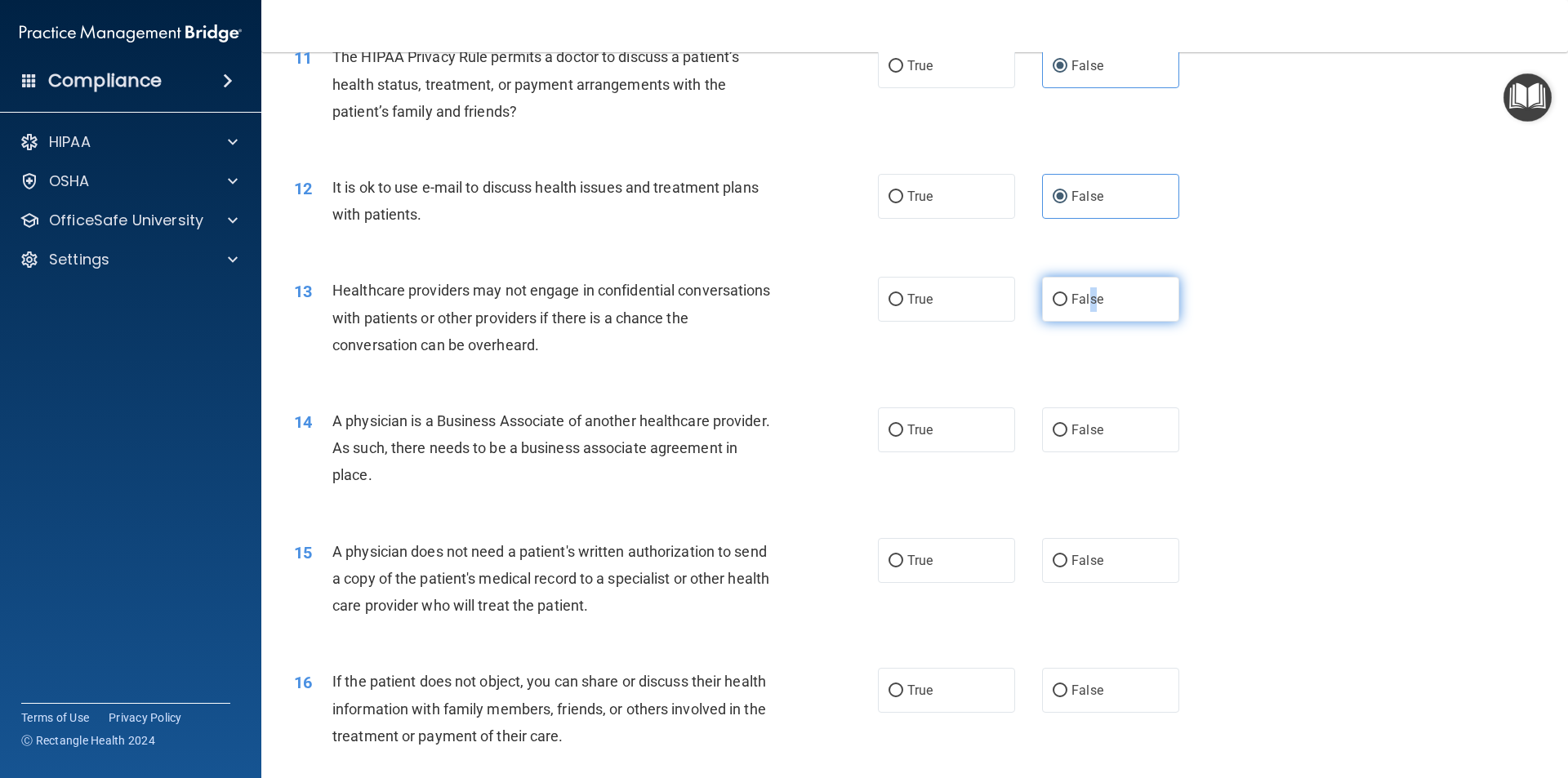
click at [1087, 298] on span "False" at bounding box center [1087, 299] width 32 height 15
click at [1201, 392] on div "14 A physician is a Business Associate of another healthcare provider. As such,…" at bounding box center [915, 453] width 1266 height 131
click at [1057, 304] on input "False" at bounding box center [1059, 300] width 14 height 12
radio input "true"
click at [904, 441] on label "True" at bounding box center [947, 430] width 137 height 45
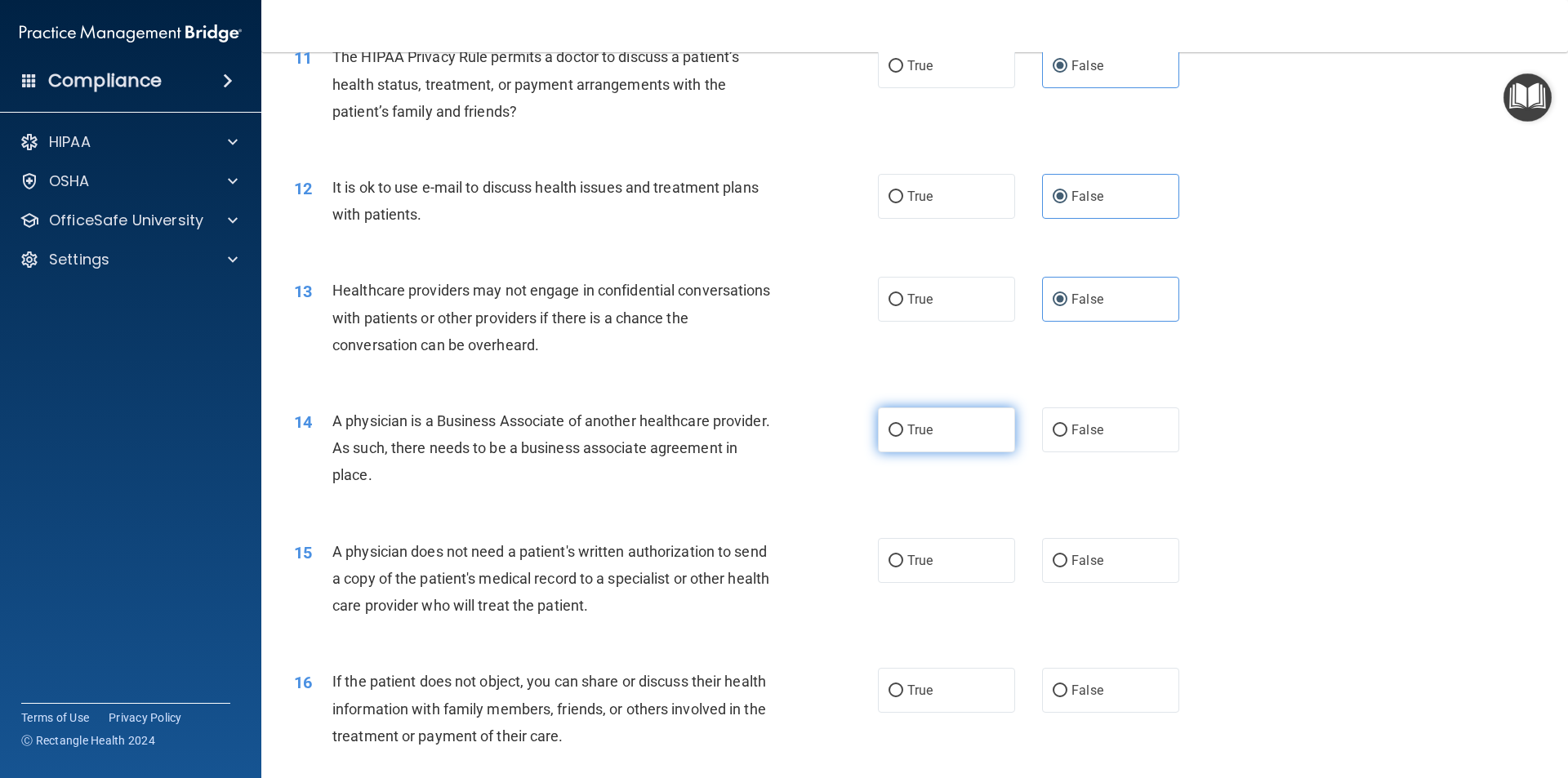
click at [904, 437] on input "True" at bounding box center [896, 431] width 14 height 12
radio input "true"
click at [889, 559] on input "True" at bounding box center [896, 561] width 14 height 12
radio input "true"
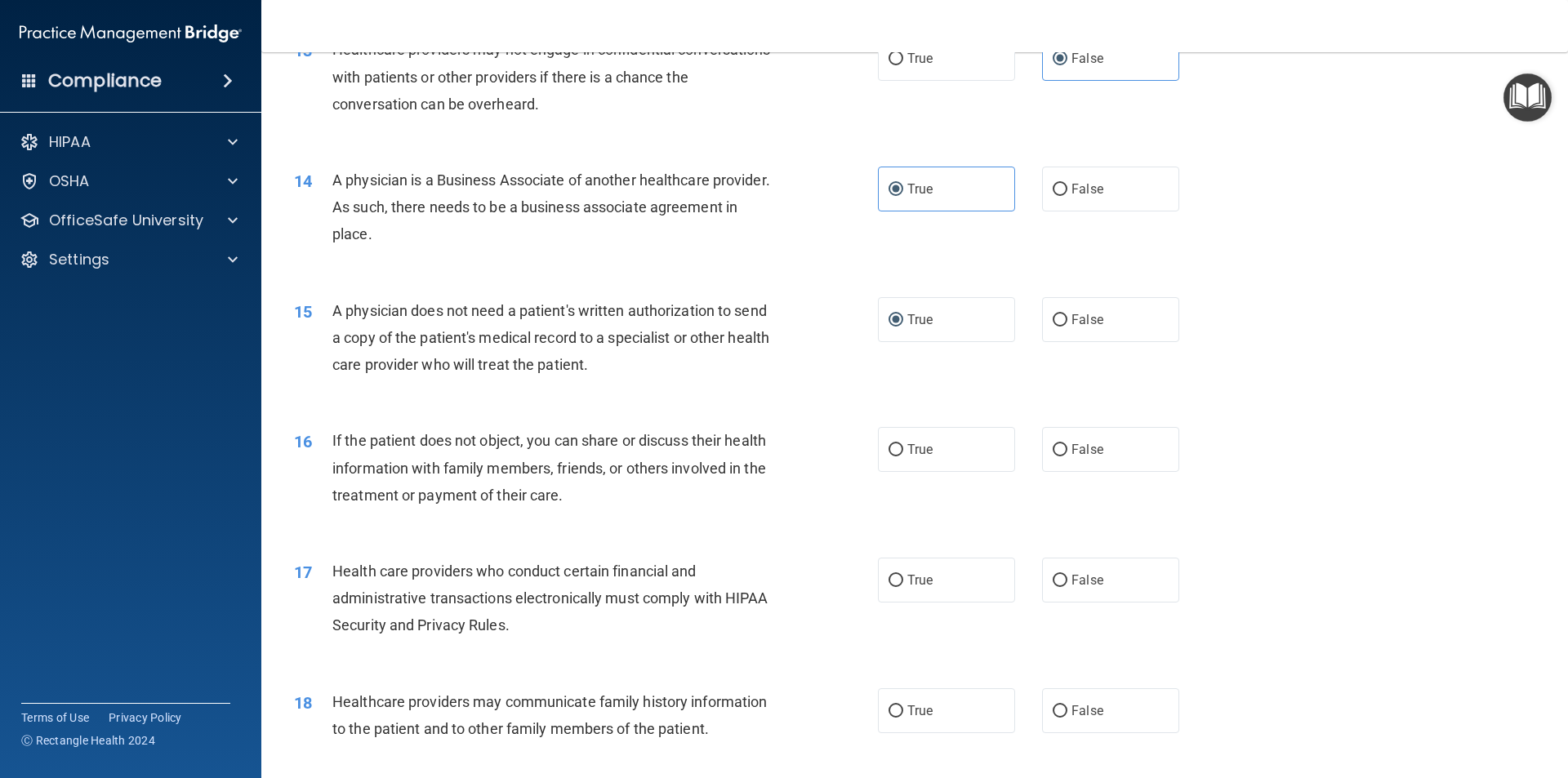
scroll to position [1553, 0]
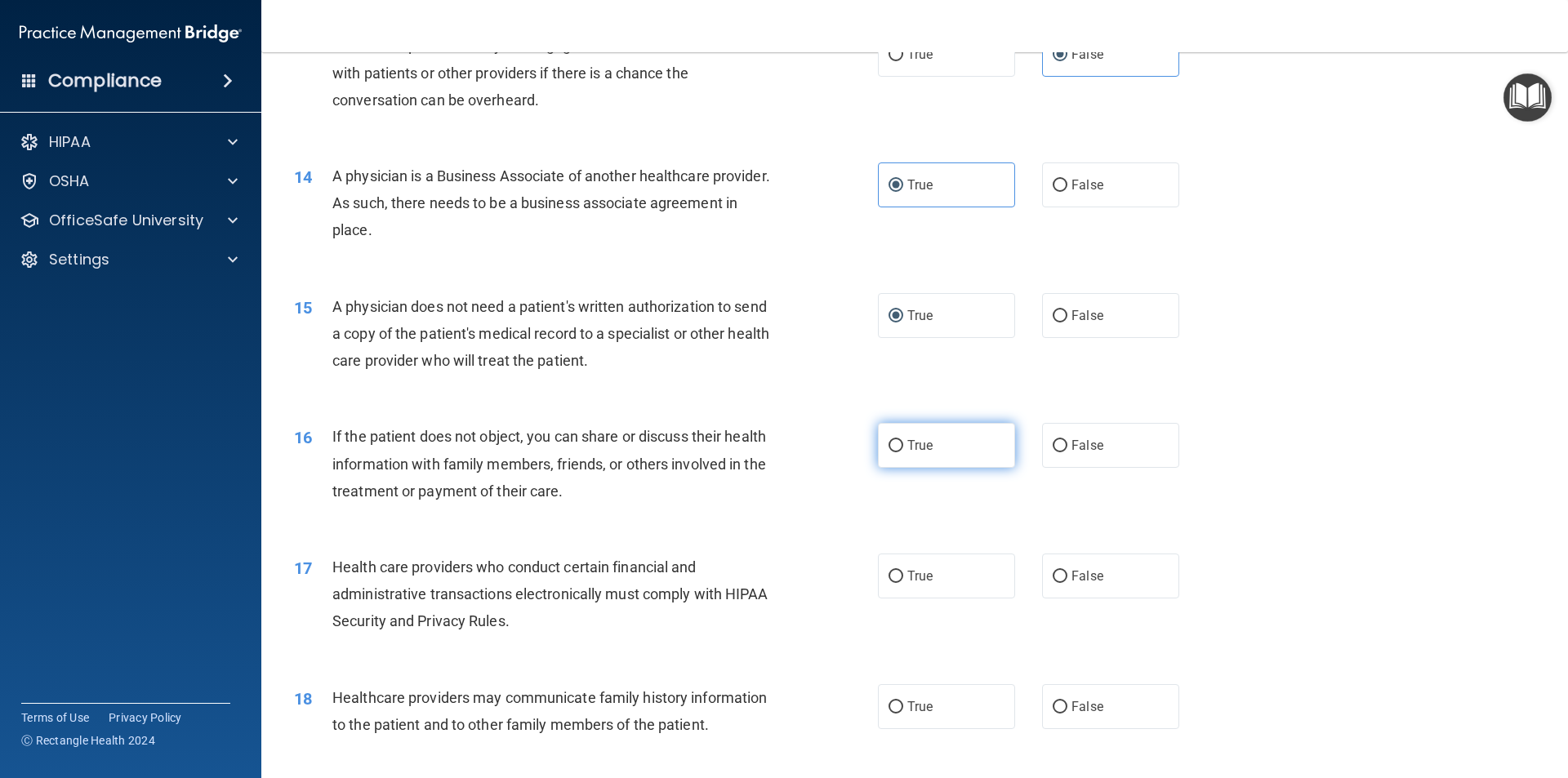
click at [901, 441] on label "True" at bounding box center [947, 445] width 137 height 45
click at [901, 441] on input "True" at bounding box center [896, 446] width 14 height 12
radio input "true"
click at [908, 570] on span "True" at bounding box center [920, 576] width 25 height 15
click at [904, 571] on input "True" at bounding box center [896, 577] width 14 height 12
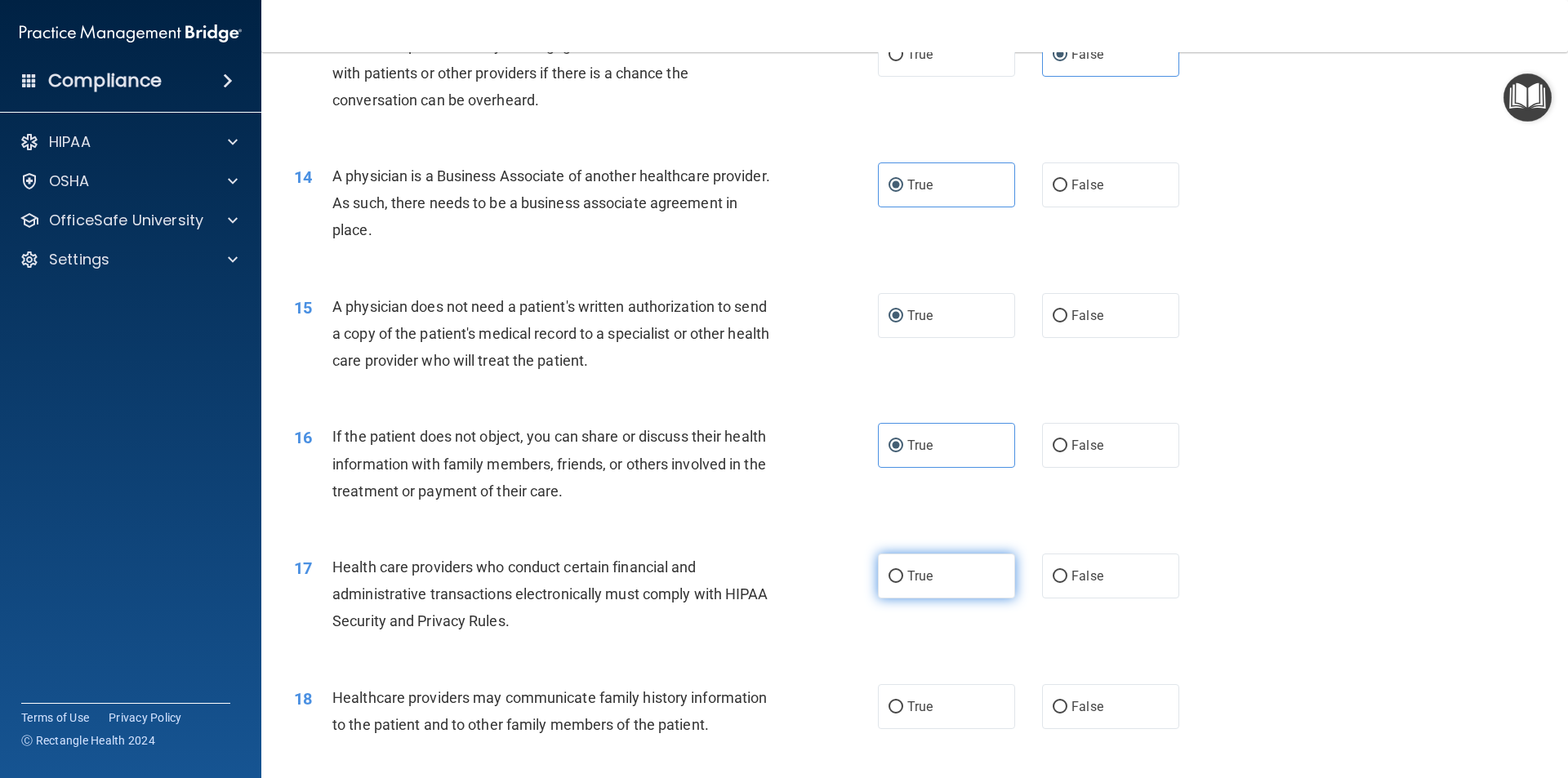
radio input "true"
click at [1071, 709] on span "False" at bounding box center [1087, 707] width 32 height 15
click at [1068, 709] on input "False" at bounding box center [1059, 708] width 14 height 12
radio input "true"
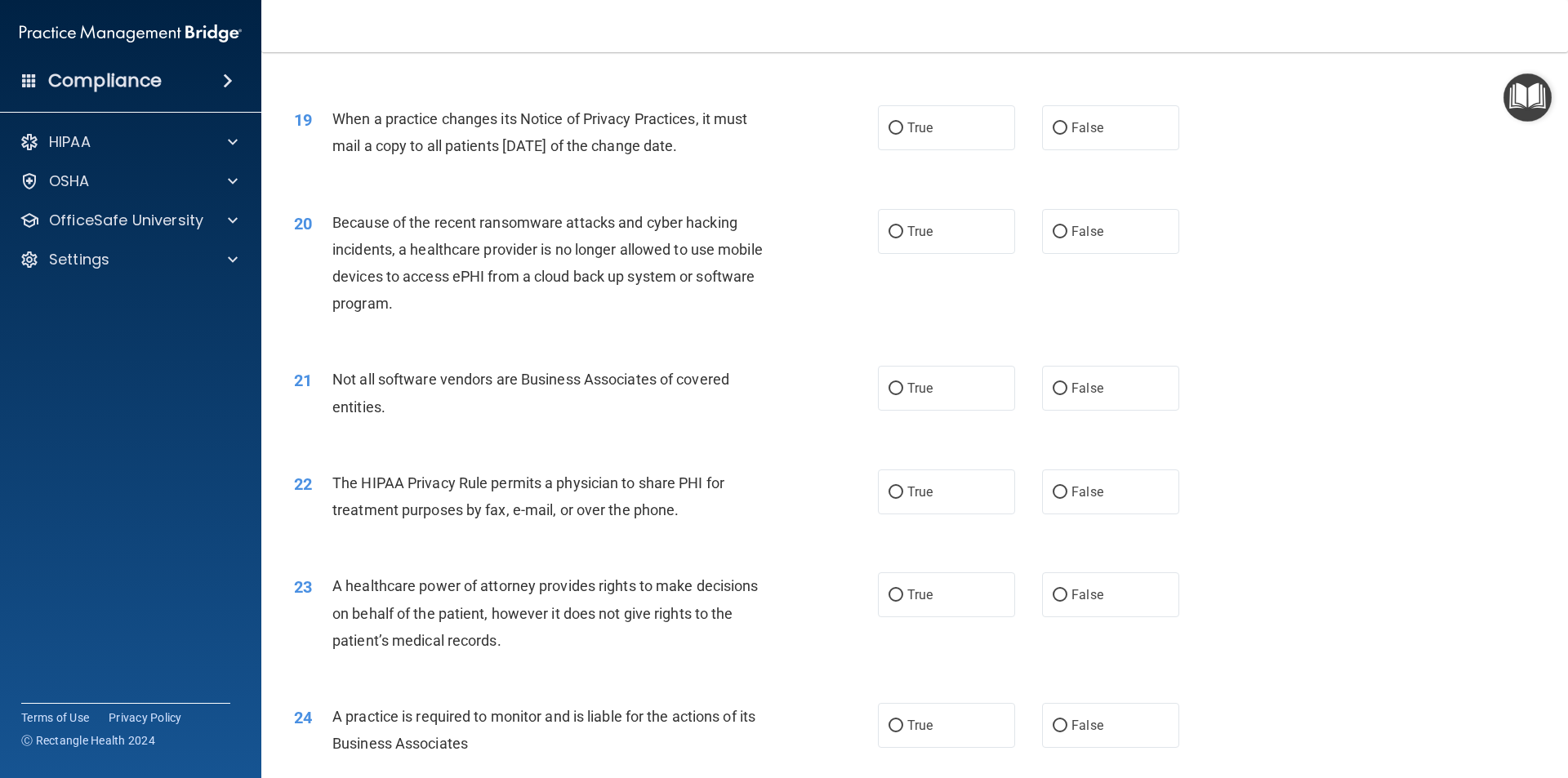
scroll to position [2207, 0]
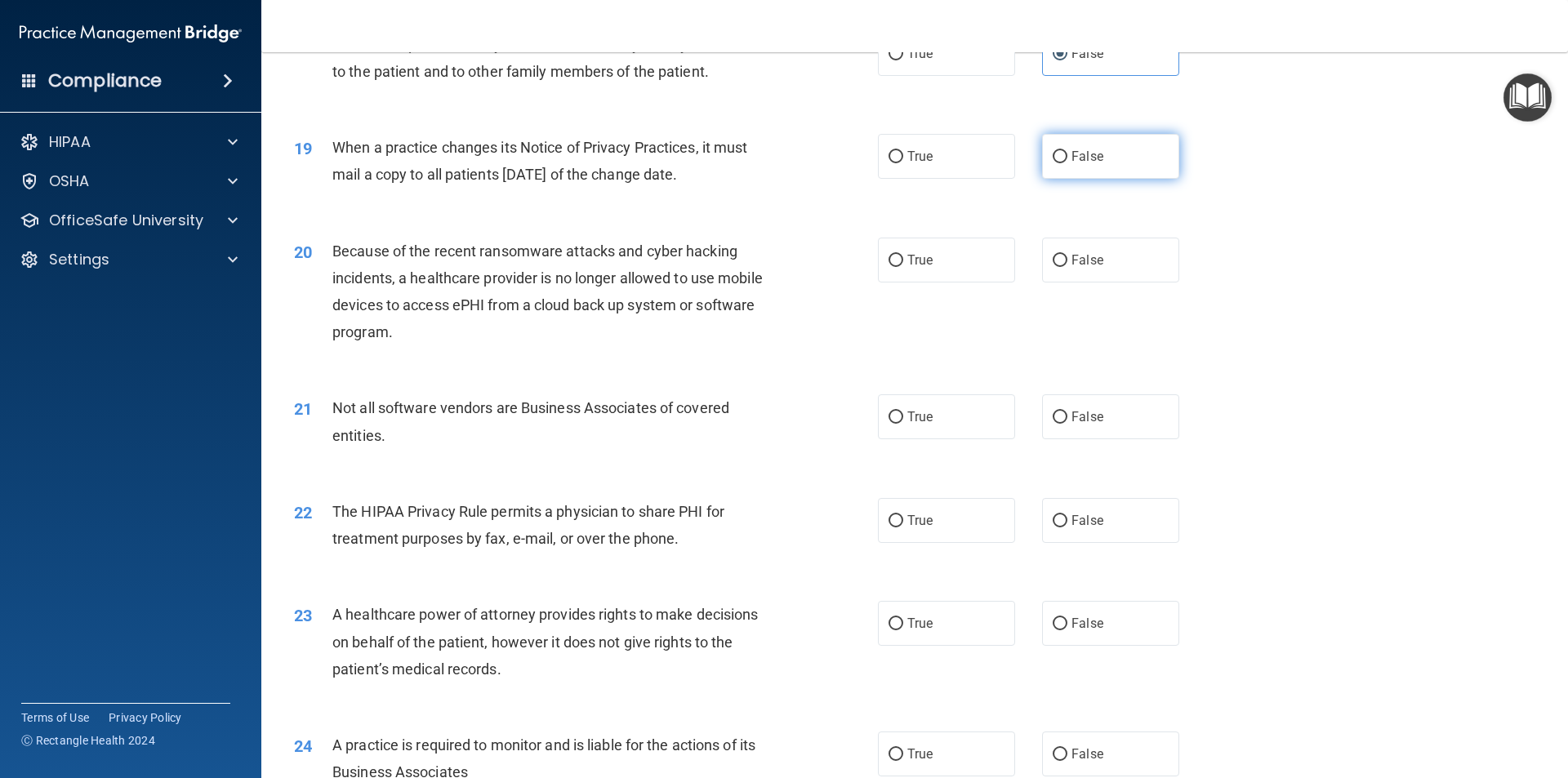
click at [1066, 174] on label "False" at bounding box center [1111, 156] width 137 height 45
click at [1066, 164] on input "False" at bounding box center [1059, 157] width 14 height 12
radio input "true"
click at [1098, 251] on label "False" at bounding box center [1111, 259] width 137 height 45
click at [1068, 255] on input "False" at bounding box center [1059, 261] width 14 height 12
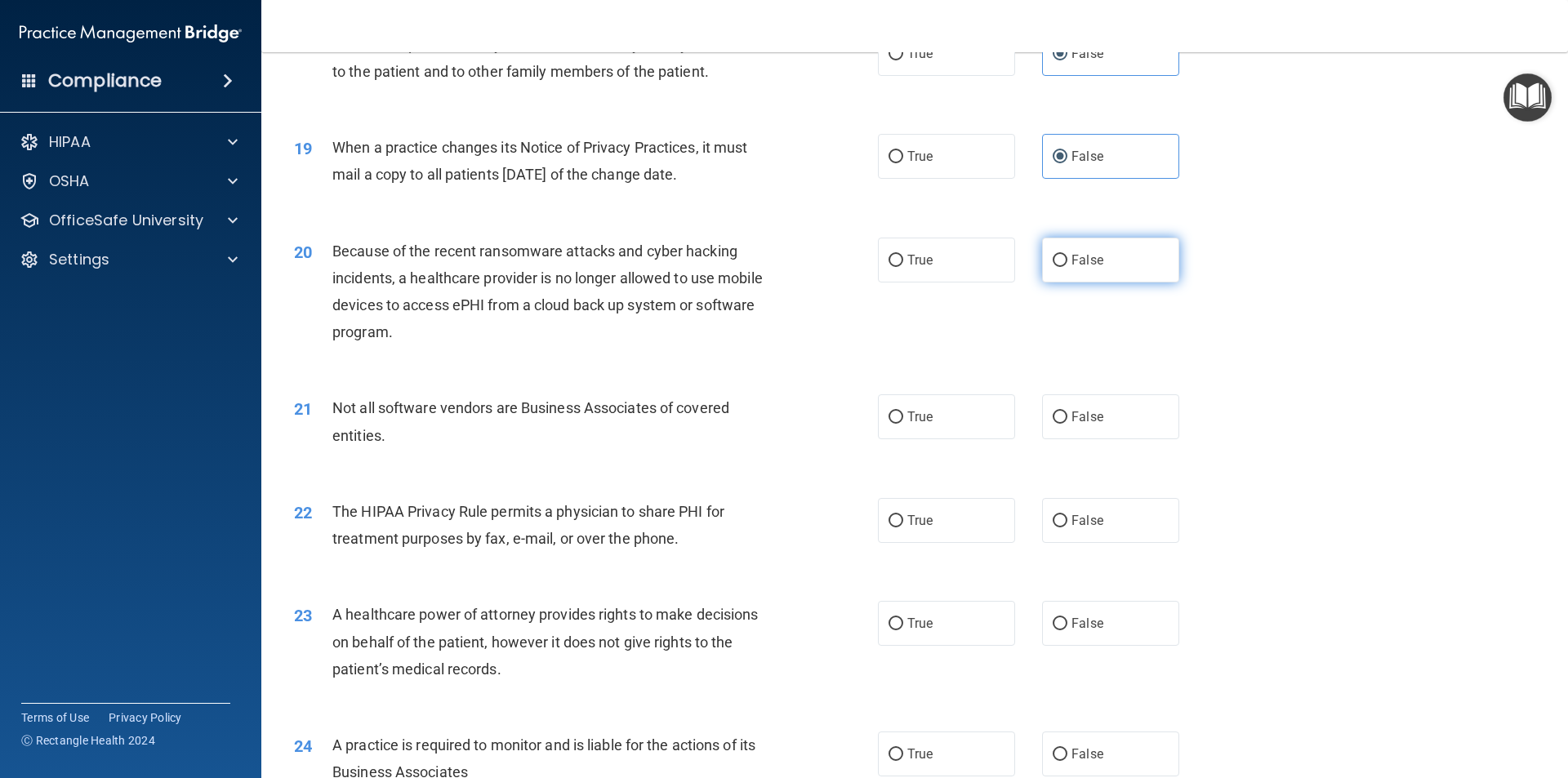
radio input "true"
click at [930, 406] on label "True" at bounding box center [947, 416] width 137 height 45
click at [904, 412] on input "True" at bounding box center [896, 418] width 14 height 12
radio input "true"
click at [1070, 510] on label "False" at bounding box center [1111, 520] width 137 height 45
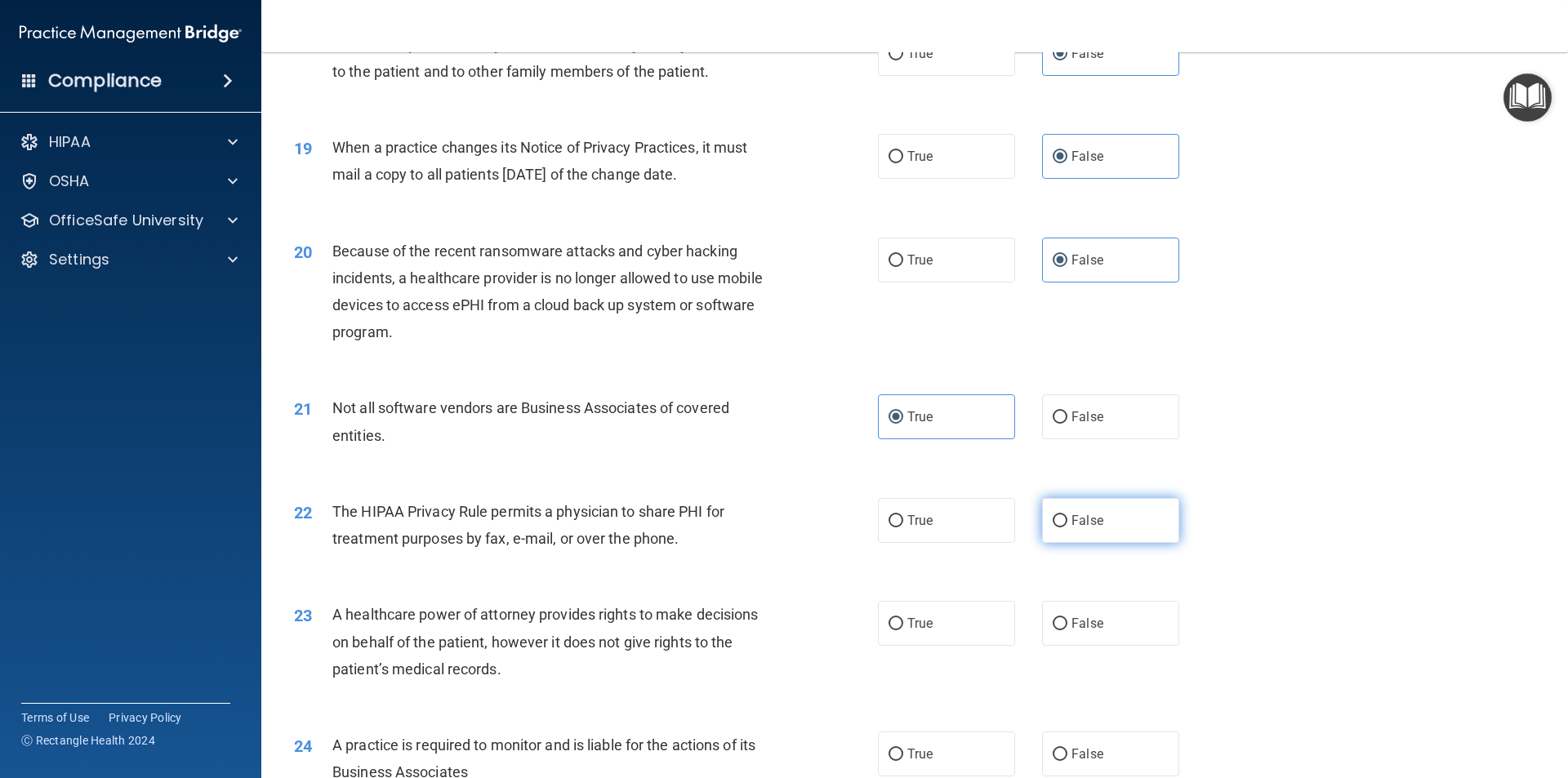
click at [1068, 515] on input "False" at bounding box center [1059, 521] width 14 height 12
radio input "true"
click at [928, 531] on label "True" at bounding box center [947, 520] width 137 height 45
click at [904, 528] on input "True" at bounding box center [896, 521] width 14 height 12
radio input "true"
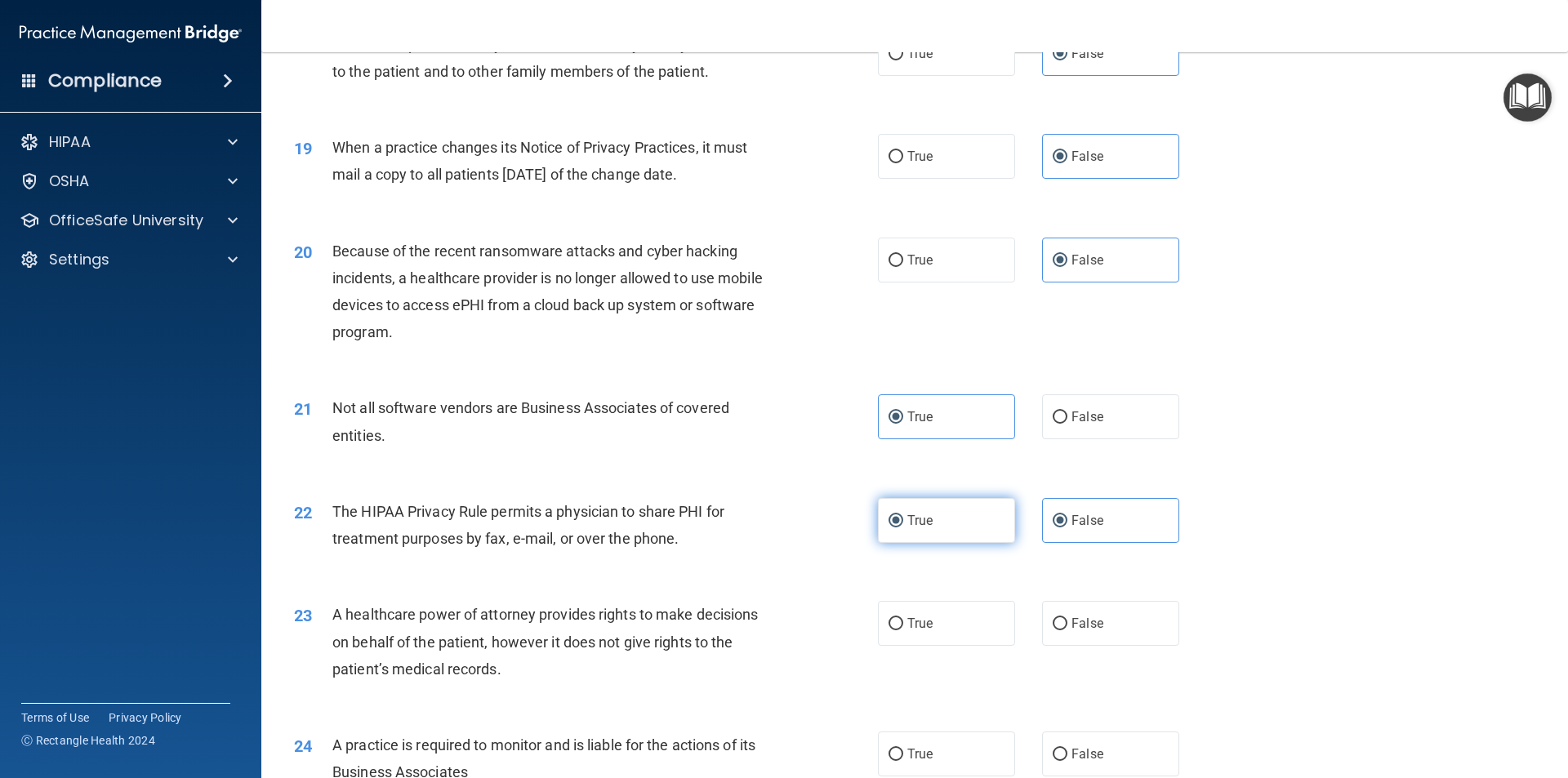
radio input "false"
click at [1059, 627] on input "False" at bounding box center [1059, 625] width 14 height 12
radio input "true"
click at [949, 752] on label "True" at bounding box center [947, 754] width 137 height 45
click at [904, 752] on input "True" at bounding box center [896, 755] width 14 height 12
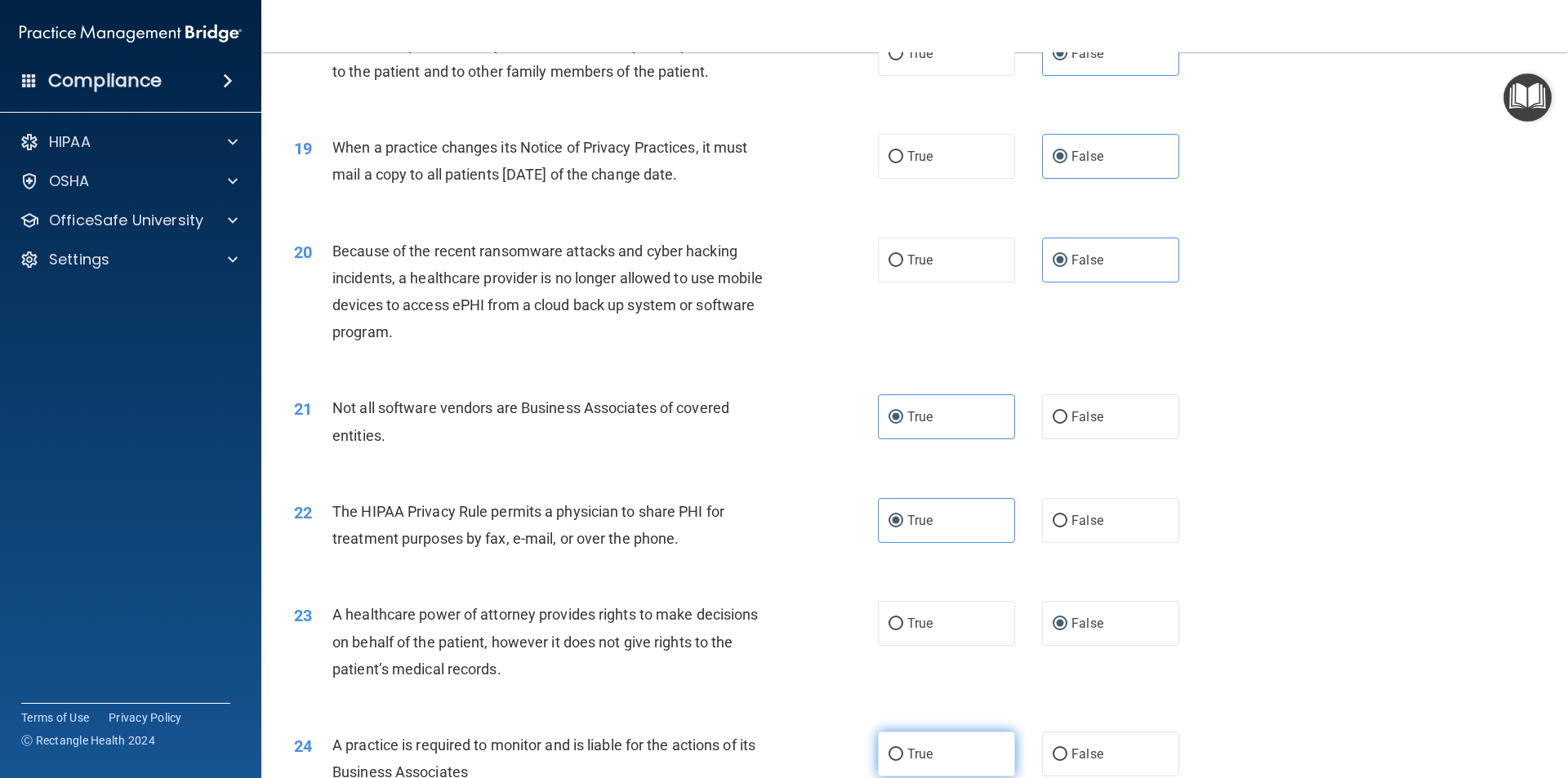
radio input "true"
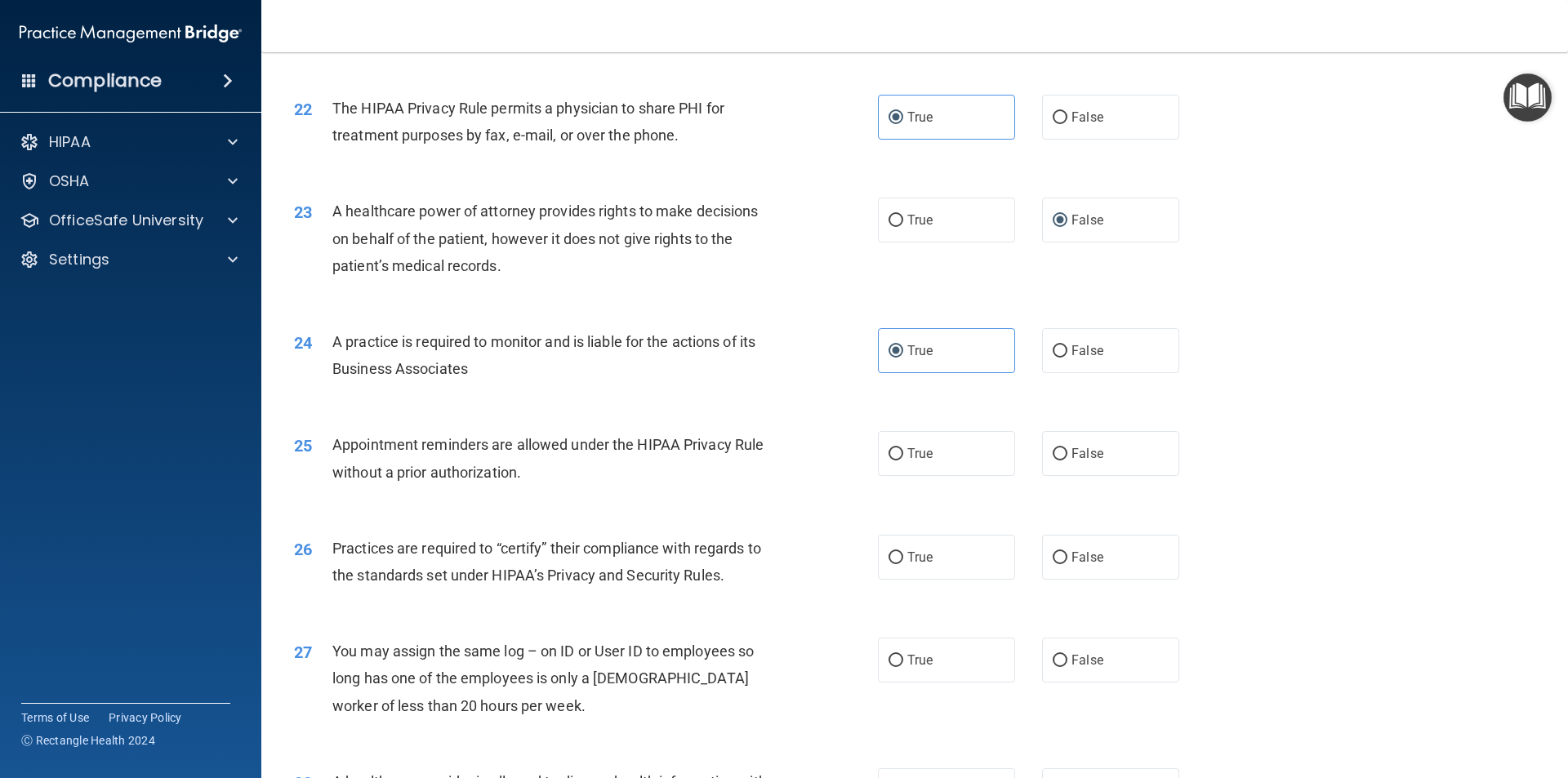
scroll to position [2615, 0]
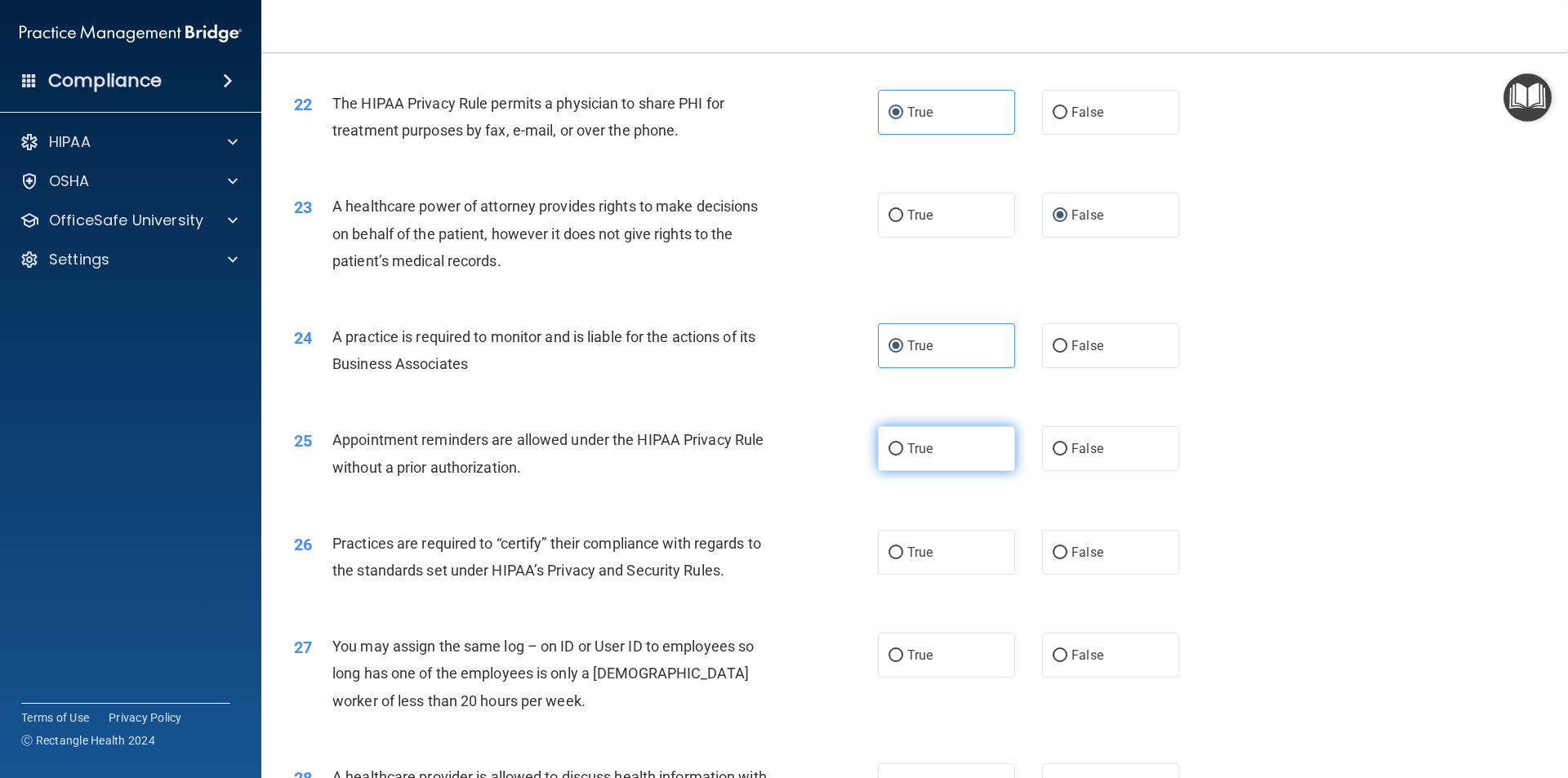
click at [913, 447] on span "True" at bounding box center [920, 448] width 25 height 15
click at [904, 447] on input "True" at bounding box center [896, 449] width 14 height 12
radio input "true"
click at [1061, 552] on label "False" at bounding box center [1111, 552] width 137 height 45
click at [1061, 552] on input "False" at bounding box center [1059, 553] width 14 height 12
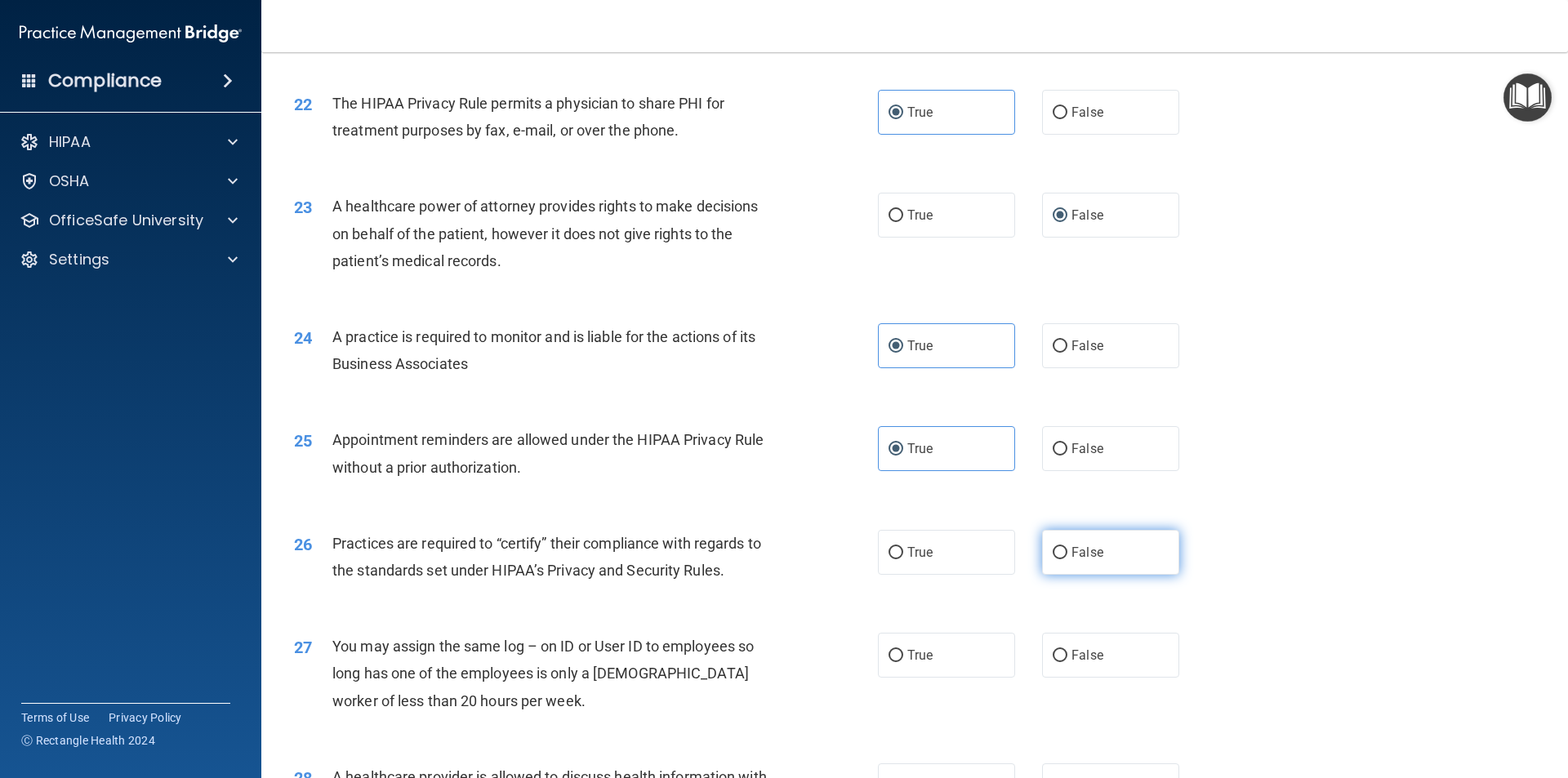
radio input "true"
click at [1055, 650] on input "False" at bounding box center [1059, 656] width 14 height 12
radio input "true"
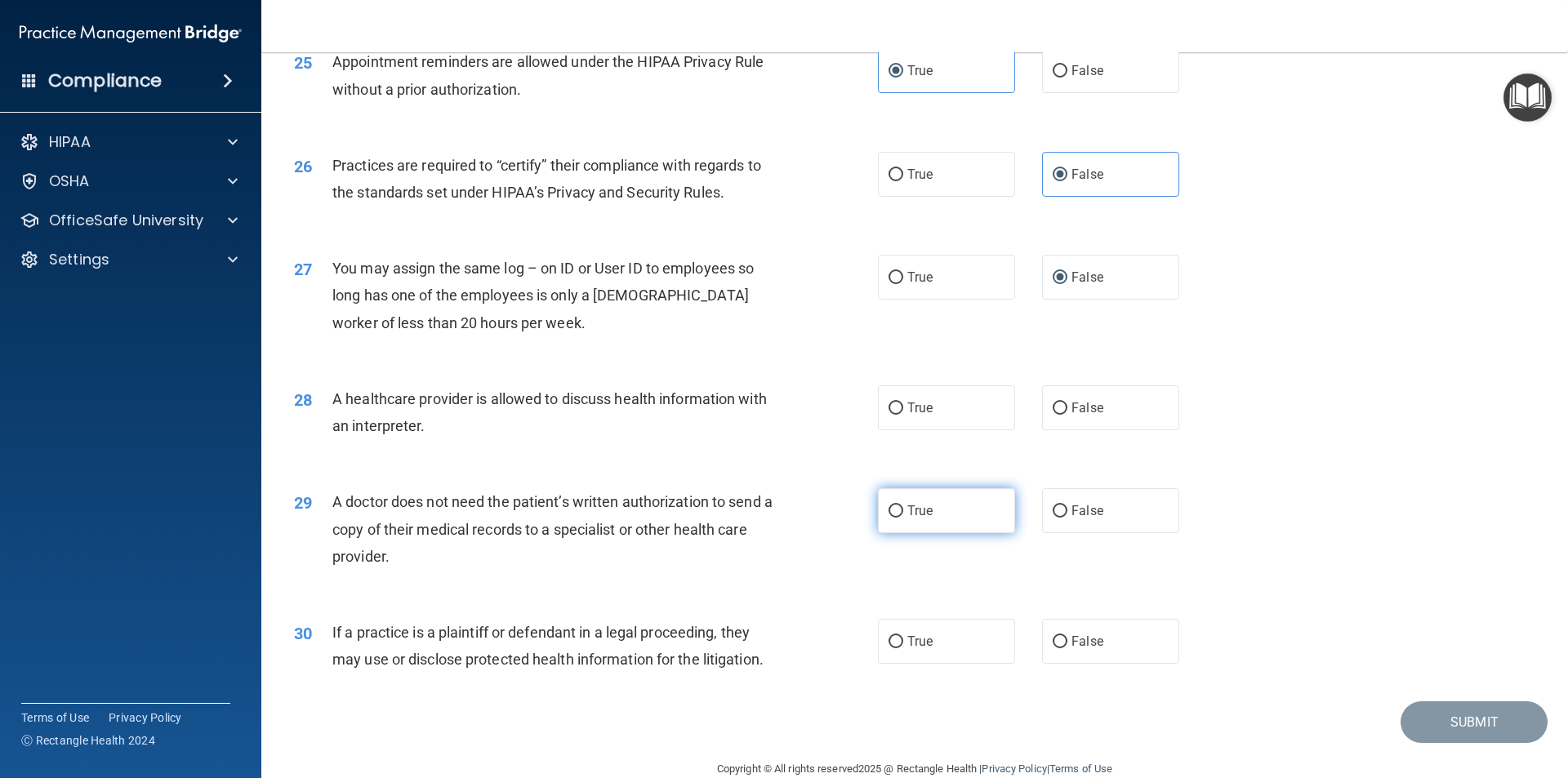
scroll to position [3024, 0]
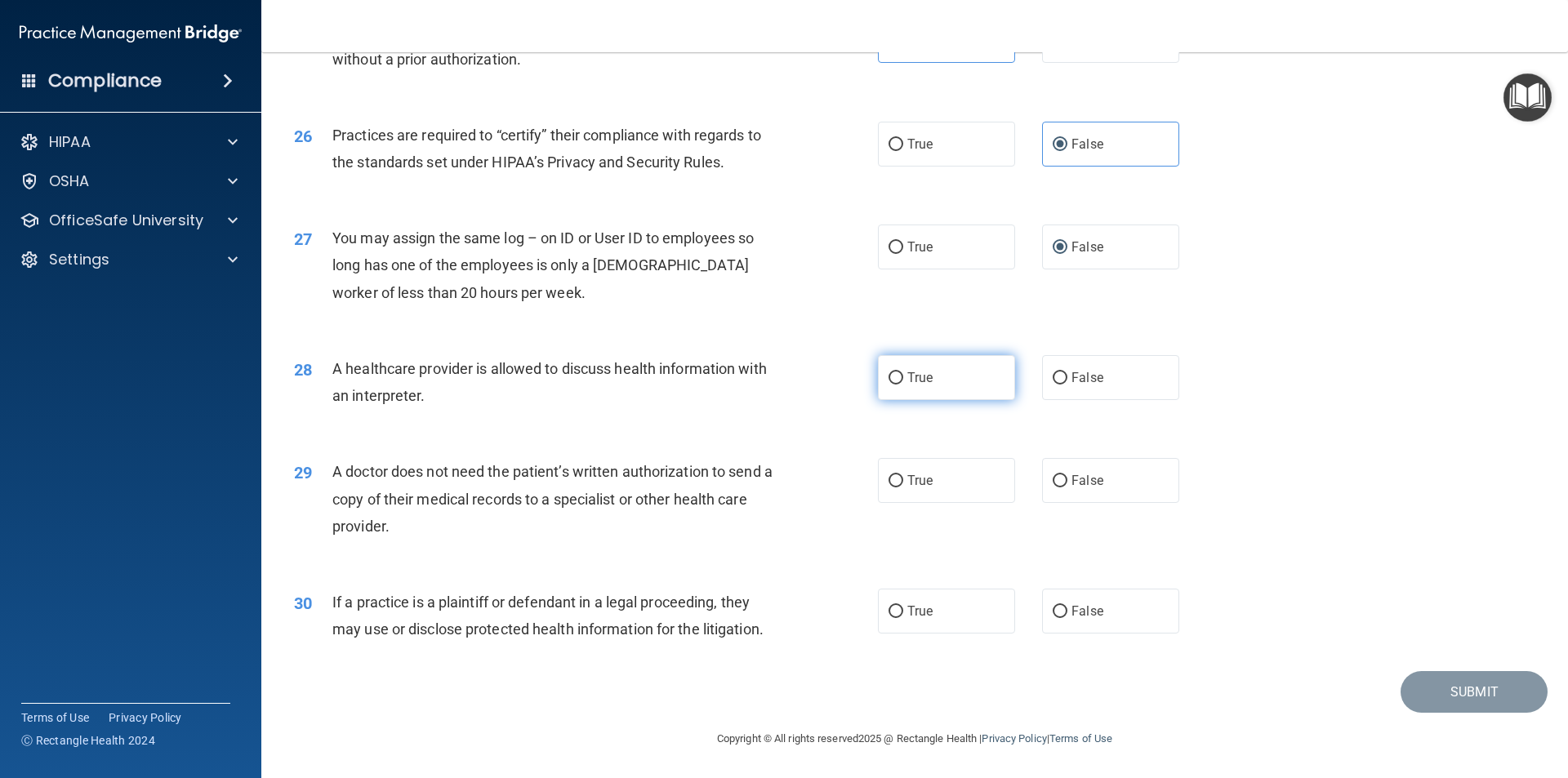
click at [889, 377] on input "True" at bounding box center [896, 378] width 14 height 12
radio input "true"
click at [898, 475] on label "True" at bounding box center [947, 481] width 137 height 45
click at [898, 475] on input "True" at bounding box center [896, 481] width 14 height 12
radio input "true"
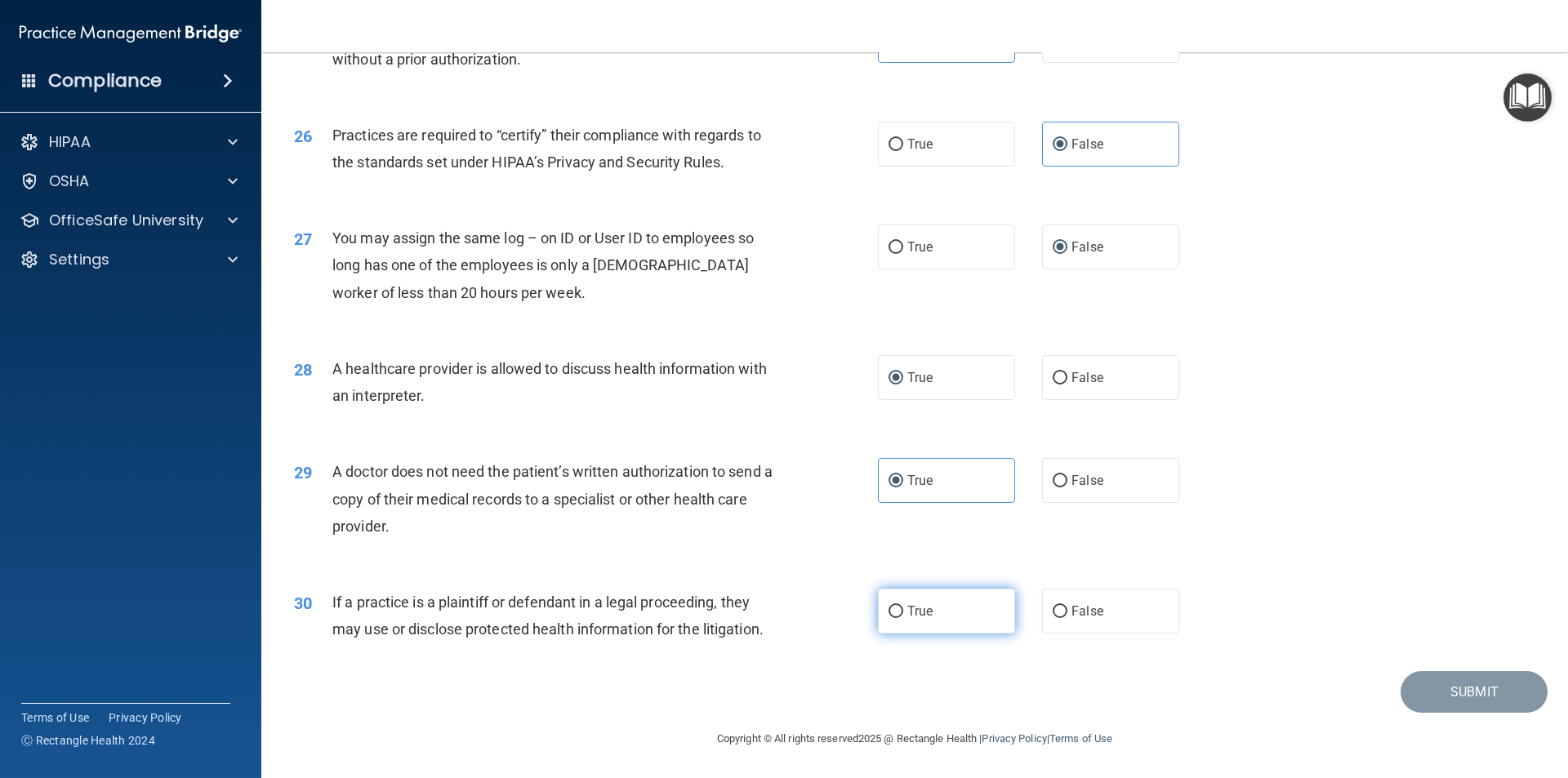
click at [911, 608] on span "True" at bounding box center [920, 611] width 25 height 15
click at [904, 608] on input "True" at bounding box center [896, 612] width 14 height 12
radio input "true"
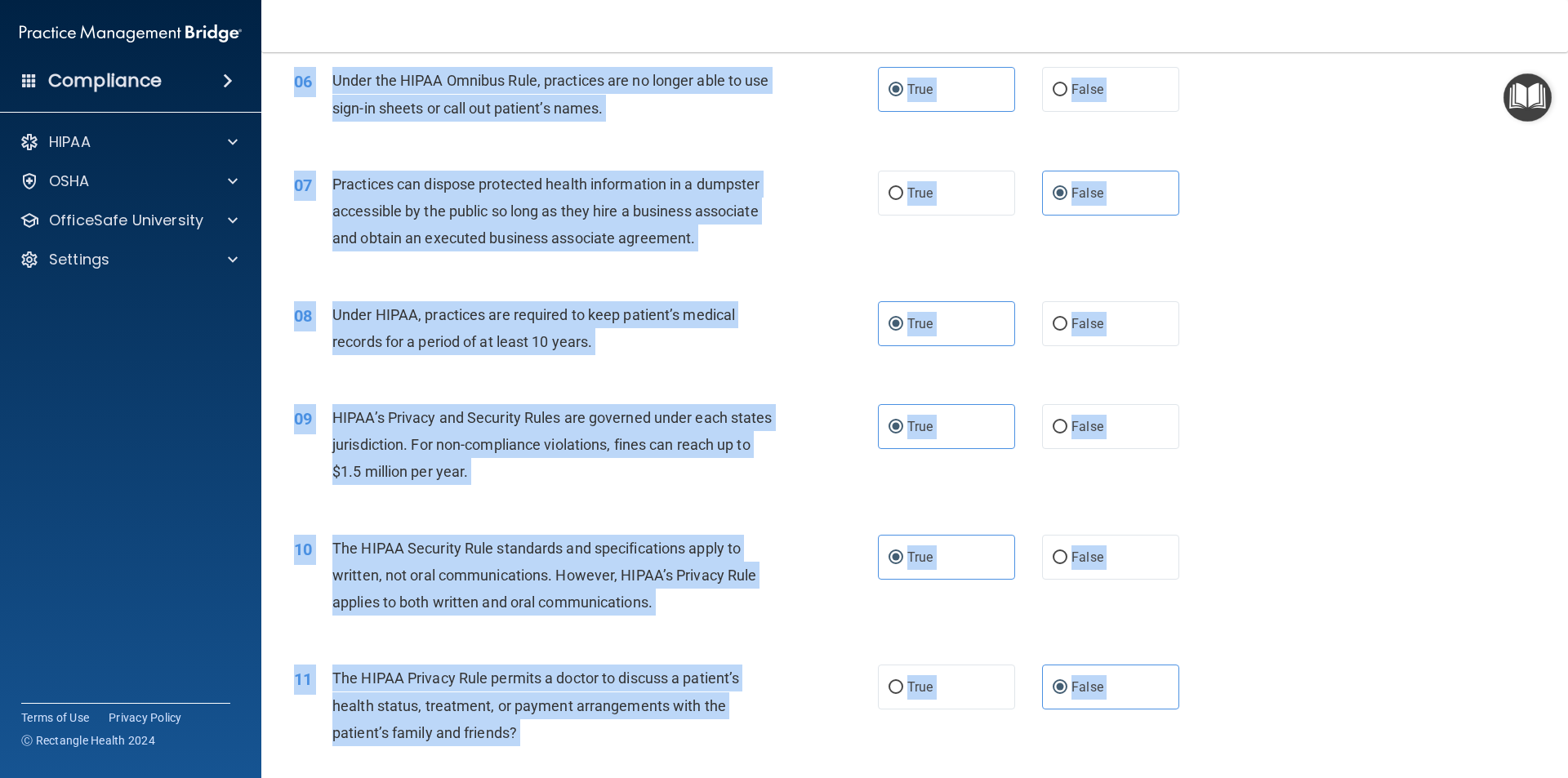
scroll to position [847, 0]
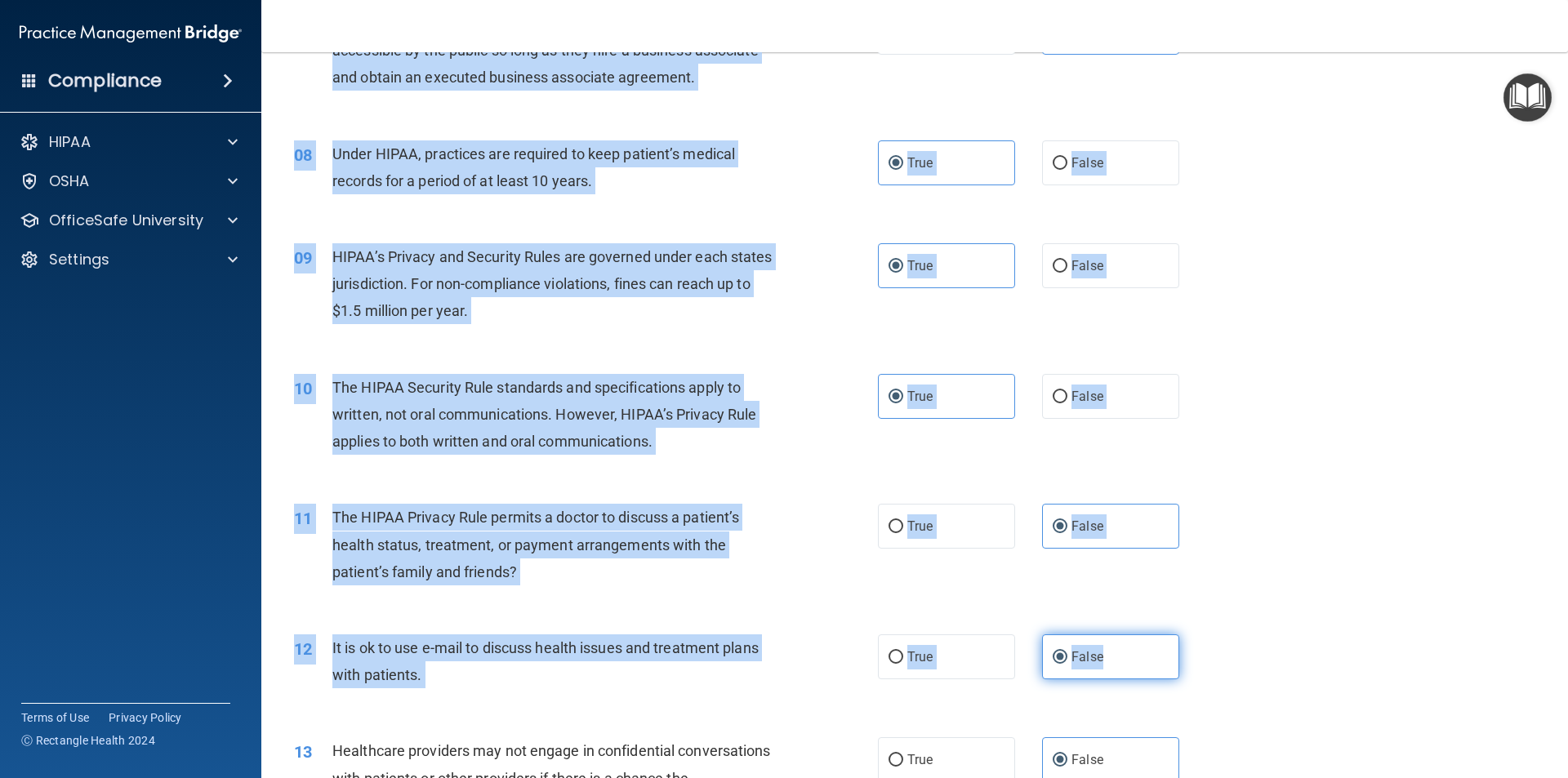
drag, startPoint x: 281, startPoint y: 139, endPoint x: 1159, endPoint y: 670, distance: 1026.1
copy div "01 A business associate agreement is required with organizations or persons whe…"
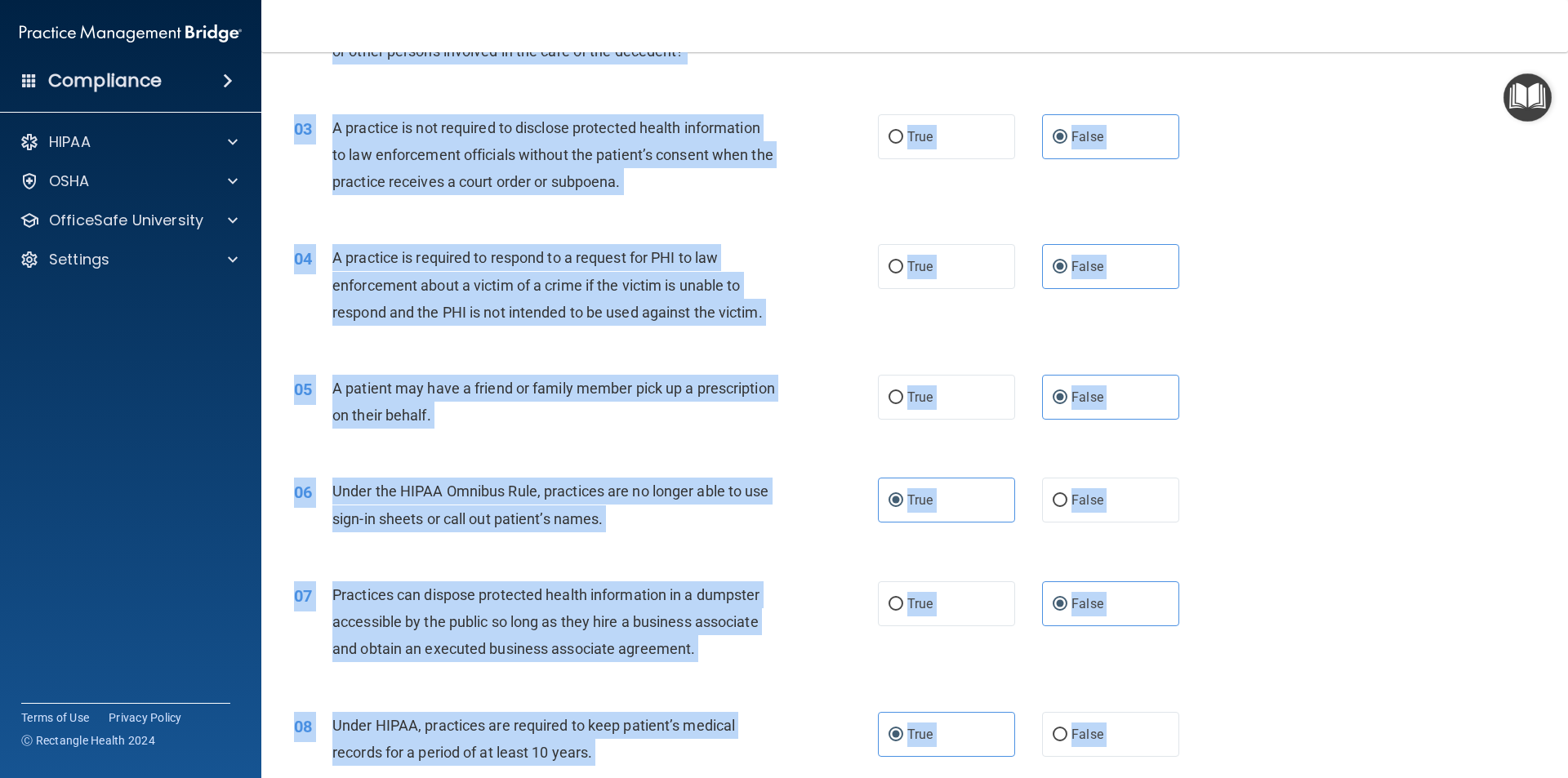
click at [1192, 231] on div "04 A practice is required to respond to a request for PHI to law enforcement ab…" at bounding box center [915, 289] width 1266 height 131
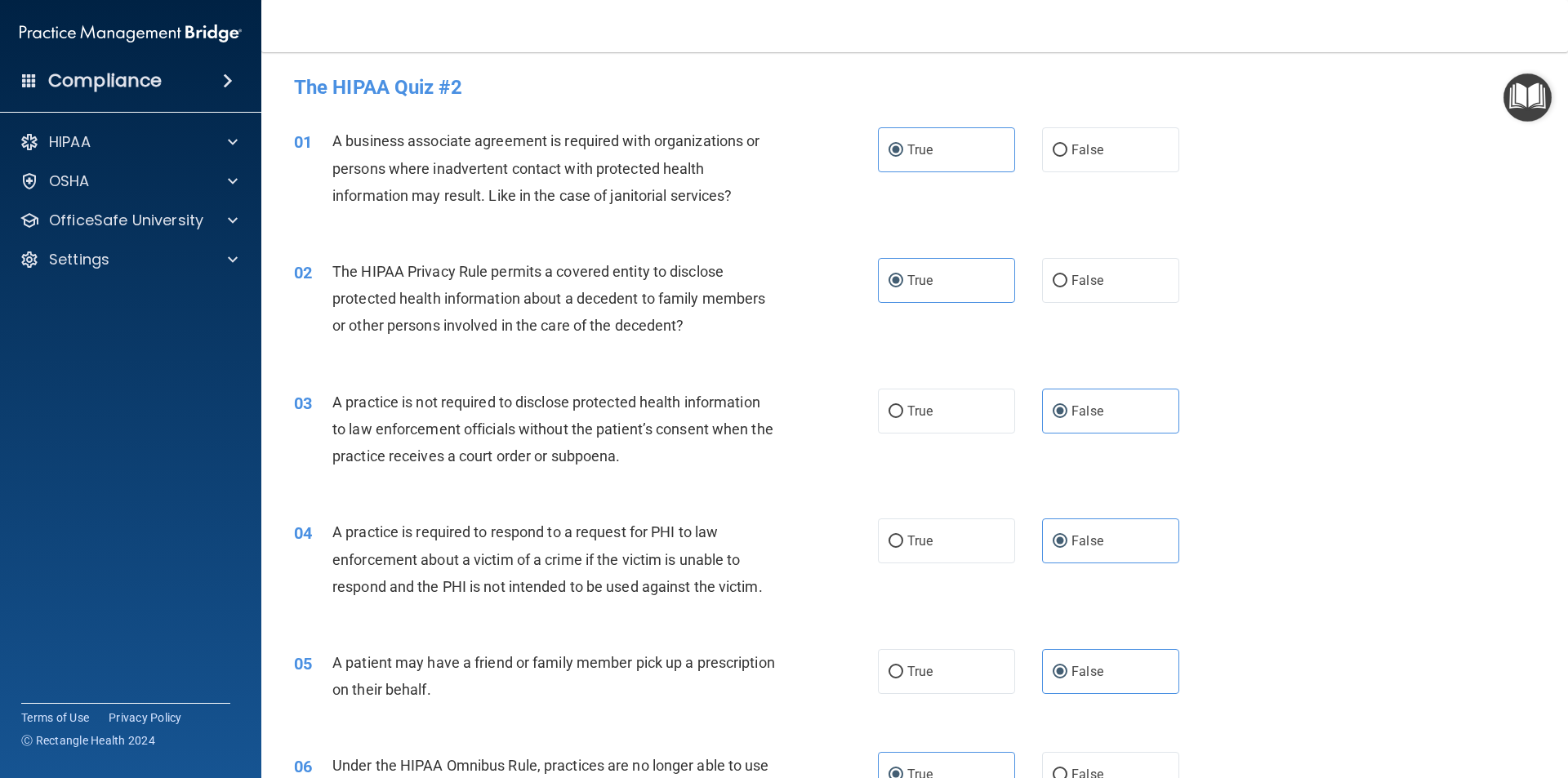
scroll to position [0, 0]
click at [1086, 135] on label "False" at bounding box center [1111, 151] width 137 height 45
click at [1068, 147] on input "False" at bounding box center [1059, 153] width 14 height 12
radio input "true"
radio input "false"
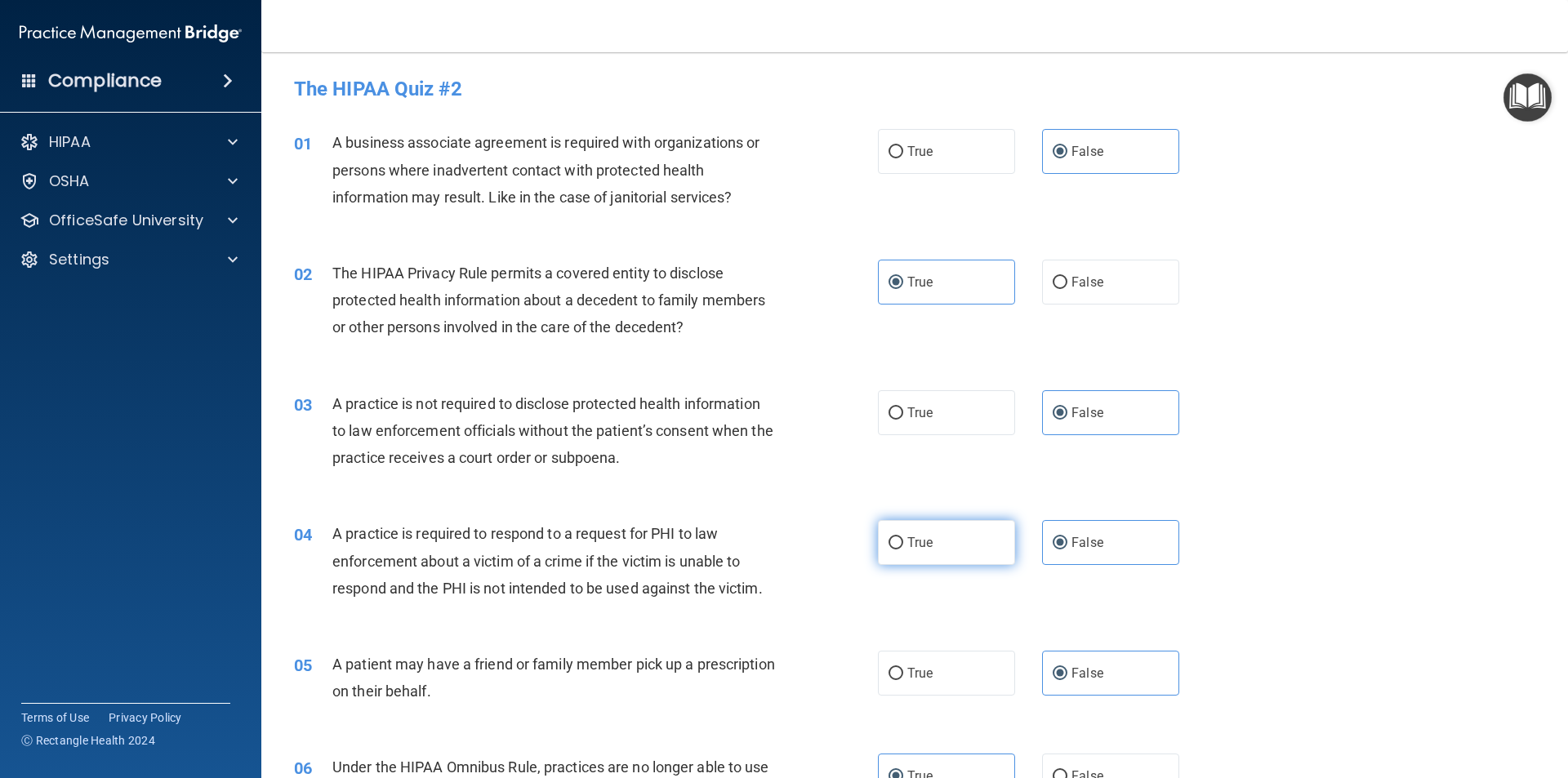
click at [914, 548] on span "True" at bounding box center [920, 542] width 25 height 15
click at [904, 548] on input "True" at bounding box center [896, 543] width 14 height 12
radio input "true"
radio input "false"
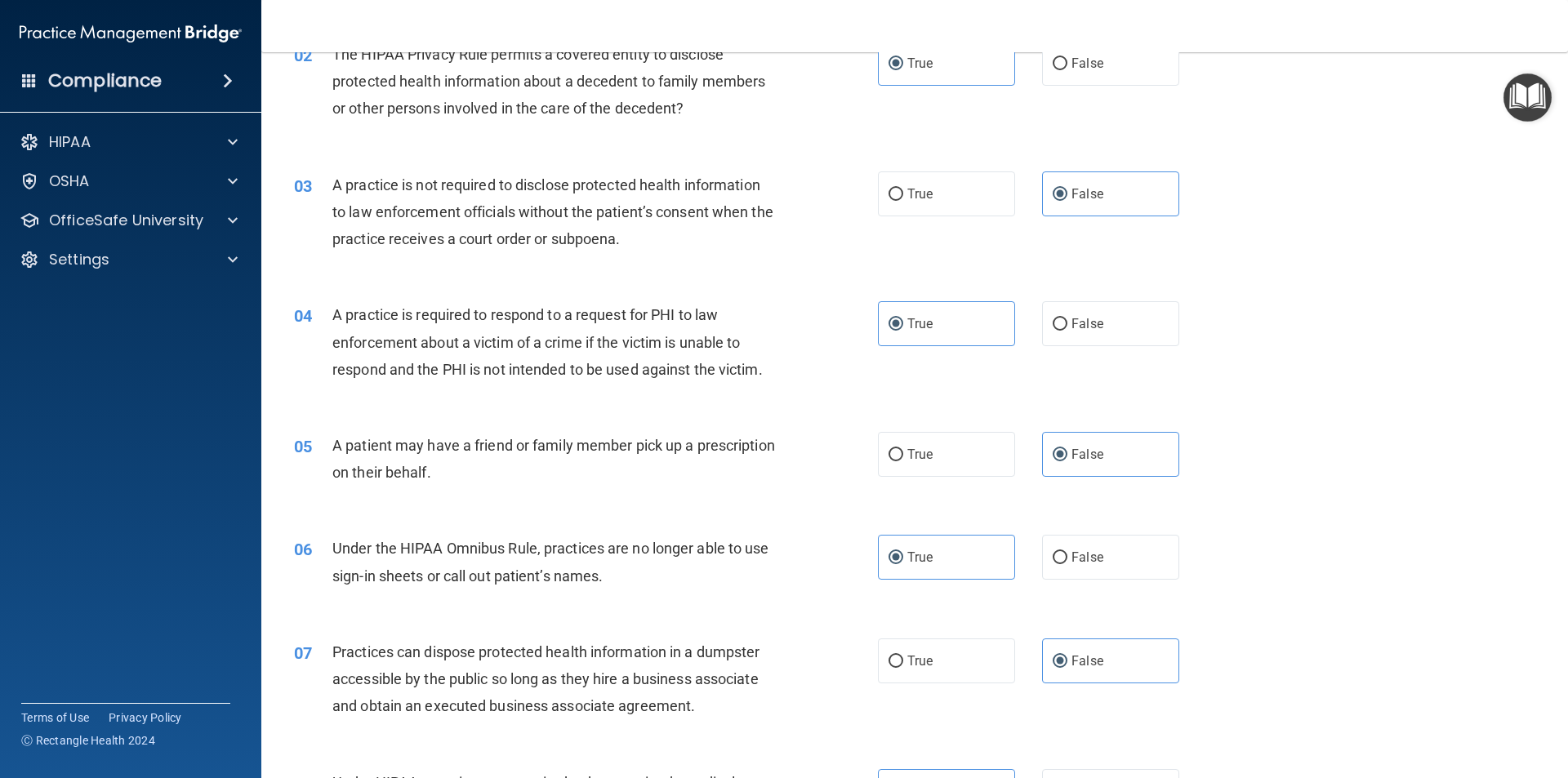
scroll to position [245, 0]
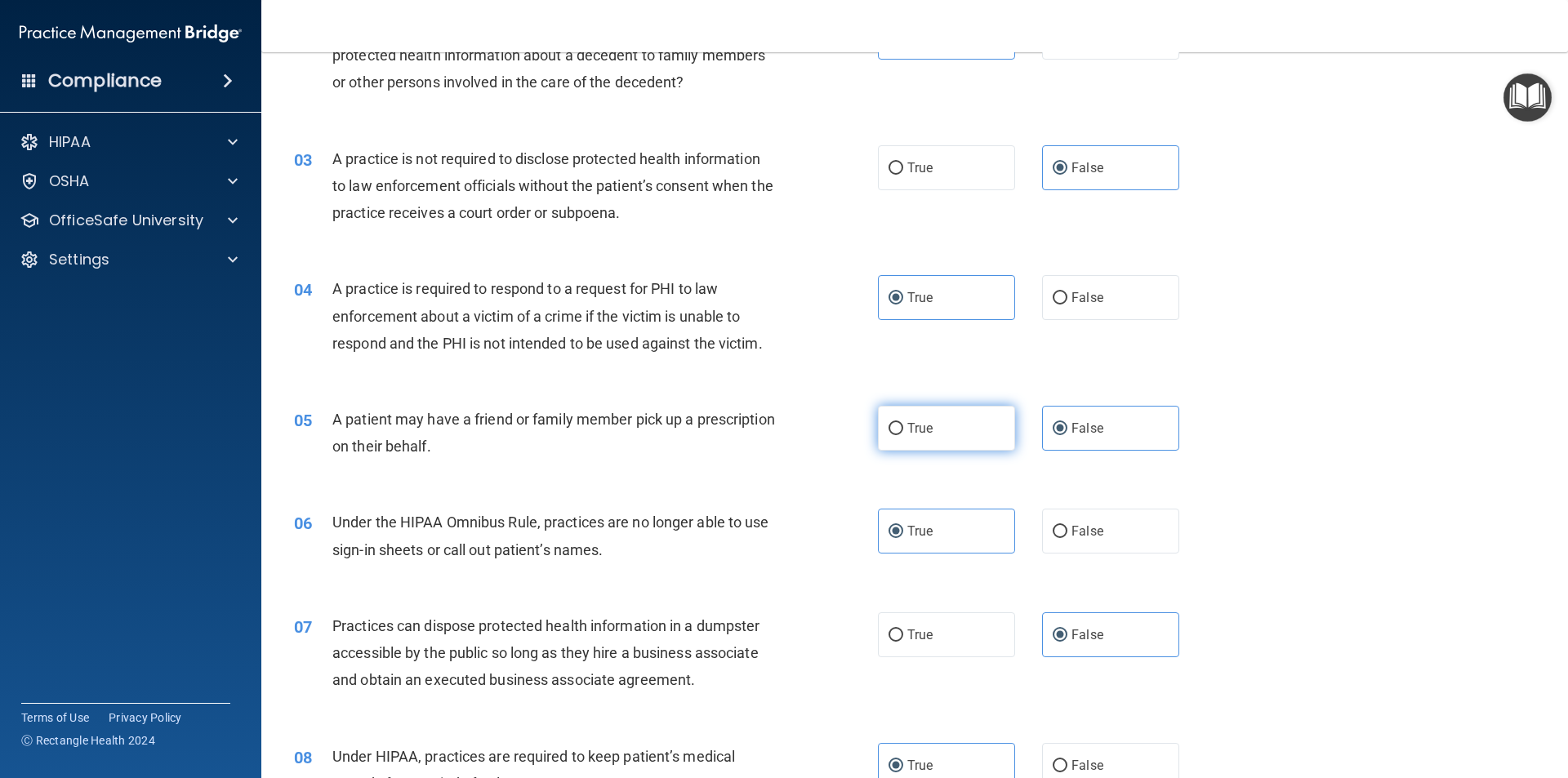
click at [878, 410] on label "True" at bounding box center [947, 428] width 137 height 45
click at [889, 423] on input "True" at bounding box center [896, 429] width 14 height 12
radio input "true"
radio input "false"
click at [1071, 535] on span "False" at bounding box center [1087, 531] width 32 height 15
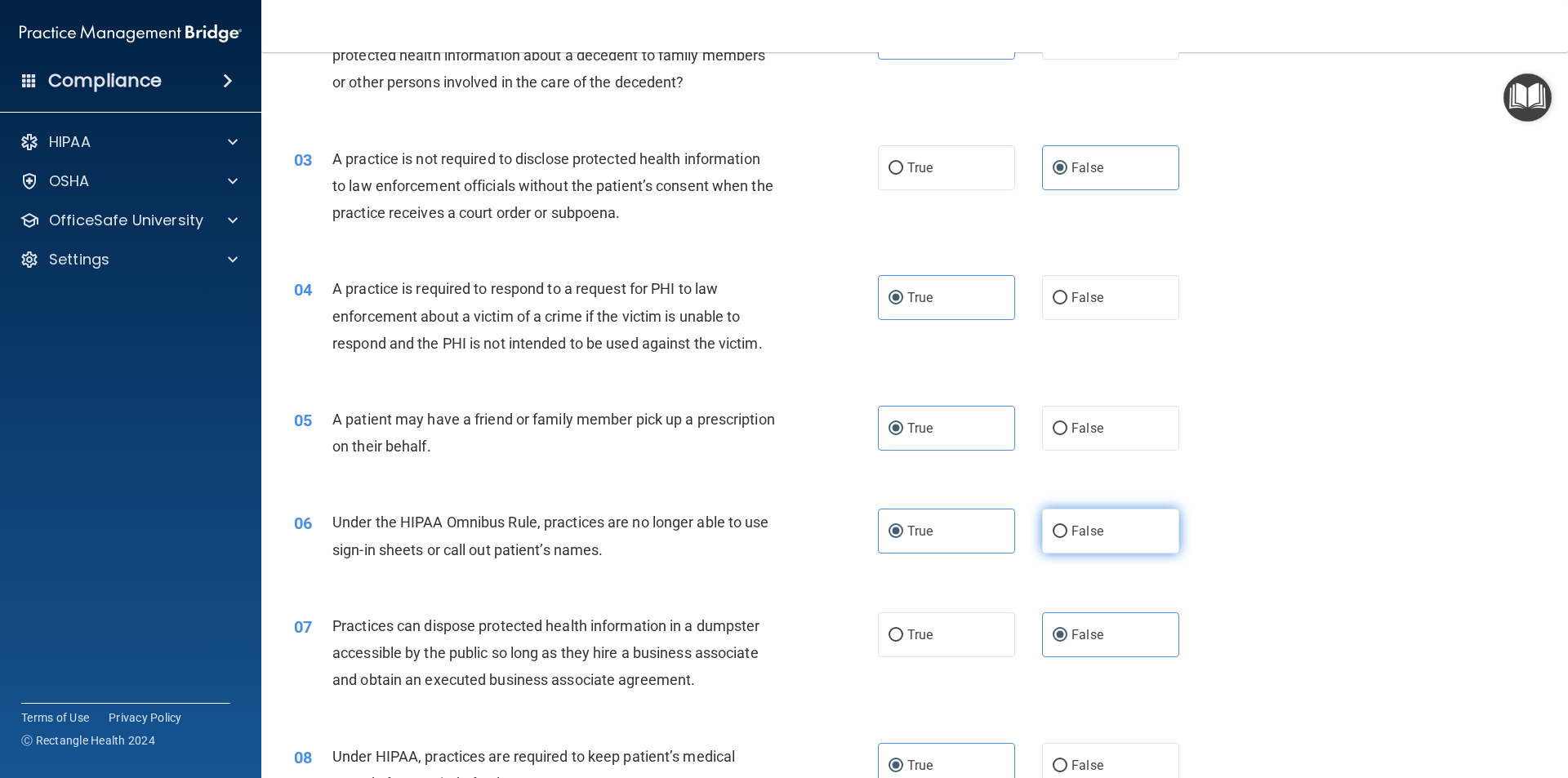
click at [1068, 535] on input "False" at bounding box center [1059, 532] width 14 height 12
radio input "true"
radio input "false"
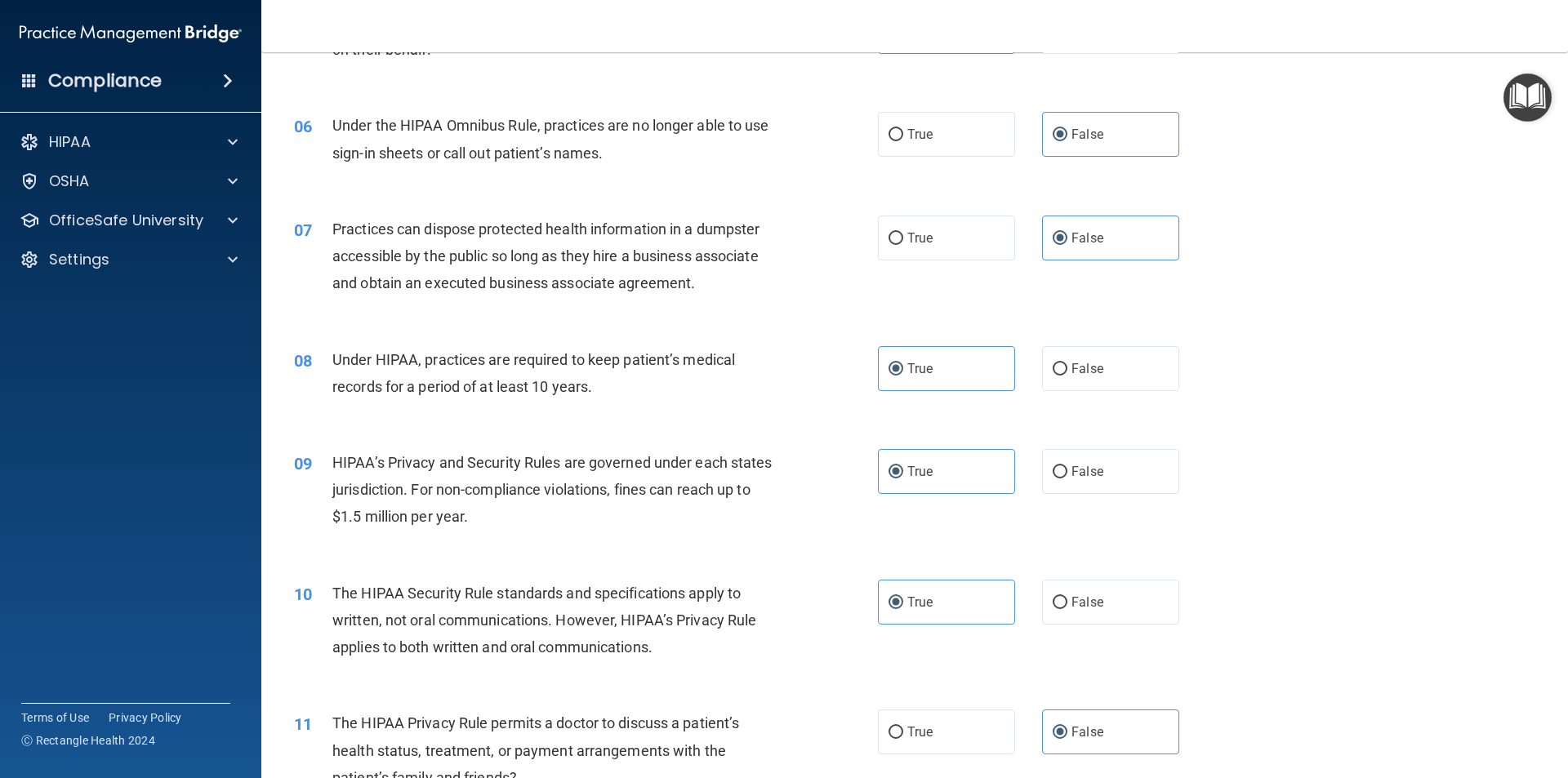
scroll to position [653, 0]
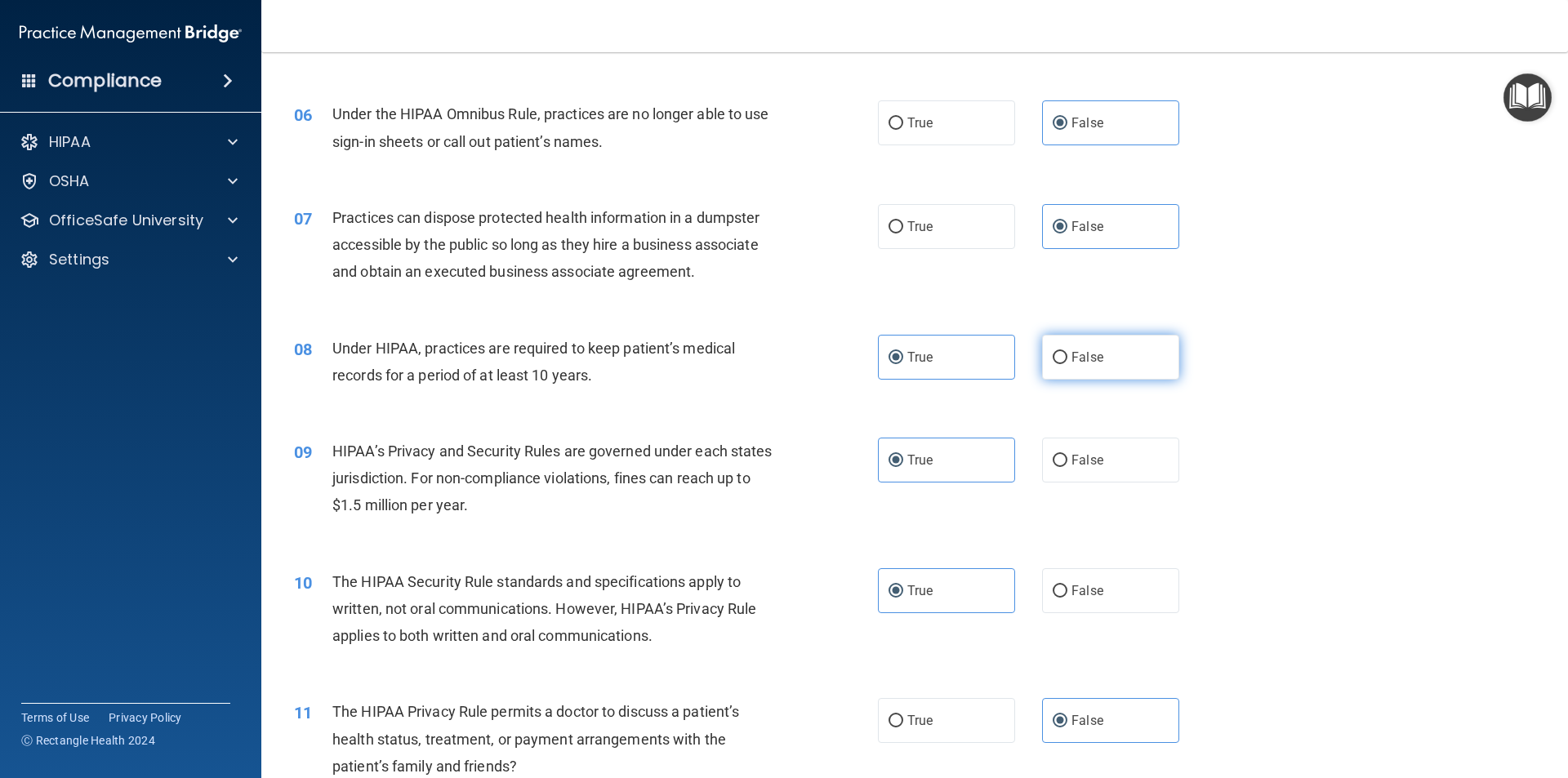
click at [1066, 365] on label "False" at bounding box center [1111, 357] width 137 height 45
click at [1066, 364] on input "False" at bounding box center [1059, 358] width 14 height 12
radio input "true"
radio input "false"
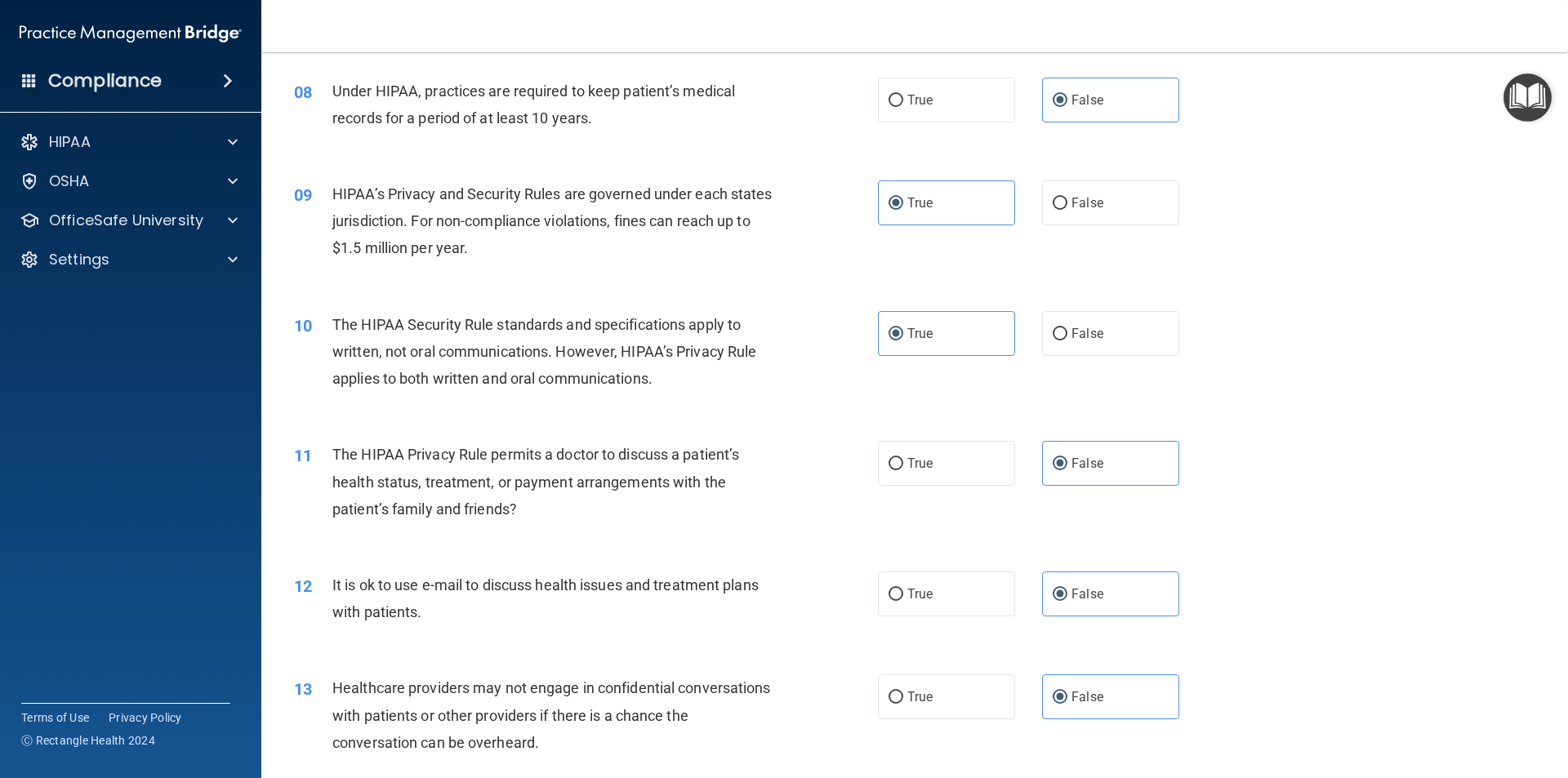
scroll to position [817, 0]
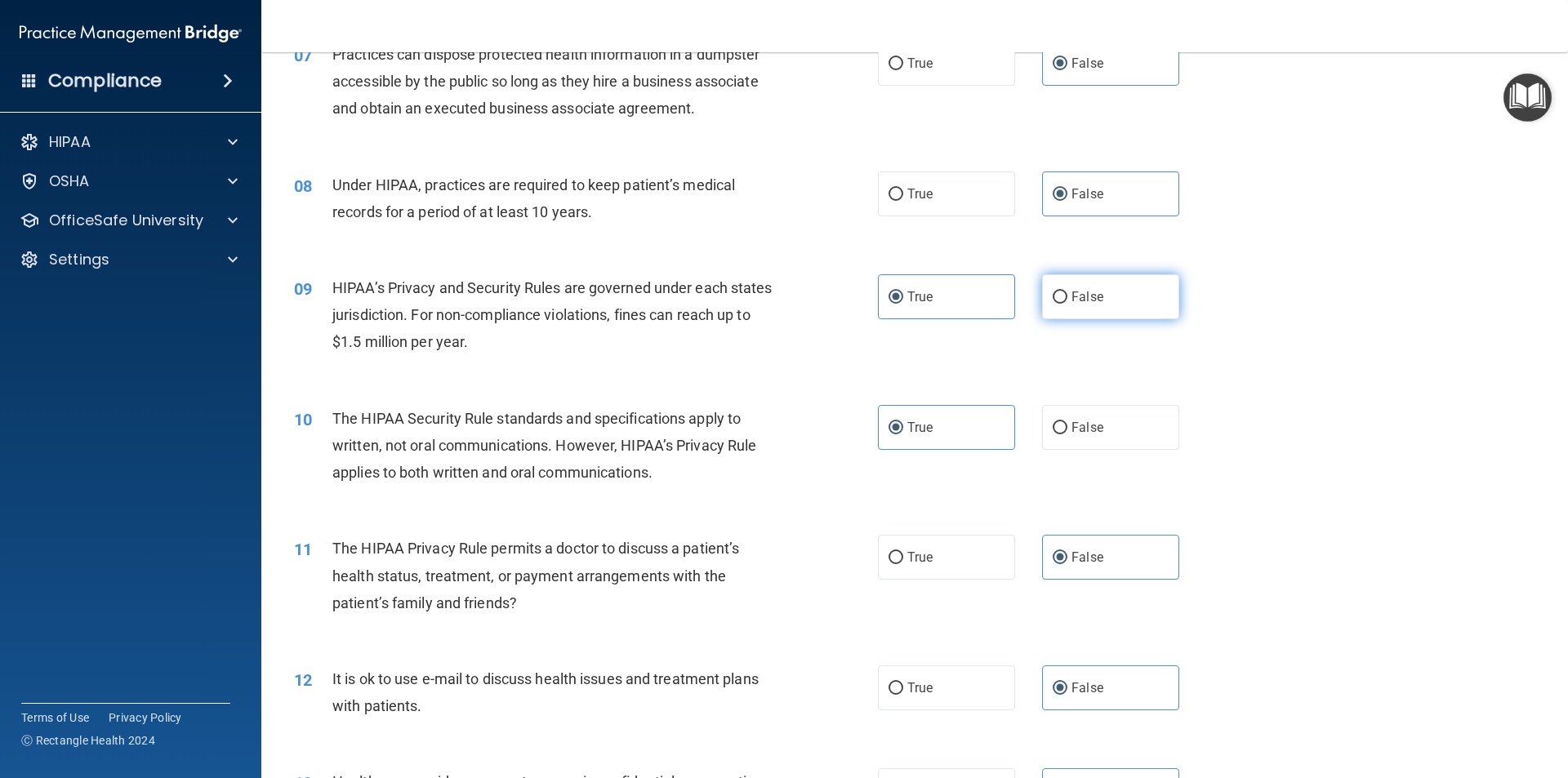
click at [1047, 288] on label "False" at bounding box center [1111, 297] width 137 height 45
click at [1053, 292] on input "False" at bounding box center [1059, 297] width 14 height 12
radio input "true"
radio input "false"
click at [1067, 415] on label "False" at bounding box center [1111, 427] width 137 height 45
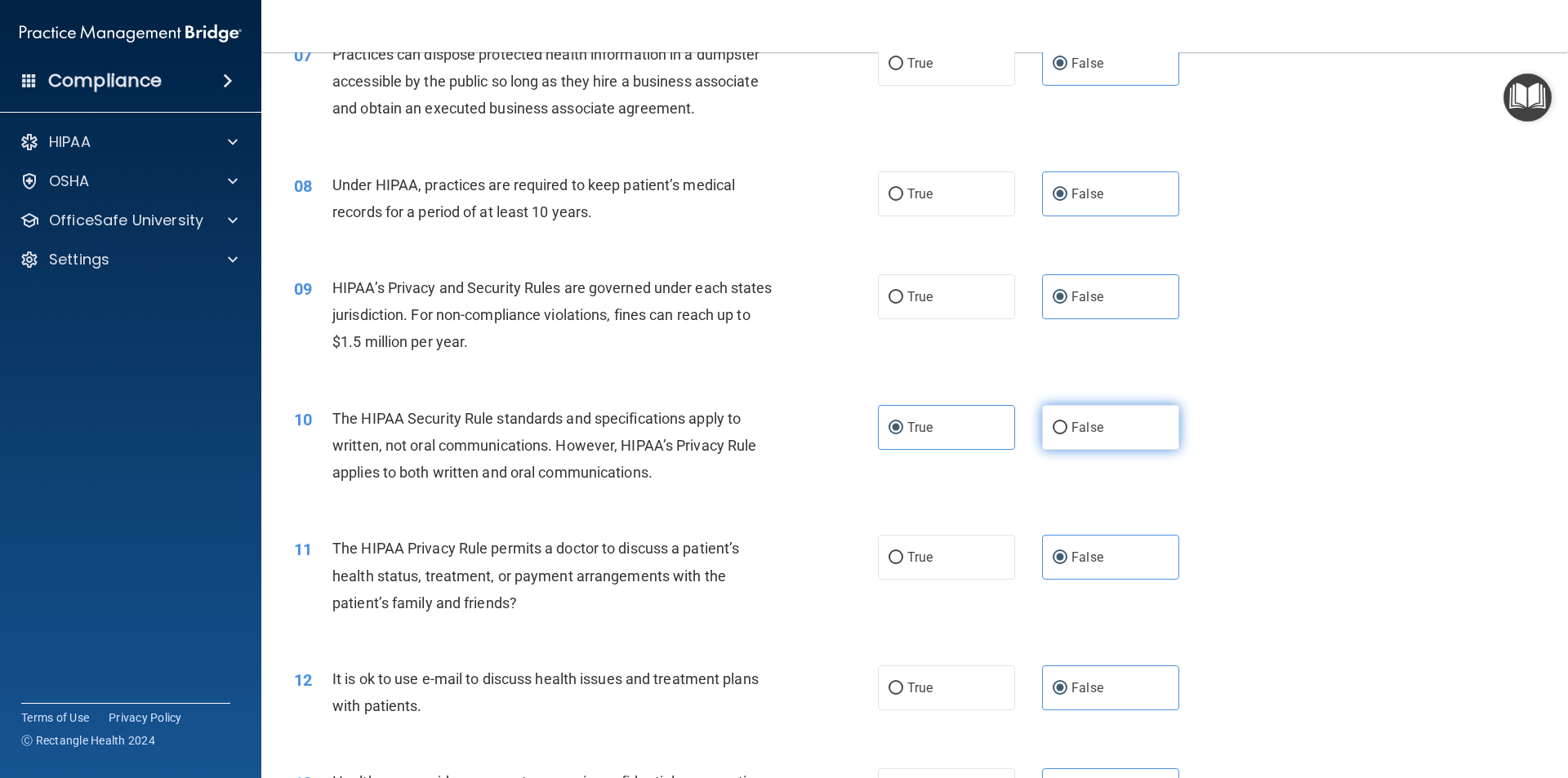
click at [1067, 422] on input "False" at bounding box center [1059, 428] width 14 height 12
radio input "true"
radio input "false"
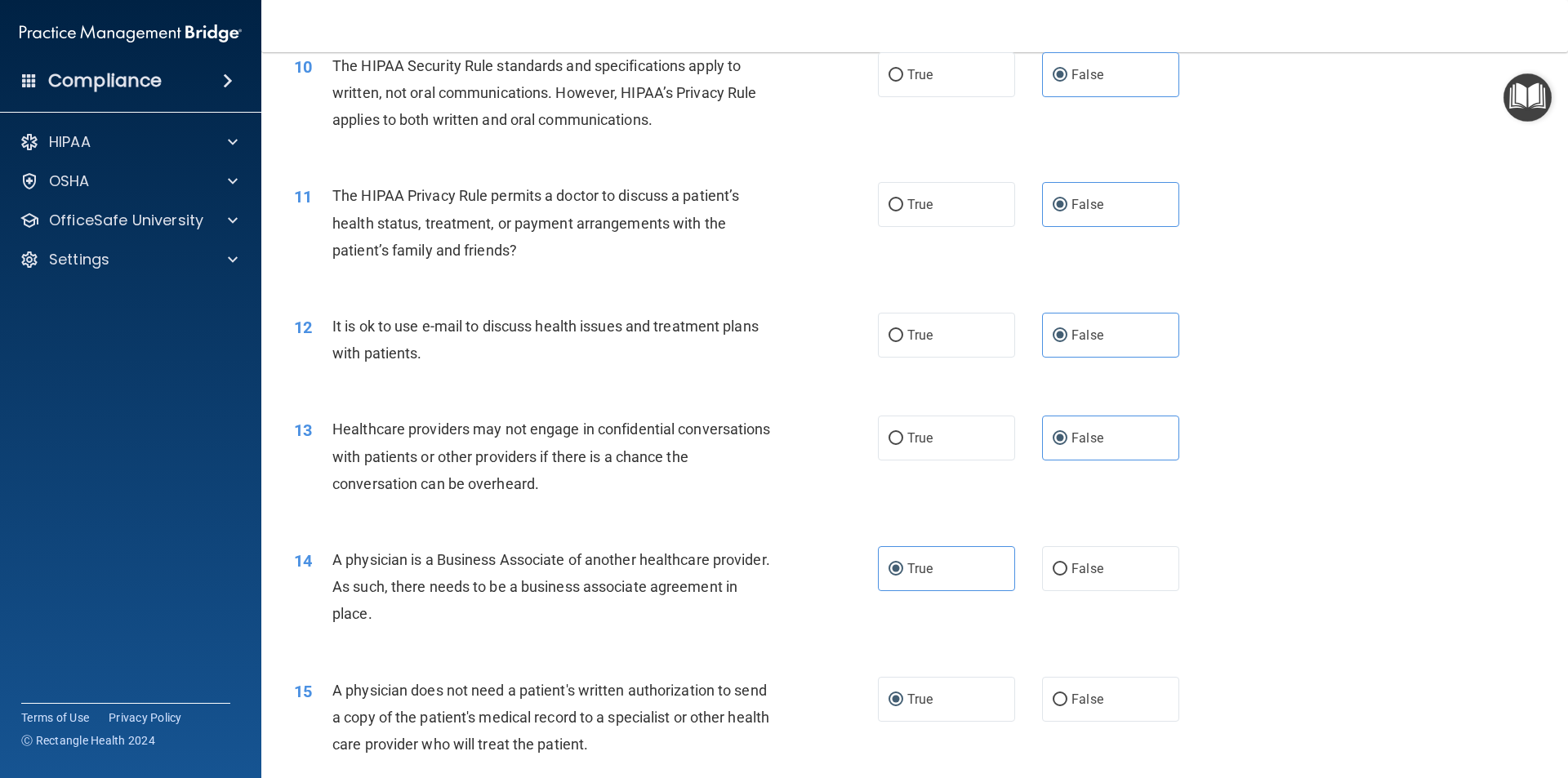
scroll to position [1225, 0]
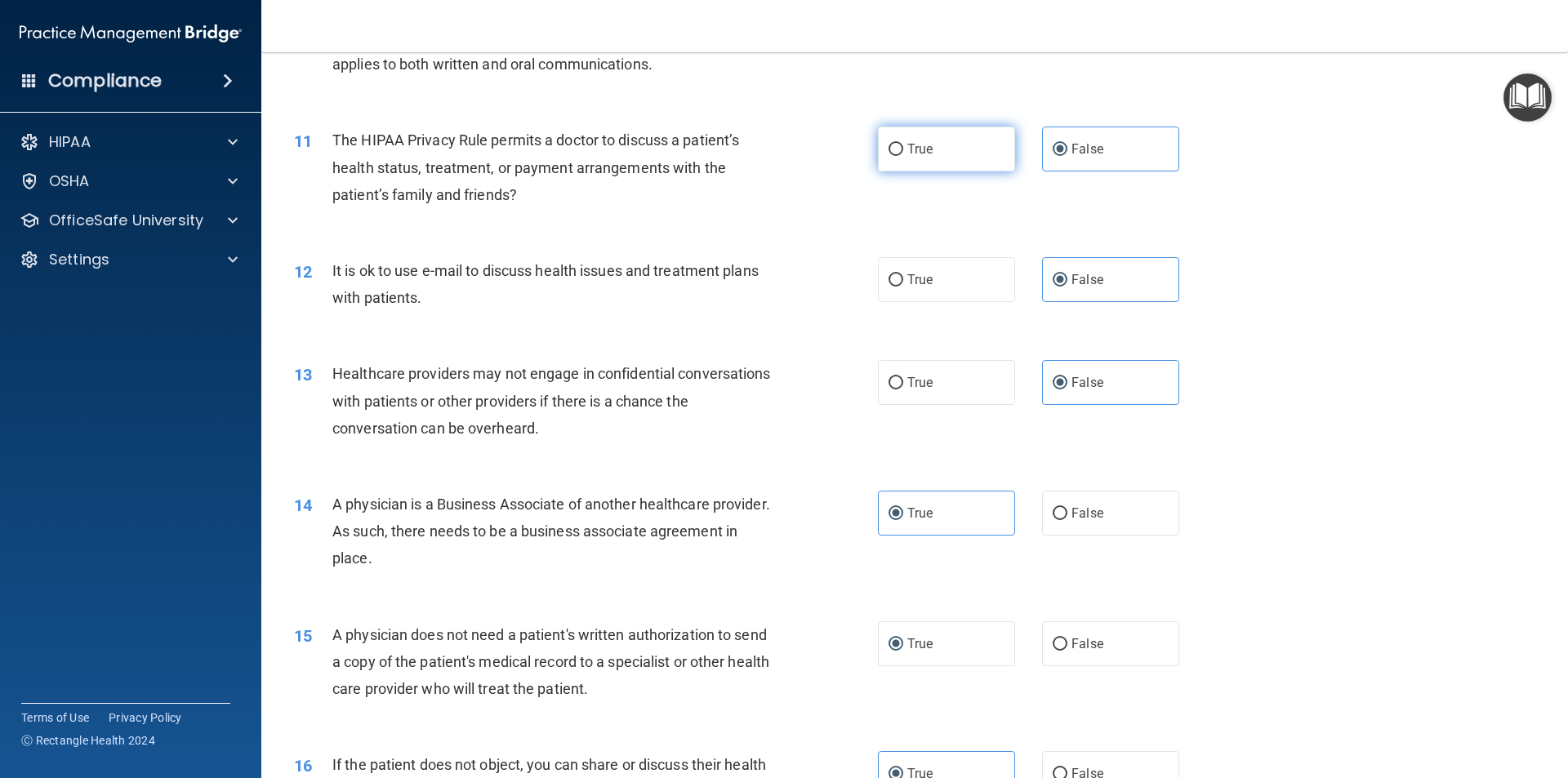
click at [917, 149] on span "True" at bounding box center [920, 149] width 25 height 15
click at [904, 149] on input "True" at bounding box center [896, 150] width 14 height 12
radio input "true"
radio input "false"
click at [915, 276] on span "True" at bounding box center [920, 280] width 25 height 15
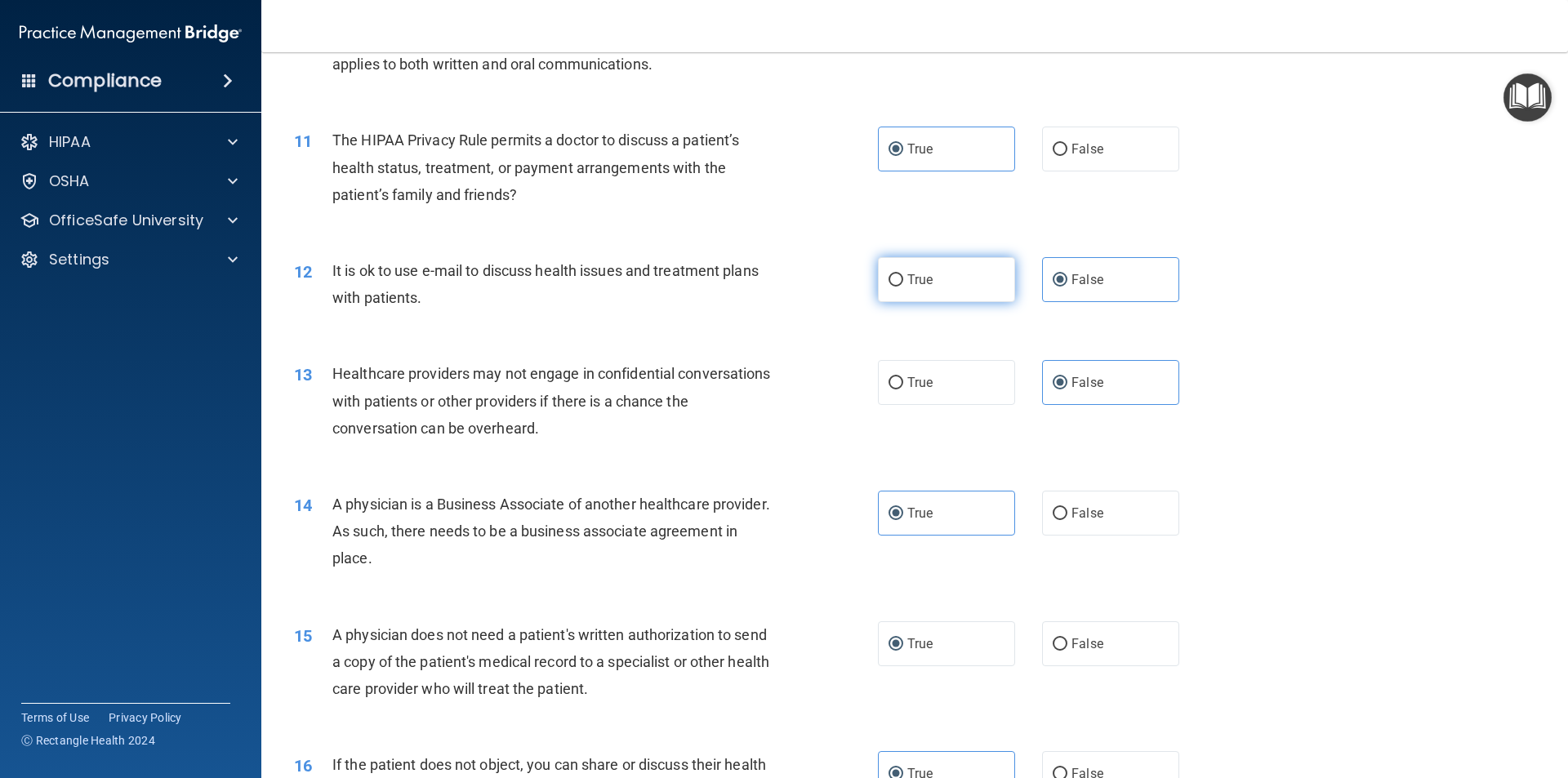
click at [904, 276] on input "True" at bounding box center [896, 281] width 14 height 12
radio input "true"
radio input "false"
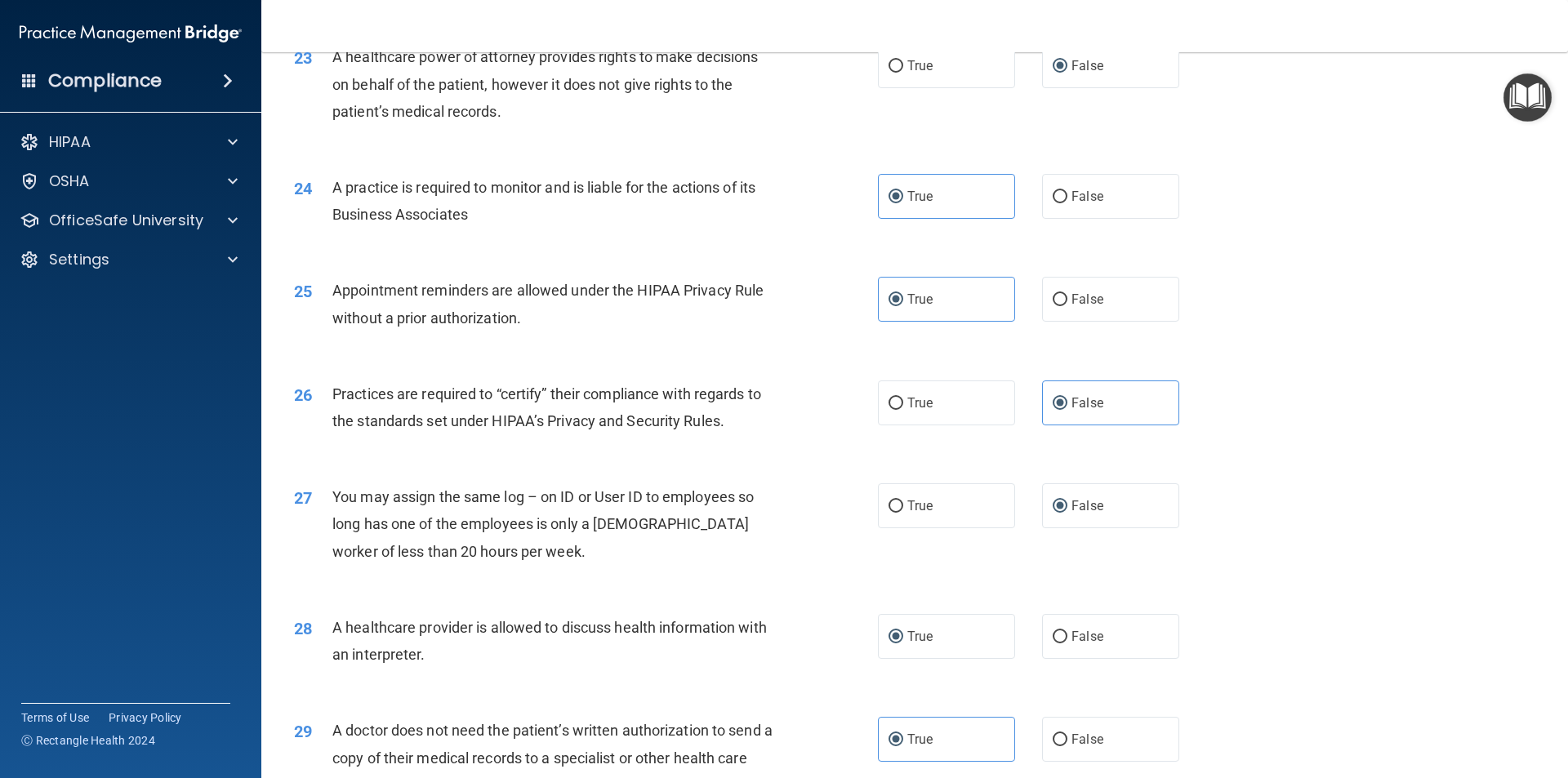
scroll to position [3024, 0]
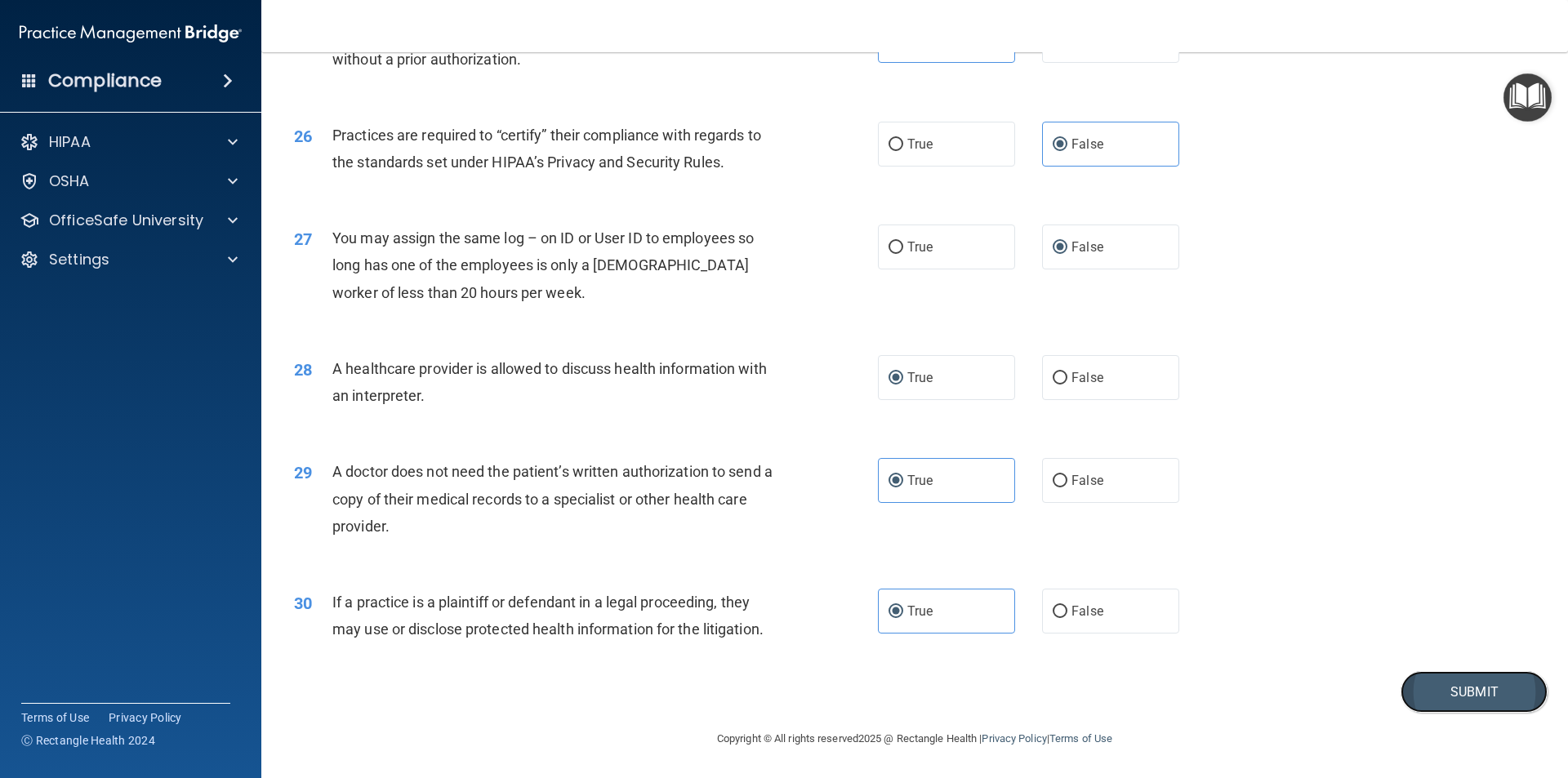
click at [1420, 693] on button "Submit" at bounding box center [1474, 692] width 147 height 42
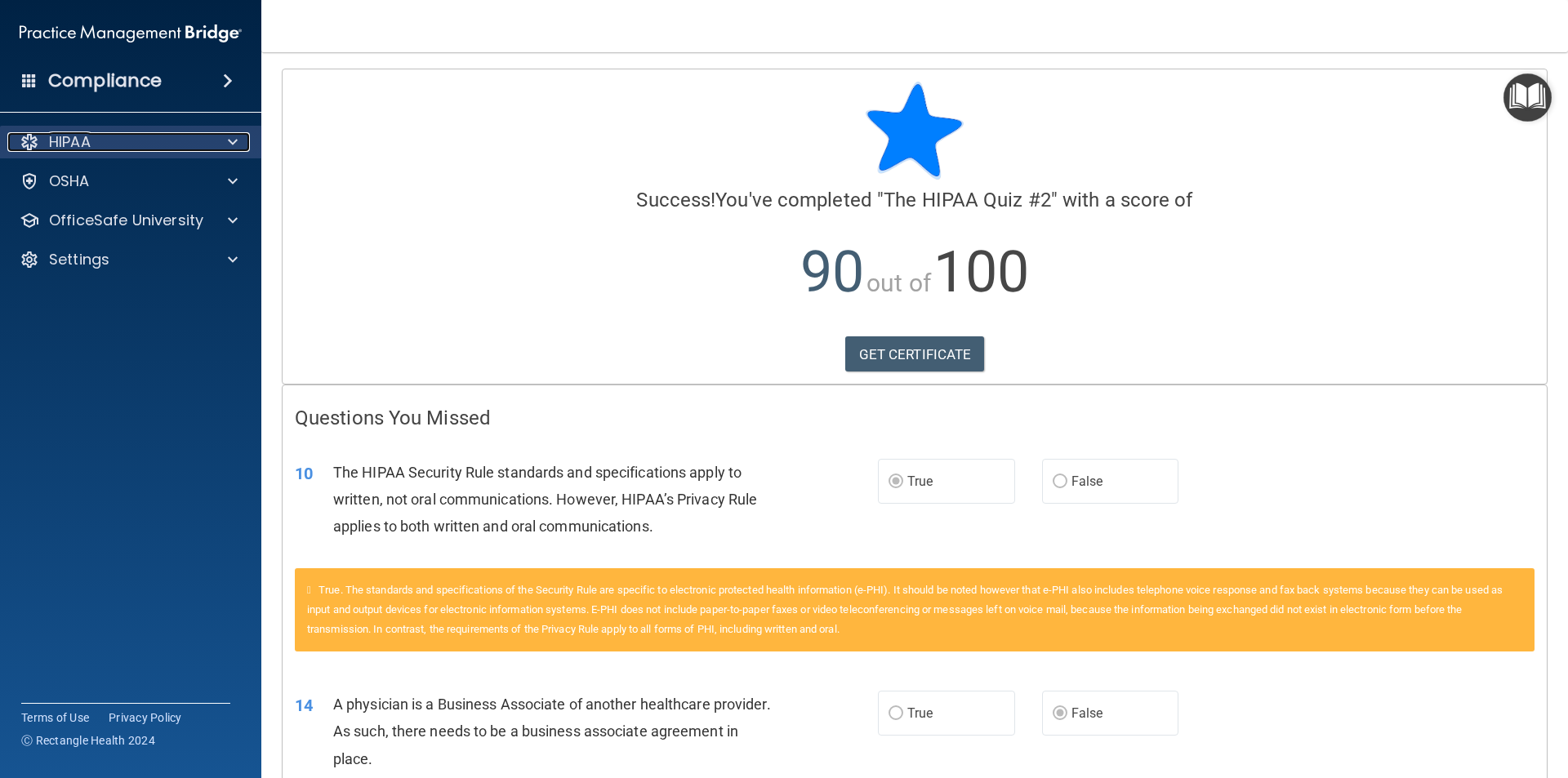
click at [119, 141] on div "HIPAA" at bounding box center [108, 142] width 203 height 19
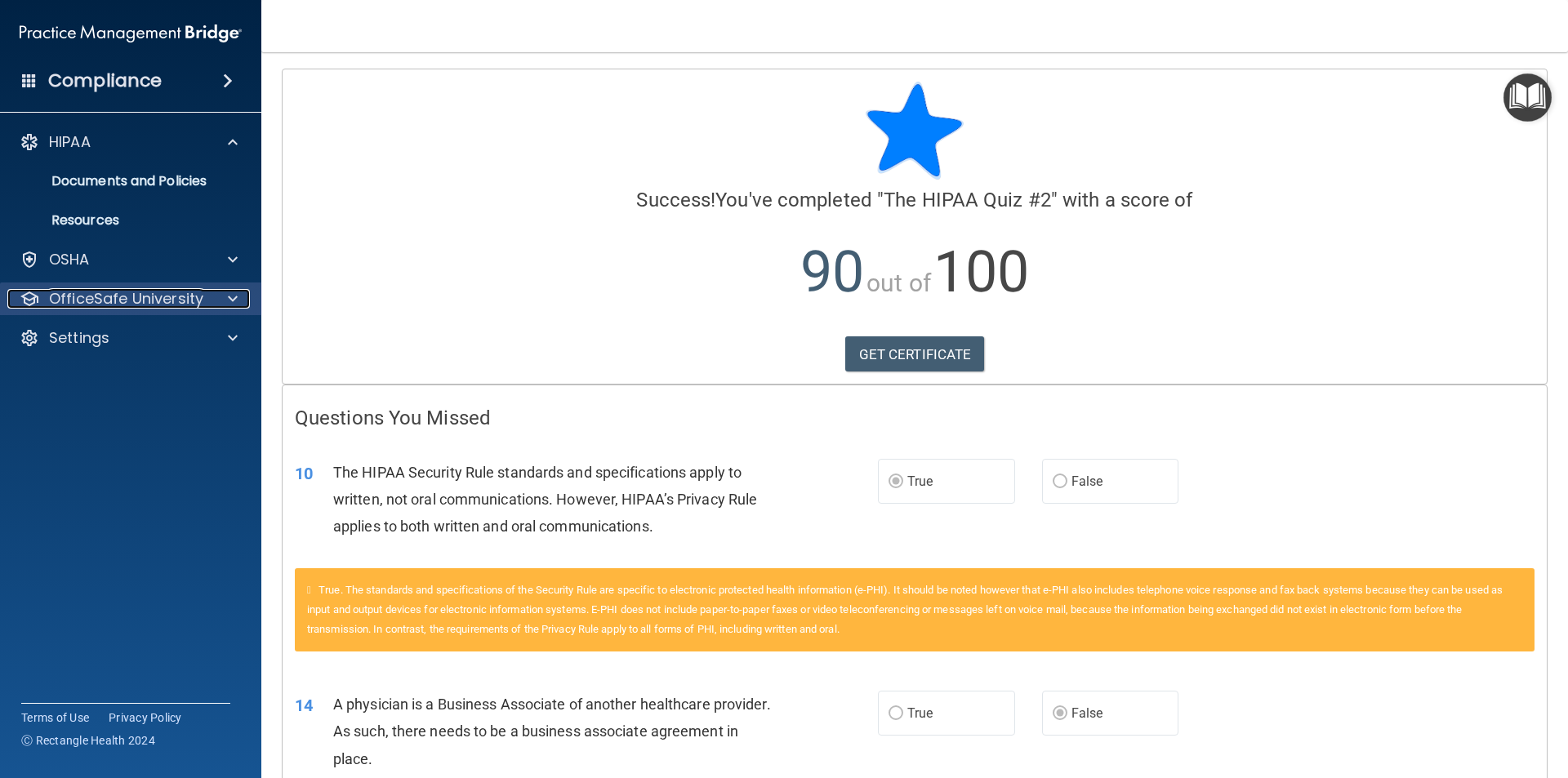
click at [96, 303] on p "OfficeSafe University" at bounding box center [126, 298] width 154 height 19
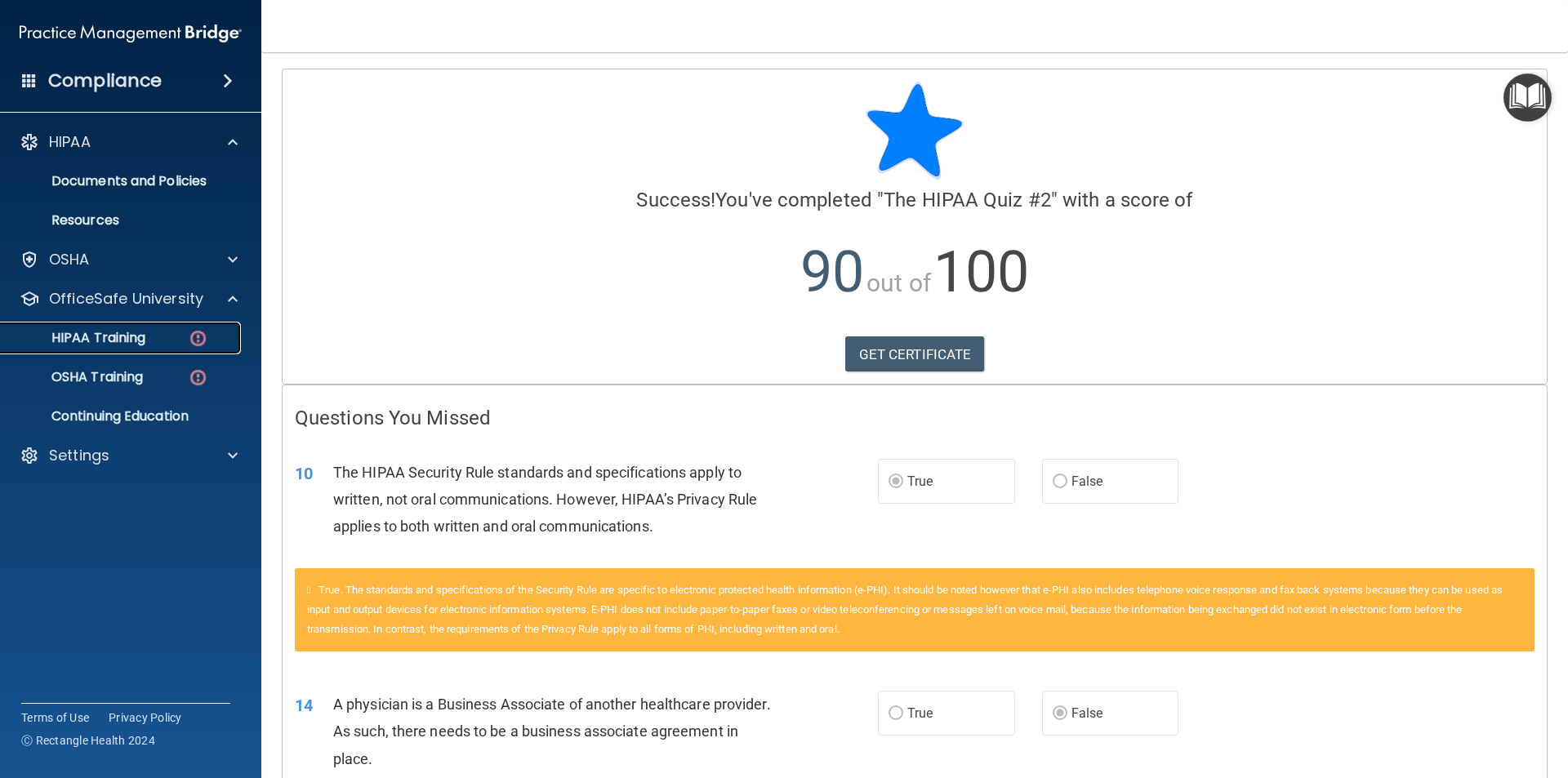
click at [103, 337] on p "HIPAA Training" at bounding box center [78, 337] width 135 height 16
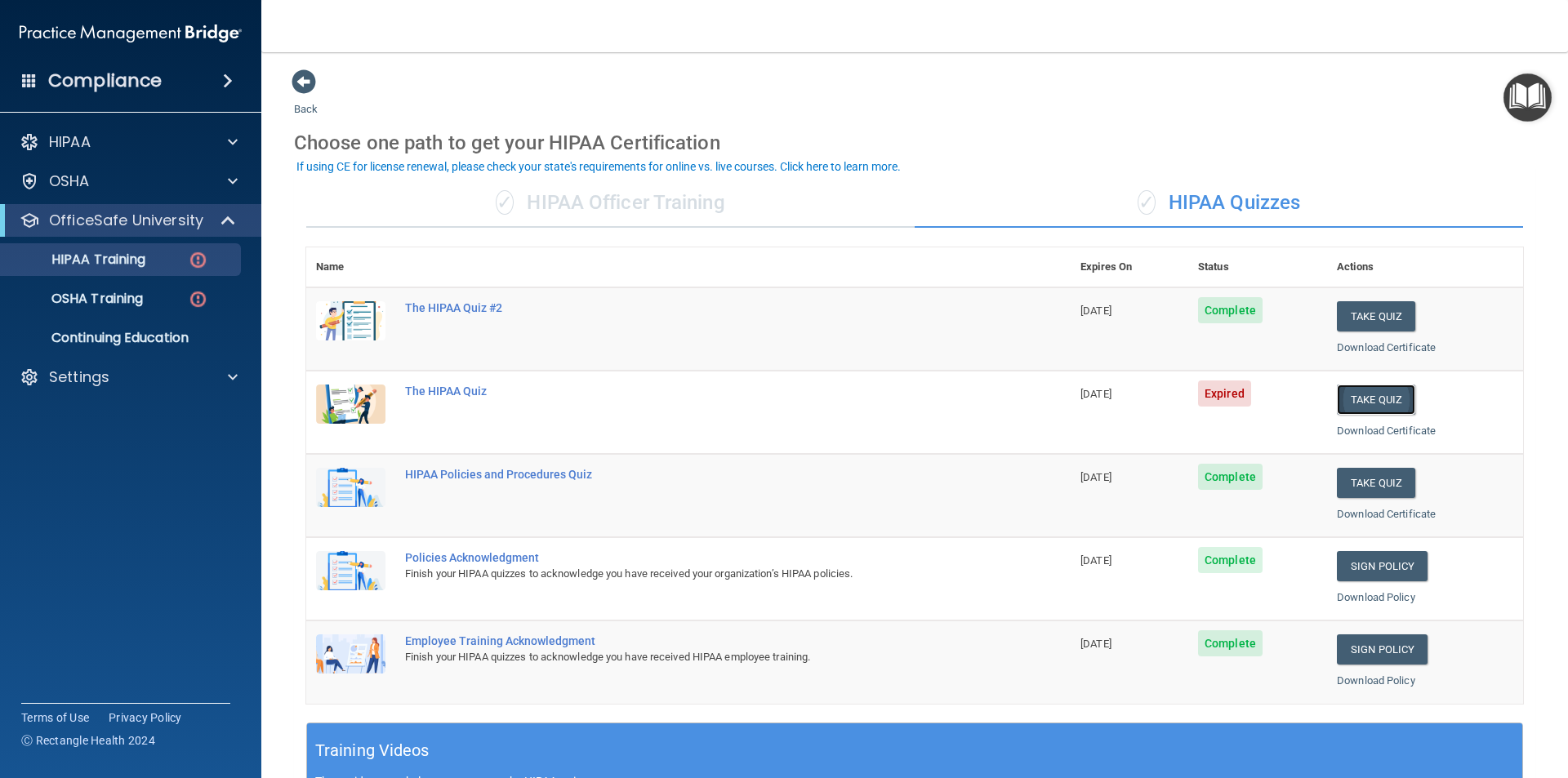
click at [1387, 392] on button "Take Quiz" at bounding box center [1376, 400] width 79 height 31
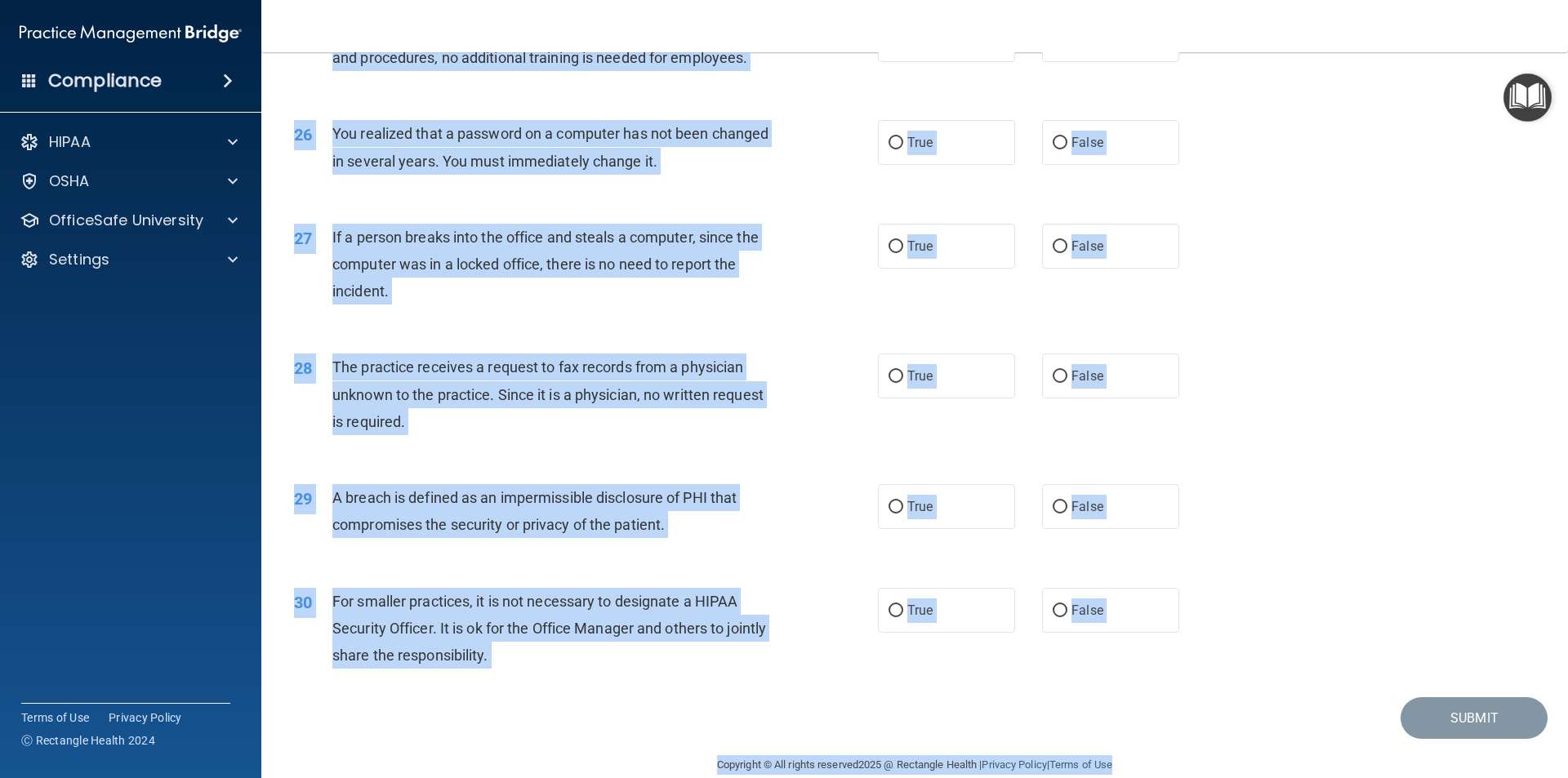
scroll to position [3087, 0]
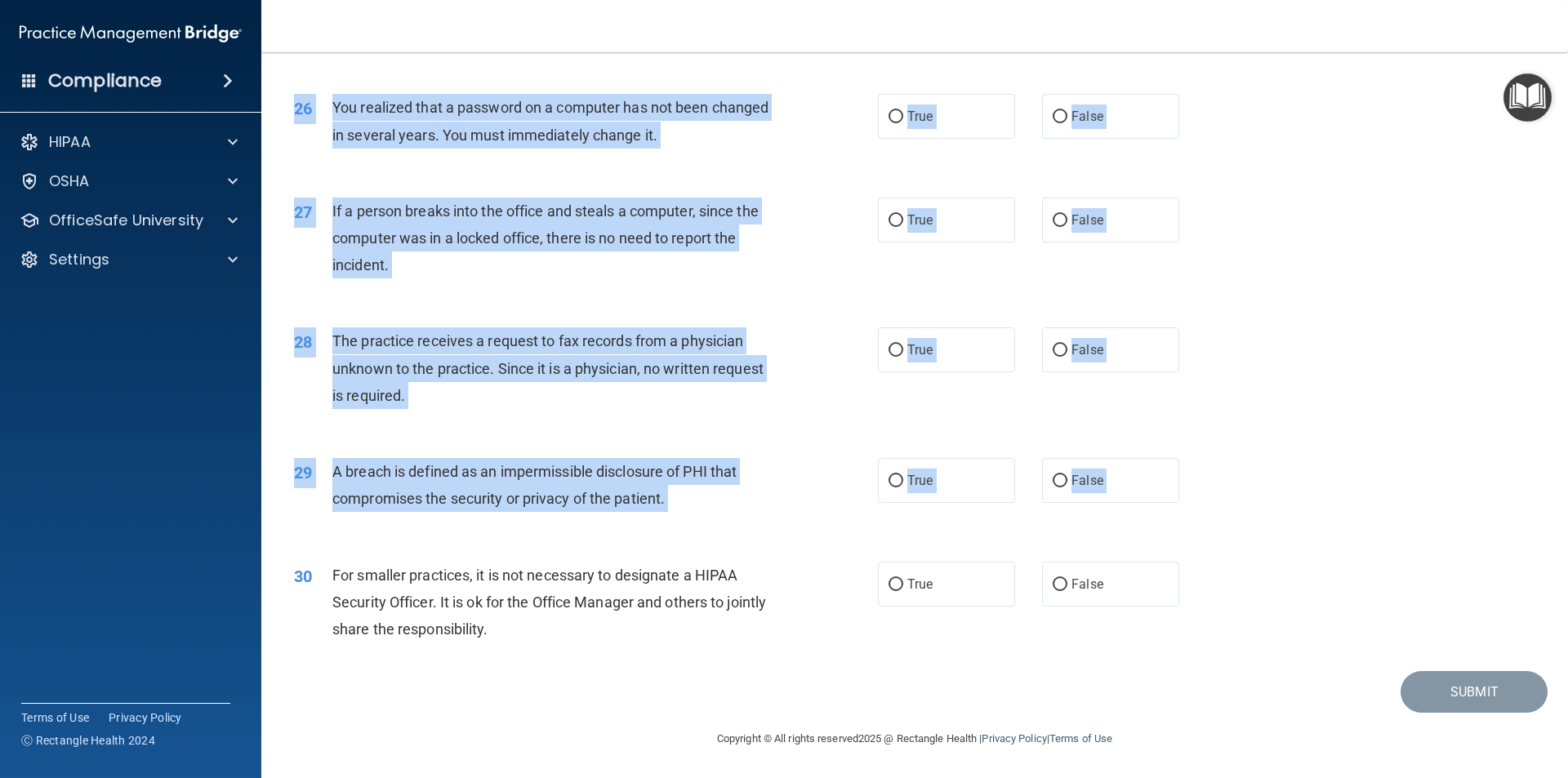
drag, startPoint x: 286, startPoint y: 135, endPoint x: 1201, endPoint y: 667, distance: 1058.4
copy div "01 Patients who believe that their PHI has been compromised have the right to m…"
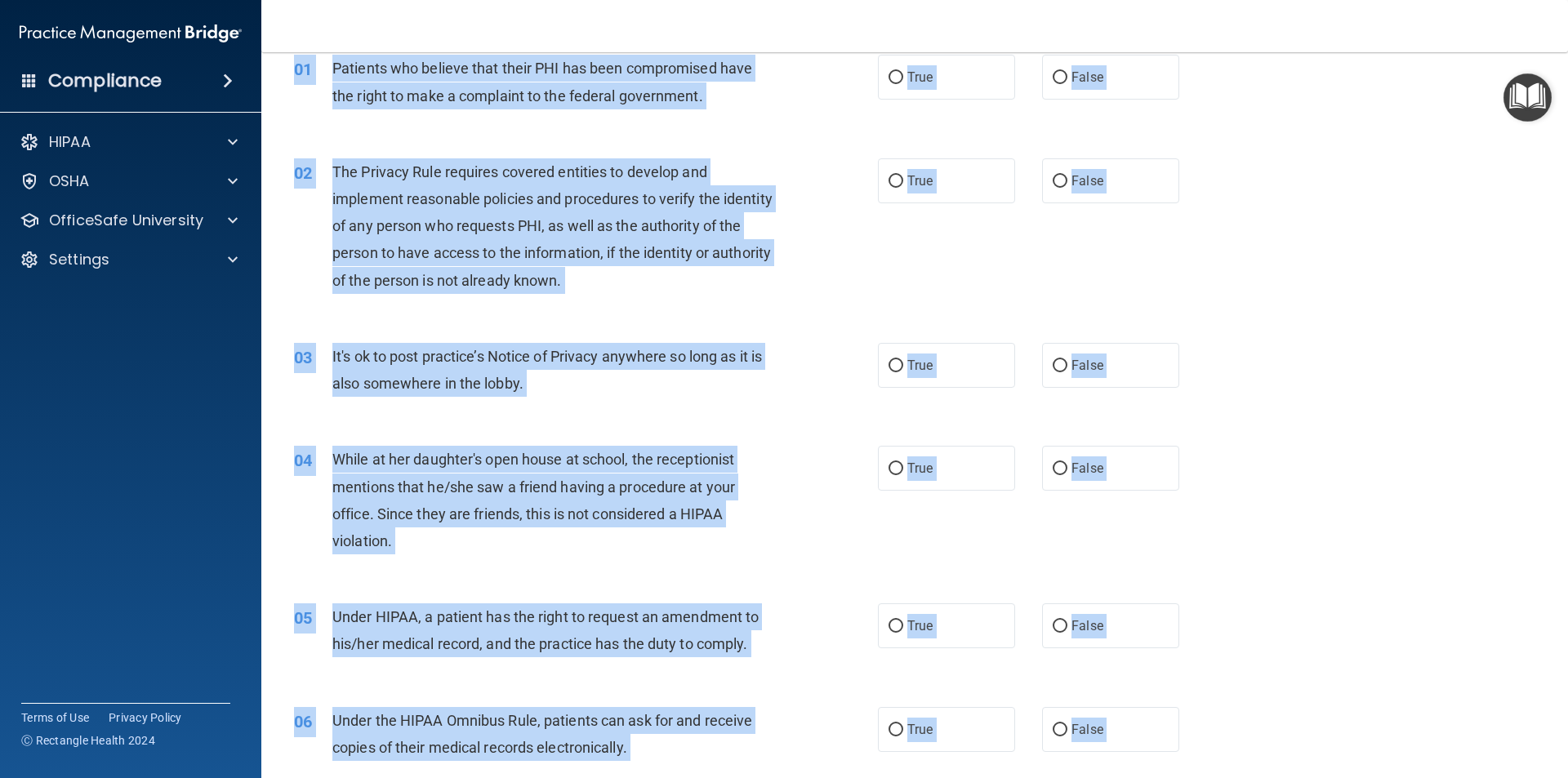
scroll to position [0, 0]
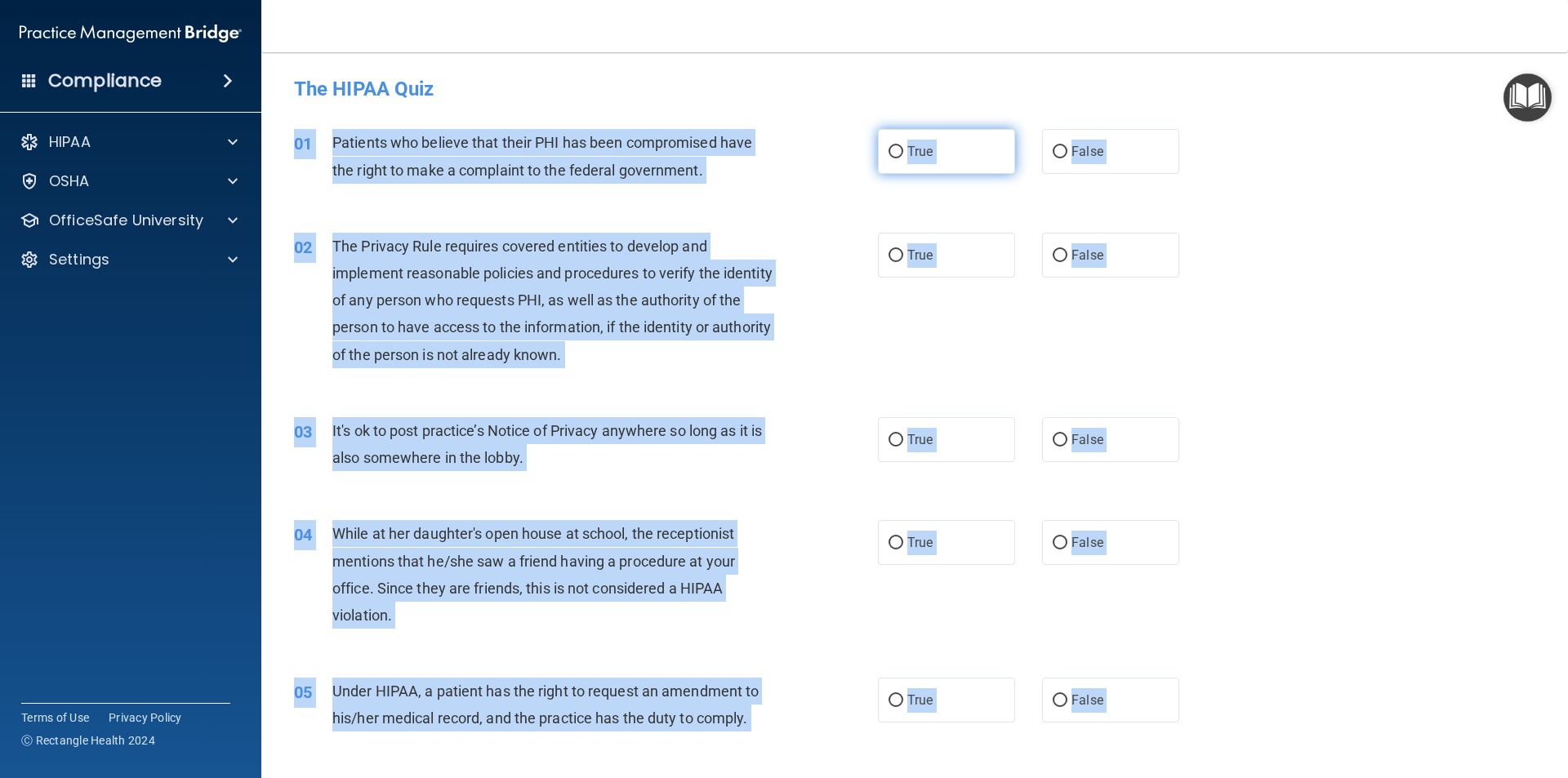
click at [920, 164] on label "True" at bounding box center [947, 151] width 137 height 45
click at [904, 158] on input "True" at bounding box center [896, 153] width 14 height 12
radio input "true"
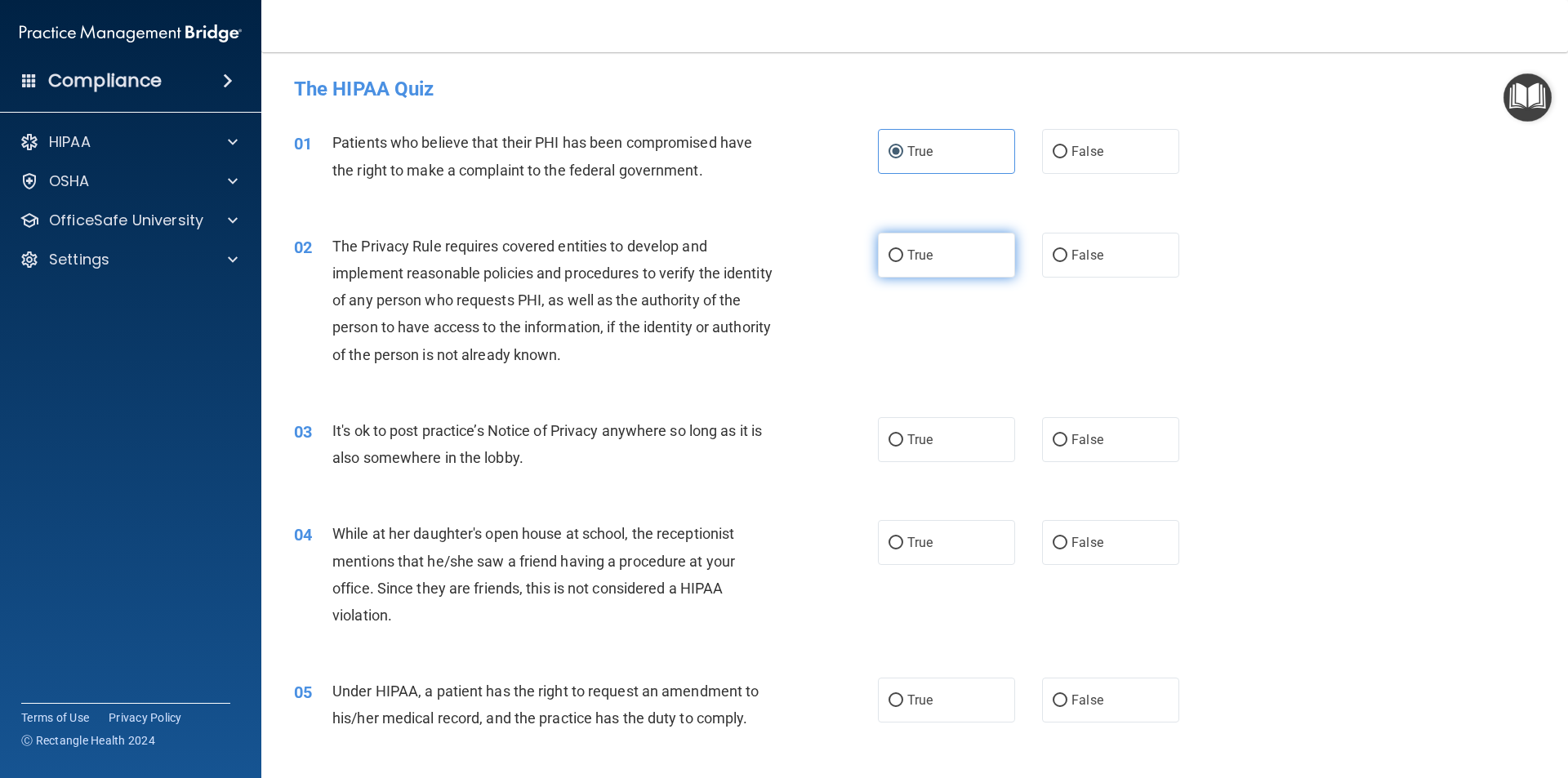
click at [903, 266] on label "True" at bounding box center [947, 255] width 137 height 45
click at [903, 262] on input "True" at bounding box center [896, 256] width 14 height 12
radio input "true"
click at [1075, 441] on span "False" at bounding box center [1087, 440] width 32 height 15
click at [1068, 441] on input "False" at bounding box center [1059, 441] width 14 height 12
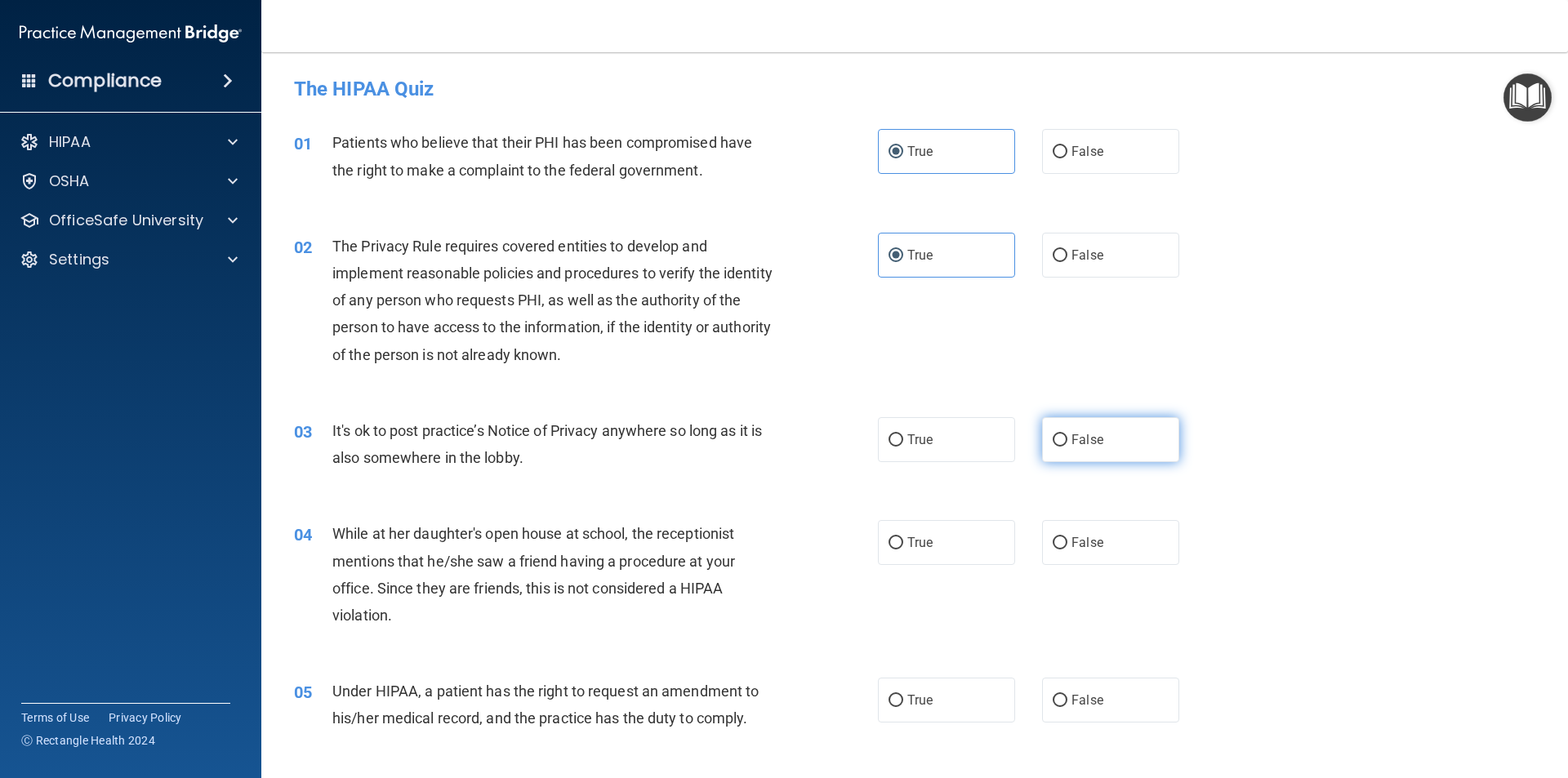
radio input "true"
click at [1060, 535] on label "False" at bounding box center [1111, 542] width 137 height 45
click at [1060, 537] on input "False" at bounding box center [1059, 543] width 14 height 12
radio input "true"
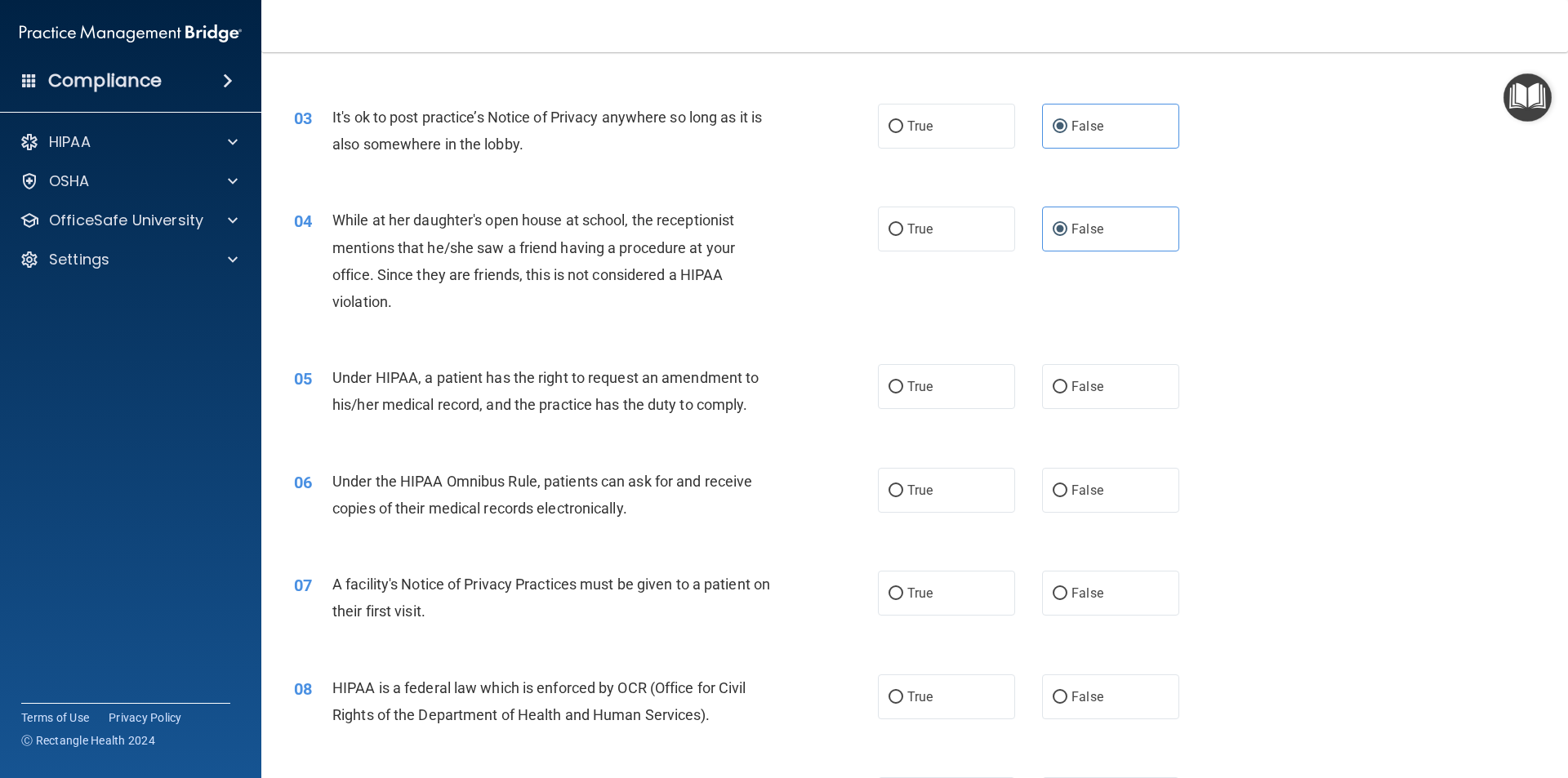
scroll to position [326, 0]
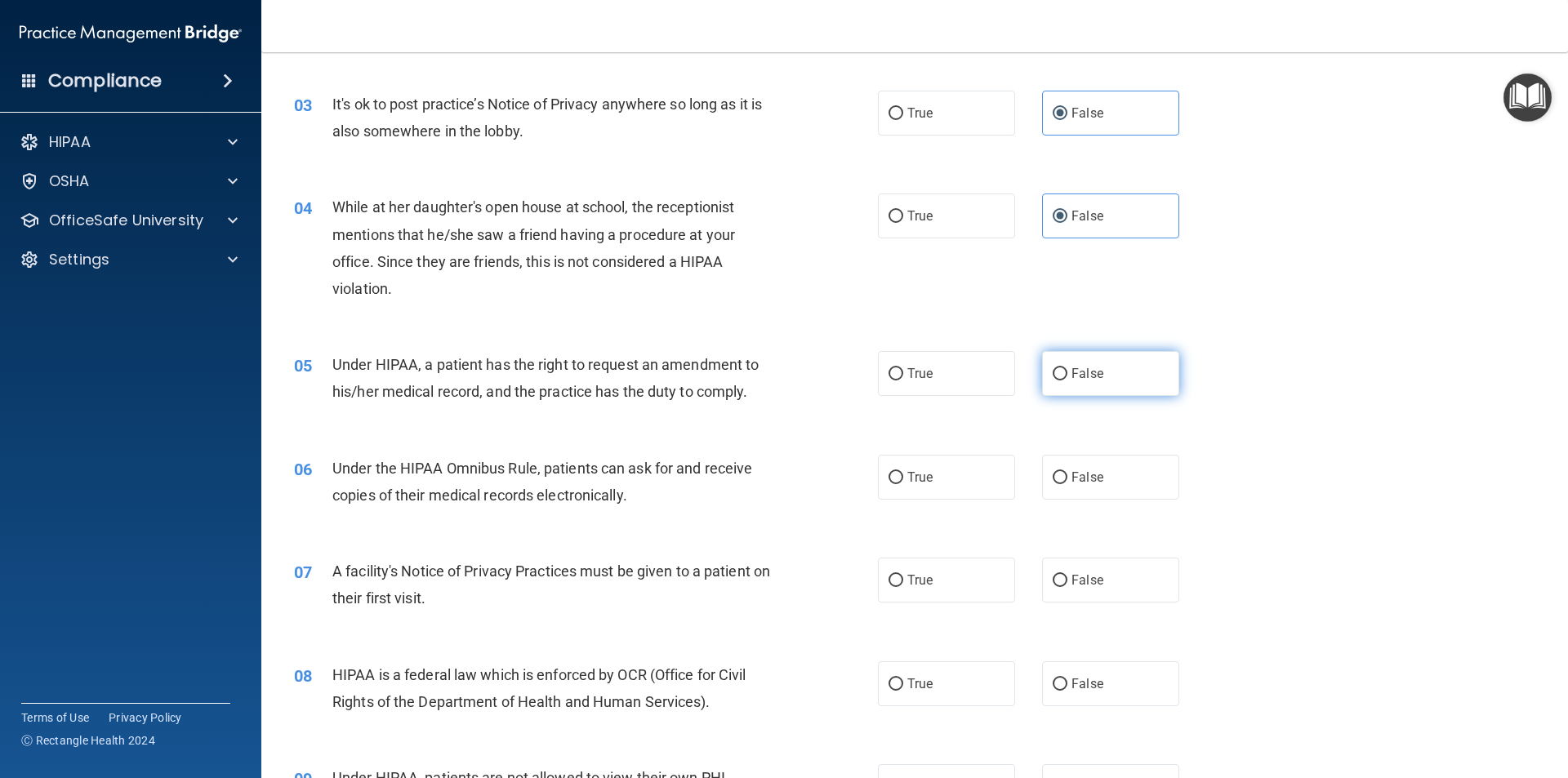
click at [1071, 379] on span "False" at bounding box center [1087, 374] width 32 height 15
click at [1068, 379] on input "False" at bounding box center [1059, 375] width 14 height 12
radio input "true"
click at [936, 472] on label "True" at bounding box center [947, 477] width 137 height 45
click at [904, 472] on input "True" at bounding box center [896, 478] width 14 height 12
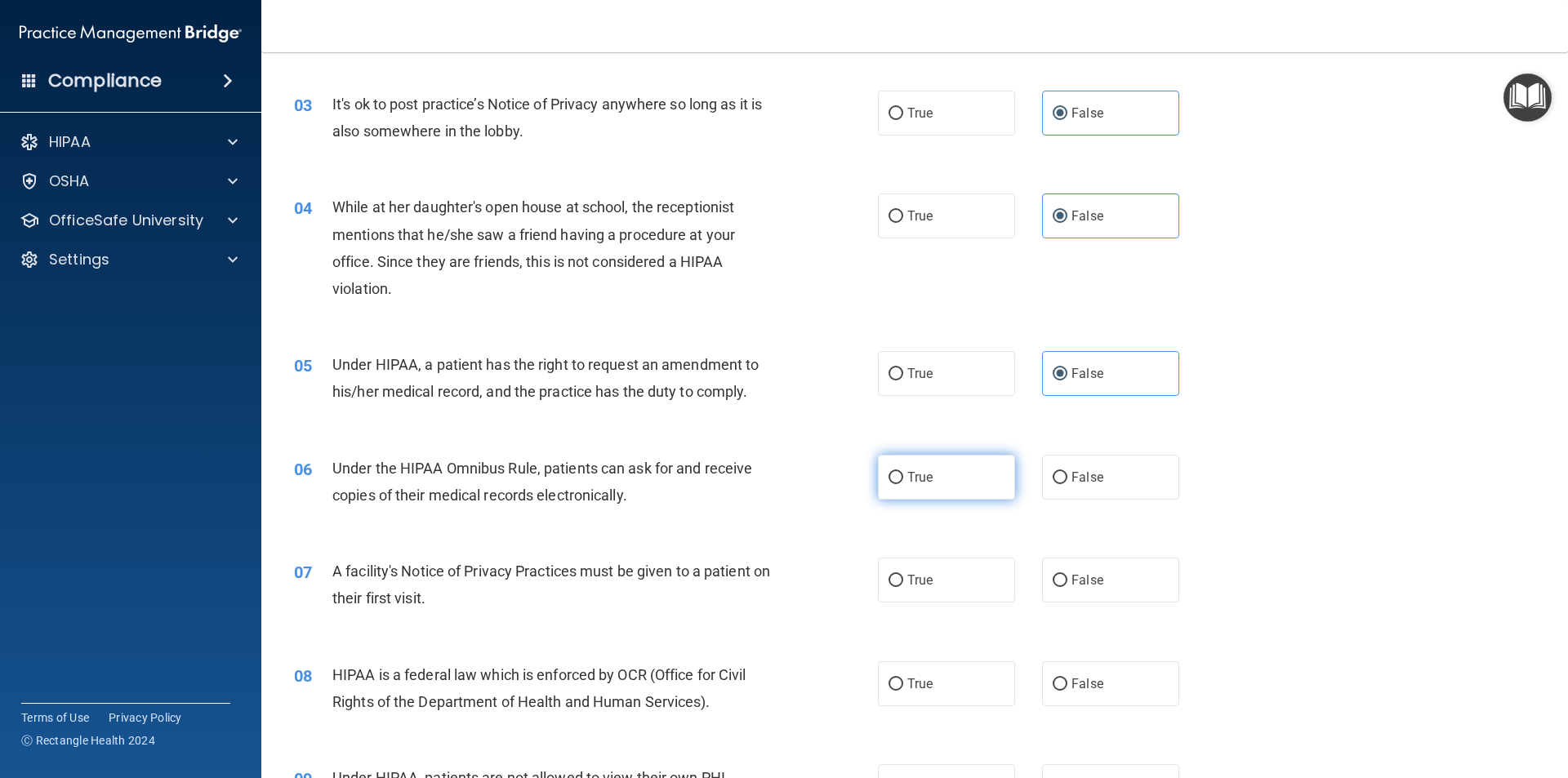
radio input "true"
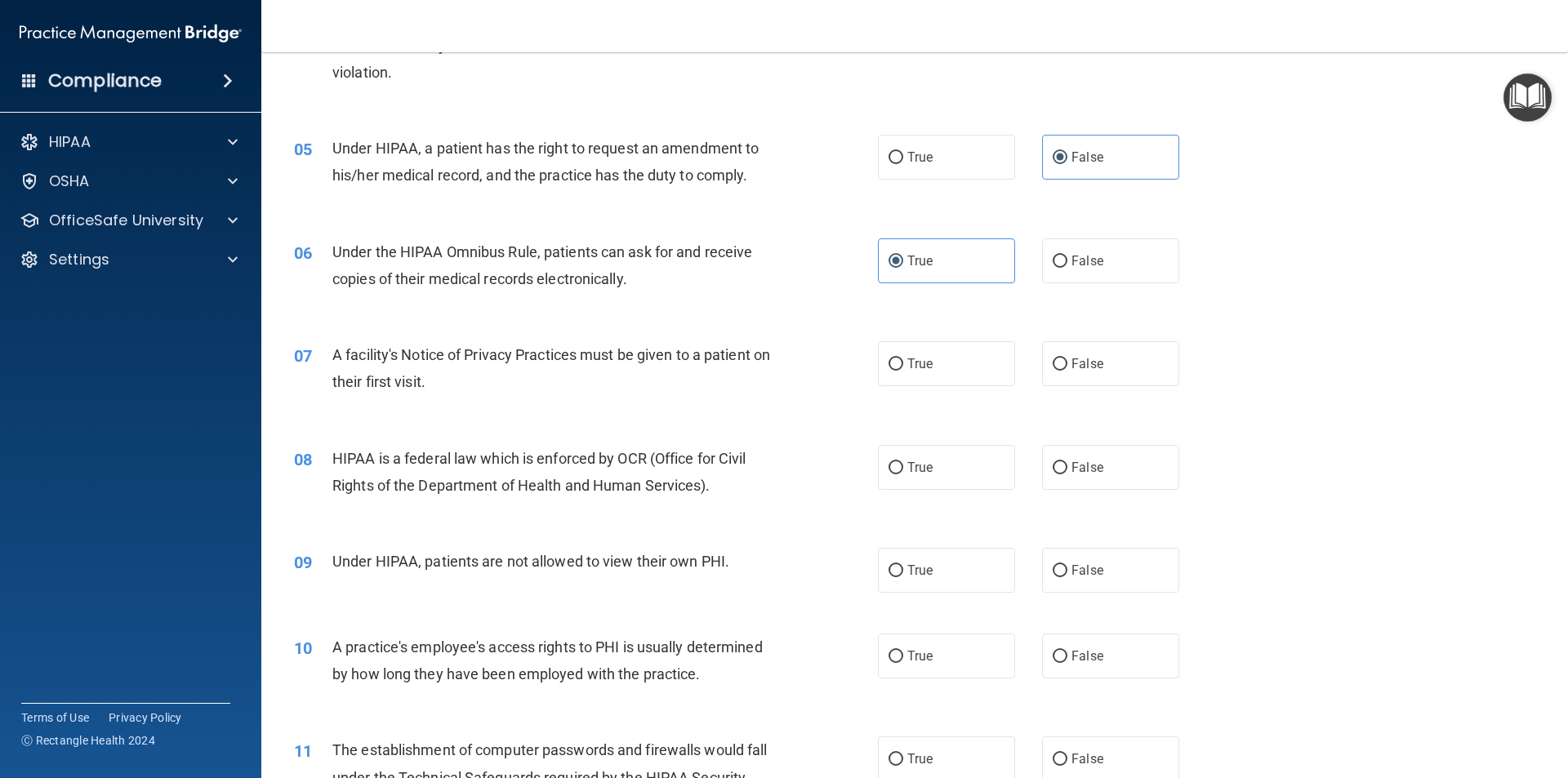
scroll to position [572, 0]
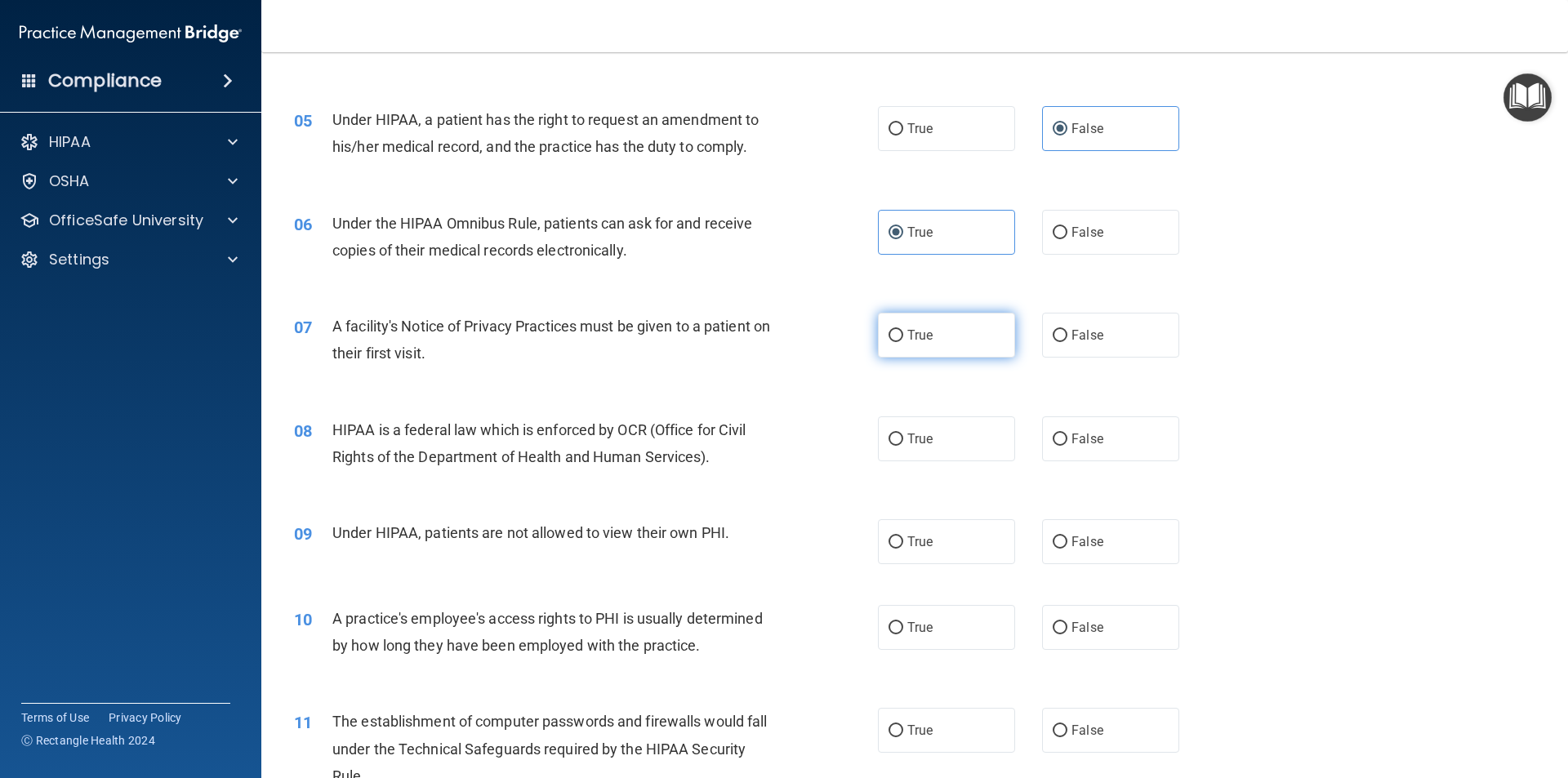
click at [896, 326] on label "True" at bounding box center [947, 335] width 137 height 45
click at [896, 330] on input "True" at bounding box center [896, 336] width 14 height 12
radio input "true"
click at [899, 442] on label "True" at bounding box center [947, 439] width 137 height 45
click at [899, 442] on input "True" at bounding box center [896, 440] width 14 height 12
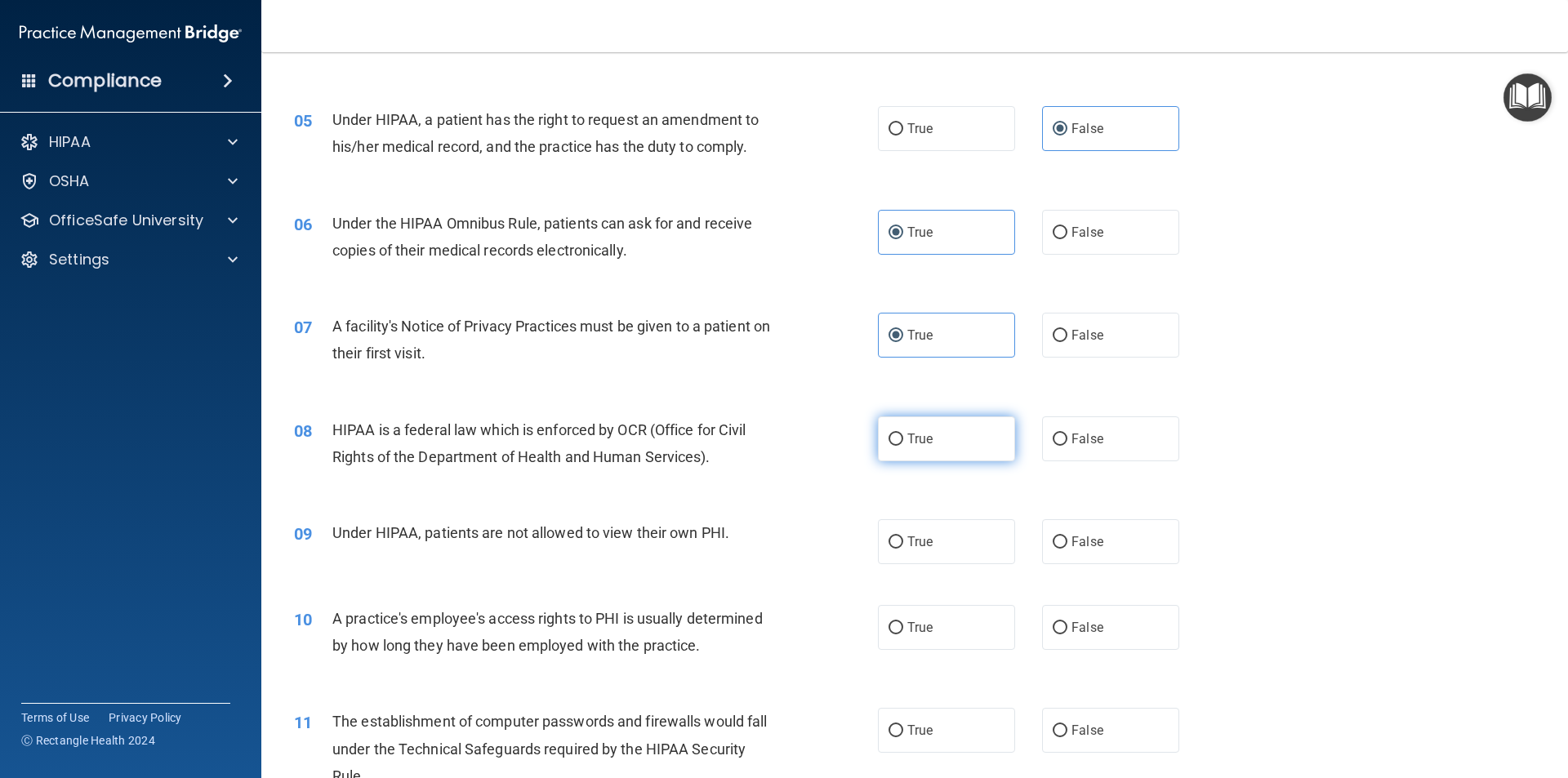
radio input "true"
click at [1073, 557] on label "False" at bounding box center [1111, 542] width 137 height 45
click at [1068, 549] on input "False" at bounding box center [1059, 542] width 14 height 12
radio input "true"
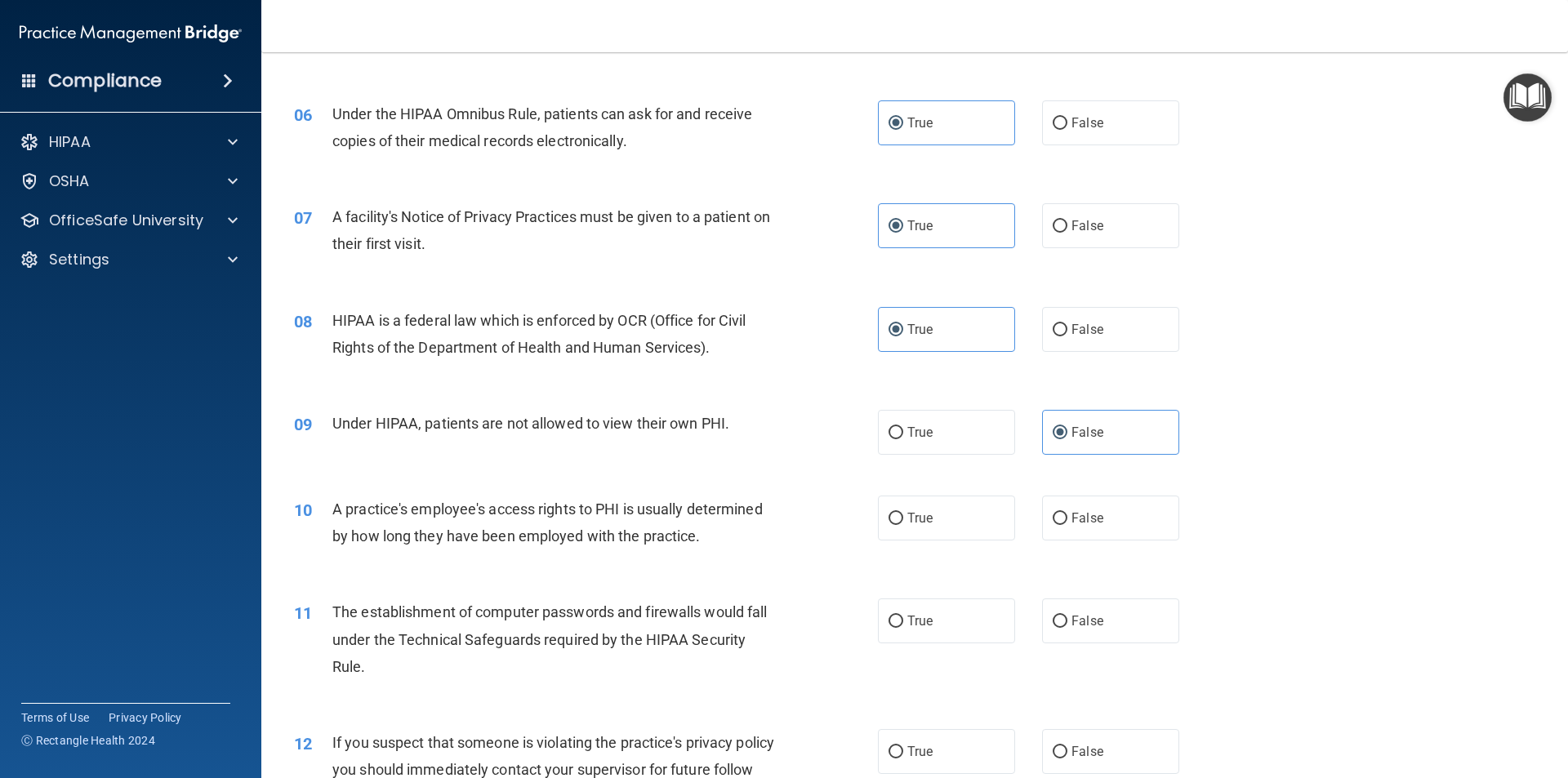
scroll to position [735, 0]
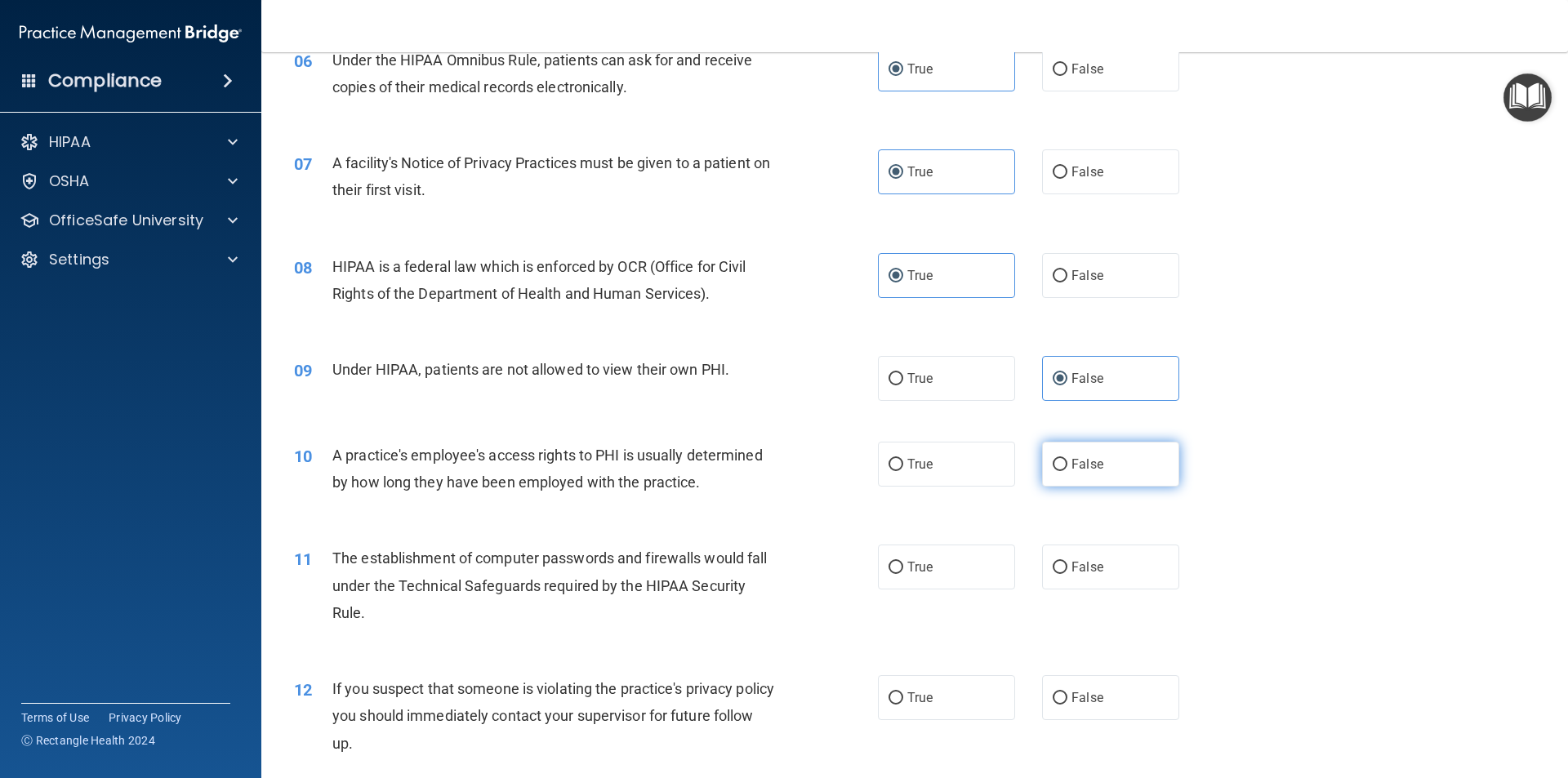
click at [1059, 470] on input "False" at bounding box center [1059, 465] width 14 height 12
radio input "true"
click at [957, 570] on label "True" at bounding box center [947, 567] width 137 height 45
click at [904, 570] on input "True" at bounding box center [896, 568] width 14 height 12
radio input "true"
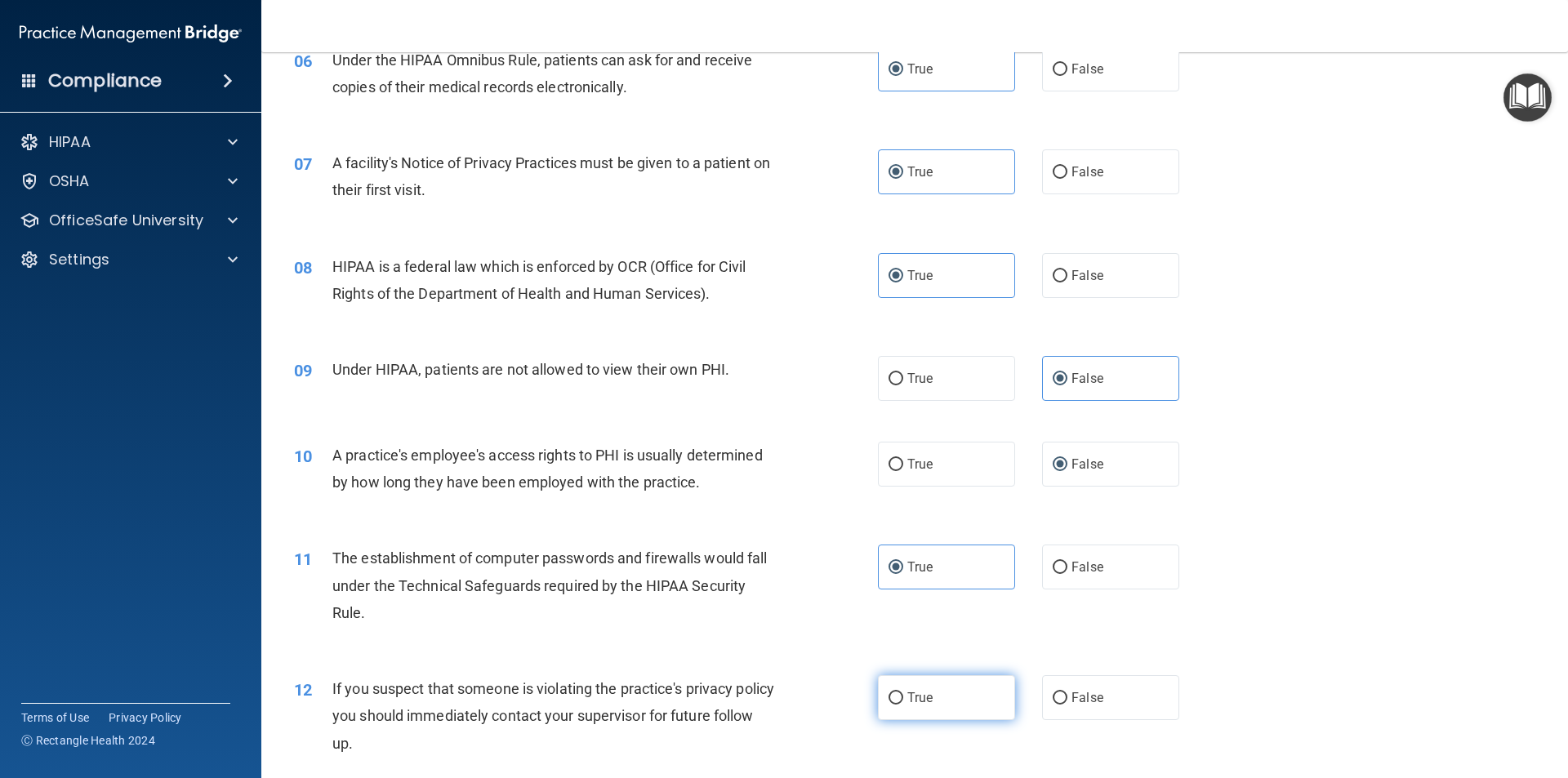
click at [936, 686] on label "True" at bounding box center [947, 697] width 137 height 45
click at [904, 692] on input "True" at bounding box center [896, 698] width 14 height 12
radio input "true"
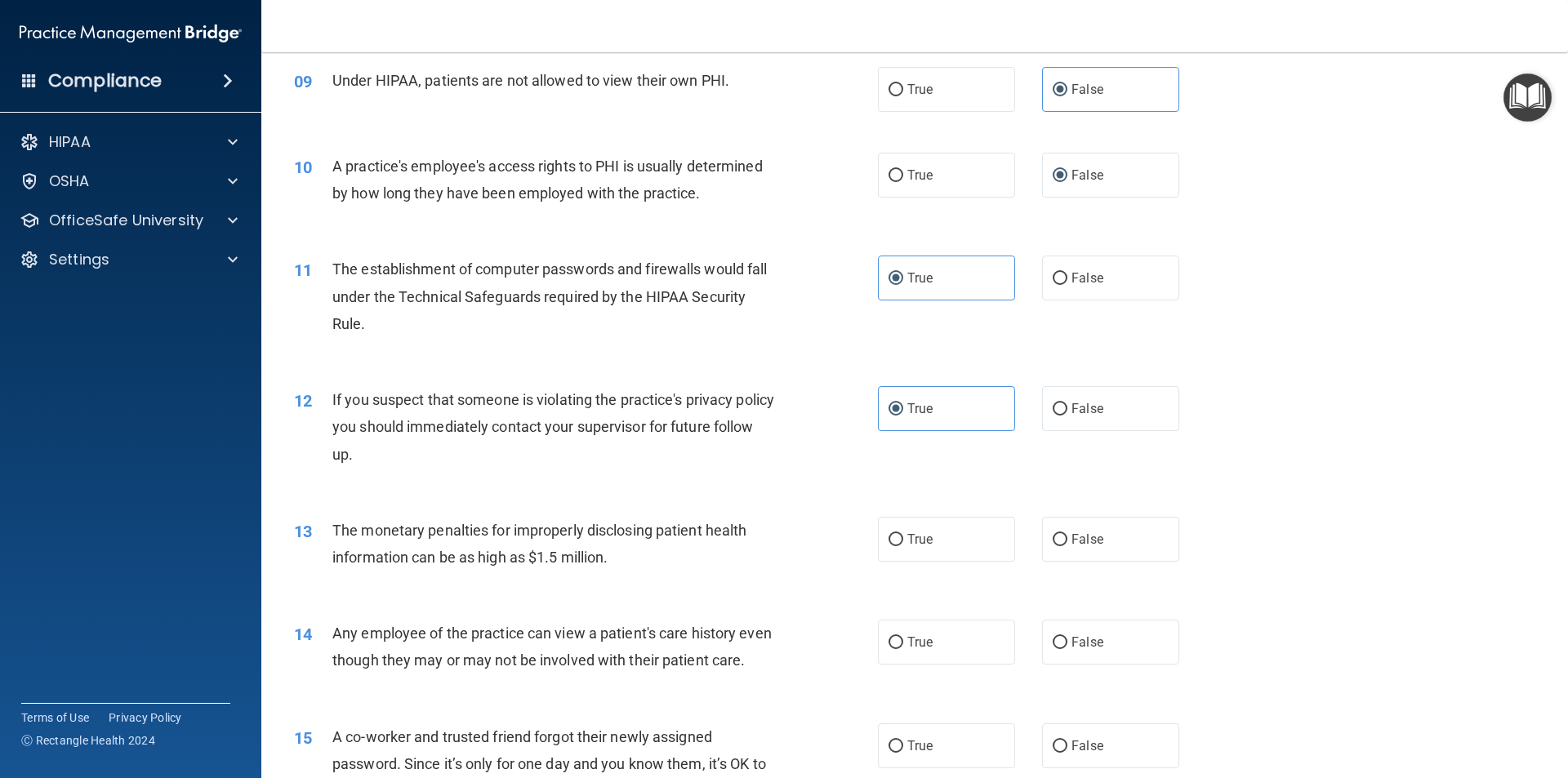
scroll to position [1062, 0]
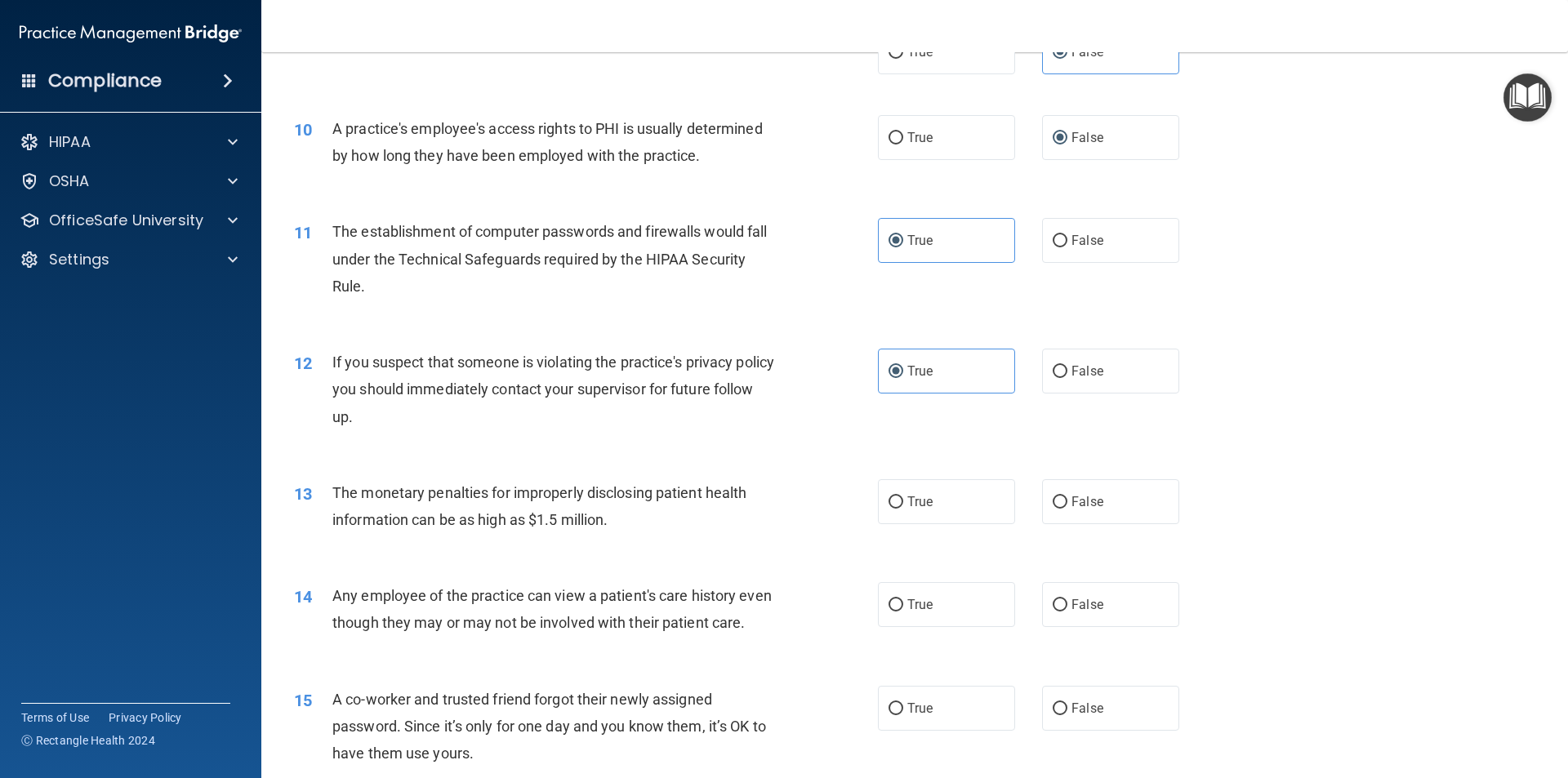
click at [908, 574] on div "14 Any employee of the practice can view a patient's care history even though t…" at bounding box center [915, 613] width 1266 height 103
click at [909, 516] on label "True" at bounding box center [947, 502] width 137 height 45
click at [904, 508] on input "True" at bounding box center [896, 503] width 14 height 12
radio input "true"
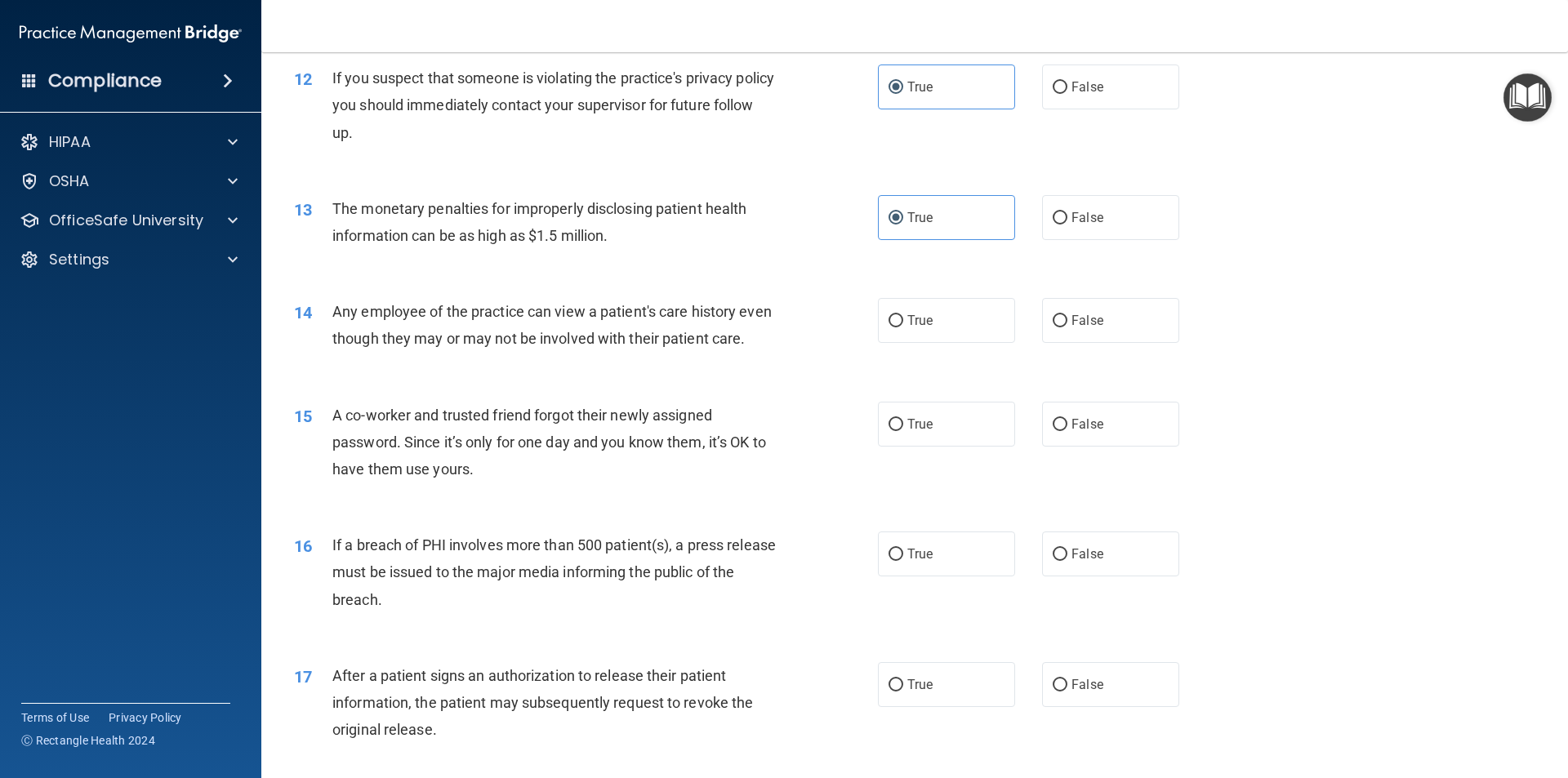
scroll to position [1388, 0]
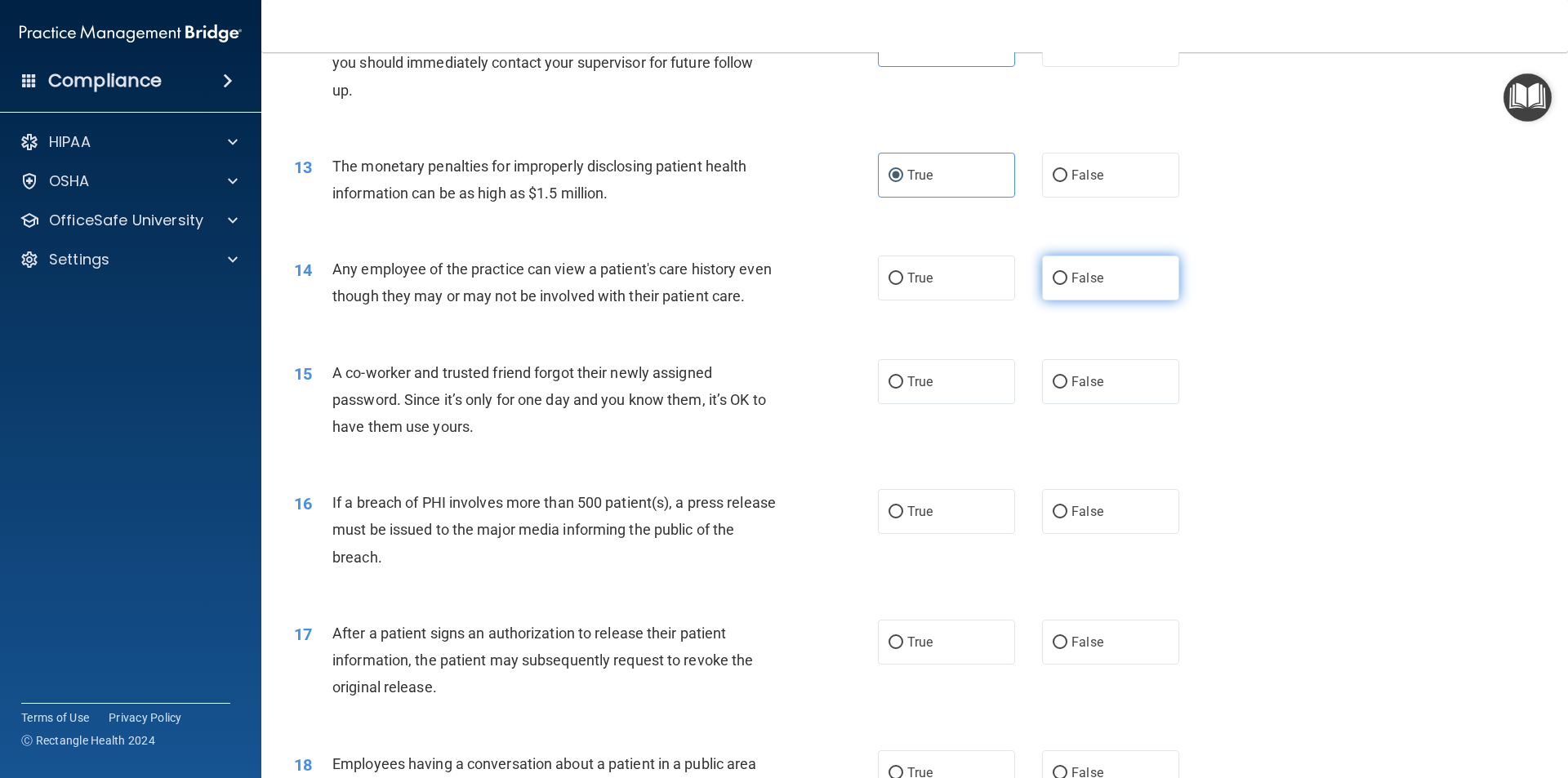
click at [1054, 286] on label "False" at bounding box center [1111, 278] width 137 height 45
click at [1054, 285] on input "False" at bounding box center [1059, 279] width 14 height 12
radio input "true"
click at [1068, 399] on label "False" at bounding box center [1111, 381] width 137 height 45
click at [1068, 389] on input "False" at bounding box center [1059, 382] width 14 height 12
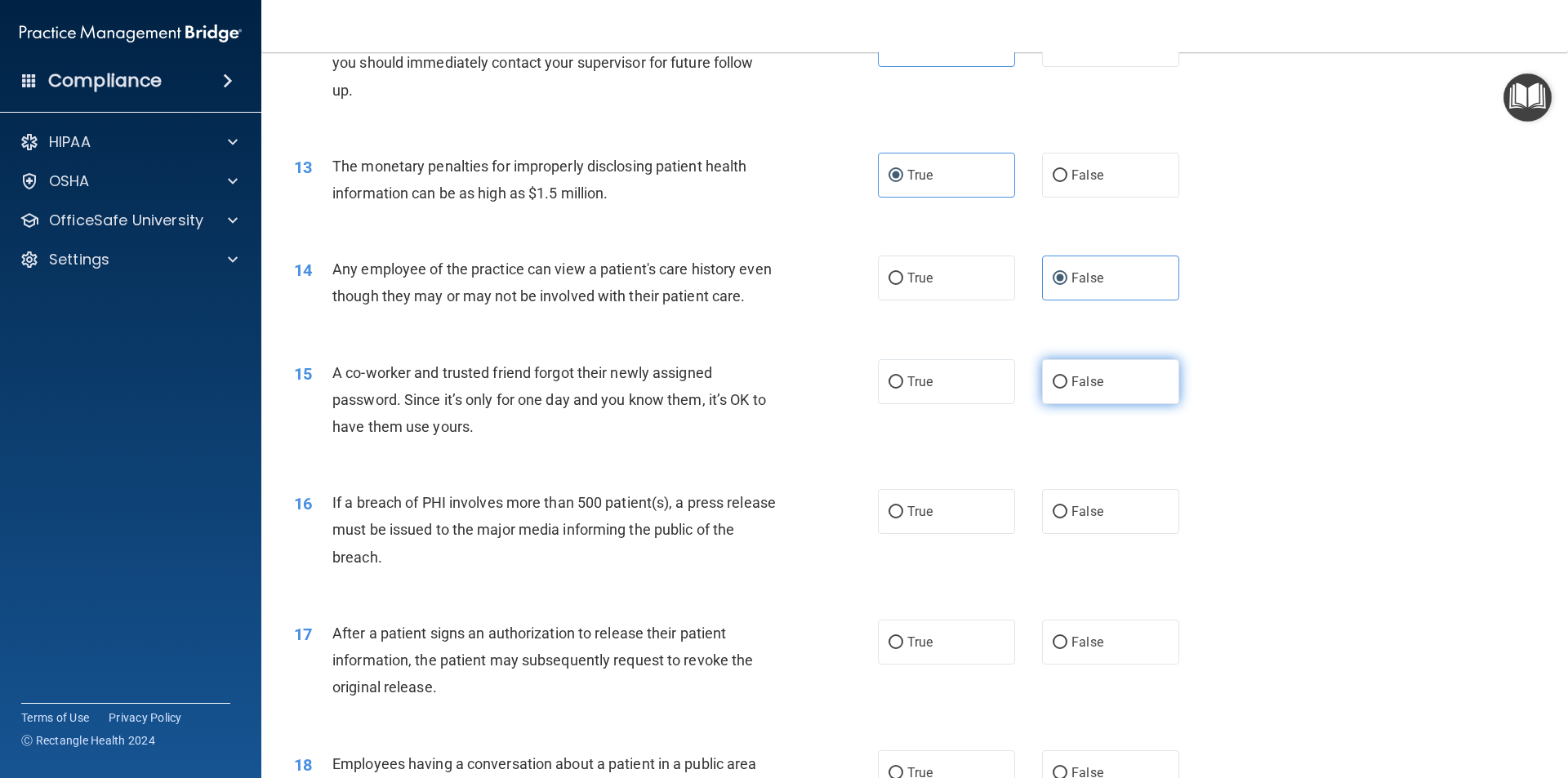
radio input "true"
click at [922, 525] on label "True" at bounding box center [947, 511] width 137 height 45
click at [904, 519] on input "True" at bounding box center [896, 513] width 14 height 12
radio input "true"
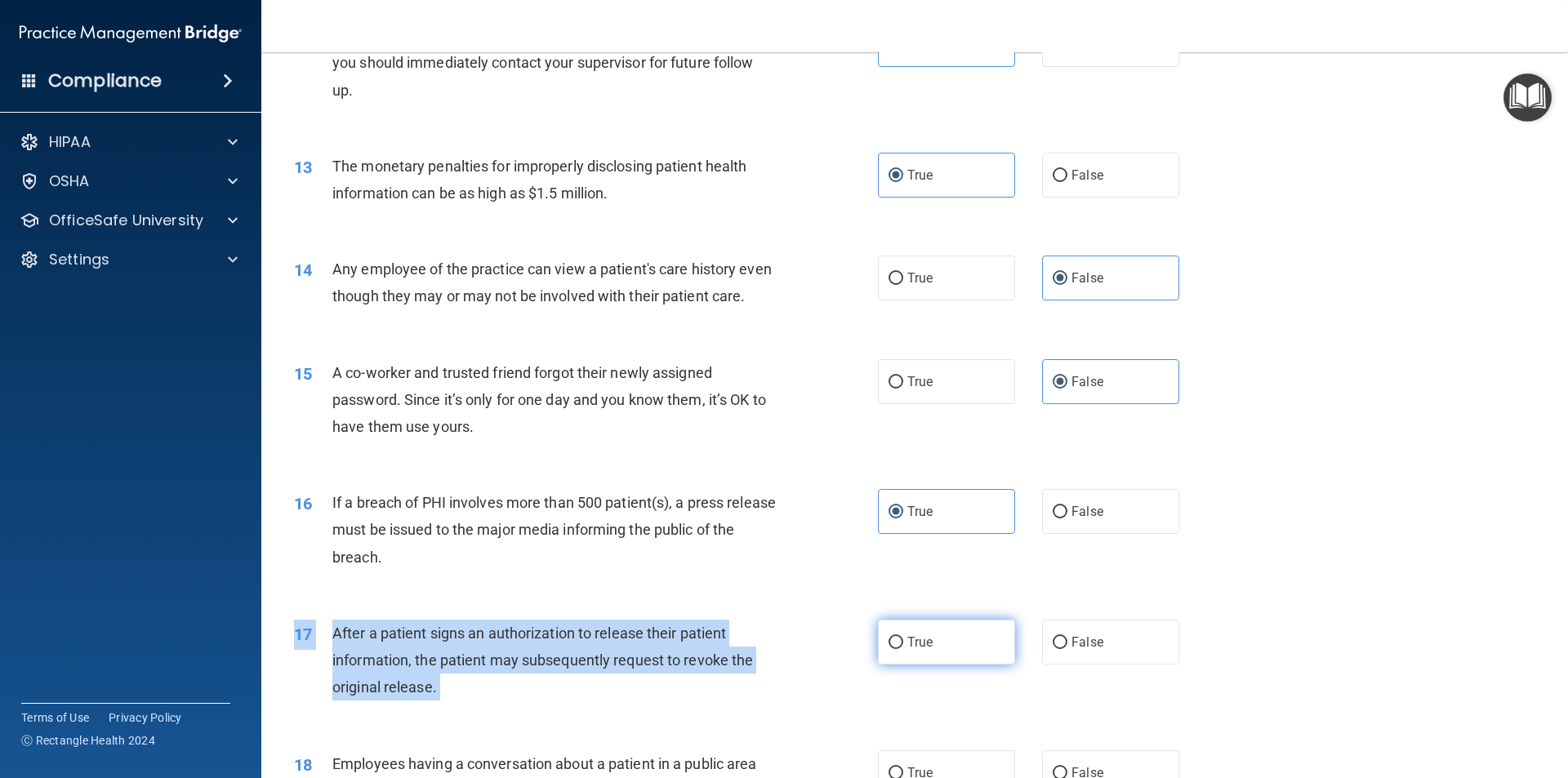
click at [883, 657] on div "17 After a patient signs an authorization to release their patient information,…" at bounding box center [915, 664] width 1266 height 131
click at [887, 661] on label "True" at bounding box center [947, 642] width 137 height 45
click at [889, 649] on input "True" at bounding box center [896, 643] width 14 height 12
radio input "true"
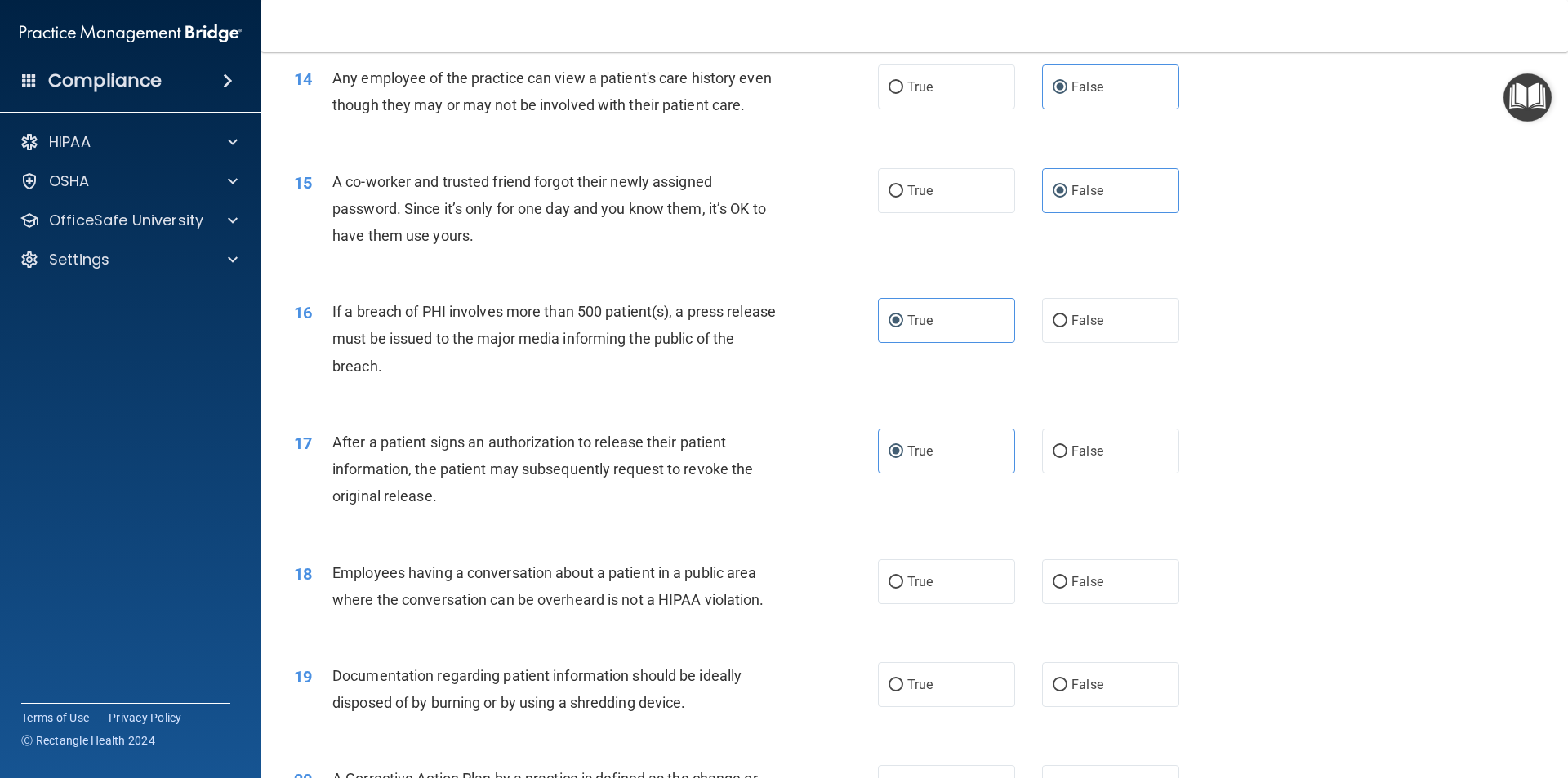
scroll to position [1633, 0]
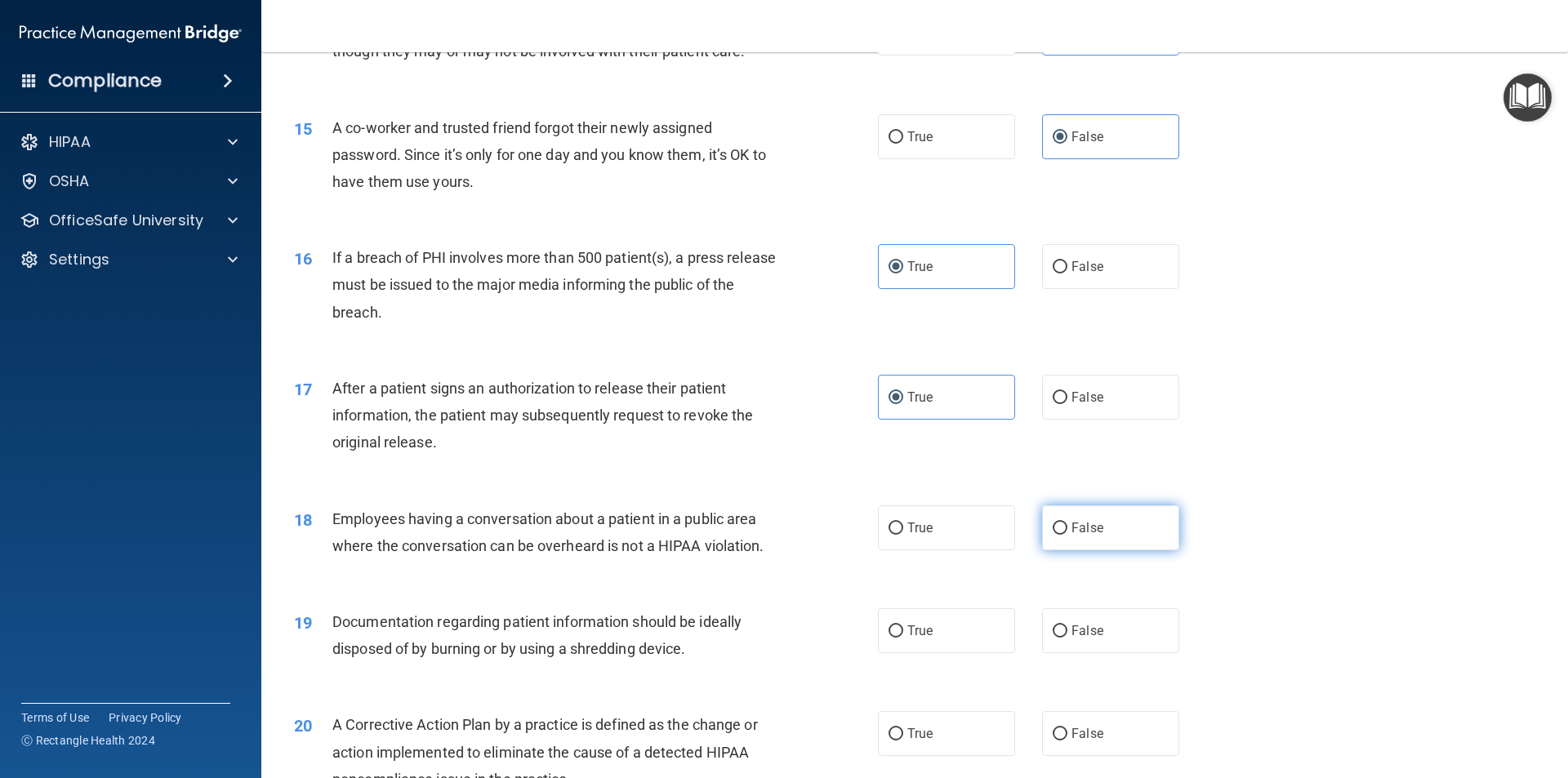
click at [1064, 551] on label "False" at bounding box center [1111, 528] width 137 height 45
click at [1064, 535] on input "False" at bounding box center [1059, 529] width 14 height 12
radio input "true"
click at [945, 653] on label "True" at bounding box center [947, 631] width 137 height 45
click at [904, 638] on input "True" at bounding box center [896, 631] width 14 height 12
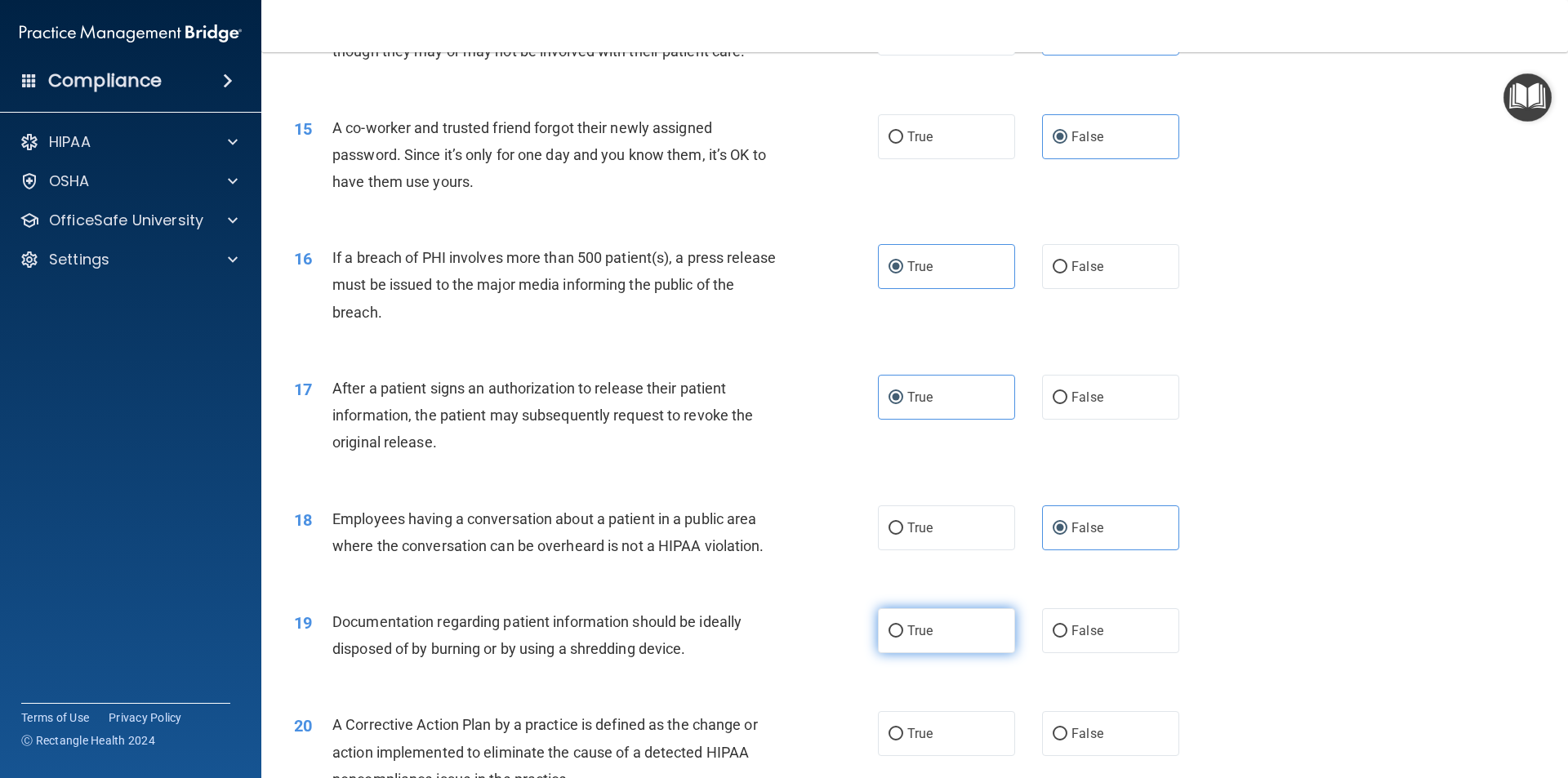
radio input "true"
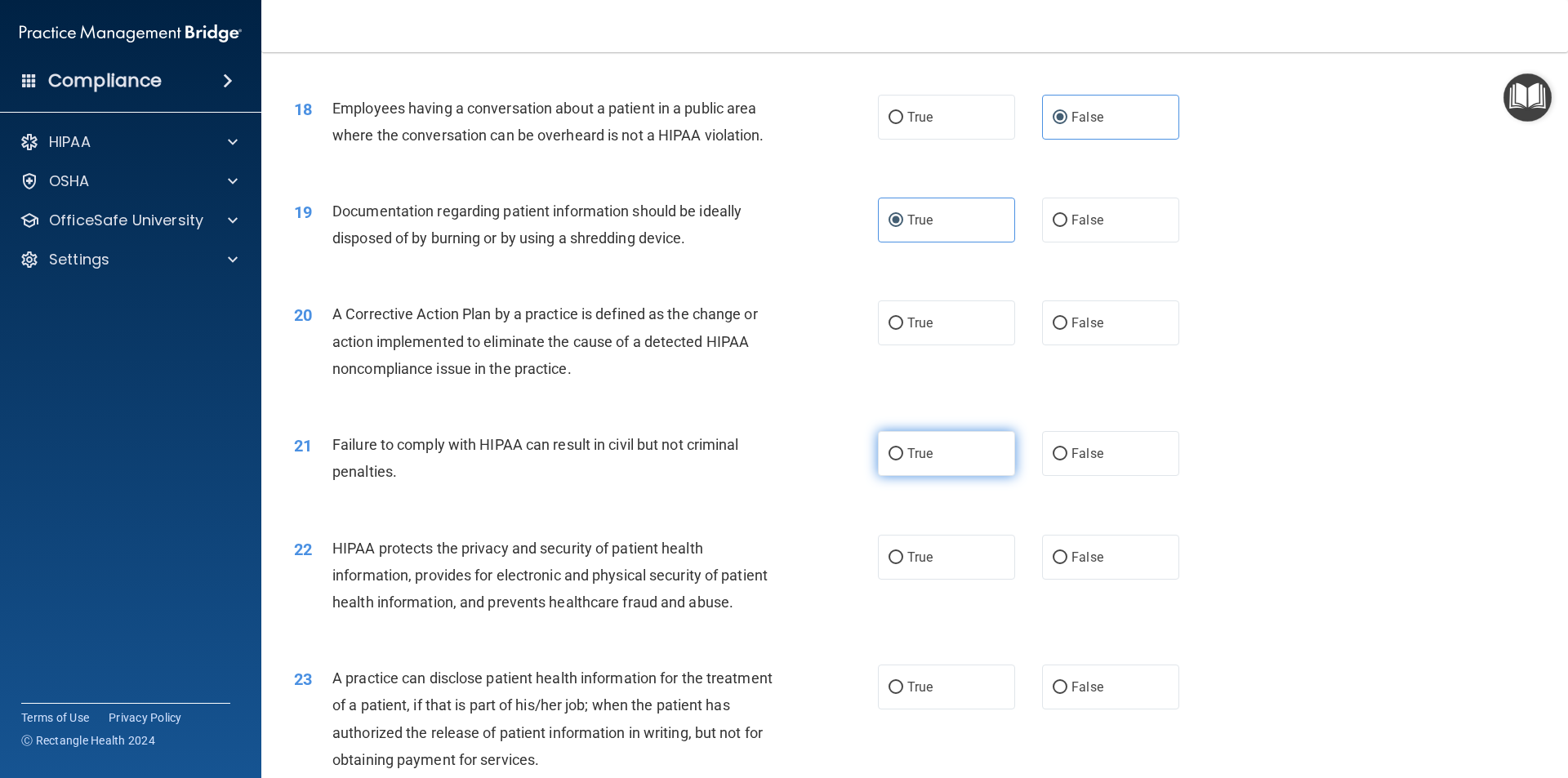
scroll to position [2124, 0]
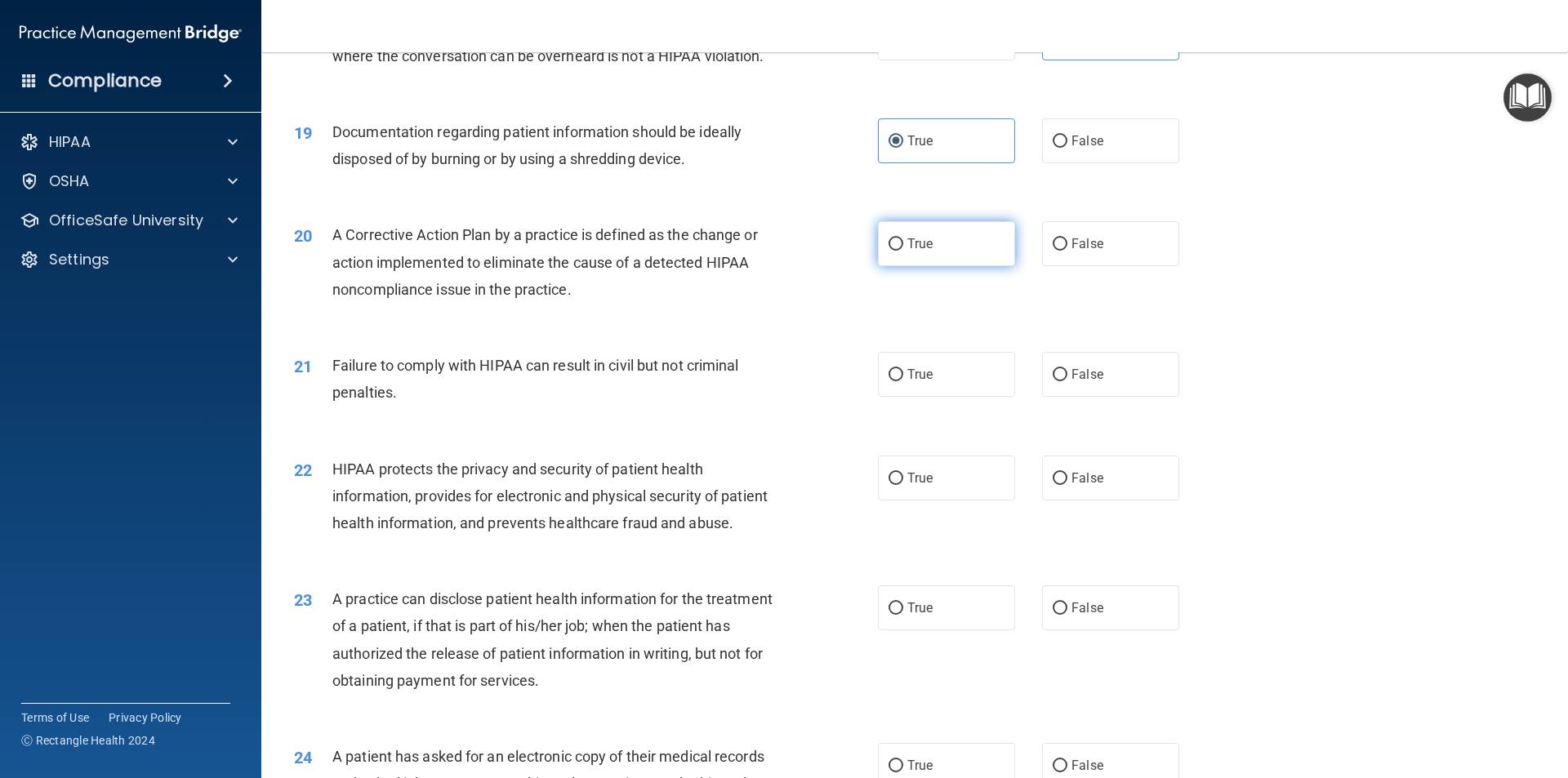
click at [914, 252] on span "True" at bounding box center [920, 244] width 25 height 15
click at [904, 251] on input "True" at bounding box center [896, 244] width 14 height 12
radio input "true"
click at [1142, 397] on label "False" at bounding box center [1111, 374] width 137 height 45
click at [1068, 381] on input "False" at bounding box center [1059, 375] width 14 height 12
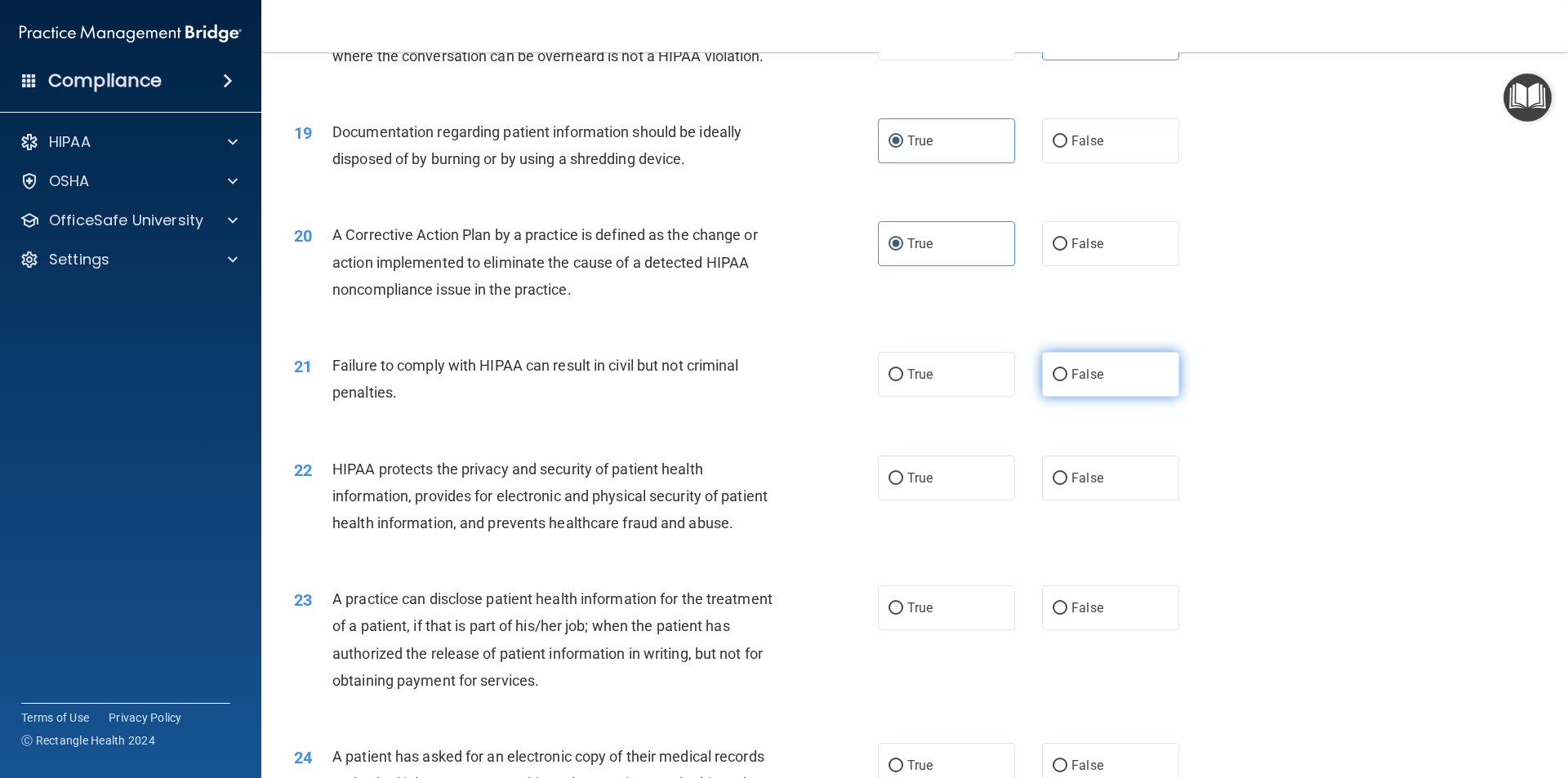
radio input "true"
click at [958, 494] on label "True" at bounding box center [947, 478] width 137 height 45
click at [904, 485] on input "True" at bounding box center [896, 479] width 14 height 12
radio input "true"
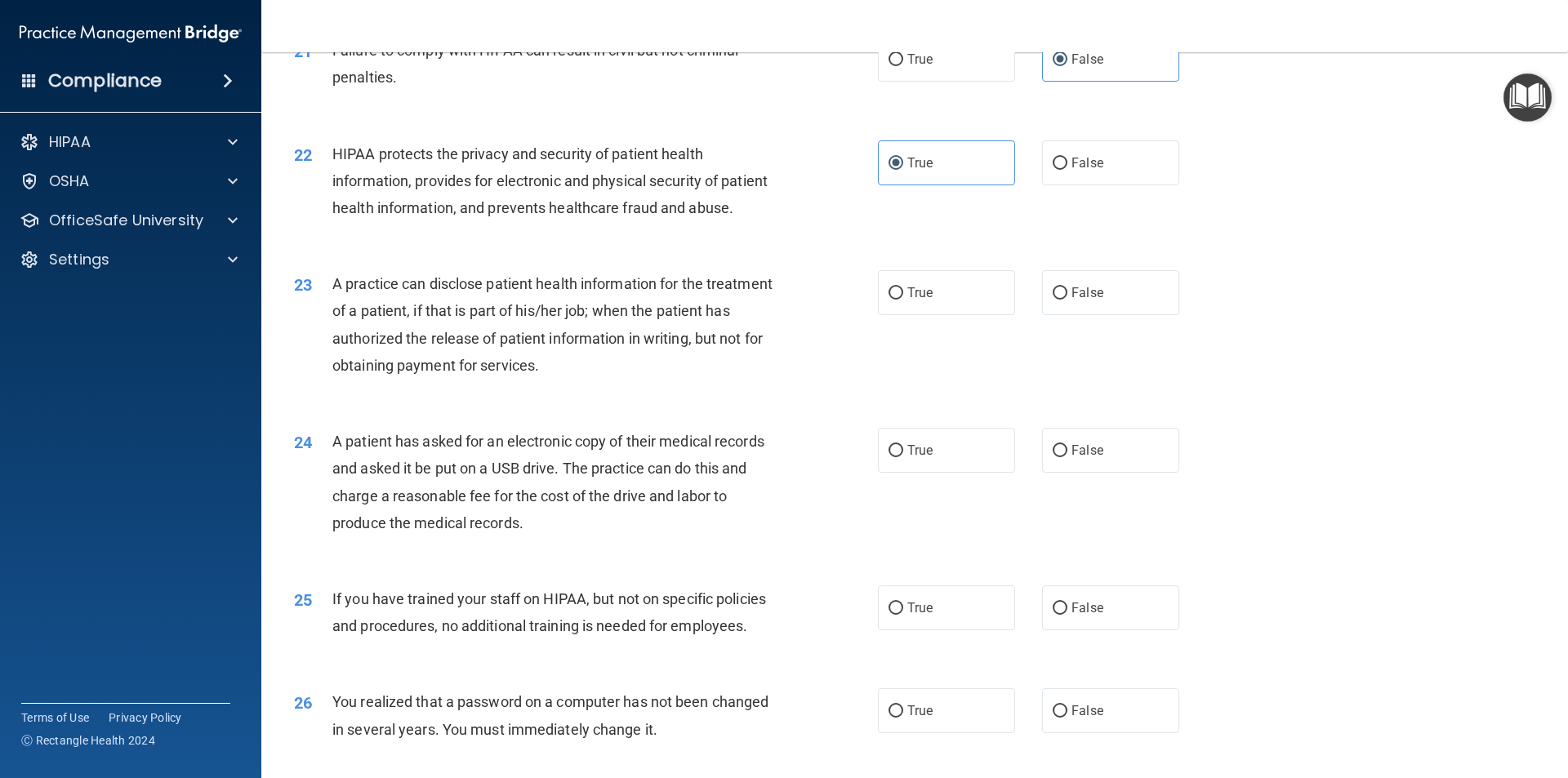
scroll to position [2450, 0]
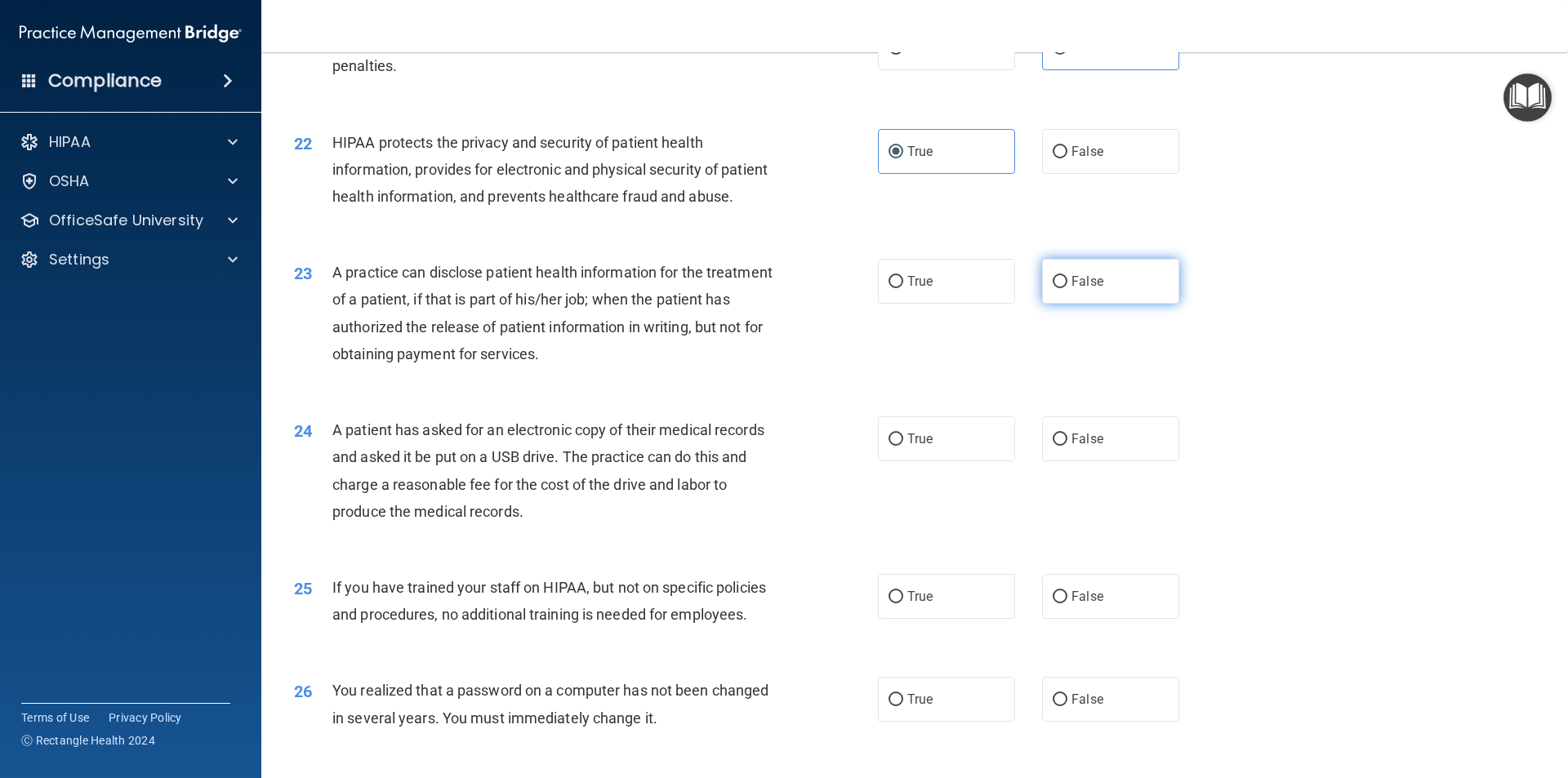
click at [1073, 289] on span "False" at bounding box center [1087, 281] width 32 height 15
click at [1068, 288] on input "False" at bounding box center [1059, 282] width 14 height 12
radio input "true"
click at [933, 462] on label "True" at bounding box center [947, 439] width 137 height 45
click at [904, 446] on input "True" at bounding box center [896, 440] width 14 height 12
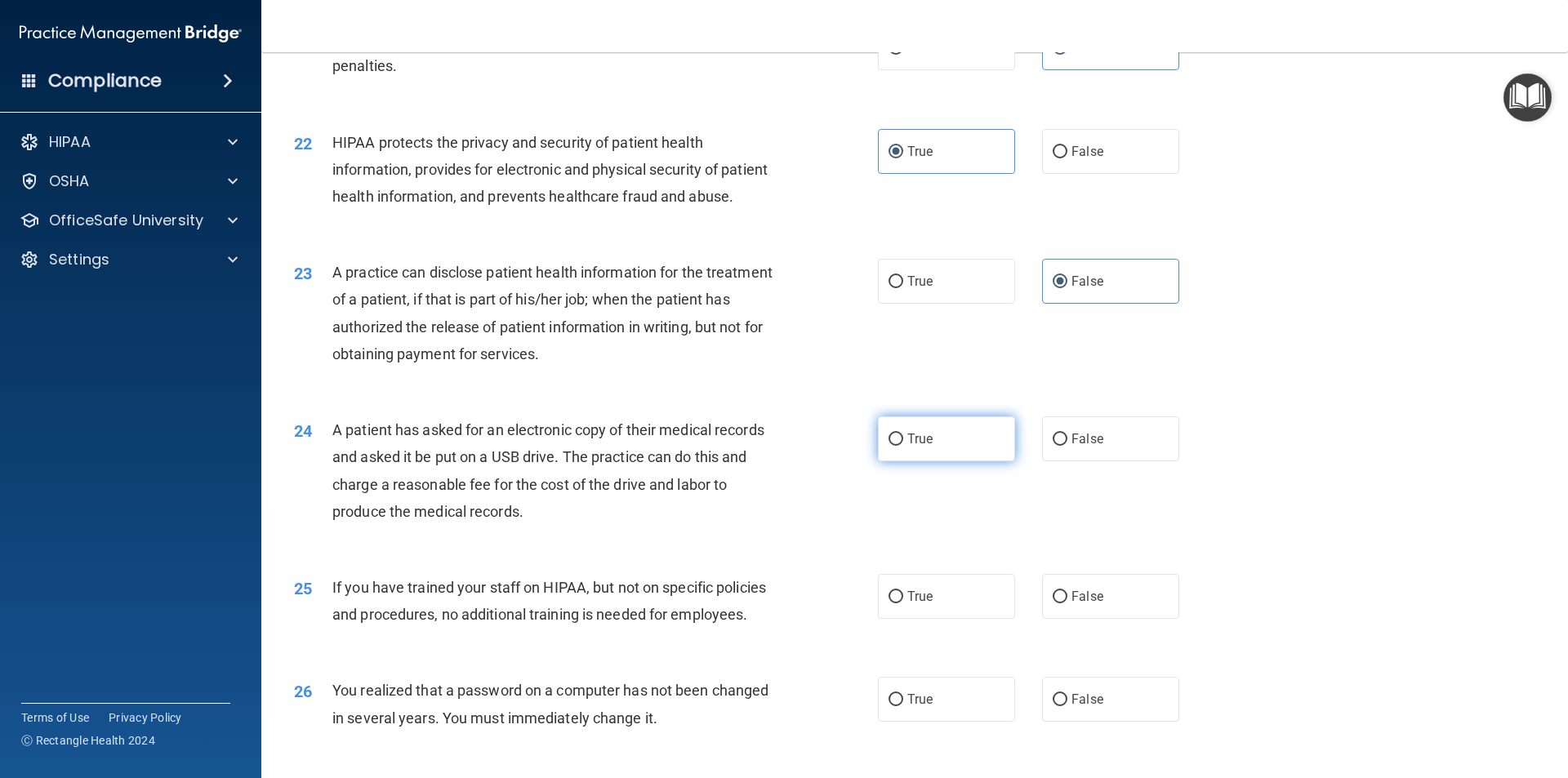
radio input "true"
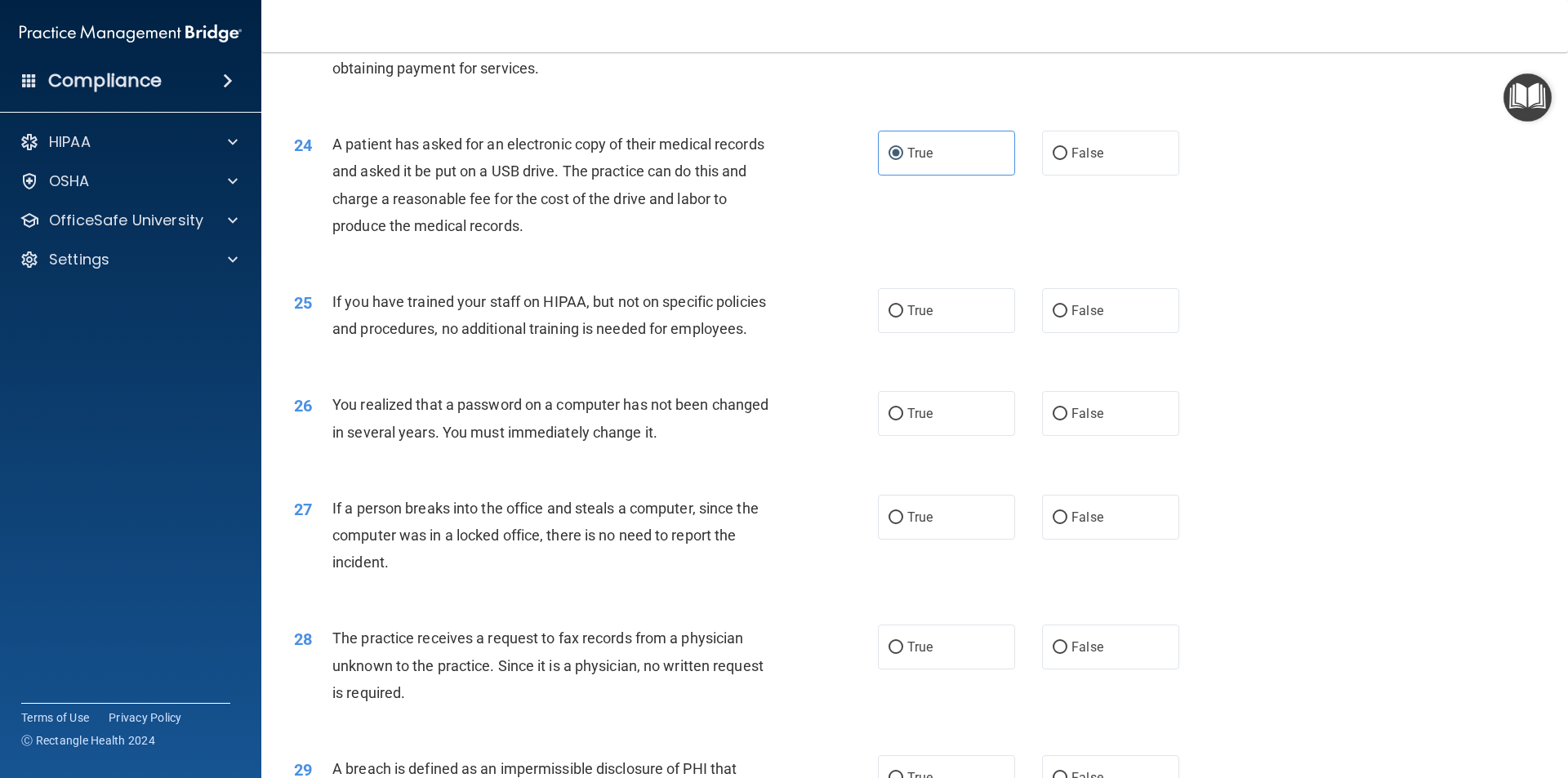
scroll to position [2777, 0]
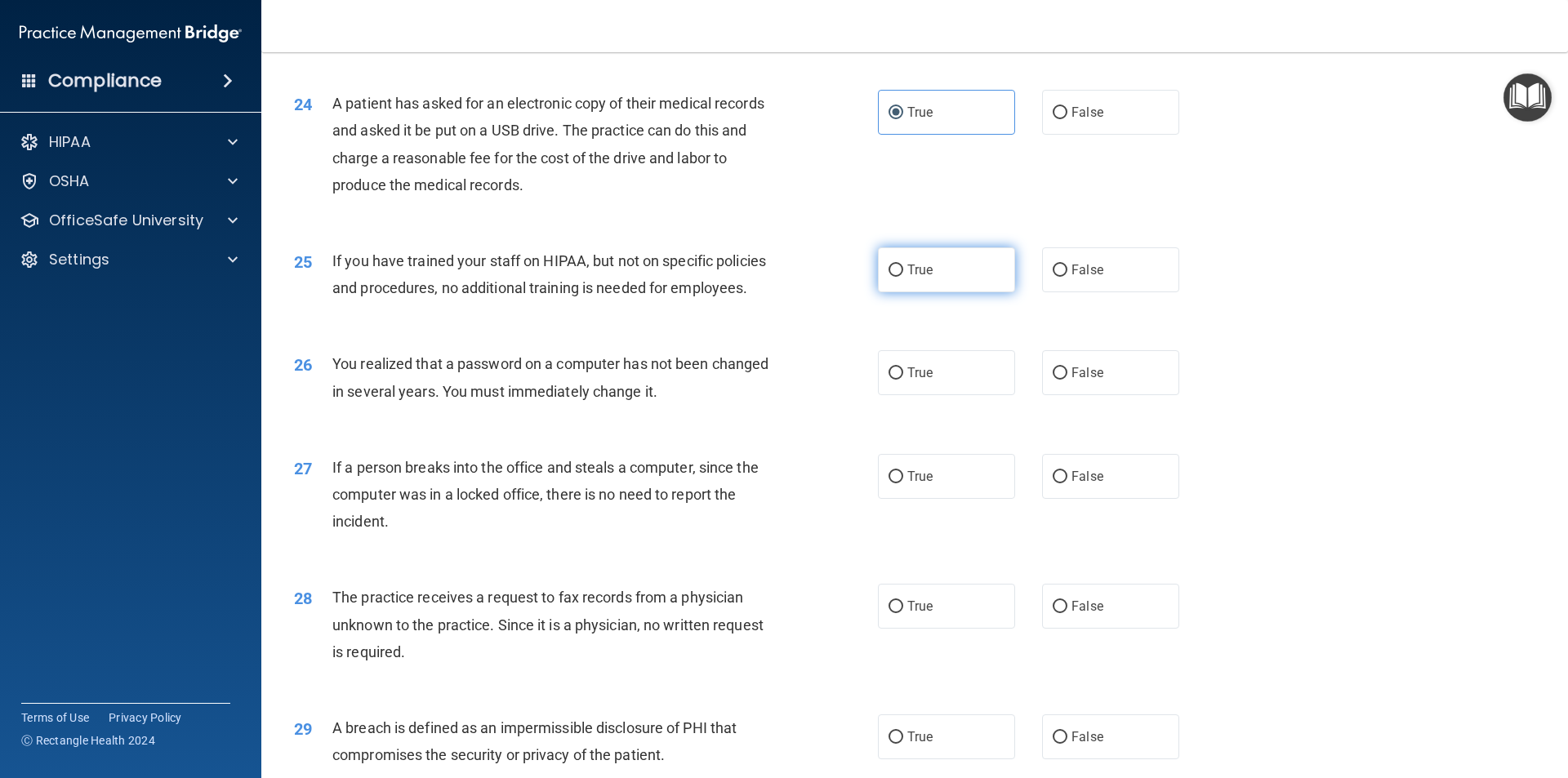
click at [921, 278] on span "True" at bounding box center [920, 270] width 25 height 15
click at [904, 277] on input "True" at bounding box center [896, 270] width 14 height 12
radio input "true"
click at [1079, 381] on span "False" at bounding box center [1087, 373] width 32 height 15
click at [1068, 380] on input "False" at bounding box center [1059, 374] width 14 height 12
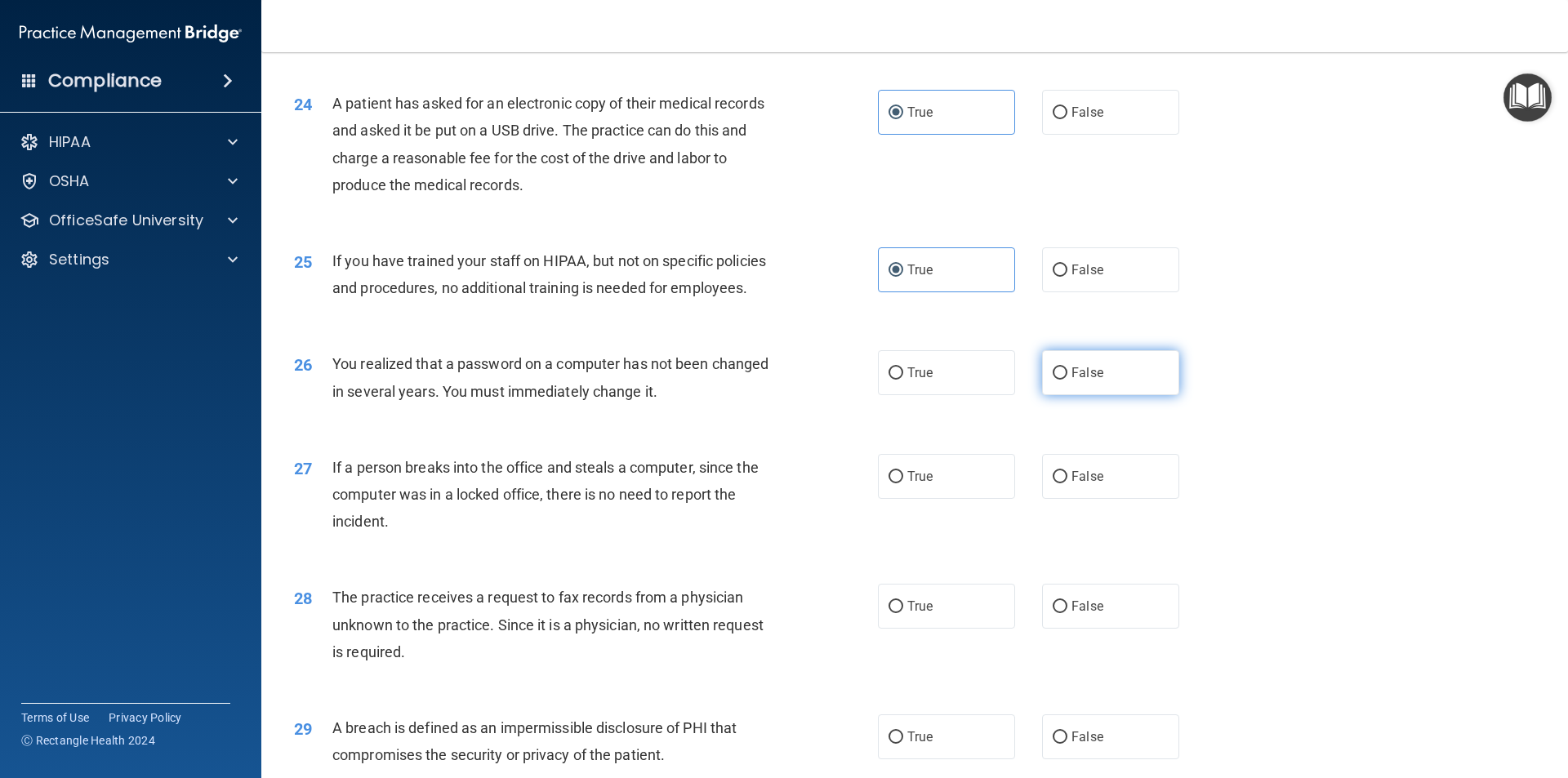
radio input "true"
drag, startPoint x: 913, startPoint y: 519, endPoint x: 870, endPoint y: 479, distance: 58.7
click at [913, 499] on label "True" at bounding box center [947, 476] width 137 height 45
click at [904, 484] on input "True" at bounding box center [896, 477] width 14 height 12
radio input "true"
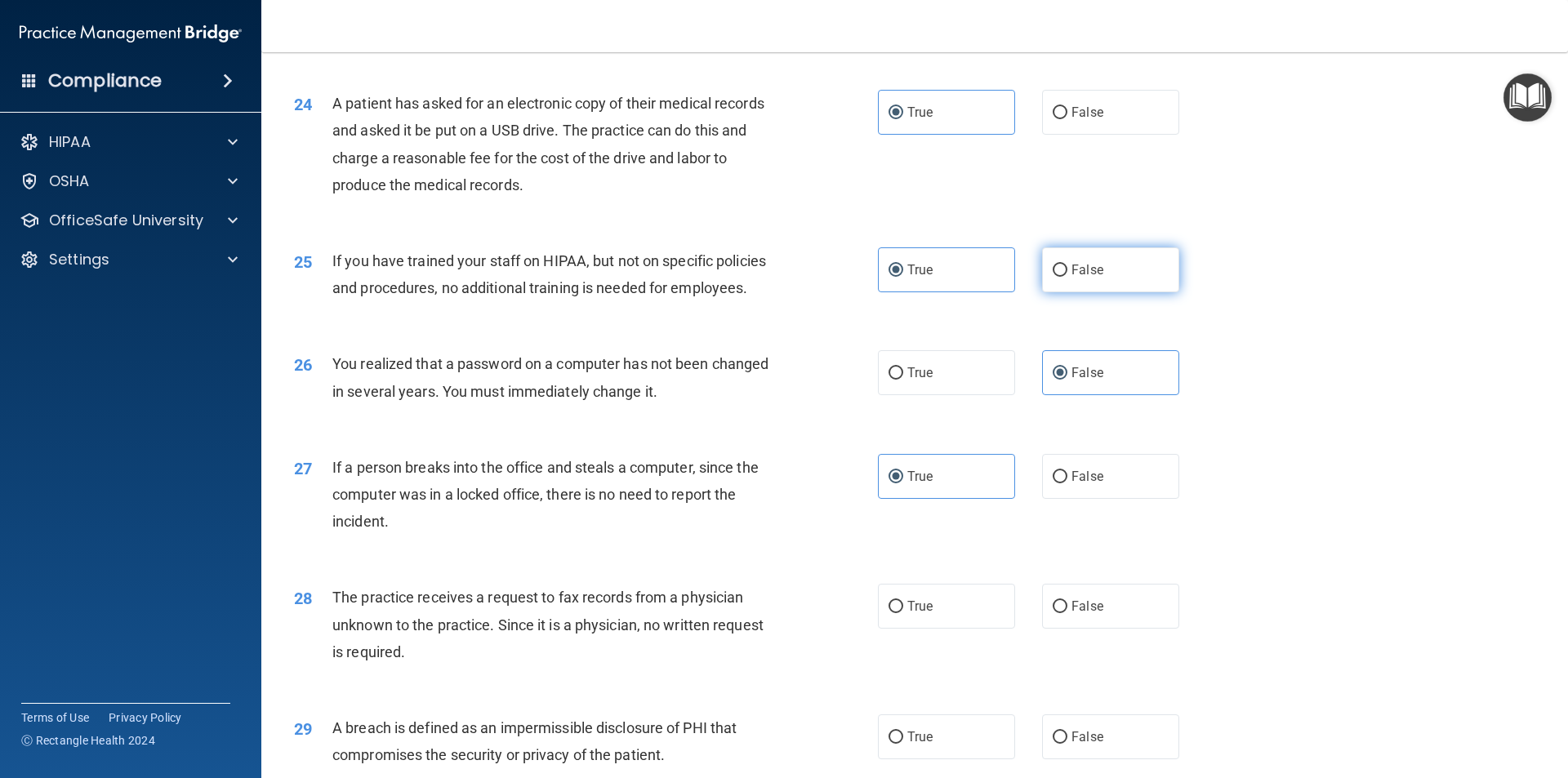
click at [1126, 292] on label "False" at bounding box center [1111, 270] width 137 height 45
click at [1068, 277] on input "False" at bounding box center [1059, 270] width 14 height 12
radio input "true"
radio input "false"
drag, startPoint x: 997, startPoint y: 431, endPoint x: 993, endPoint y: 421, distance: 10.8
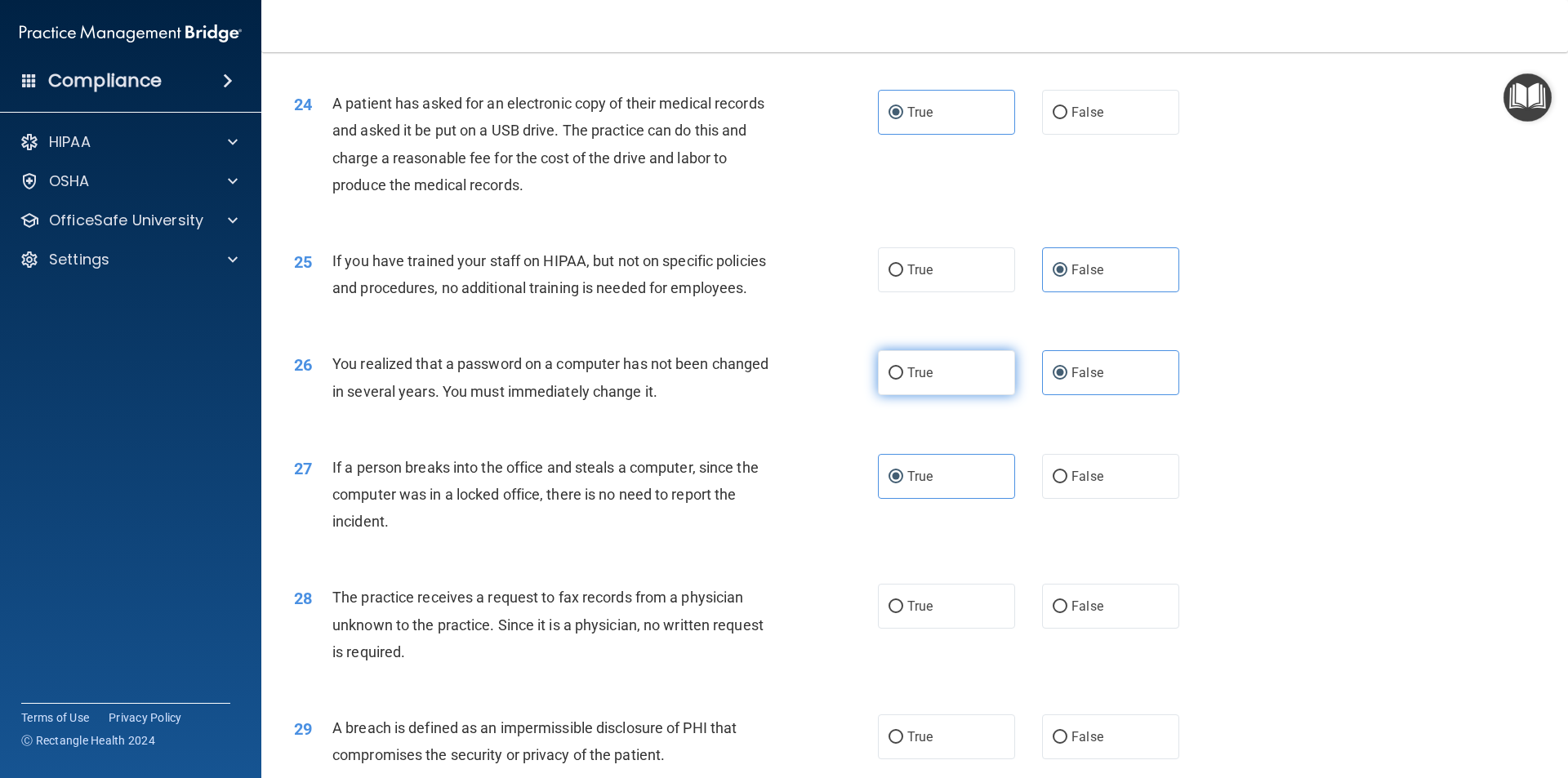
click at [997, 395] on label "True" at bounding box center [947, 372] width 137 height 45
click at [904, 380] on input "True" at bounding box center [896, 374] width 14 height 12
radio input "true"
radio input "false"
click at [1080, 484] on span "False" at bounding box center [1087, 476] width 32 height 15
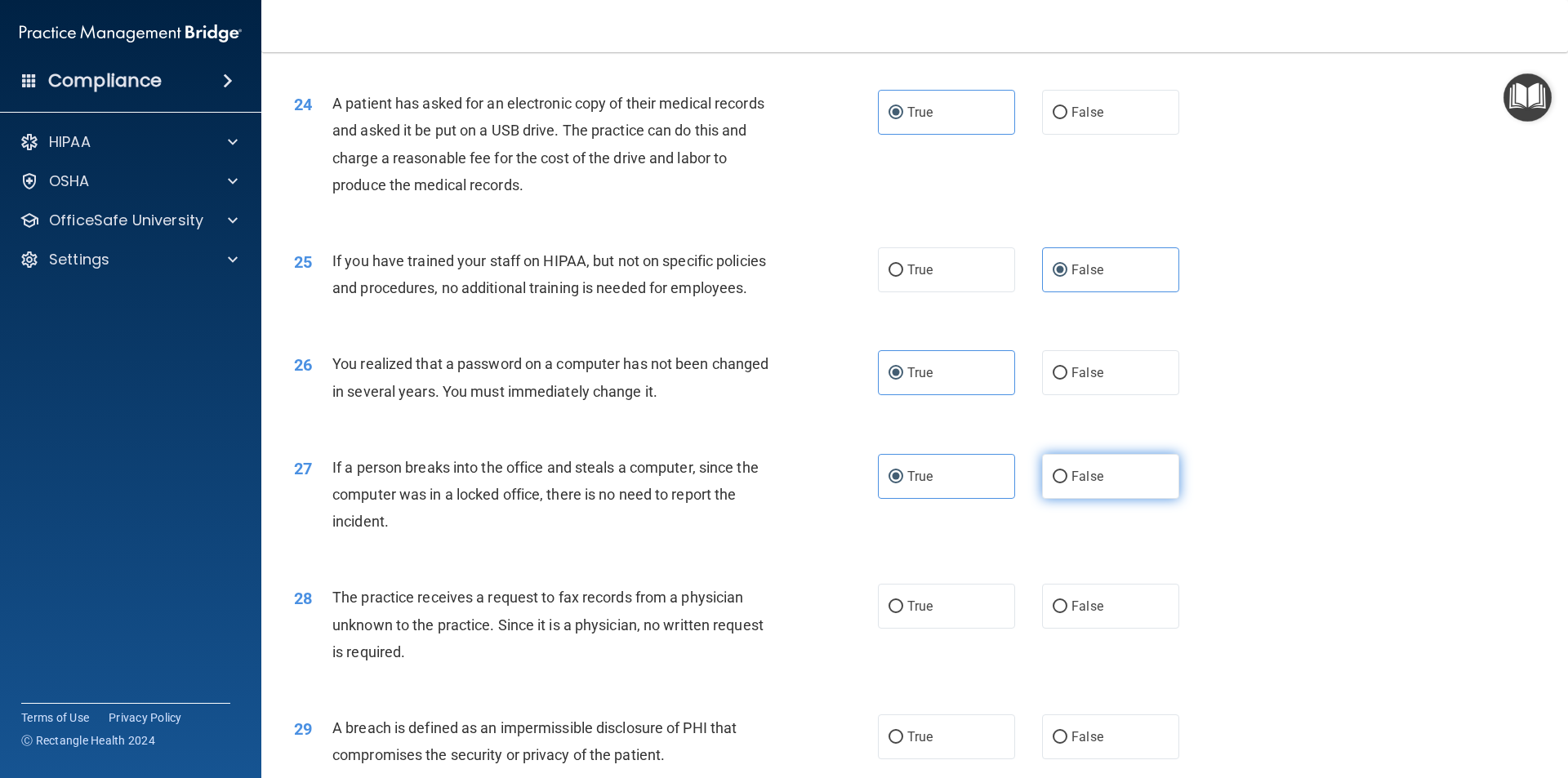
click at [1068, 484] on input "False" at bounding box center [1059, 477] width 14 height 12
radio input "true"
radio input "false"
drag, startPoint x: 1071, startPoint y: 673, endPoint x: 1053, endPoint y: 658, distance: 23.4
click at [1071, 629] on label "False" at bounding box center [1111, 606] width 137 height 45
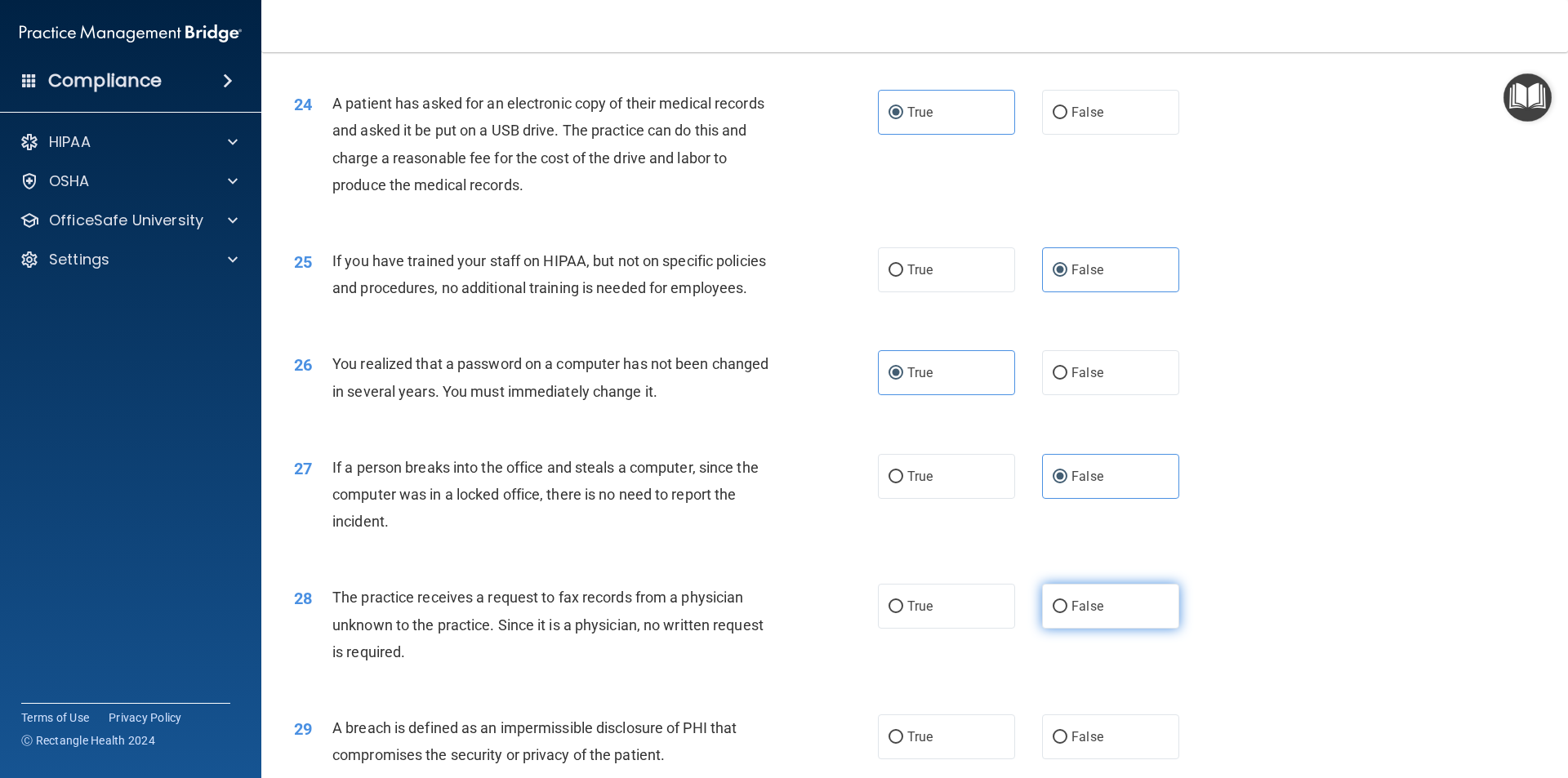
click at [1068, 614] on input "False" at bounding box center [1059, 607] width 14 height 12
radio input "true"
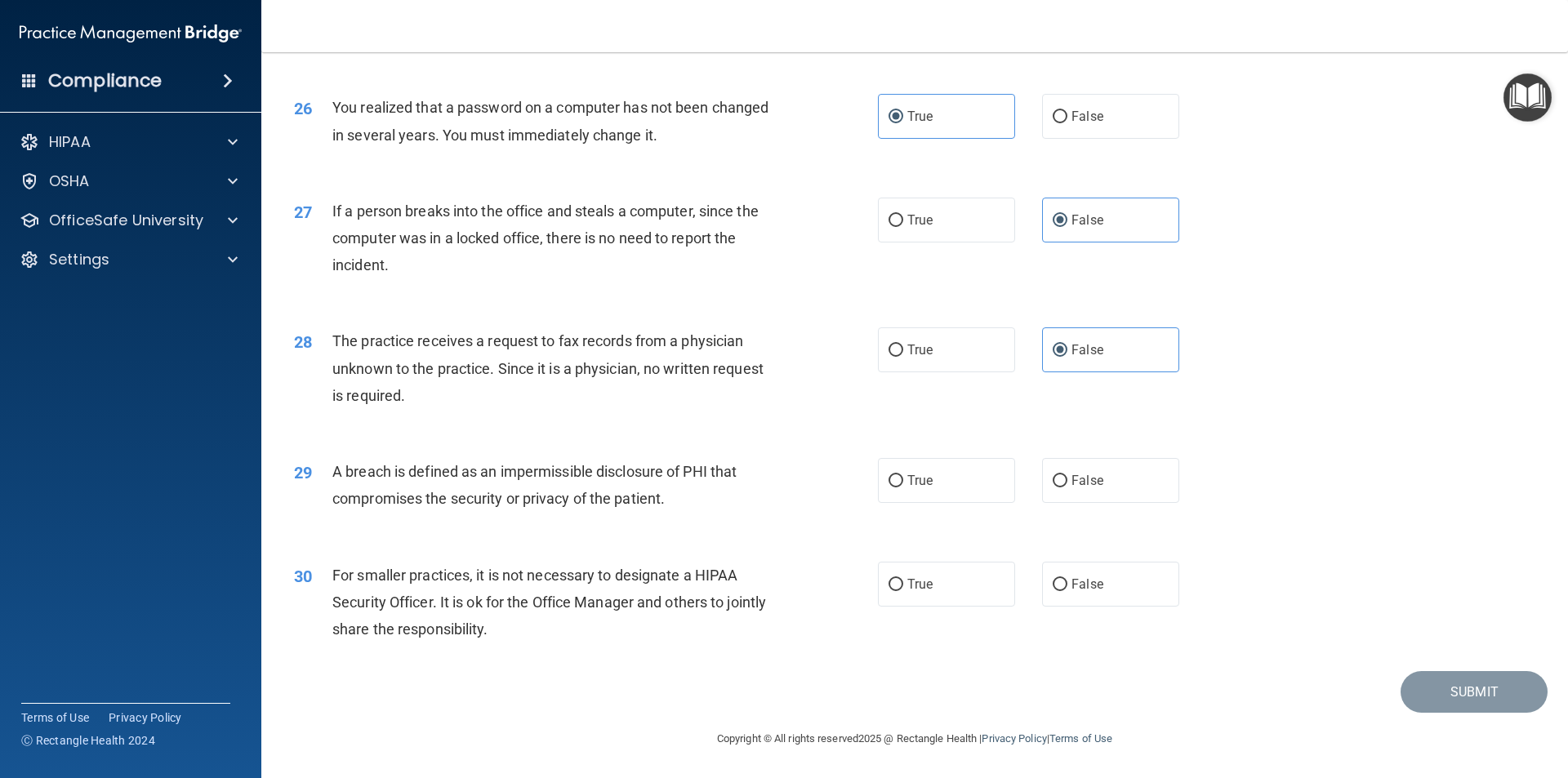
scroll to position [3087, 0]
click at [929, 475] on label "True" at bounding box center [947, 481] width 137 height 45
click at [904, 475] on input "True" at bounding box center [896, 481] width 14 height 12
radio input "true"
click at [1087, 582] on span "False" at bounding box center [1087, 584] width 32 height 15
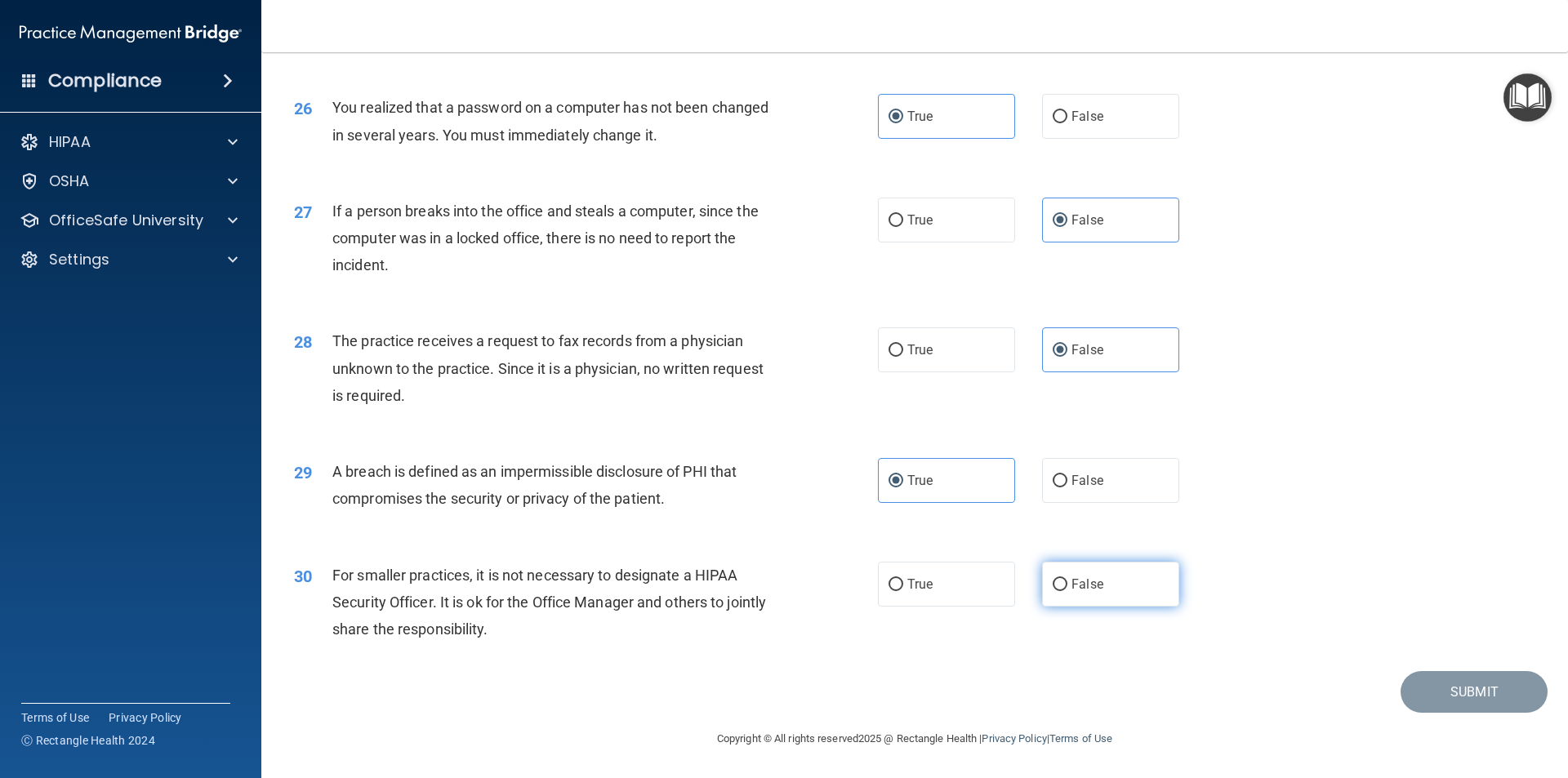
click at [1068, 582] on input "False" at bounding box center [1059, 585] width 14 height 12
radio input "true"
click at [1415, 681] on button "Submit" at bounding box center [1474, 692] width 147 height 42
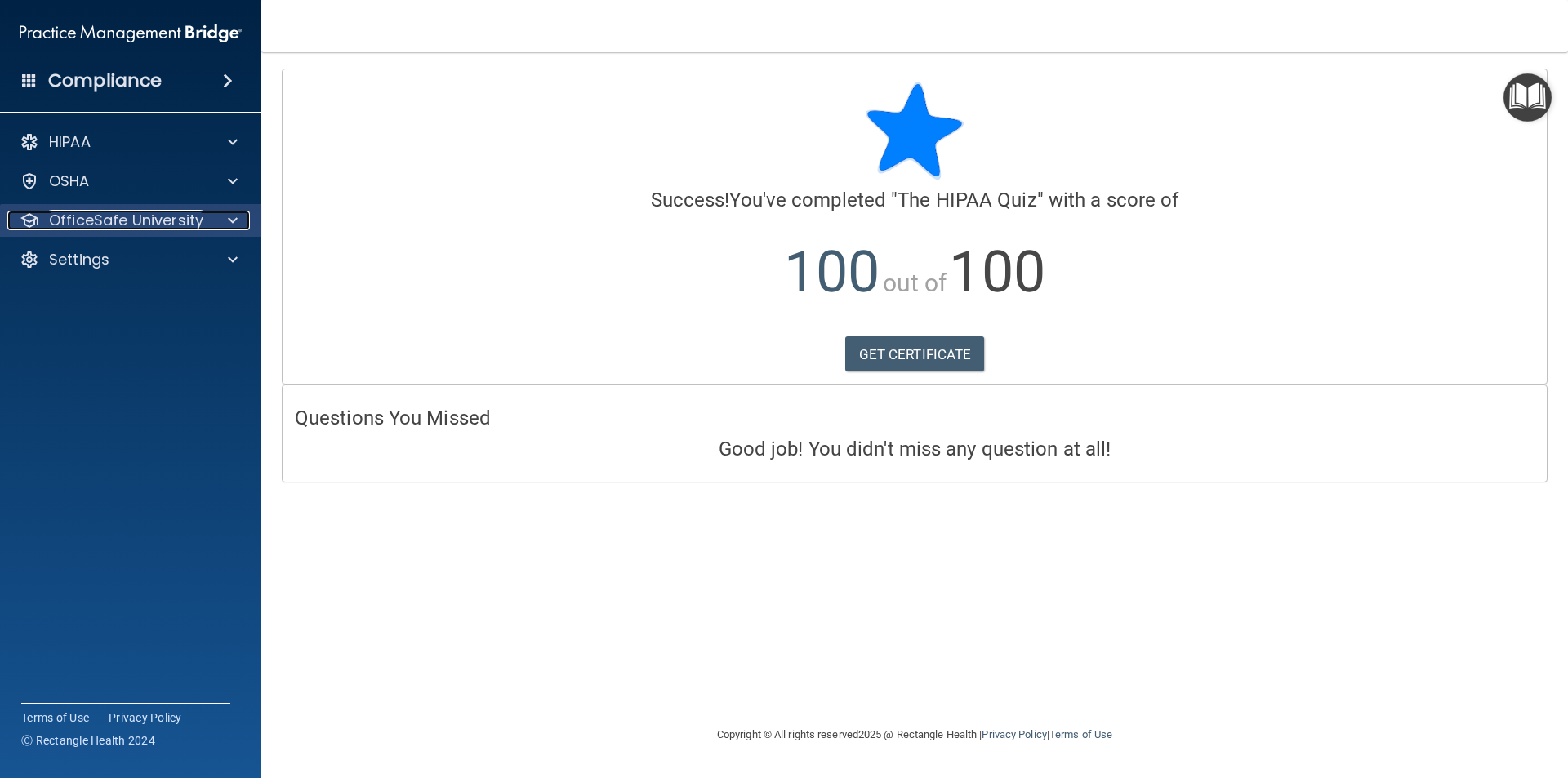
click at [171, 230] on p "OfficeSafe University" at bounding box center [126, 220] width 154 height 19
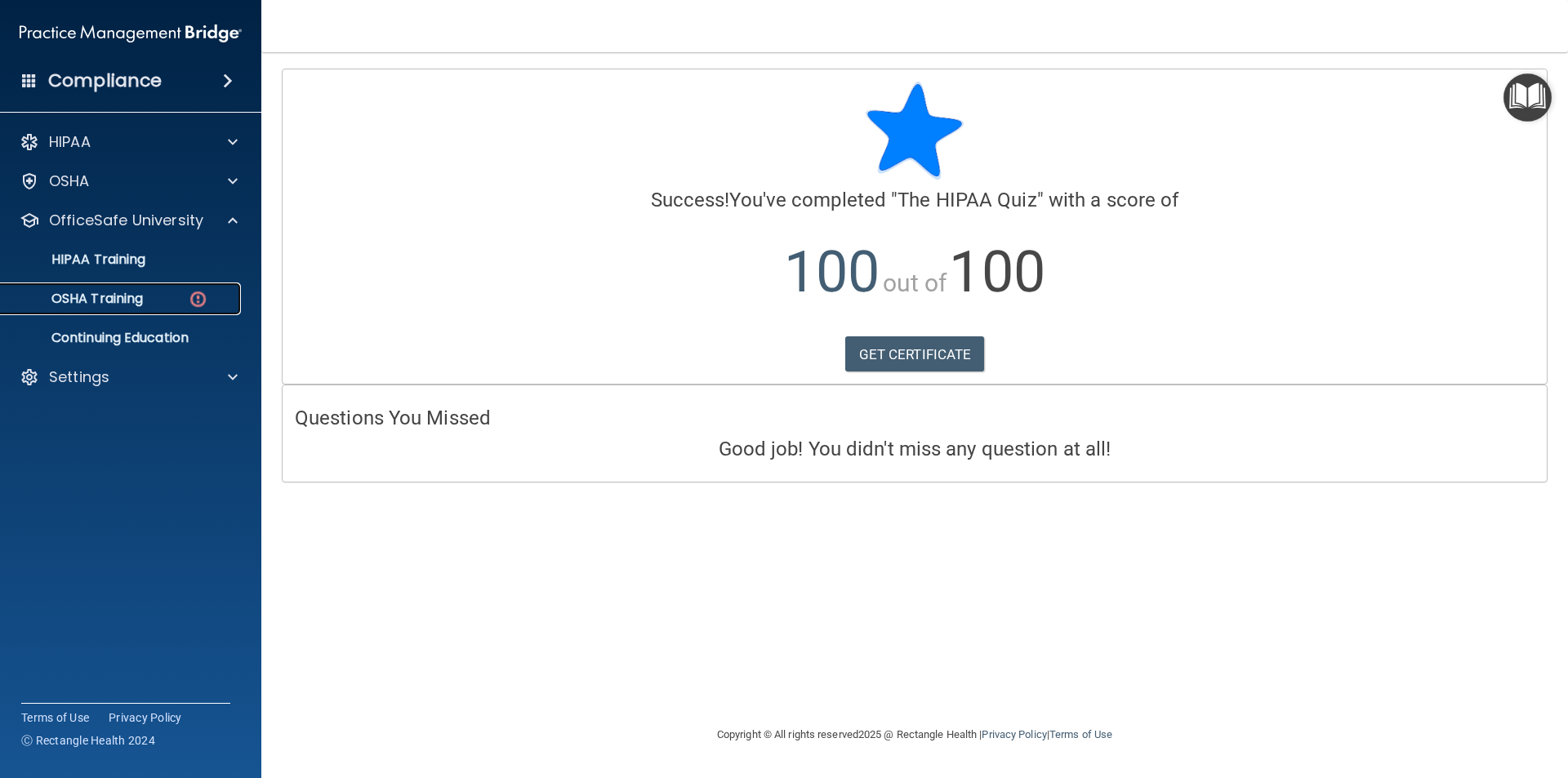
click at [173, 298] on div "OSHA Training" at bounding box center [122, 298] width 223 height 16
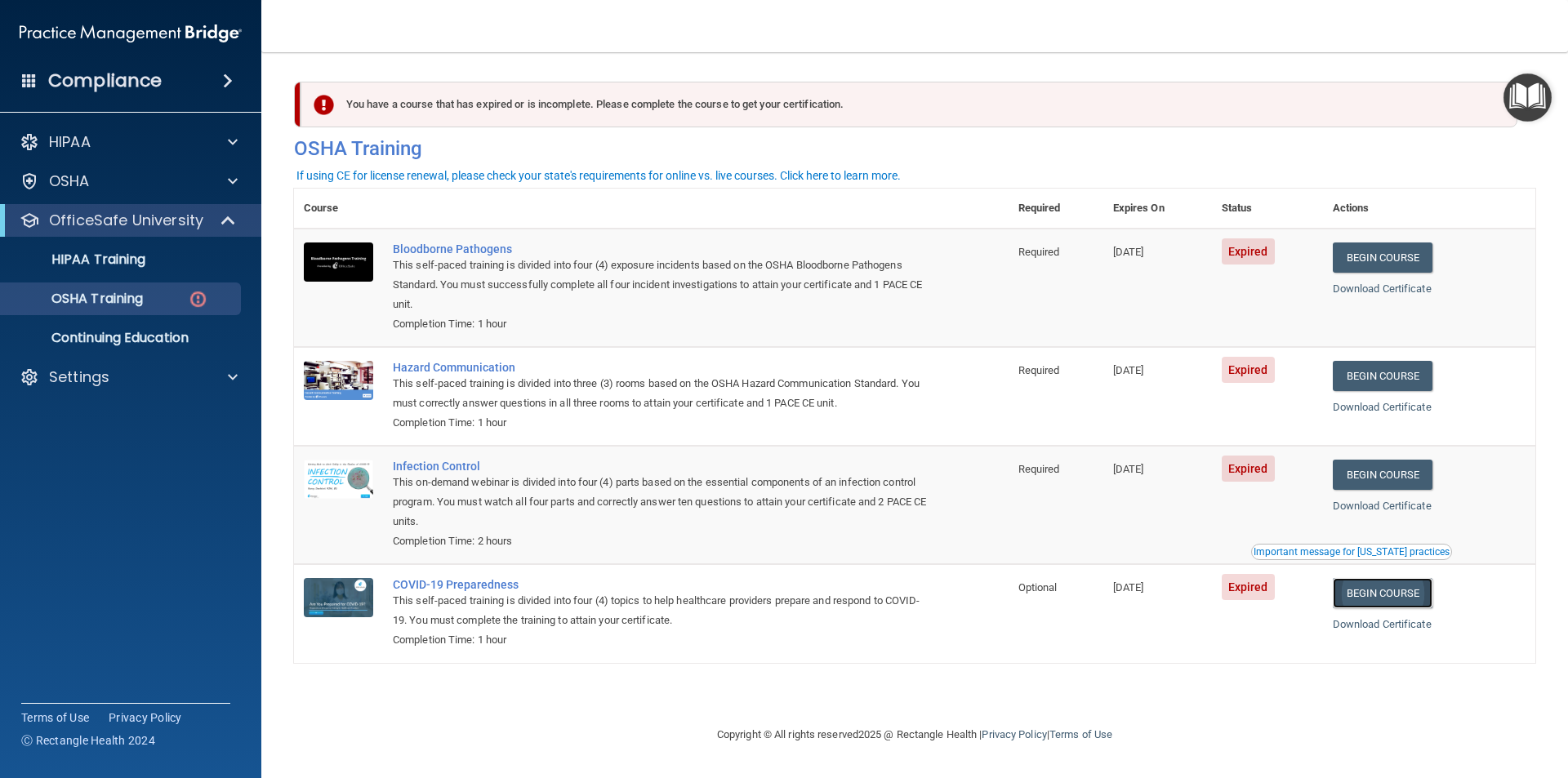
click at [1424, 594] on link "Begin Course" at bounding box center [1383, 593] width 100 height 31
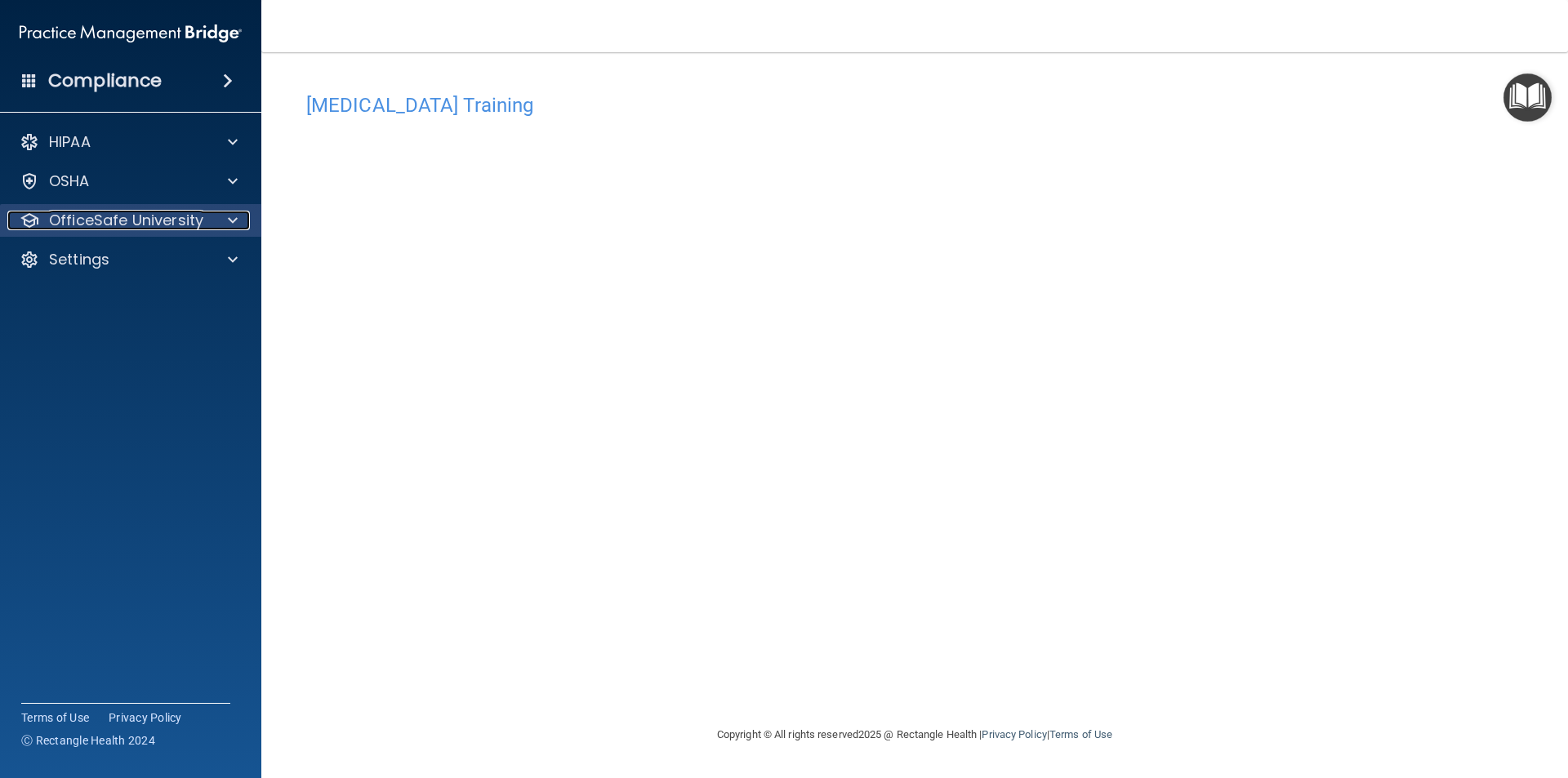
click at [170, 230] on p "OfficeSafe University" at bounding box center [126, 220] width 154 height 19
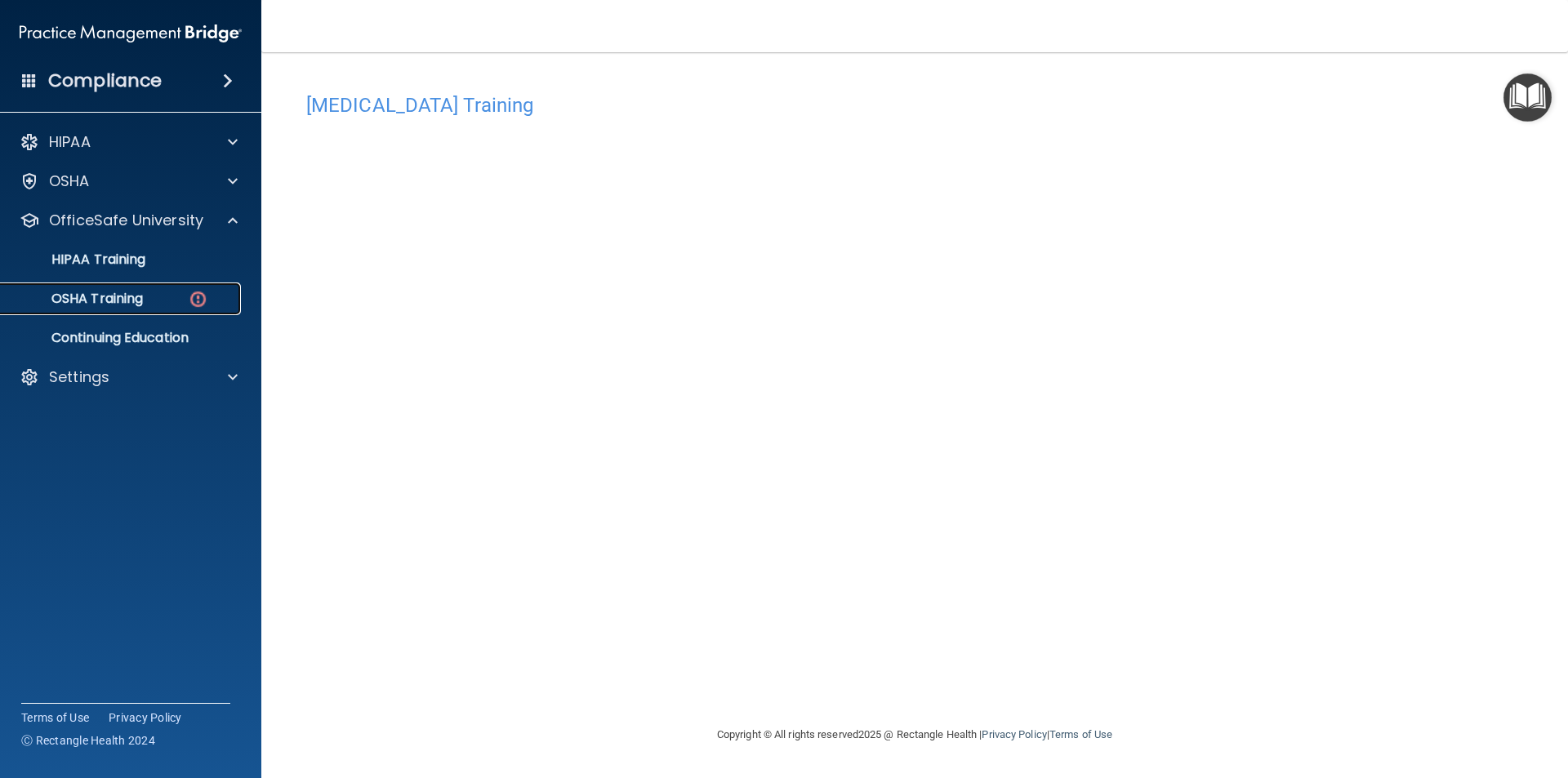
click at [213, 305] on div "OSHA Training" at bounding box center [122, 298] width 223 height 16
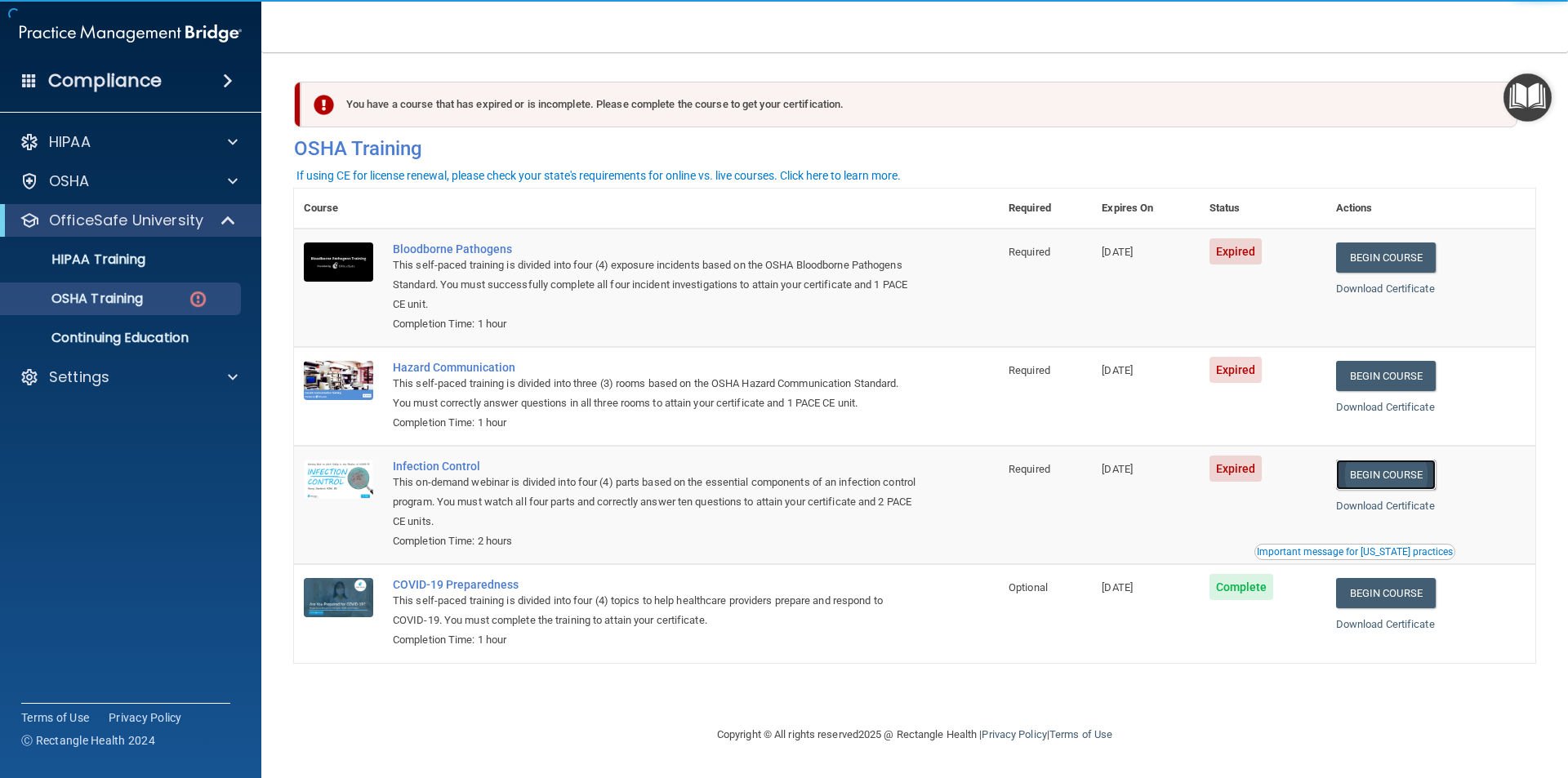
click at [1386, 467] on link "Begin Course" at bounding box center [1387, 475] width 100 height 31
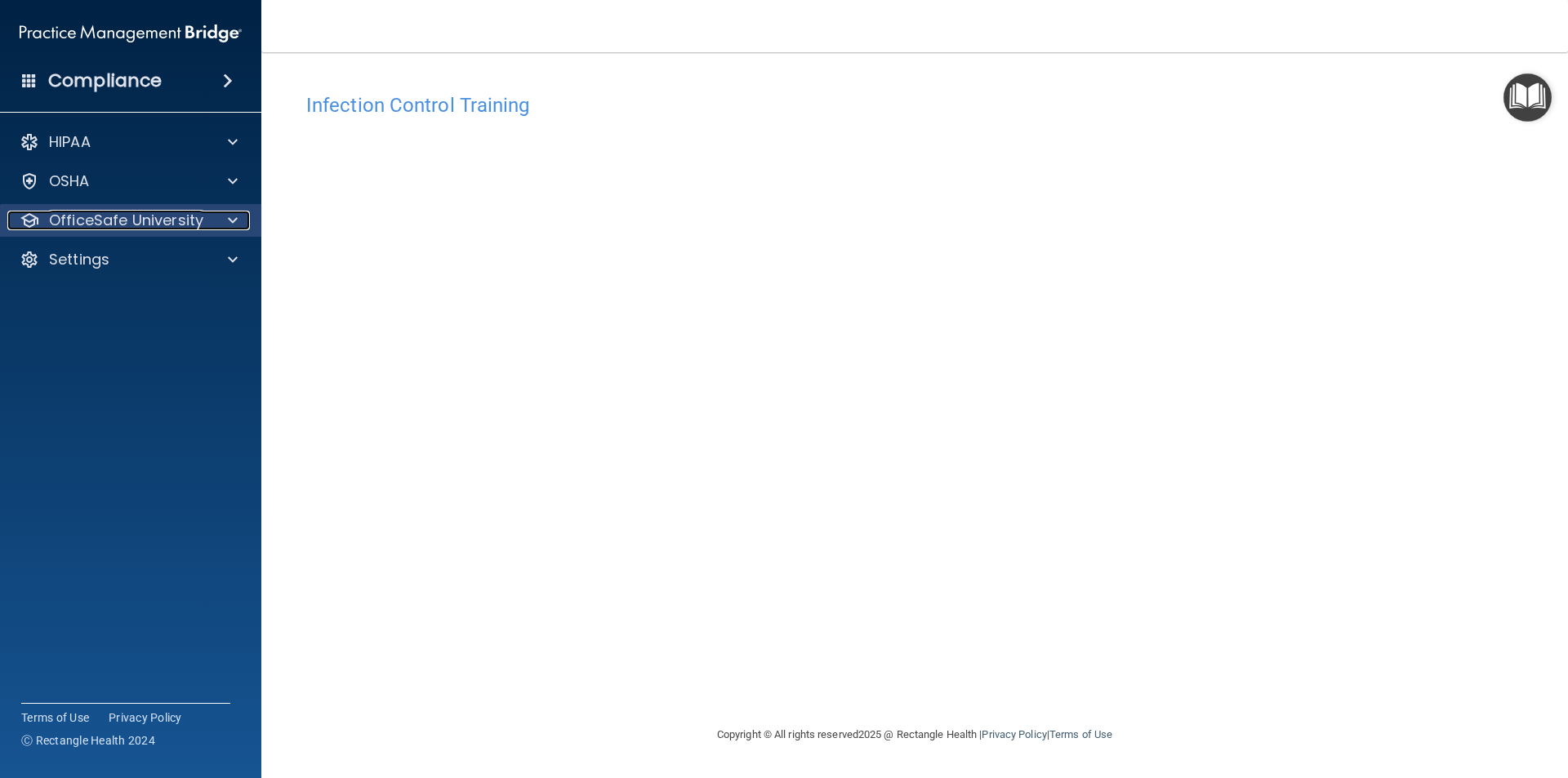
click at [112, 213] on p "OfficeSafe University" at bounding box center [126, 220] width 154 height 19
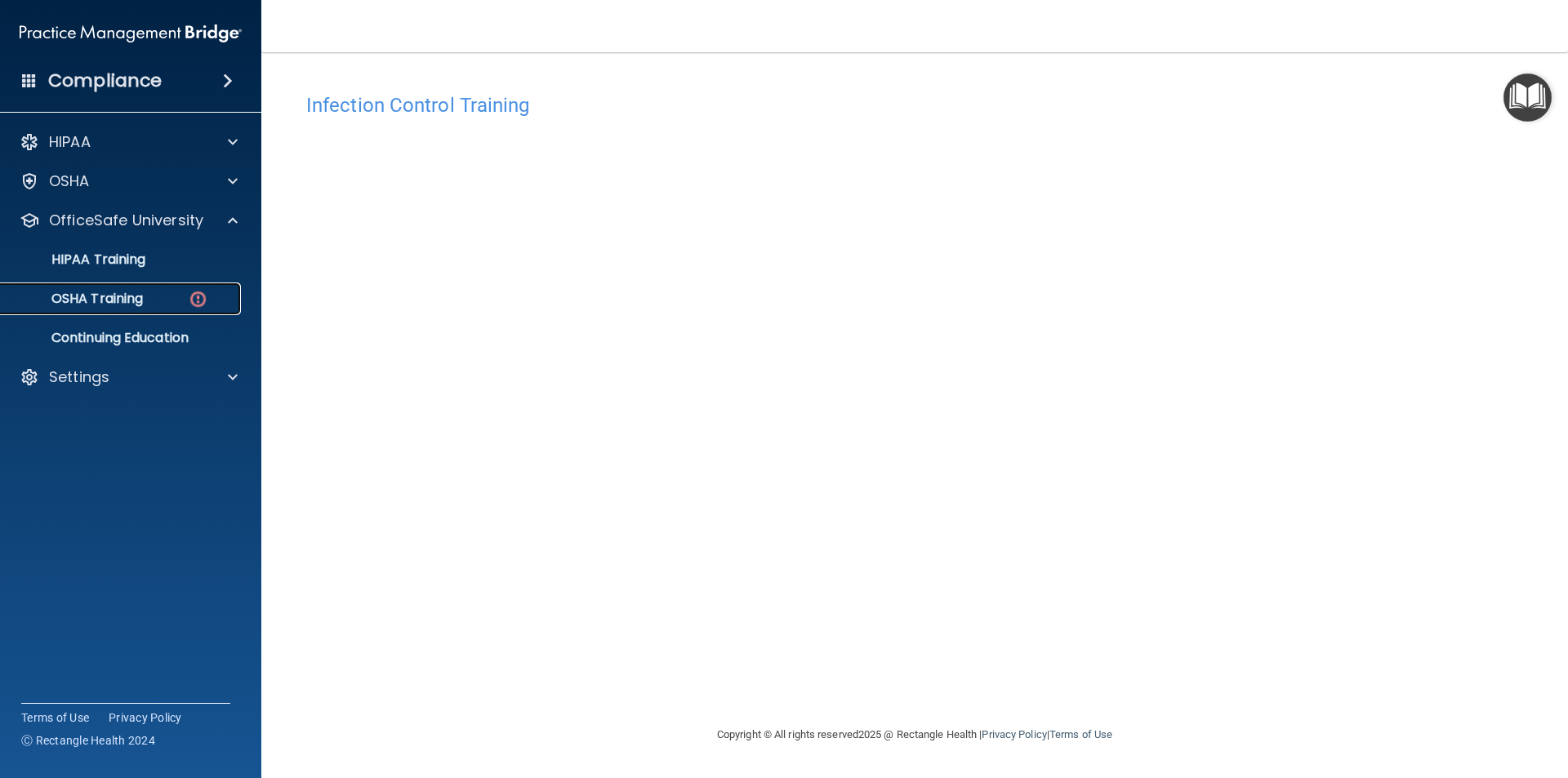
click at [189, 313] on link "OSHA Training" at bounding box center [113, 298] width 258 height 33
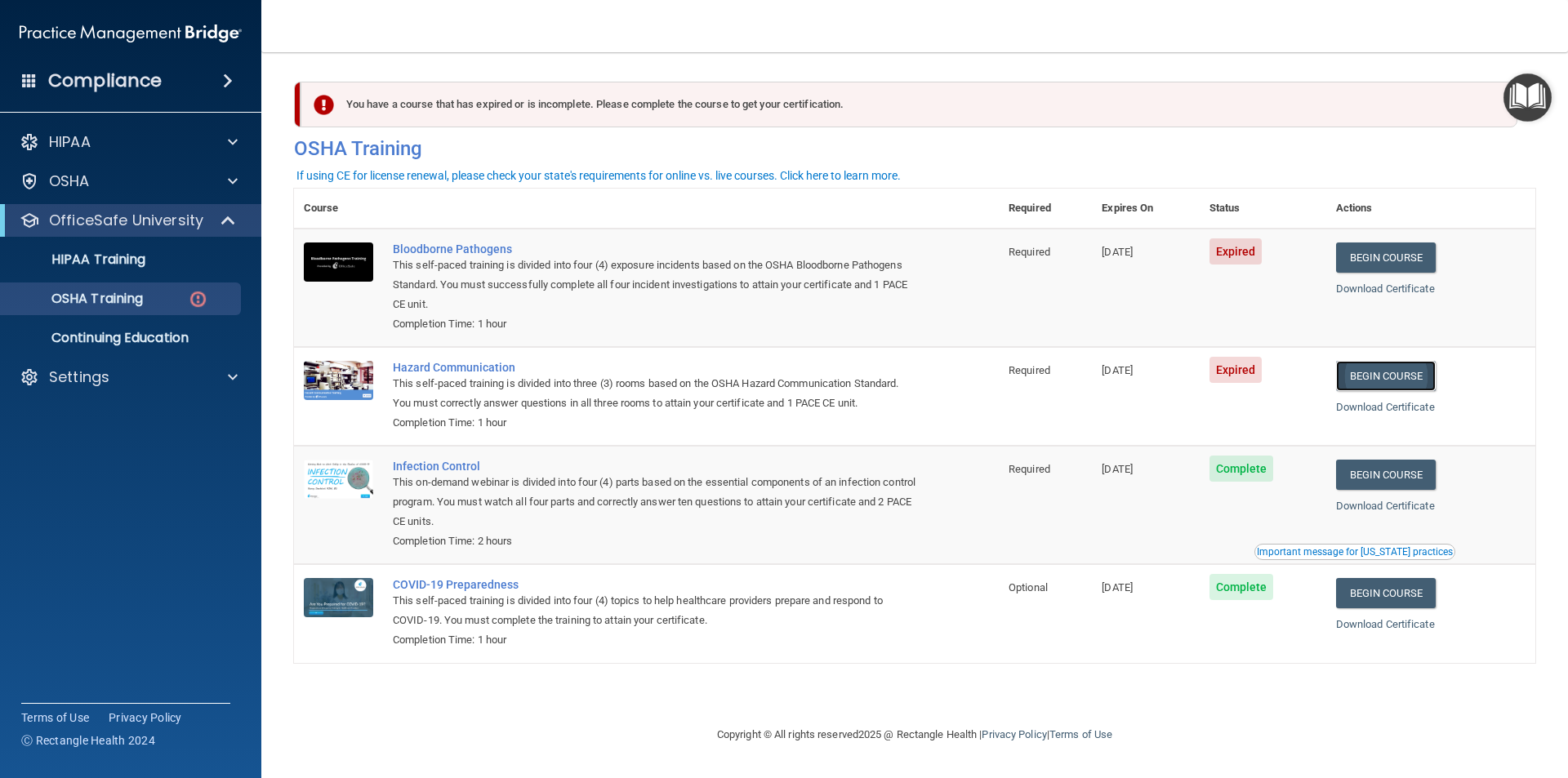
click at [1386, 385] on link "Begin Course" at bounding box center [1387, 376] width 100 height 31
click at [166, 303] on div "OSHA Training" at bounding box center [122, 298] width 223 height 16
click at [160, 263] on div "HIPAA Training" at bounding box center [122, 259] width 223 height 16
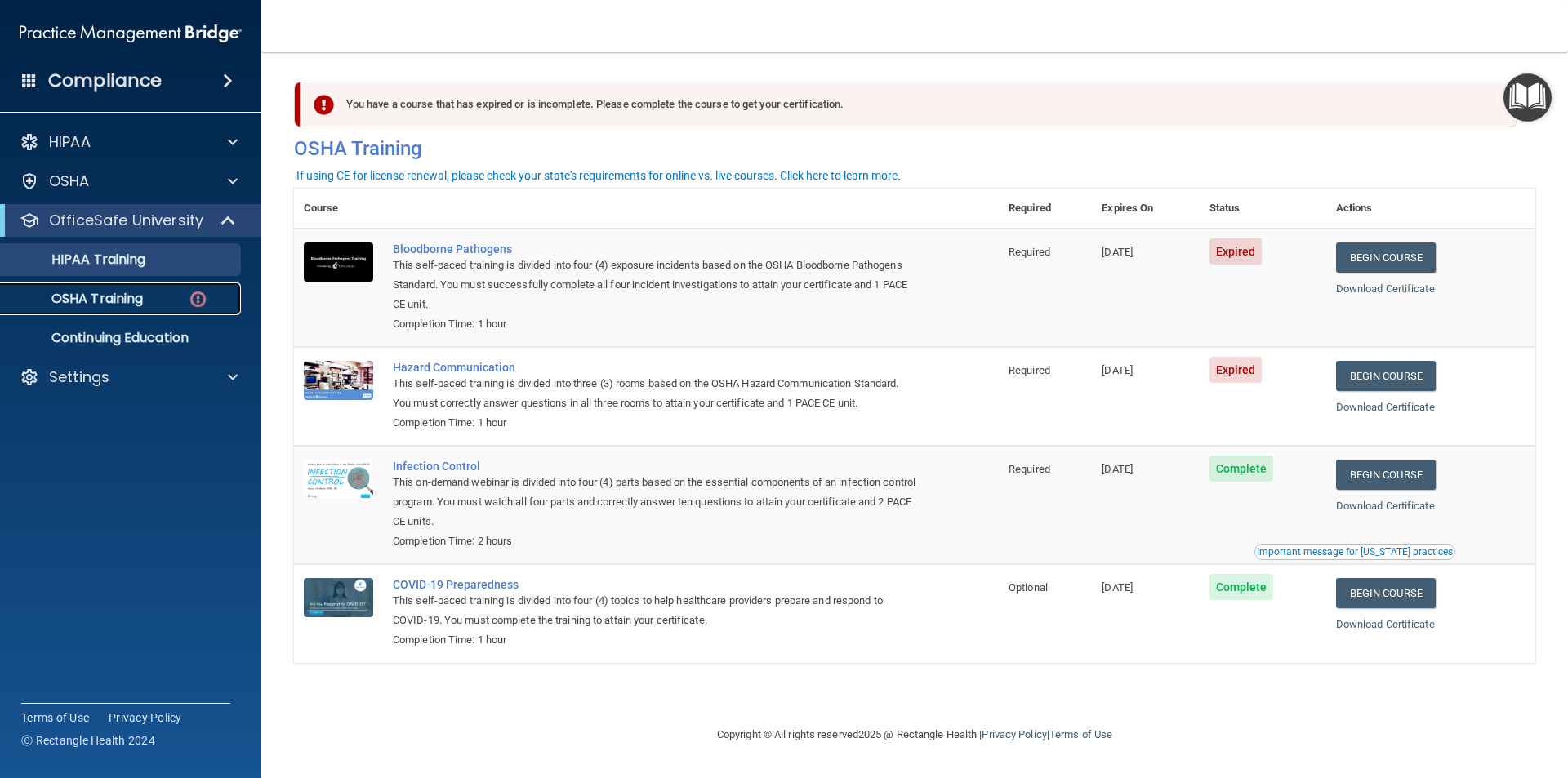
click at [142, 297] on p "OSHA Training" at bounding box center [77, 298] width 132 height 16
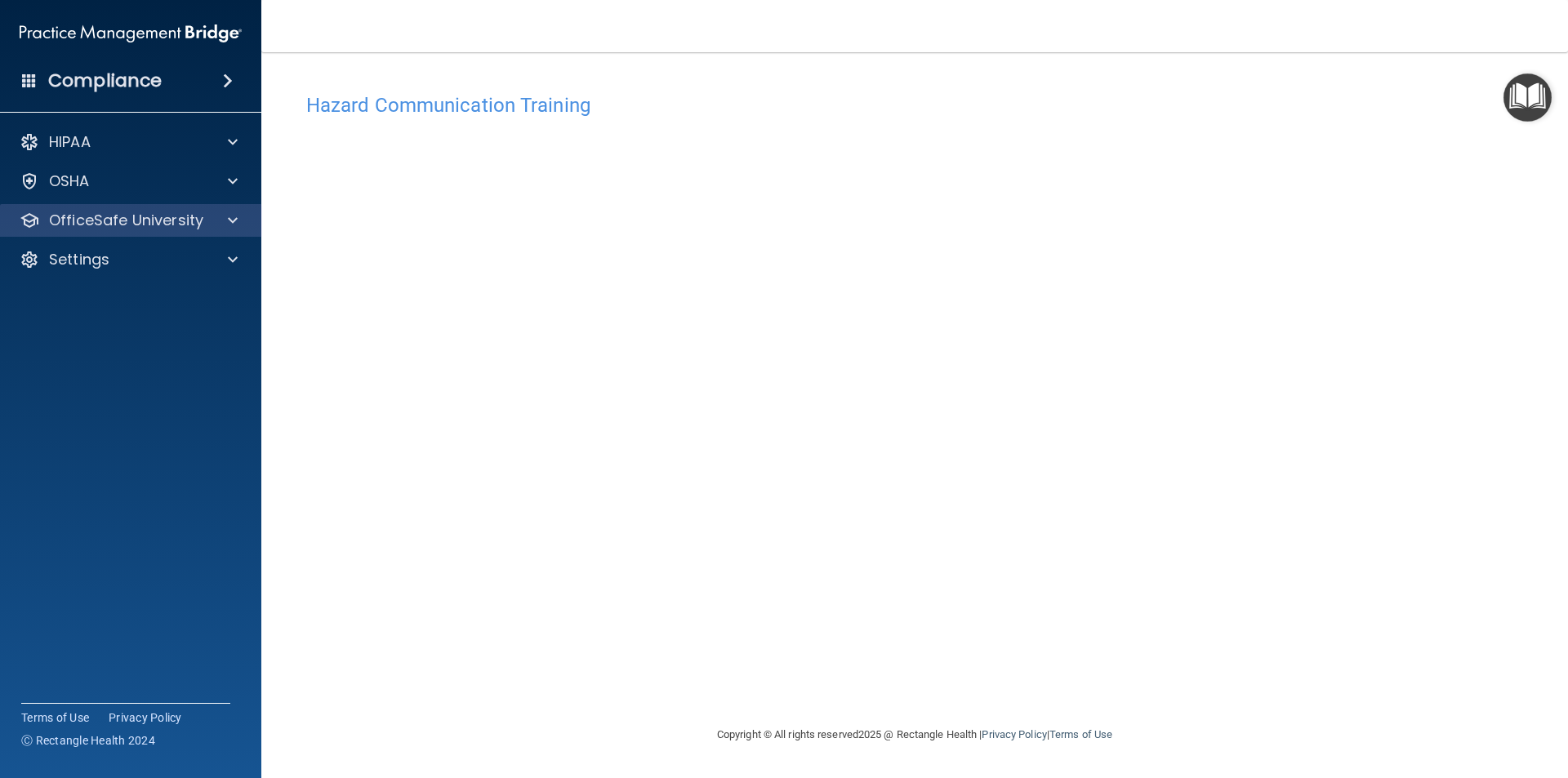
click at [175, 231] on div "OfficeSafe University" at bounding box center [131, 220] width 262 height 33
click at [207, 221] on div "OfficeSafe University" at bounding box center [108, 220] width 203 height 19
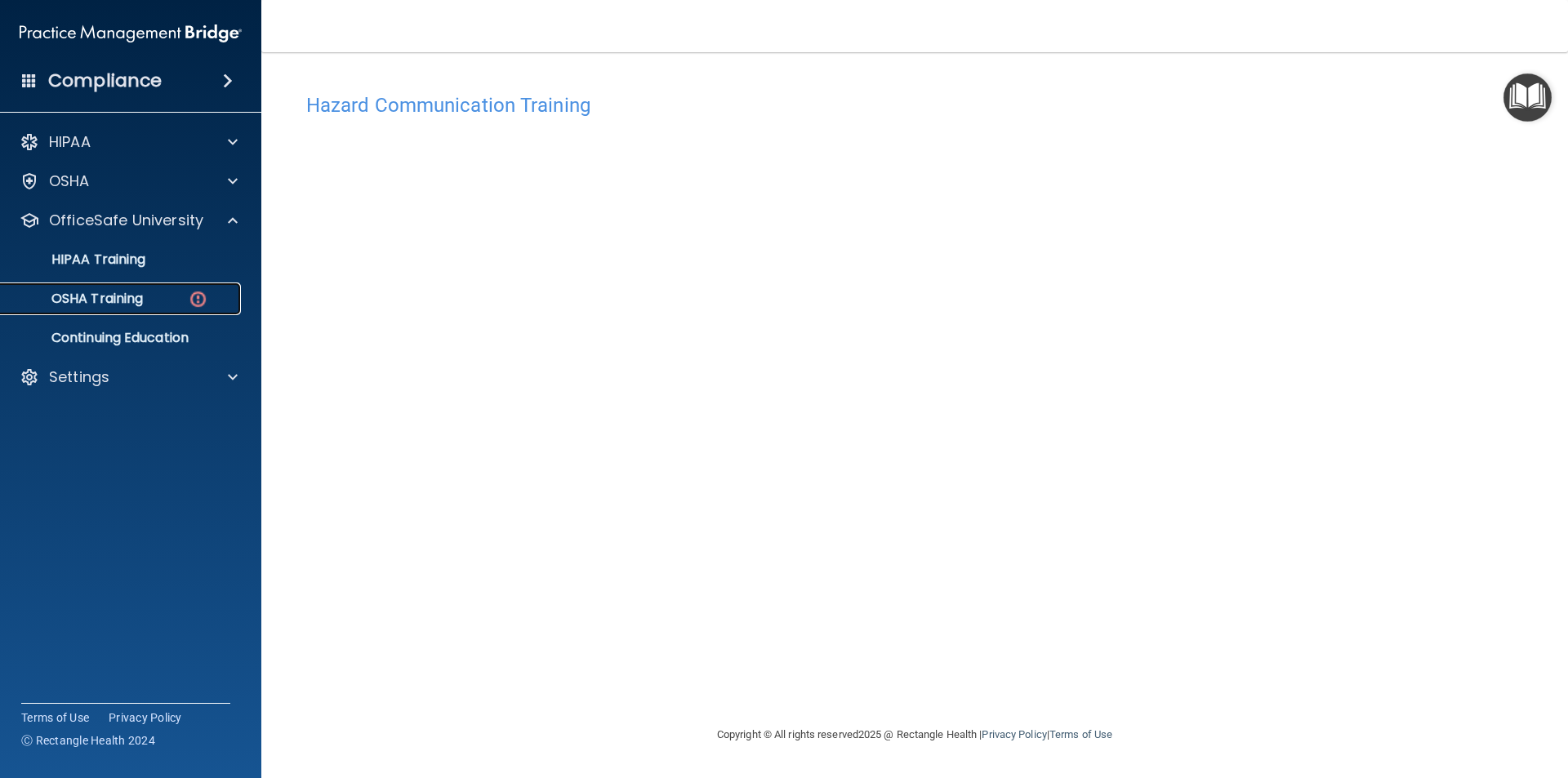
click at [171, 297] on div "OSHA Training" at bounding box center [122, 298] width 223 height 16
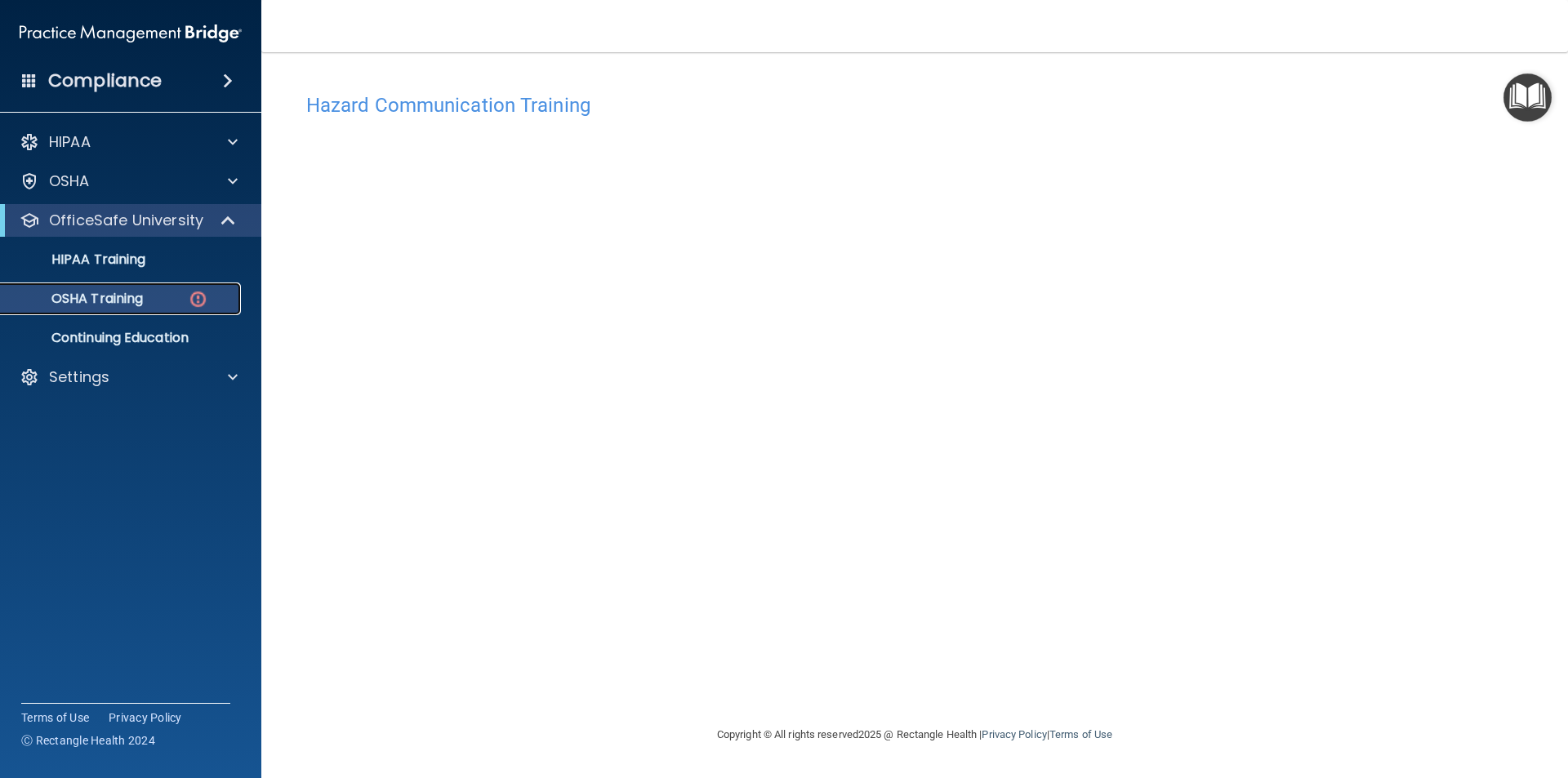
click at [107, 295] on p "OSHA Training" at bounding box center [77, 298] width 132 height 16
click at [136, 372] on div "Settings" at bounding box center [108, 377] width 203 height 19
click at [139, 411] on p "My Account" at bounding box center [122, 416] width 223 height 16
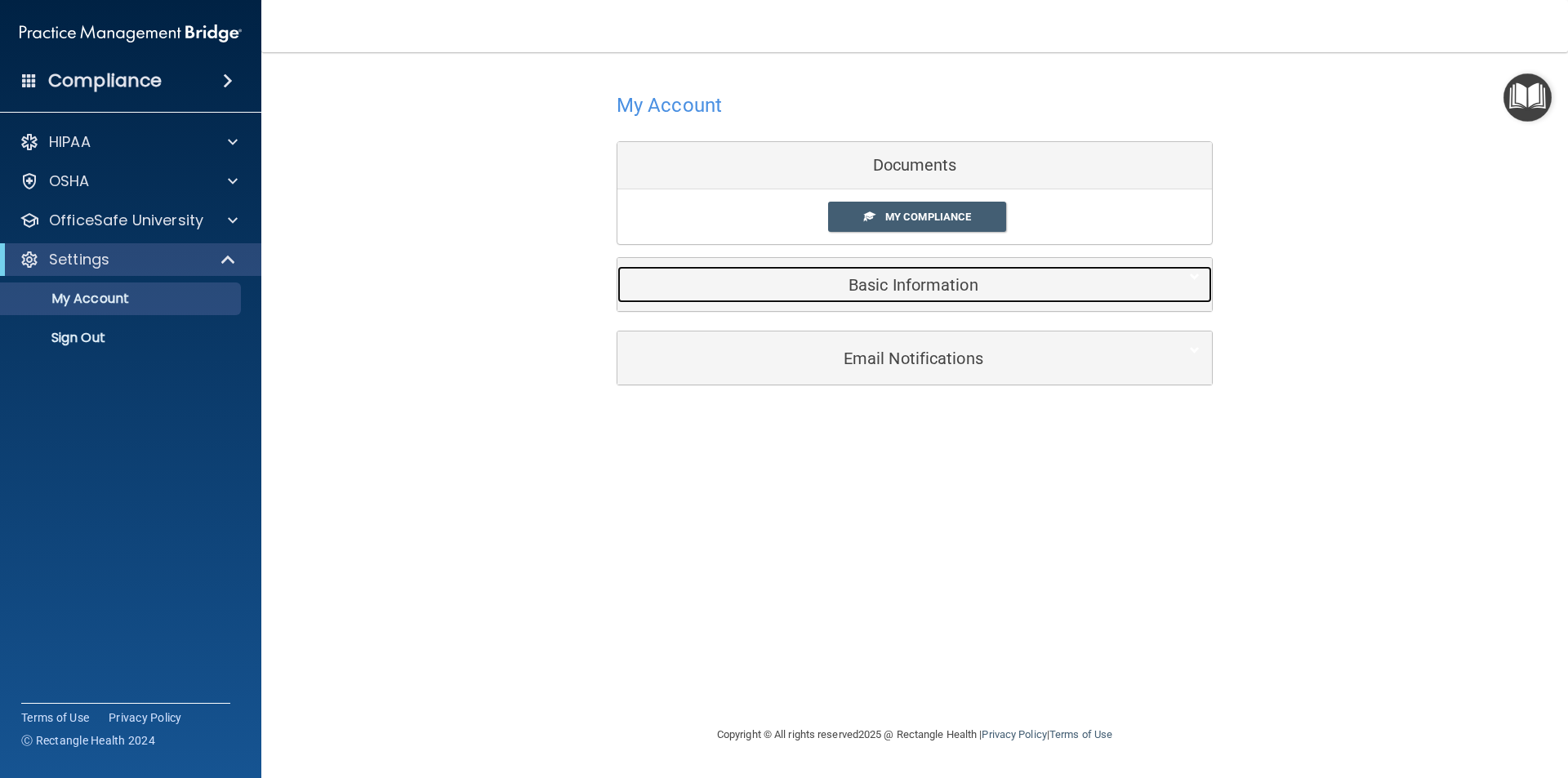
click at [930, 280] on h5 "Basic Information" at bounding box center [890, 285] width 520 height 18
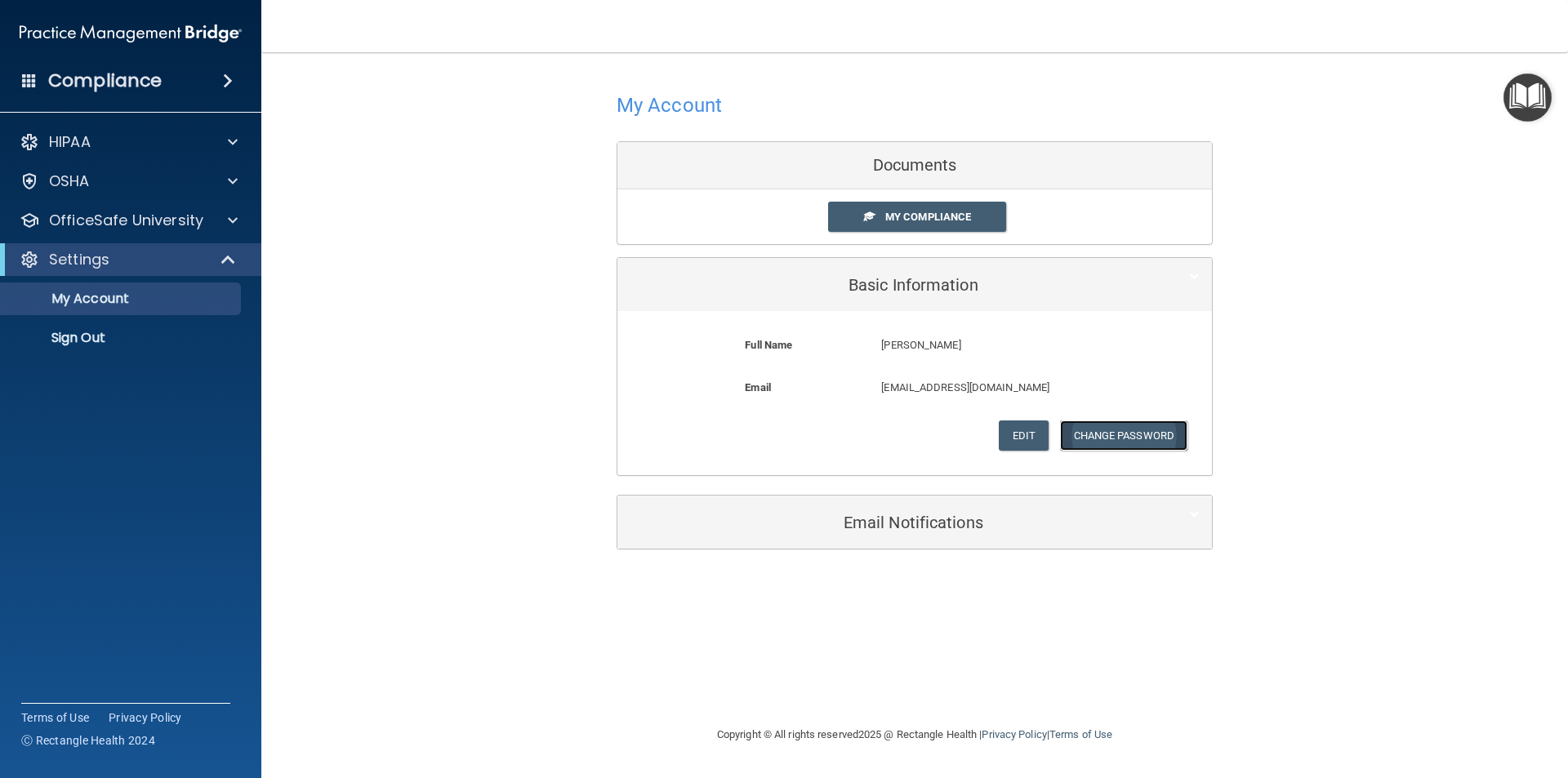
click at [1093, 438] on button "Change Password" at bounding box center [1124, 436] width 128 height 31
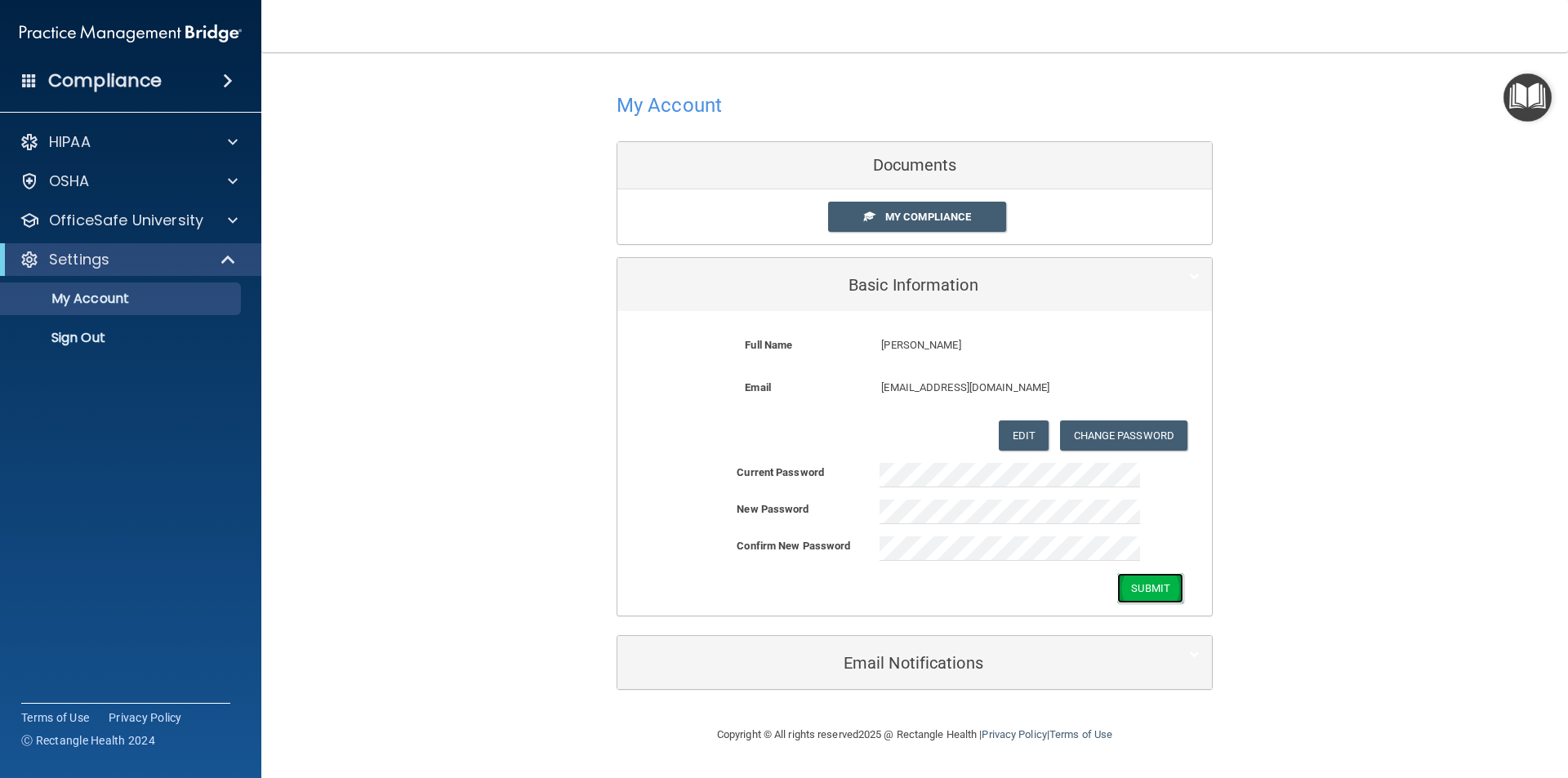
click at [1159, 597] on button "Submit" at bounding box center [1150, 589] width 66 height 31
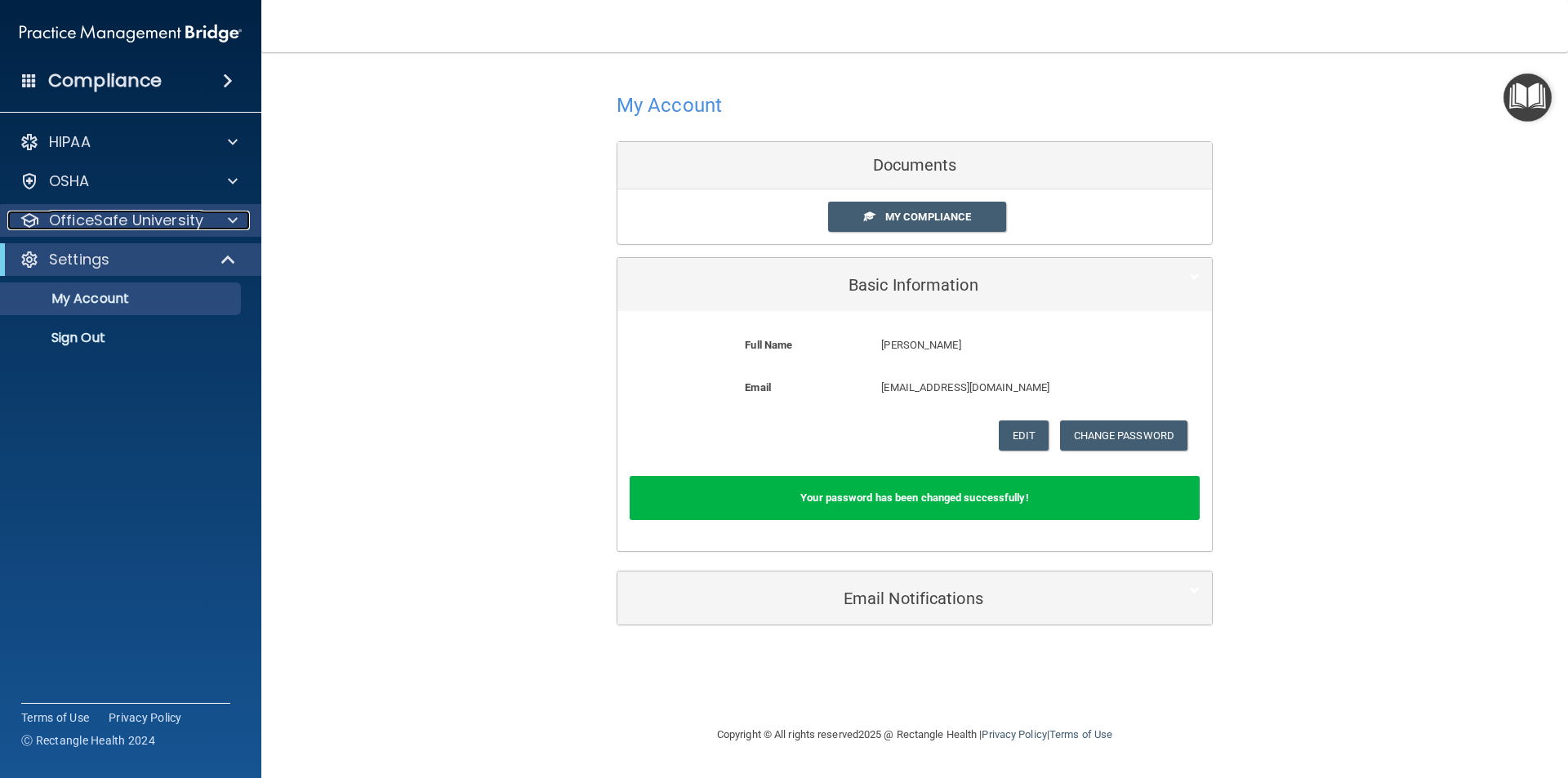
click at [126, 225] on p "OfficeSafe University" at bounding box center [126, 220] width 154 height 19
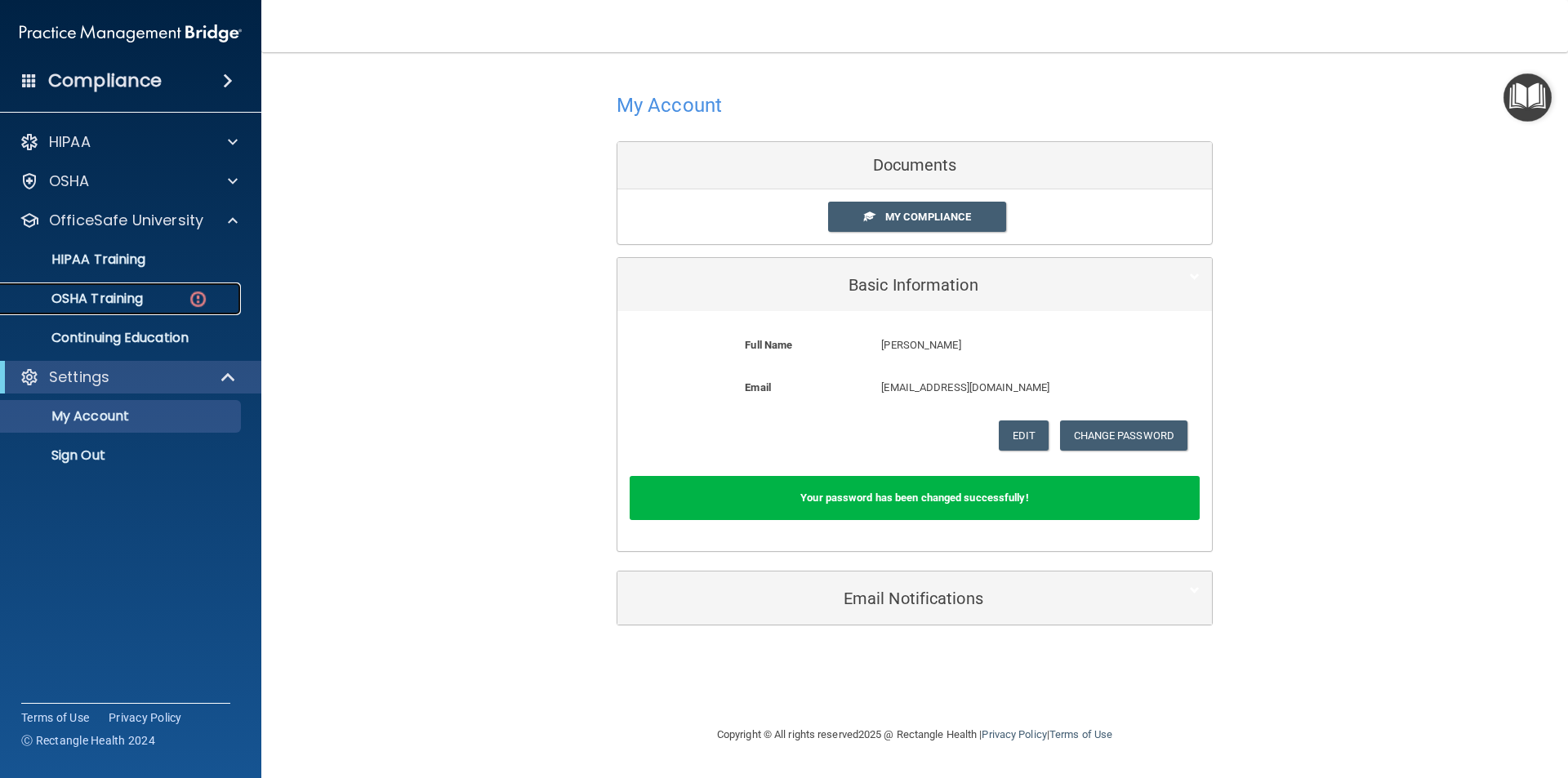
click at [175, 303] on div "OSHA Training" at bounding box center [122, 298] width 223 height 16
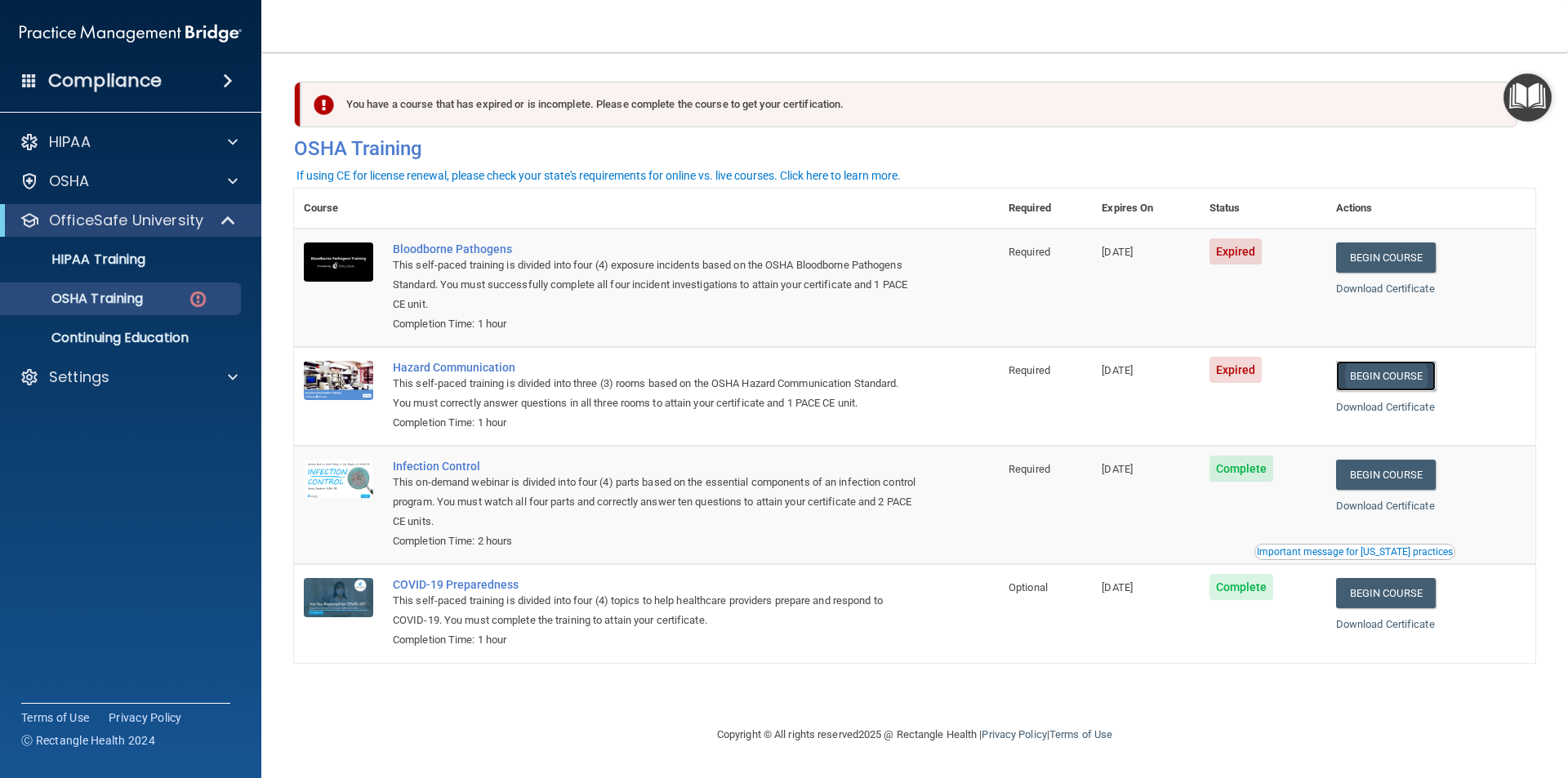
click at [1406, 380] on link "Begin Course" at bounding box center [1387, 376] width 100 height 31
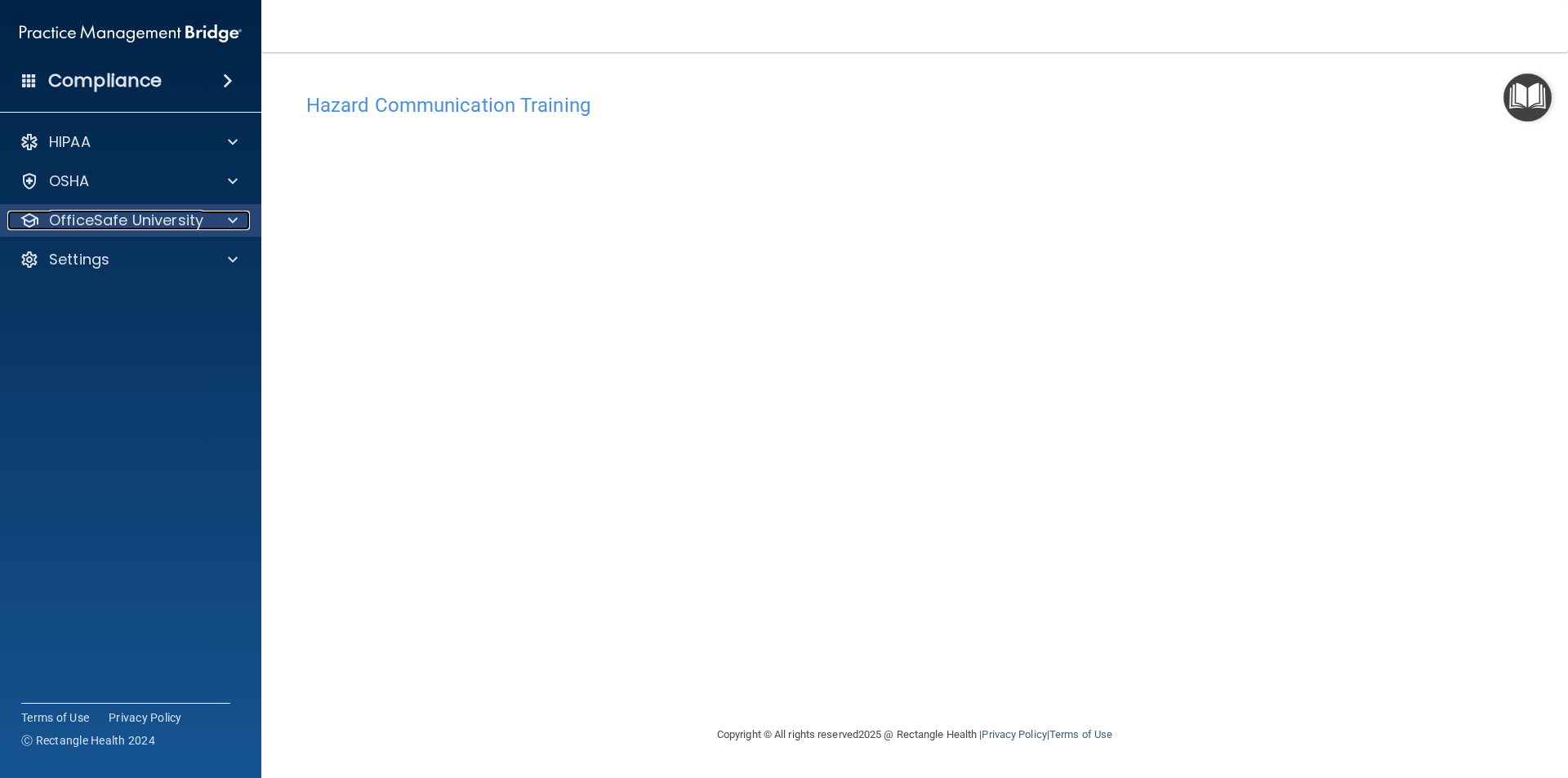
click at [147, 214] on p "OfficeSafe University" at bounding box center [126, 220] width 154 height 19
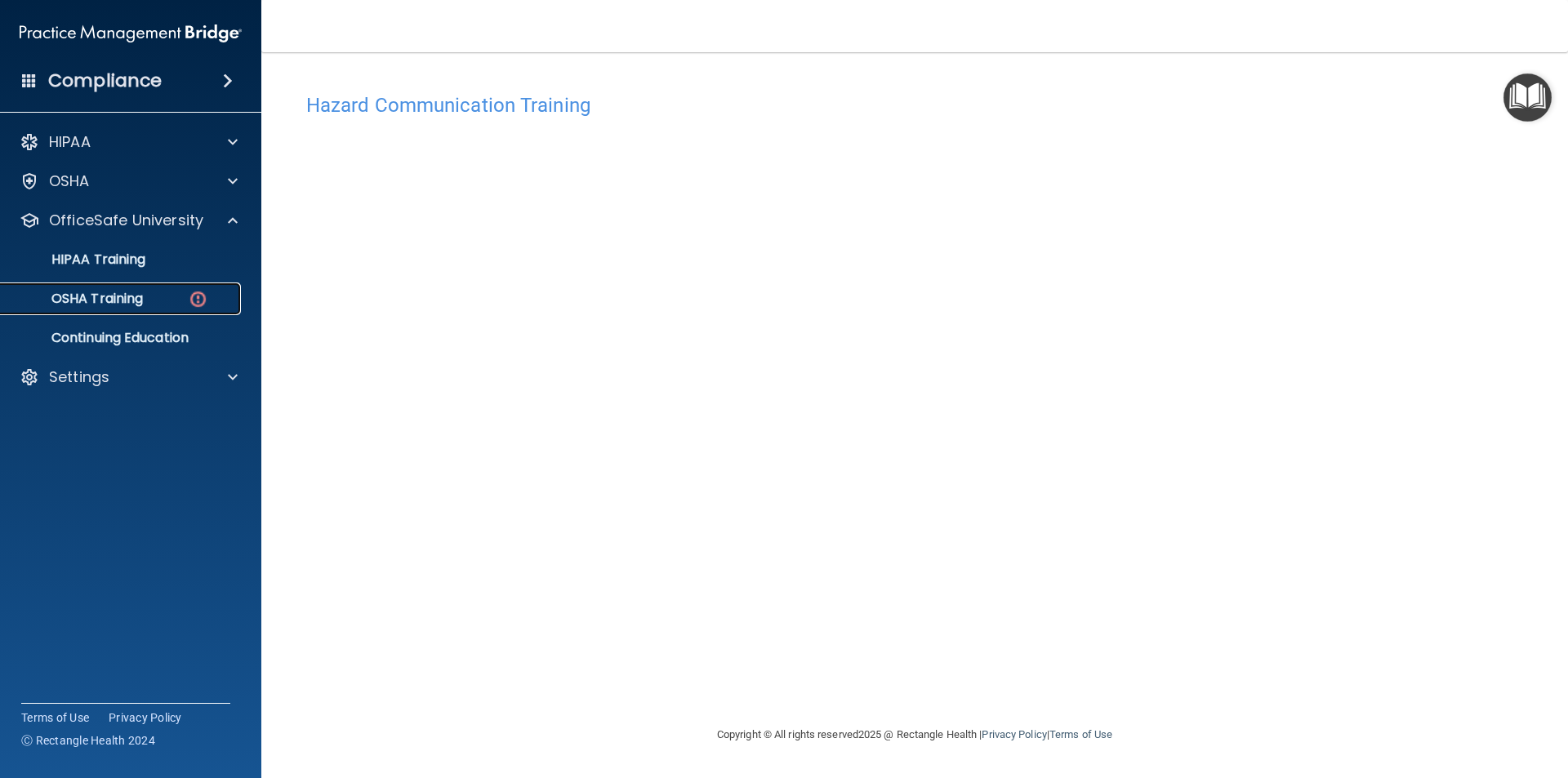
click at [173, 295] on div "OSHA Training" at bounding box center [122, 298] width 223 height 16
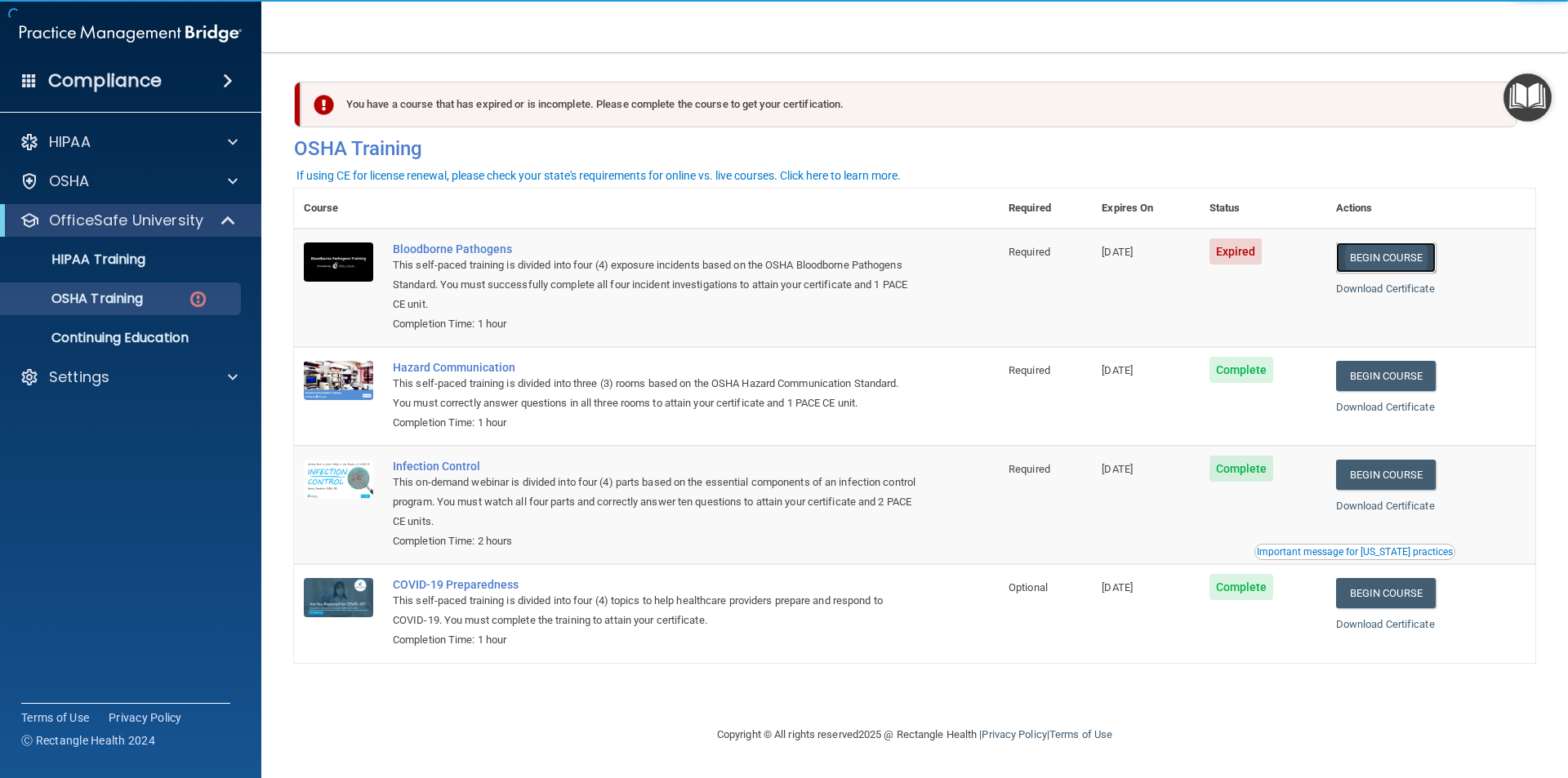
click at [1368, 255] on link "Begin Course" at bounding box center [1387, 258] width 100 height 31
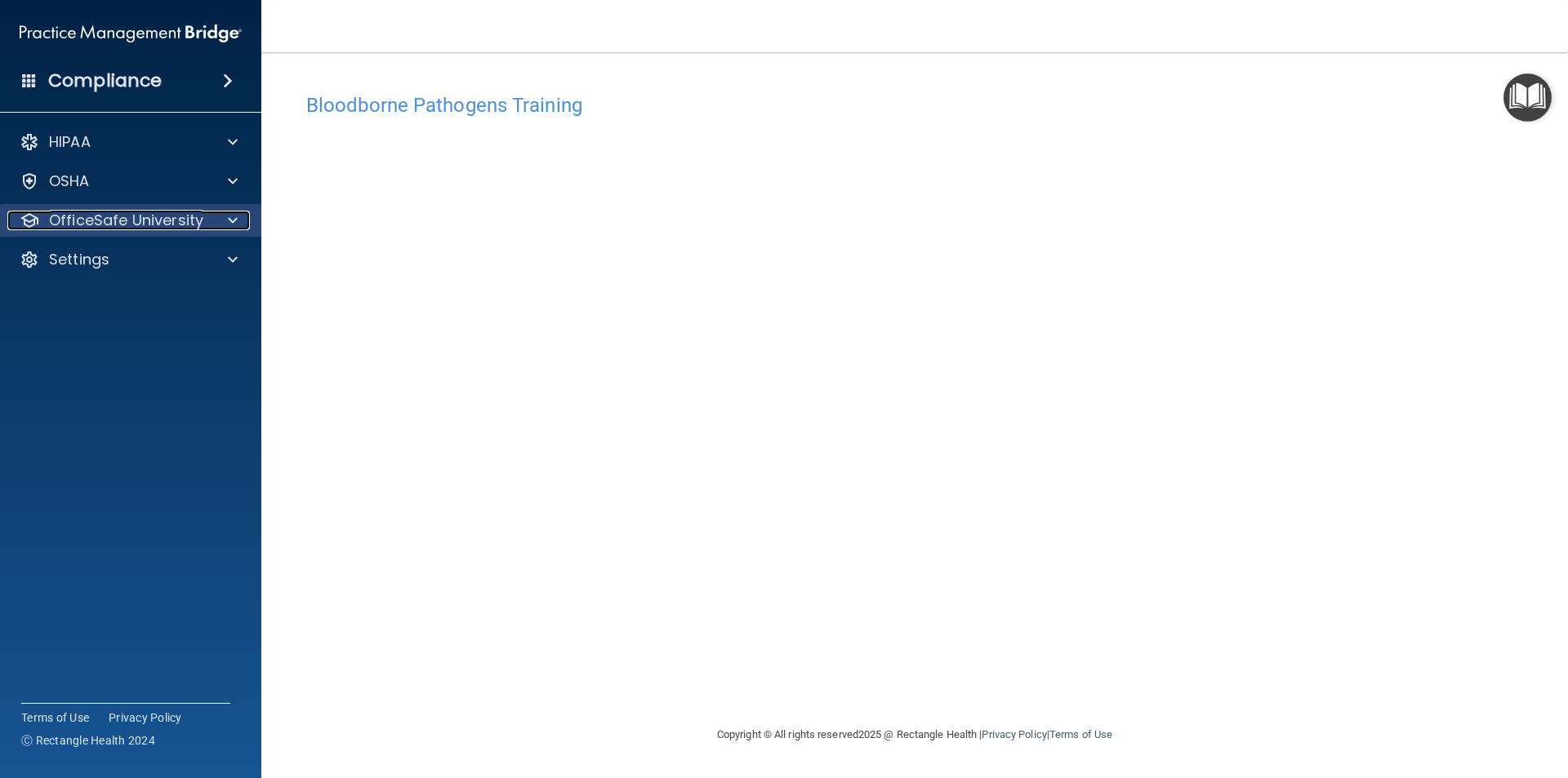
click at [93, 217] on p "OfficeSafe University" at bounding box center [126, 220] width 154 height 19
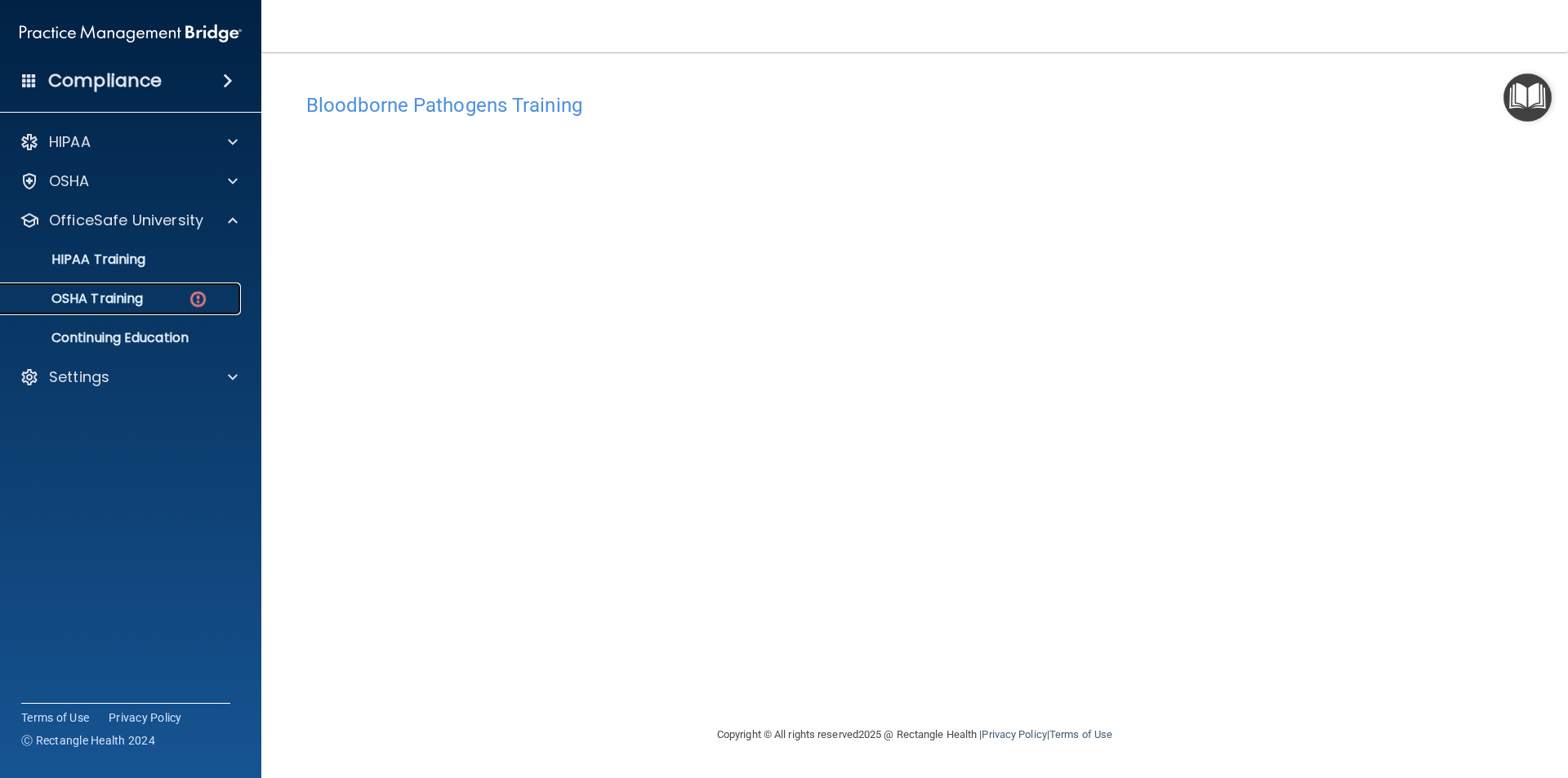
click at [202, 297] on img at bounding box center [198, 299] width 20 height 20
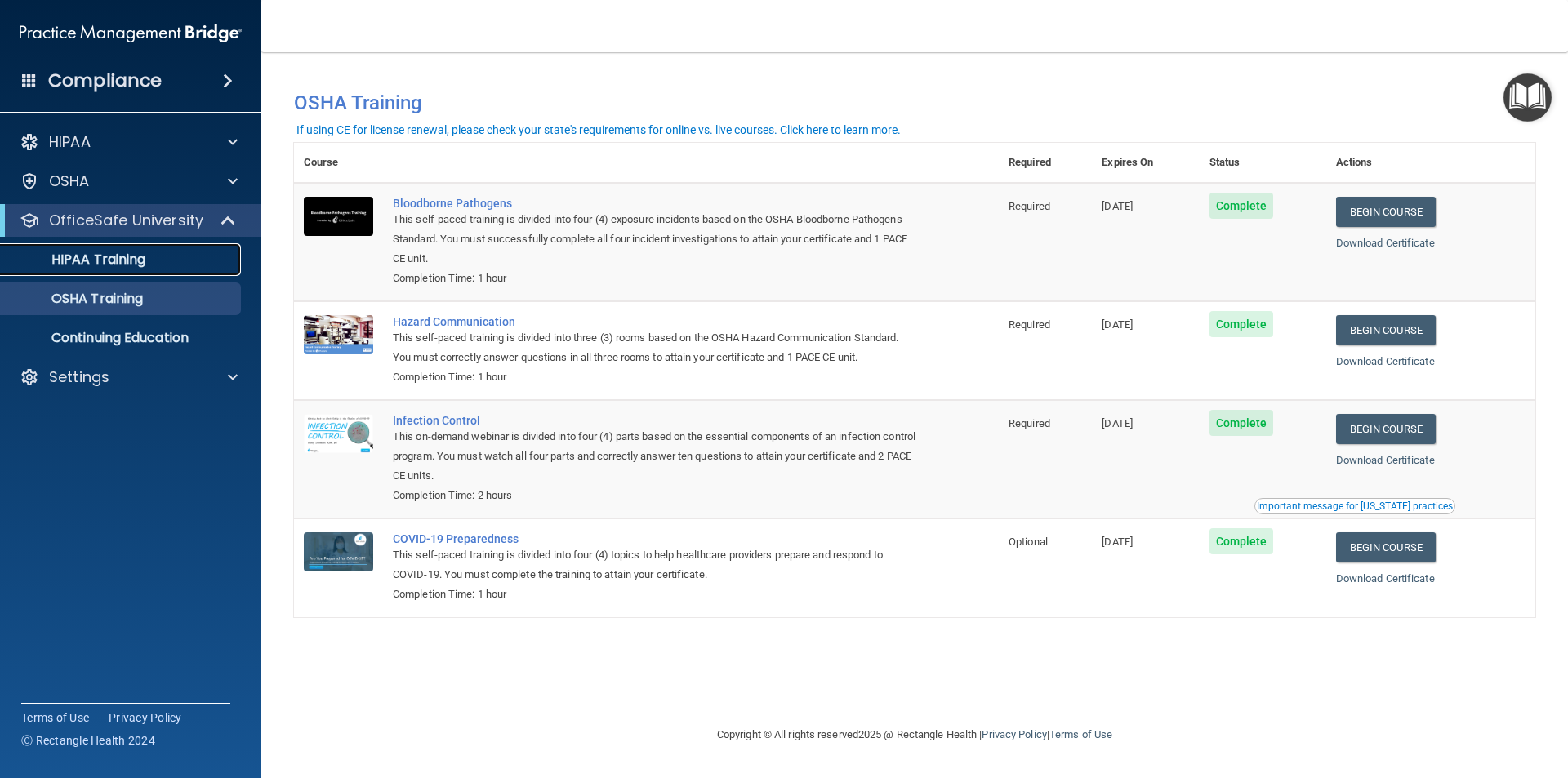
click at [127, 271] on link "HIPAA Training" at bounding box center [113, 259] width 258 height 33
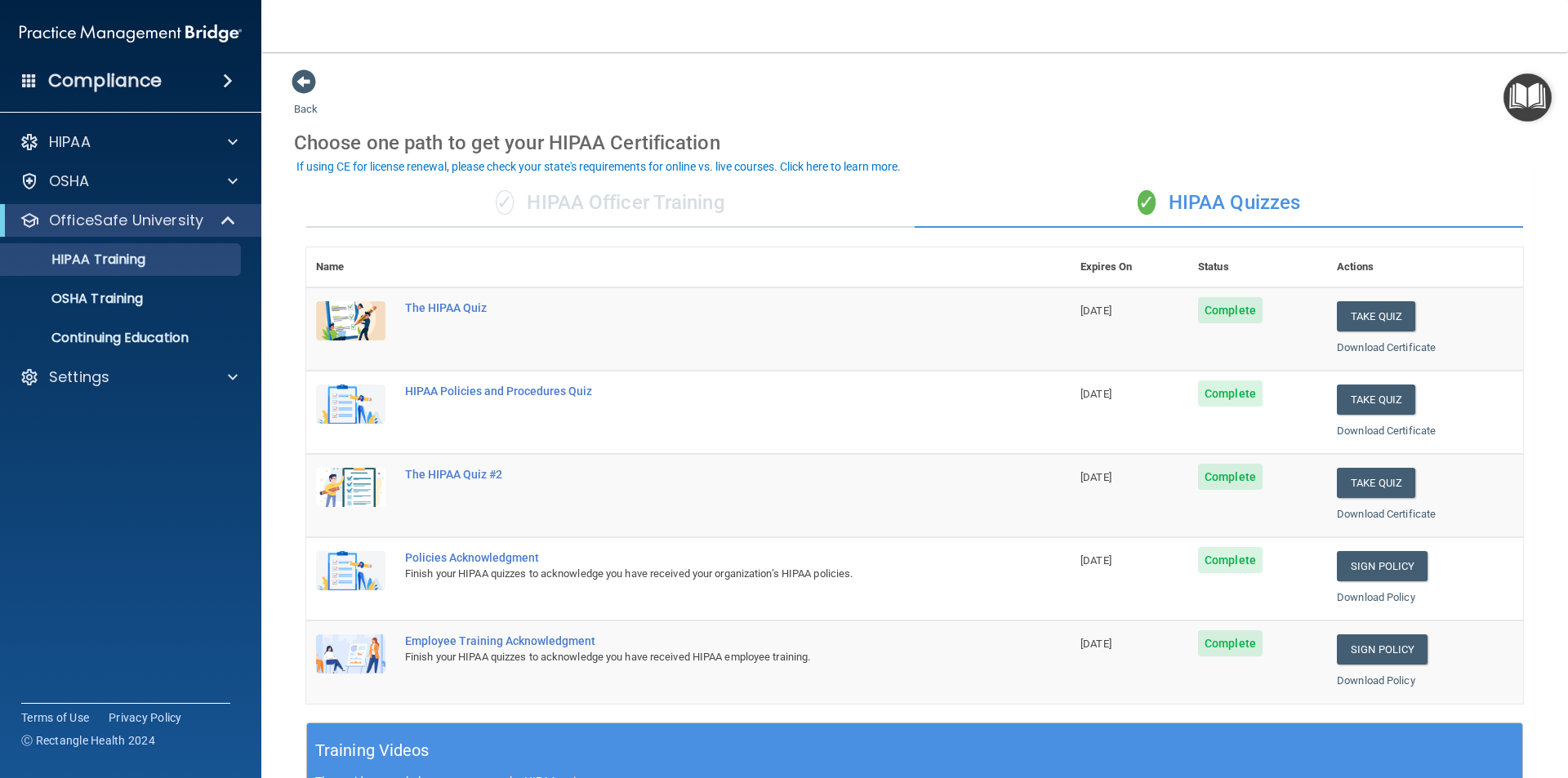
click at [600, 213] on div "✓ HIPAA Officer Training" at bounding box center [610, 203] width 609 height 49
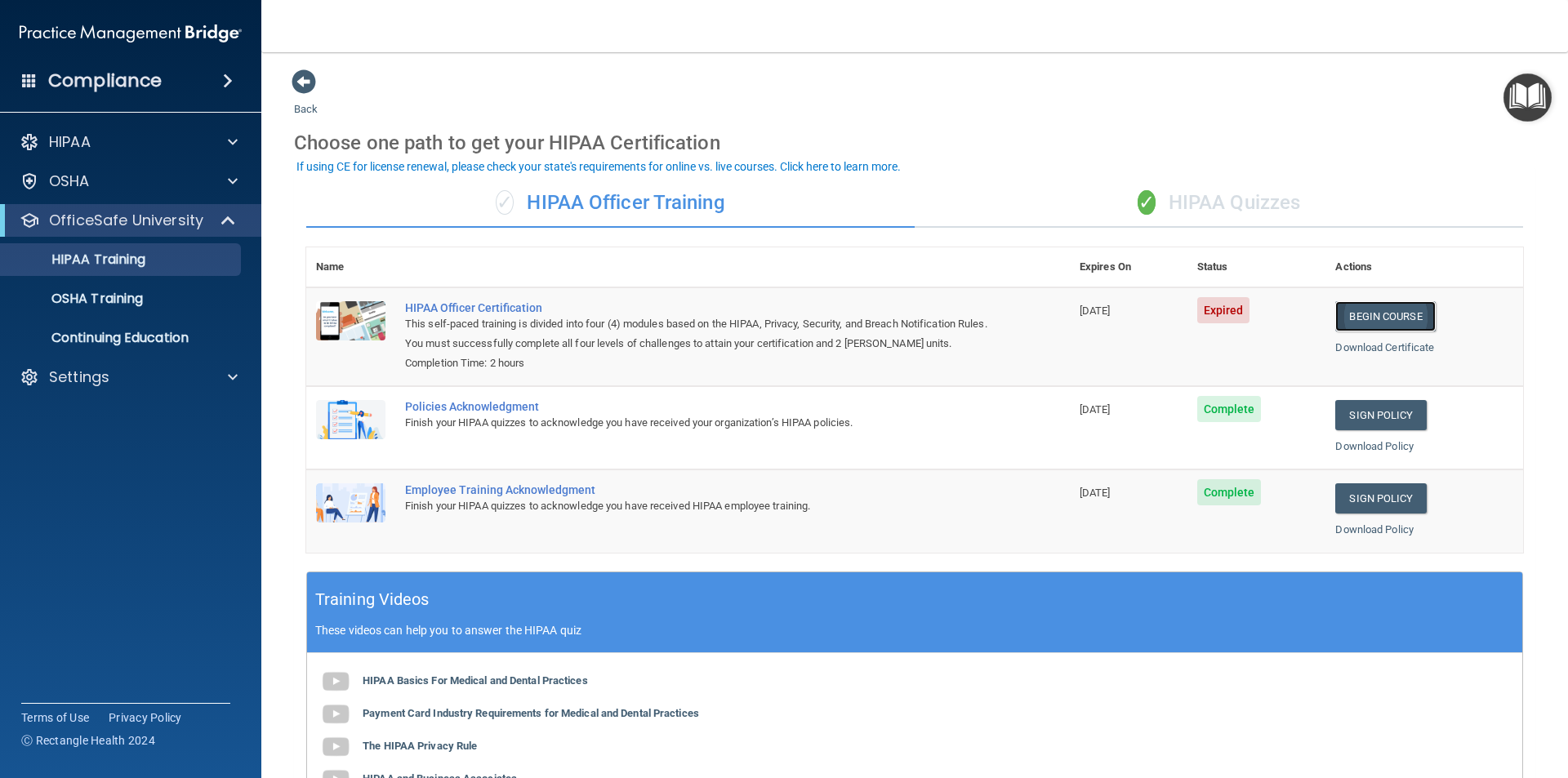
click at [1343, 320] on link "Begin Course" at bounding box center [1386, 317] width 100 height 31
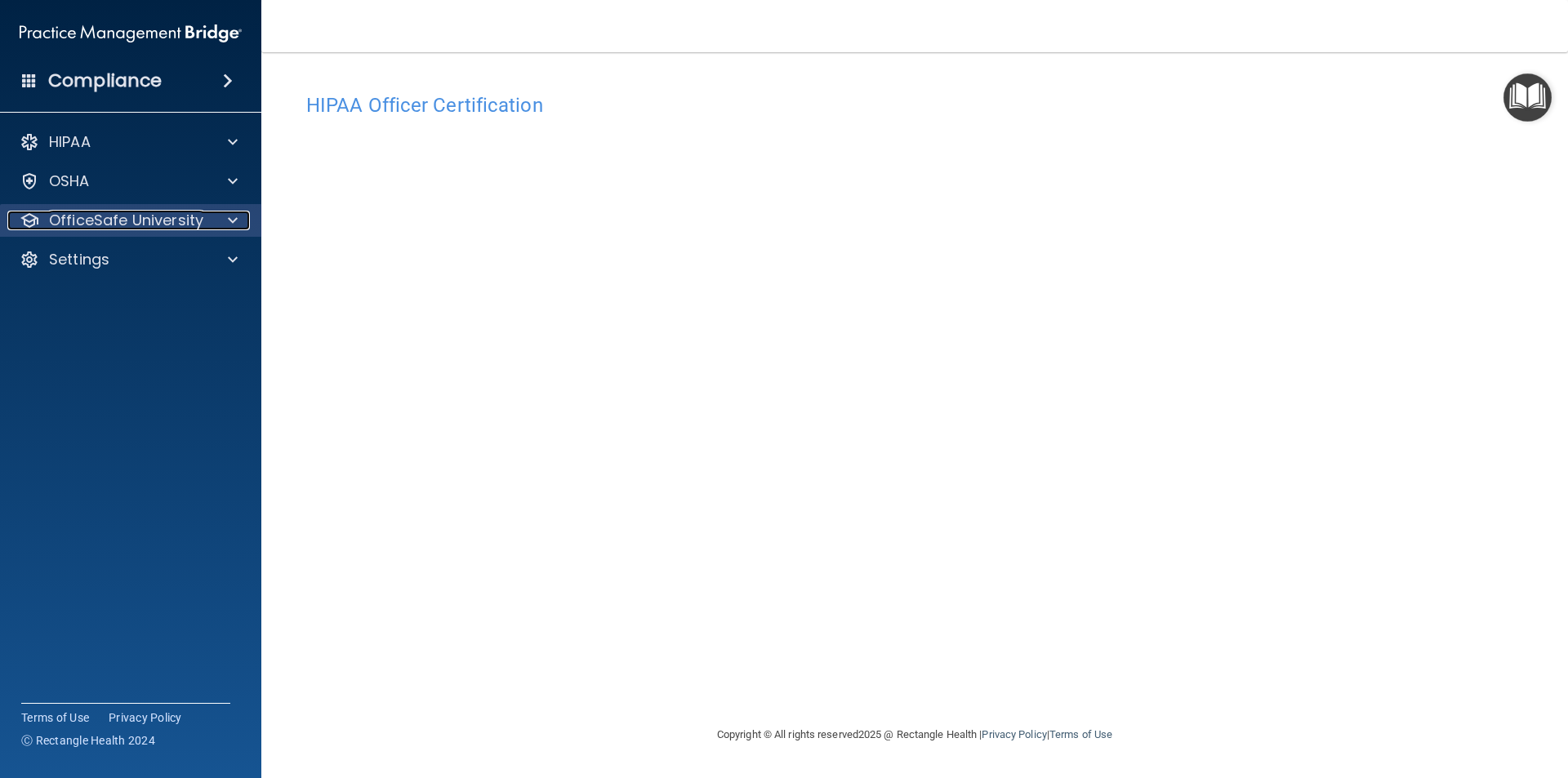
click at [103, 212] on p "OfficeSafe University" at bounding box center [126, 220] width 154 height 19
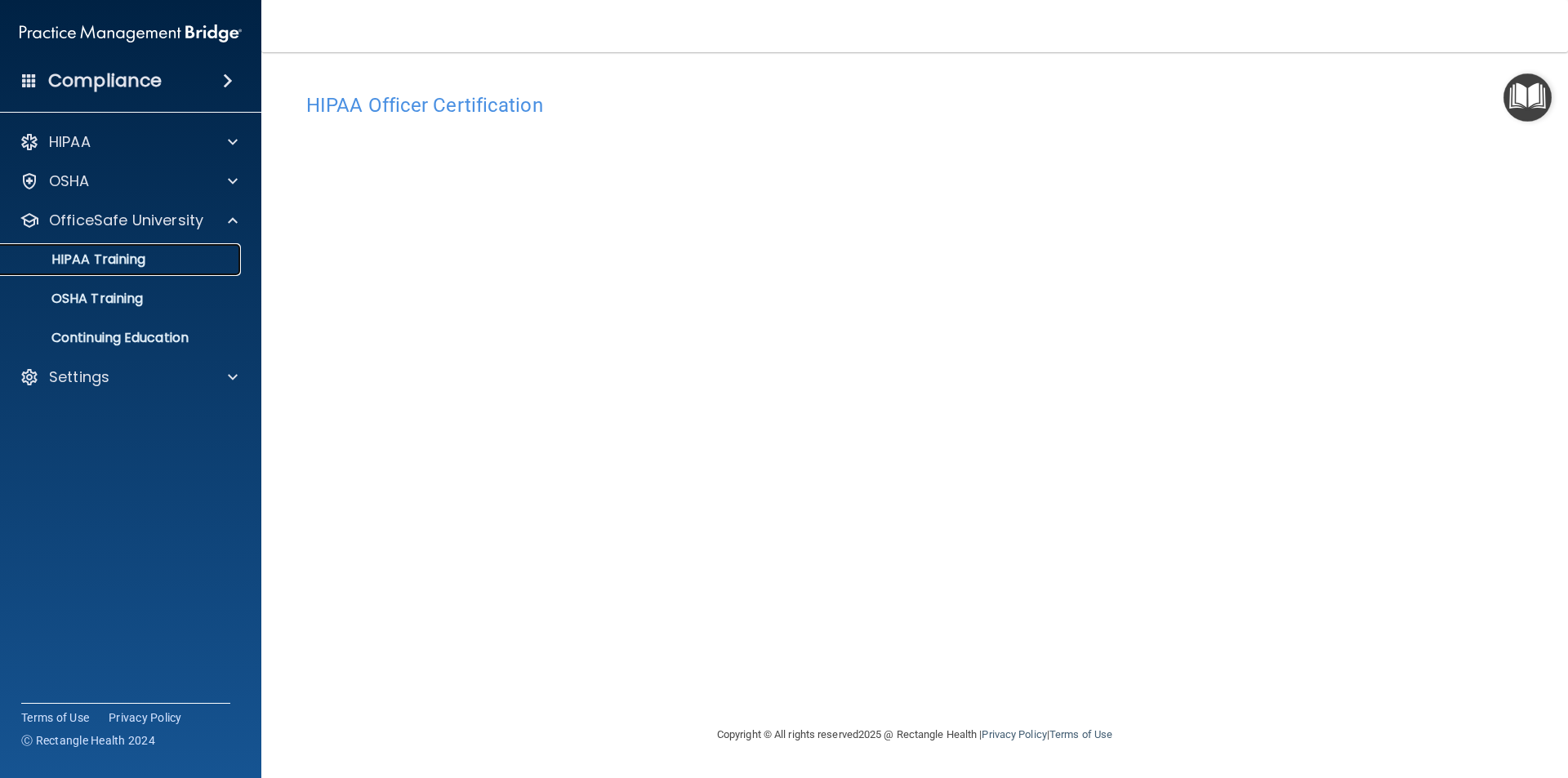
click at [175, 264] on div "HIPAA Training" at bounding box center [122, 259] width 223 height 16
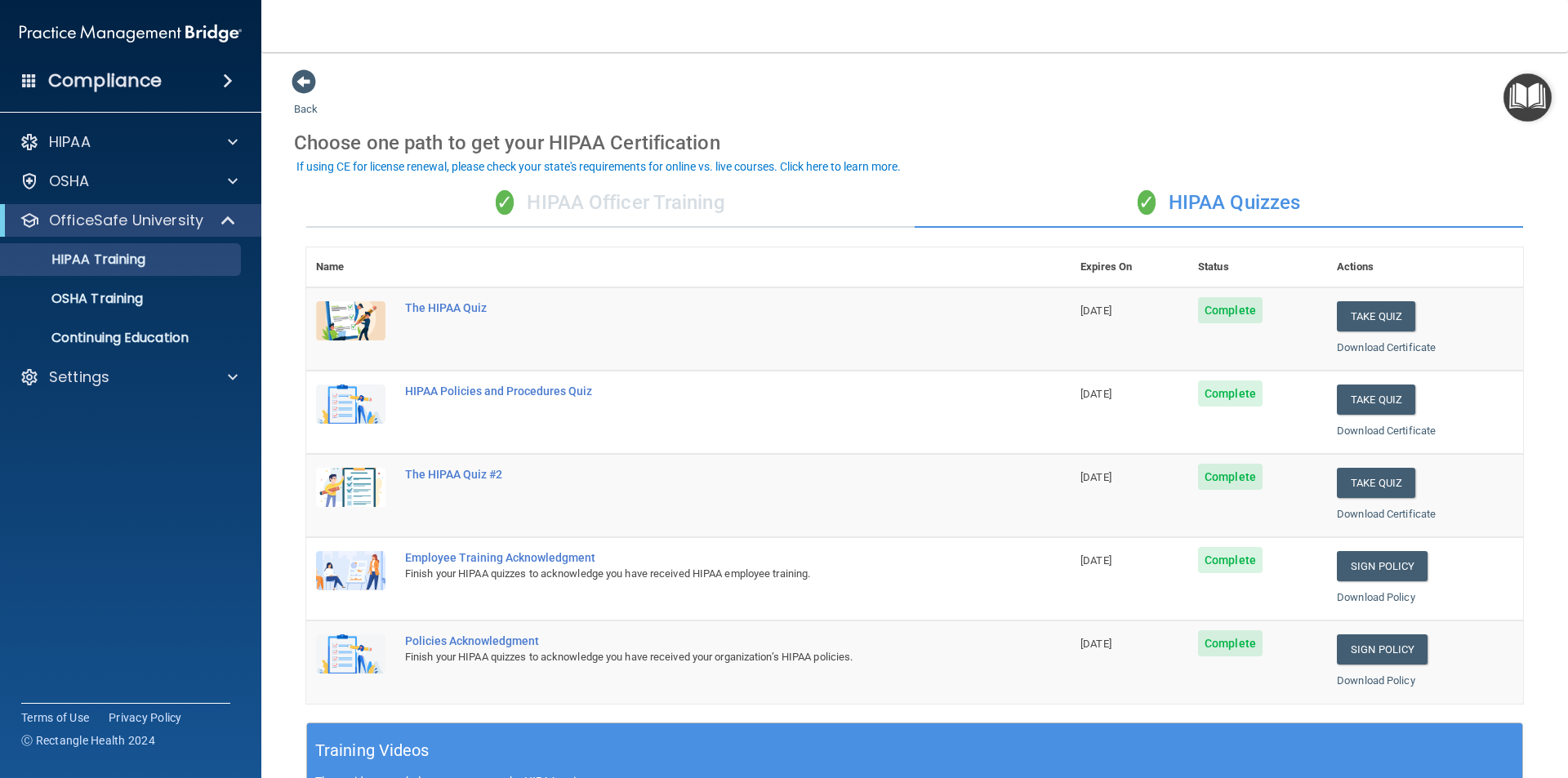
click at [625, 216] on div "✓ HIPAA Officer Training" at bounding box center [610, 203] width 609 height 49
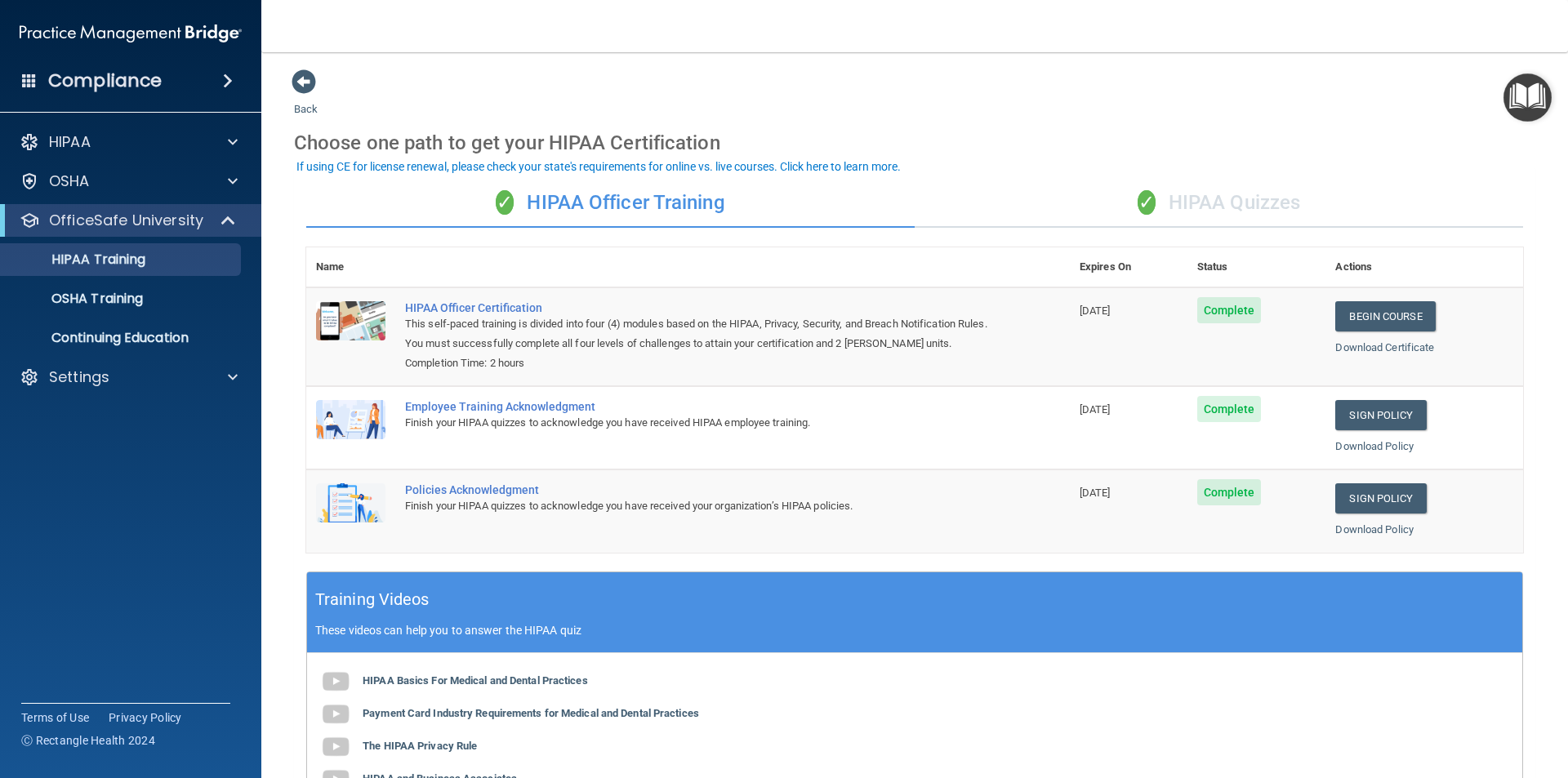
click at [1249, 188] on div "✓ HIPAA Quizzes" at bounding box center [1219, 203] width 609 height 49
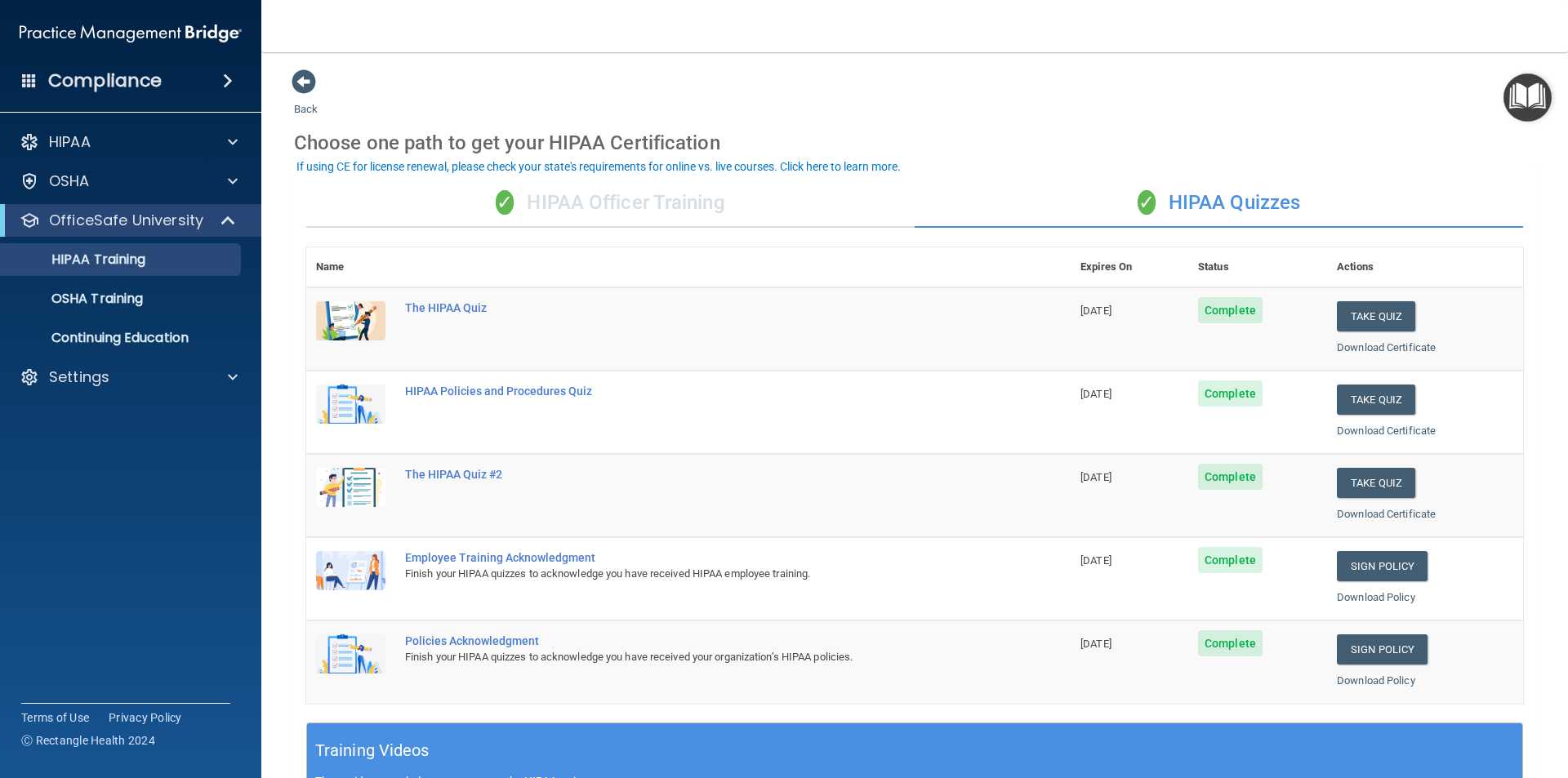
drag, startPoint x: 1225, startPoint y: 203, endPoint x: 1061, endPoint y: 220, distance: 164.9
click at [1225, 204] on div "✓ HIPAA Quizzes" at bounding box center [1219, 203] width 609 height 49
click at [181, 303] on div "OSHA Training" at bounding box center [122, 298] width 223 height 16
